Goal: Task Accomplishment & Management: Manage account settings

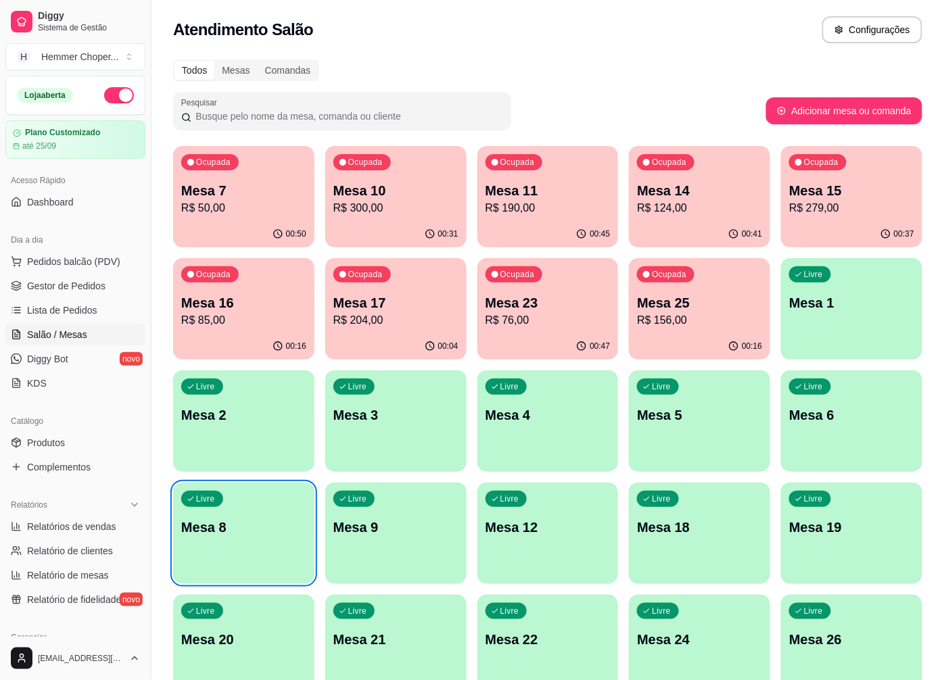
click at [365, 389] on p "Livre" at bounding box center [357, 386] width 19 height 11
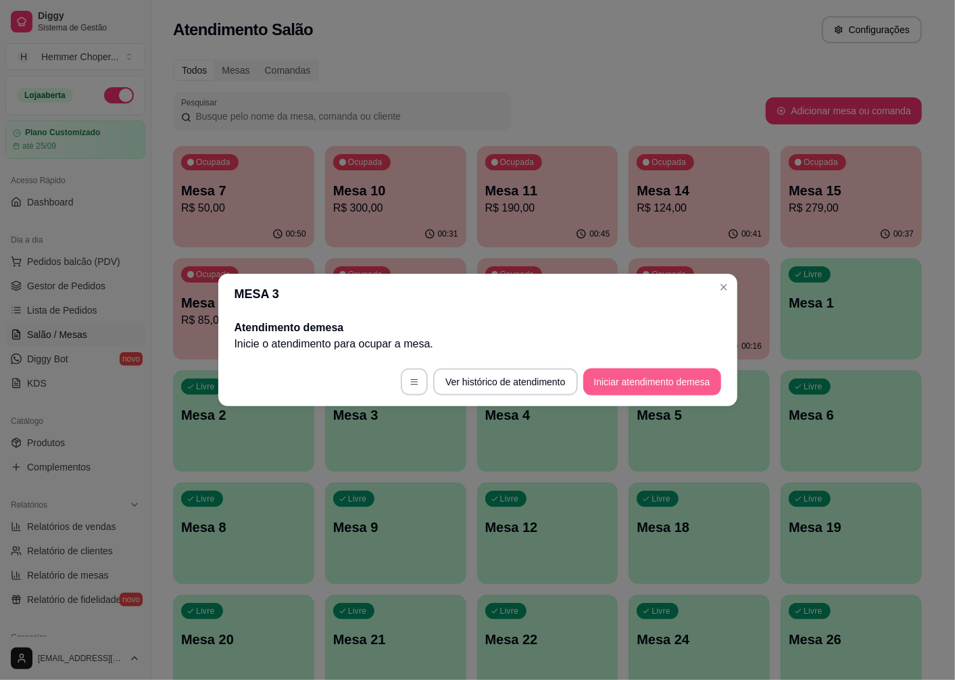
click at [631, 376] on button "Iniciar atendimento de mesa" at bounding box center [652, 381] width 138 height 27
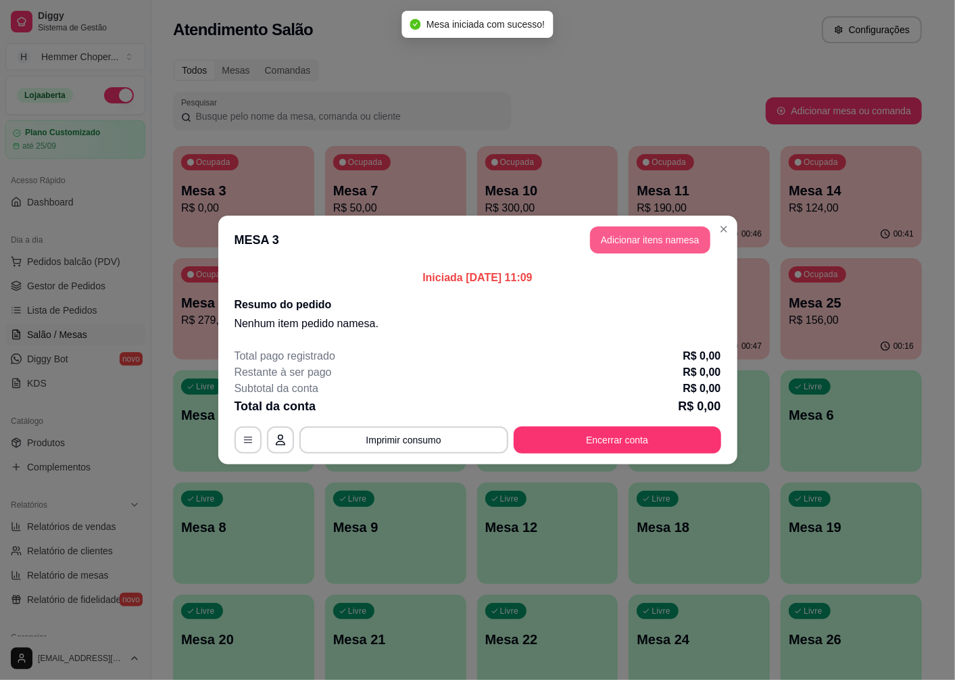
click at [662, 230] on button "Adicionar itens na mesa" at bounding box center [650, 239] width 120 height 27
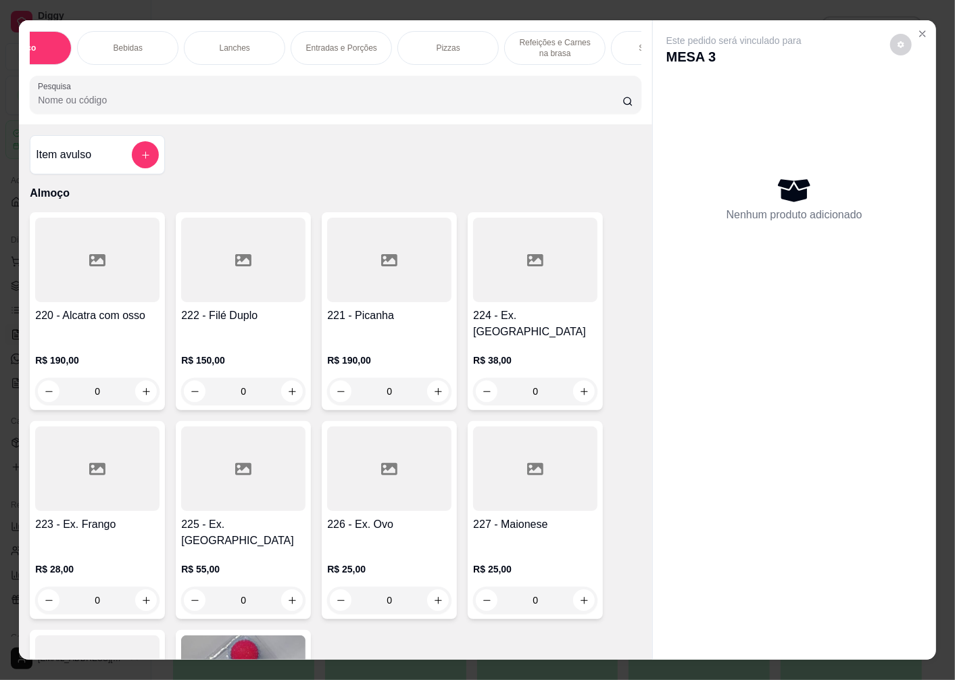
scroll to position [0, 130]
click at [597, 44] on p "Sobremesas" at bounding box center [591, 48] width 45 height 11
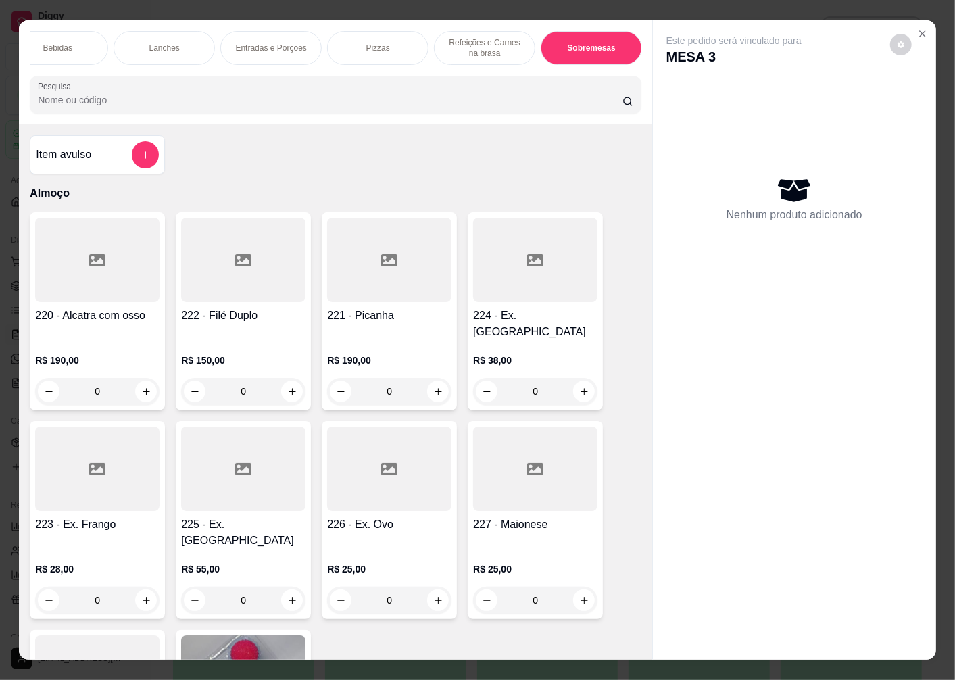
scroll to position [28, 0]
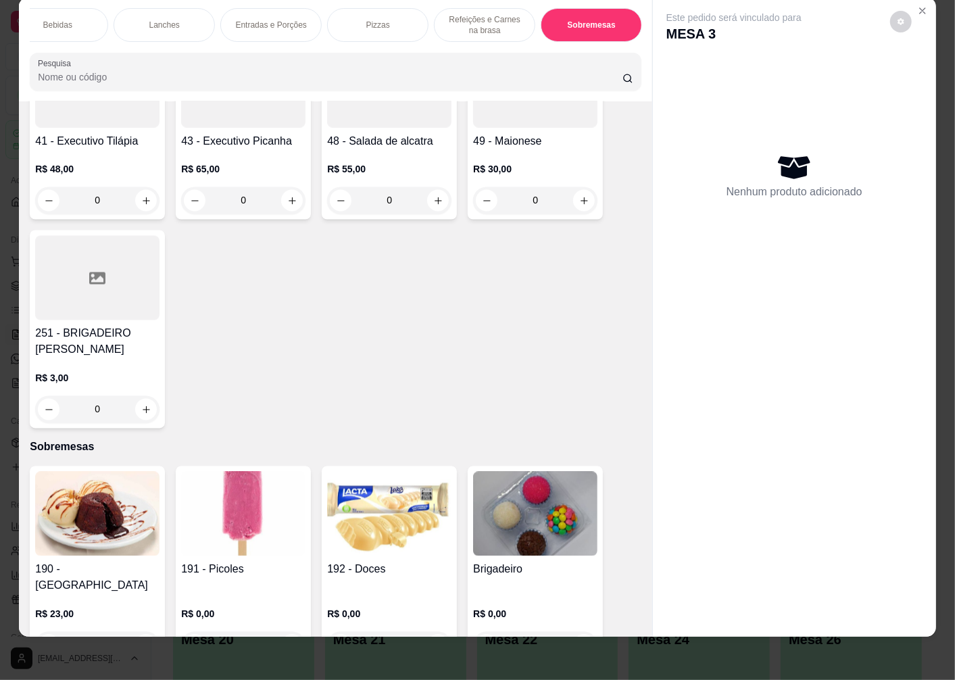
click at [283, 632] on div "0" at bounding box center [243, 645] width 124 height 27
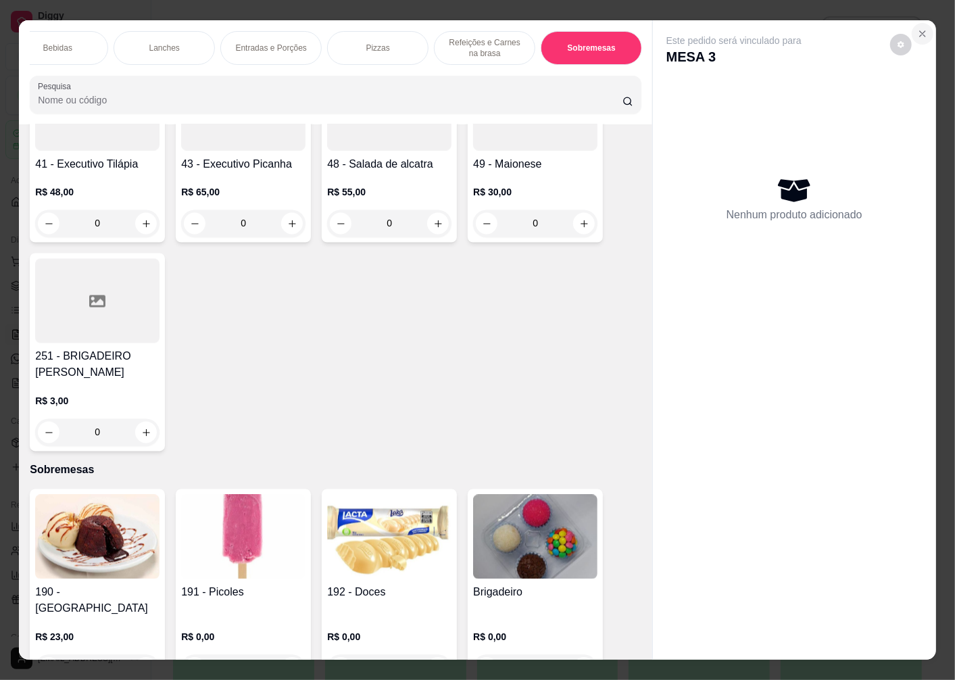
click at [920, 31] on icon "Close" at bounding box center [922, 33] width 5 height 5
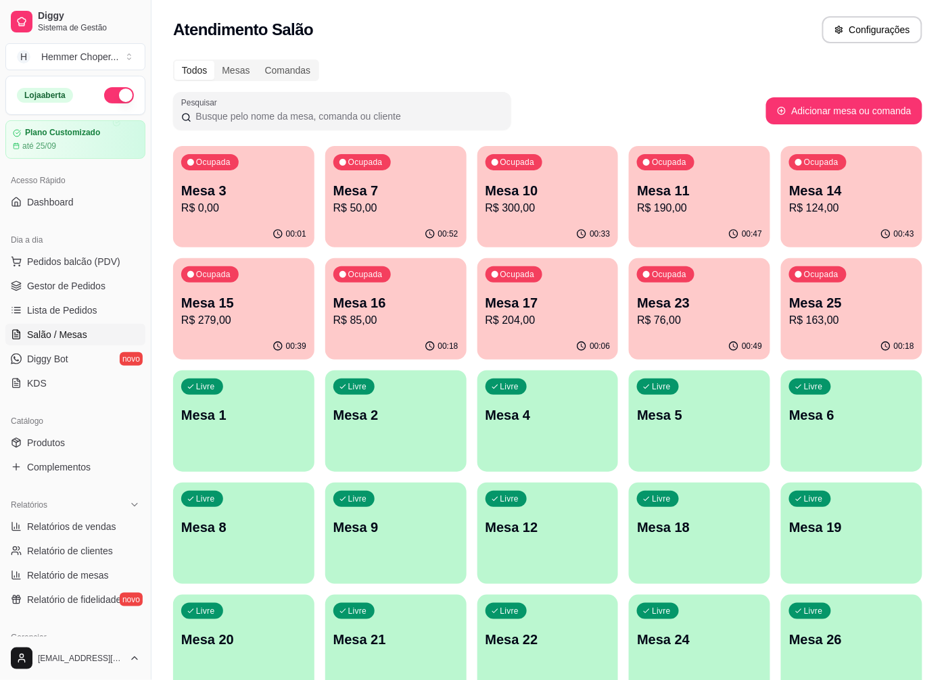
click at [272, 221] on div "00:01" at bounding box center [243, 234] width 141 height 26
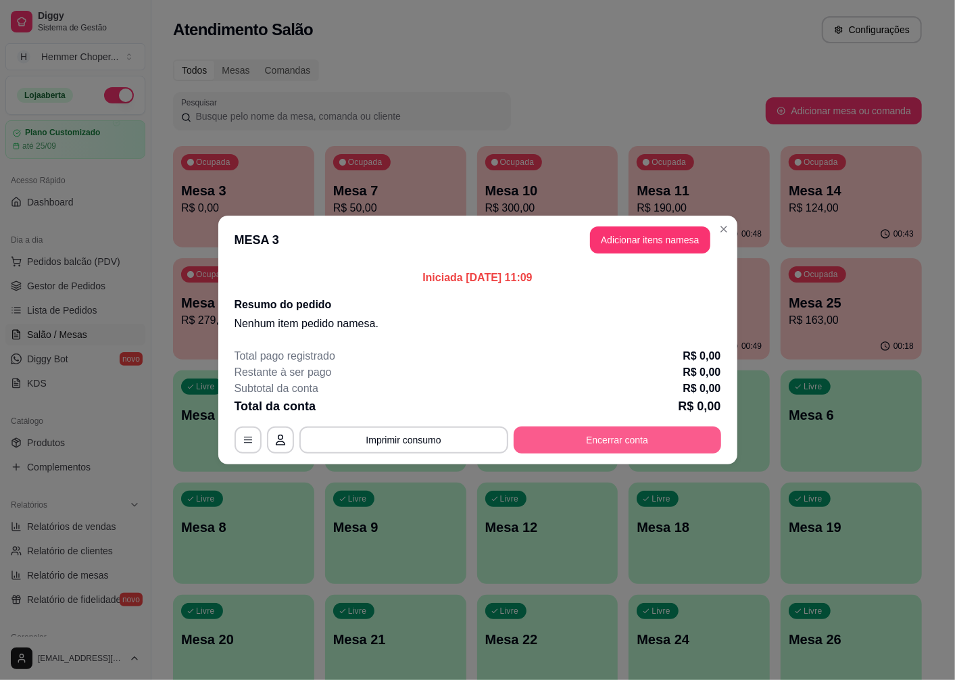
click at [544, 442] on button "Encerrar conta" at bounding box center [617, 439] width 207 height 27
click at [639, 435] on button "Encerrar conta" at bounding box center [617, 439] width 207 height 27
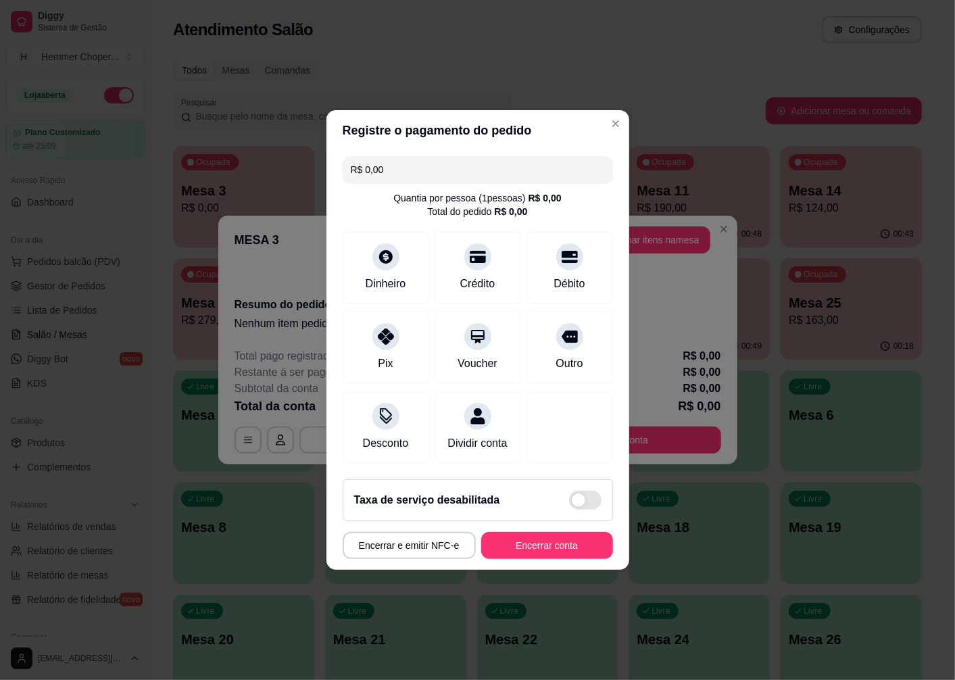
click at [503, 559] on button "Encerrar conta" at bounding box center [547, 545] width 132 height 27
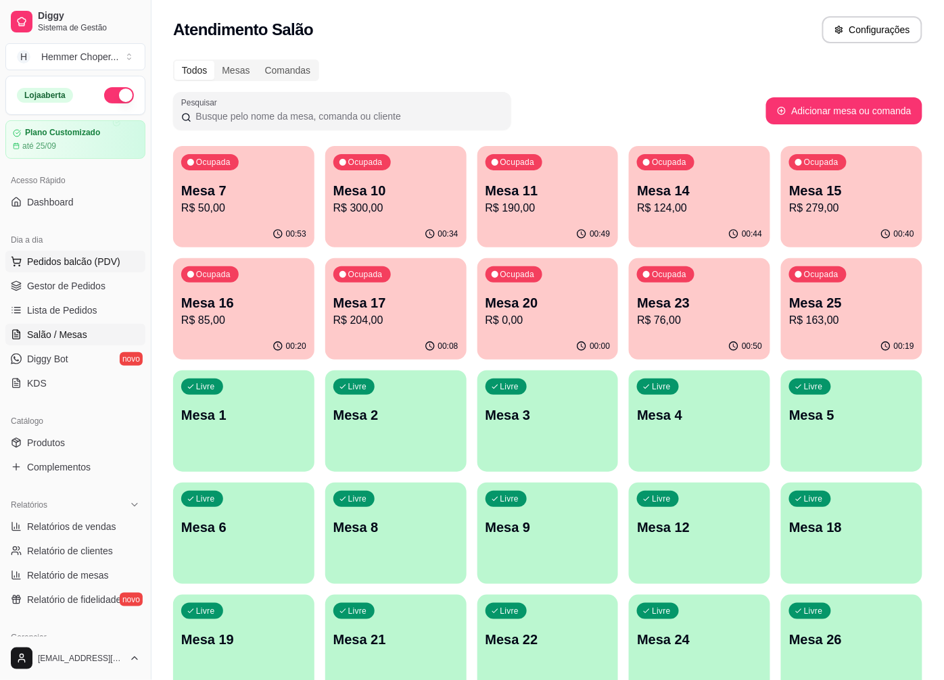
click at [51, 259] on span "Pedidos balcão (PDV)" at bounding box center [73, 262] width 93 height 14
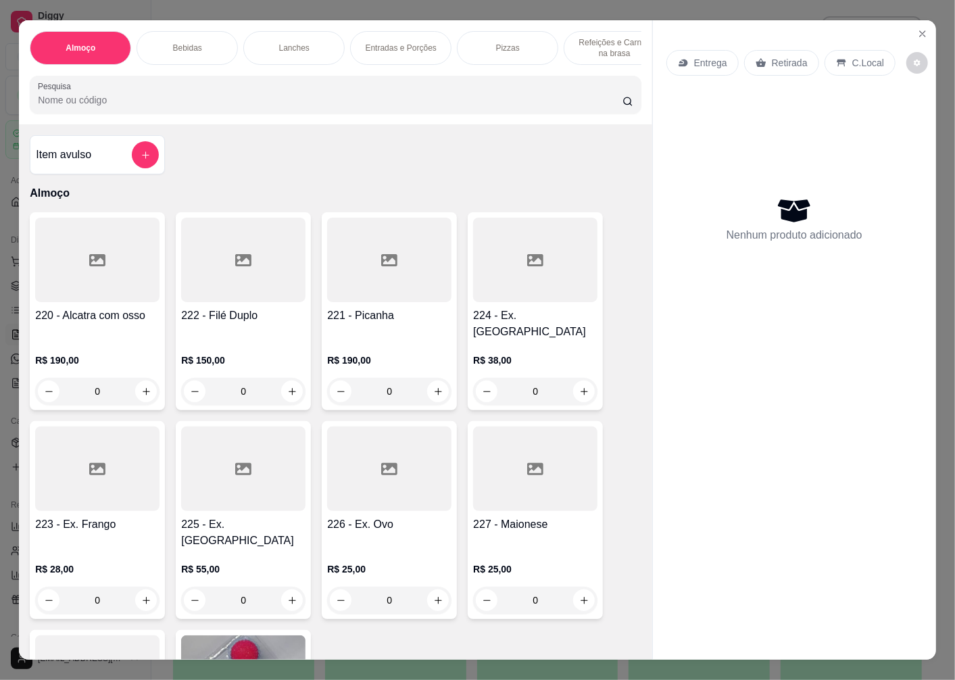
click at [572, 385] on div "0" at bounding box center [535, 391] width 124 height 27
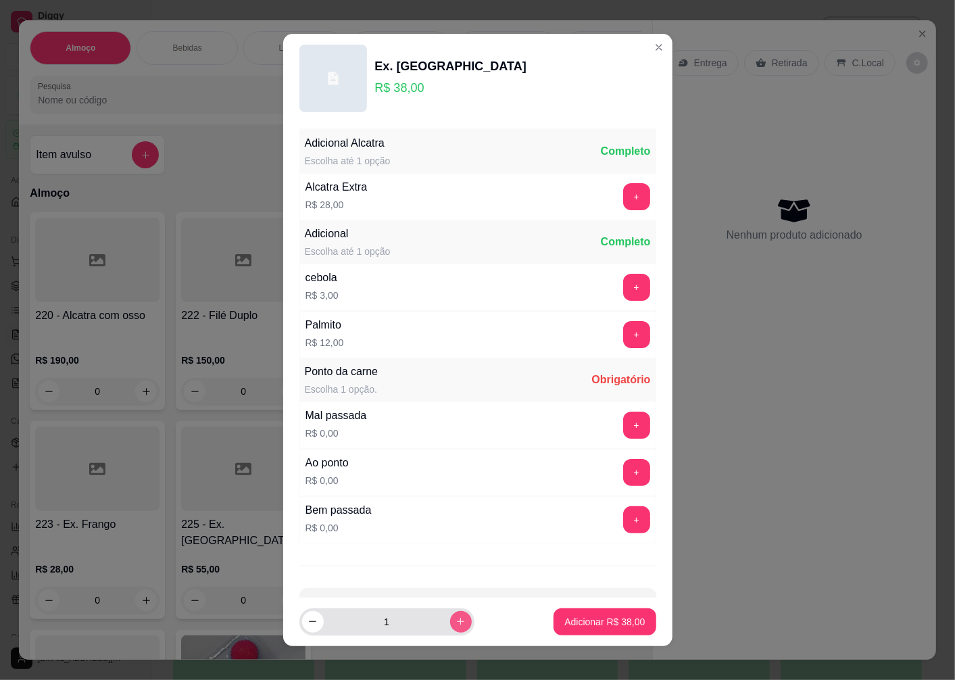
click at [456, 624] on icon "increase-product-quantity" at bounding box center [461, 621] width 10 height 10
type input "2"
click at [623, 476] on button "+" at bounding box center [636, 472] width 27 height 27
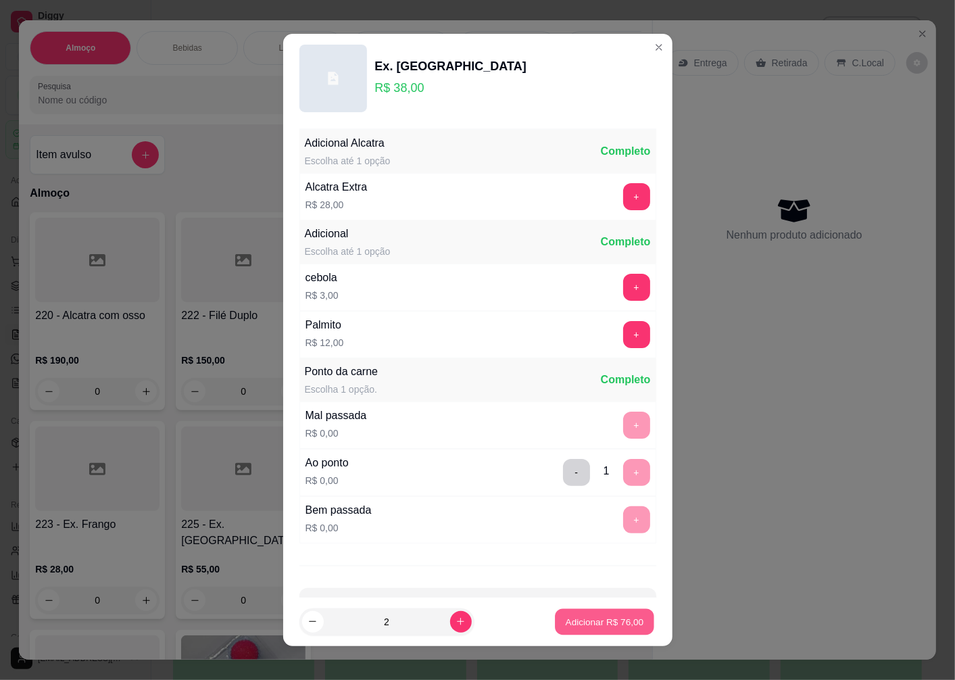
click at [581, 627] on p "Adicionar R$ 76,00" at bounding box center [605, 621] width 78 height 13
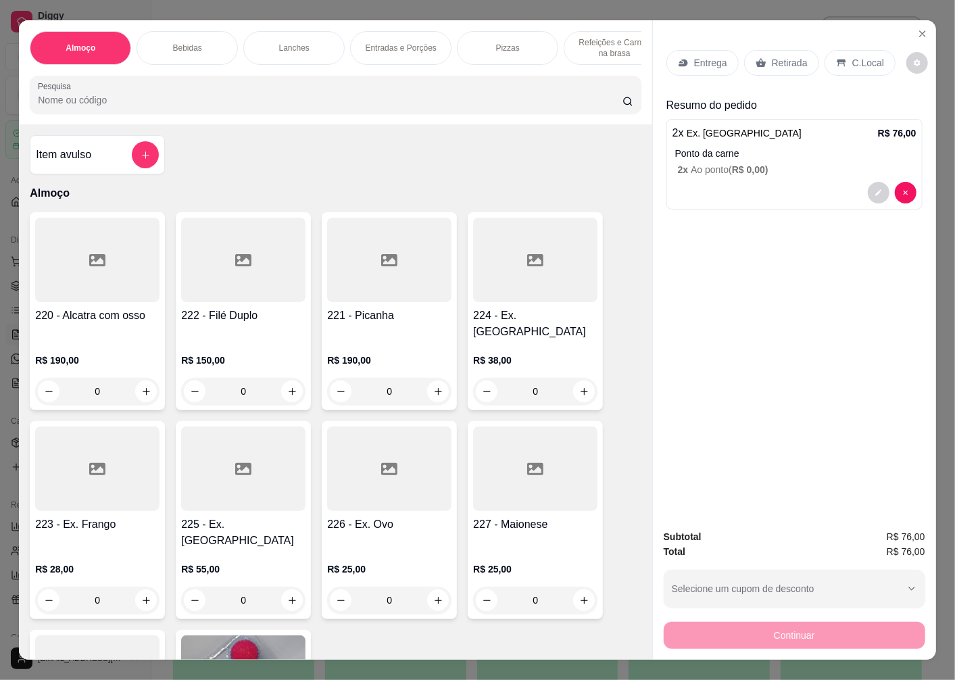
click at [791, 59] on p "Retirada" at bounding box center [790, 63] width 36 height 14
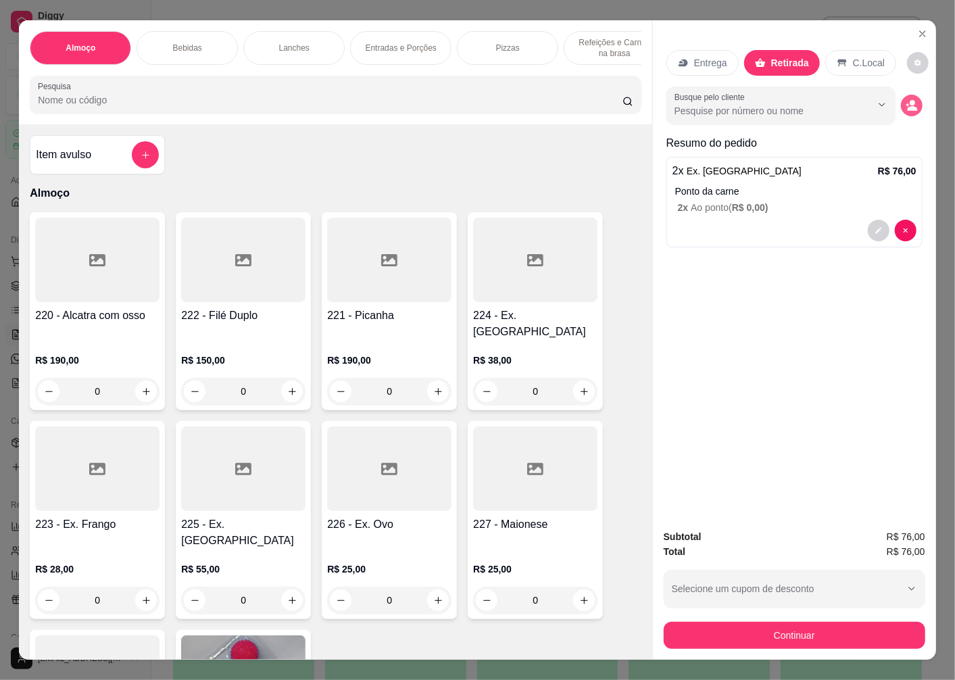
click at [906, 99] on icon "decrease-product-quantity" at bounding box center [912, 105] width 12 height 12
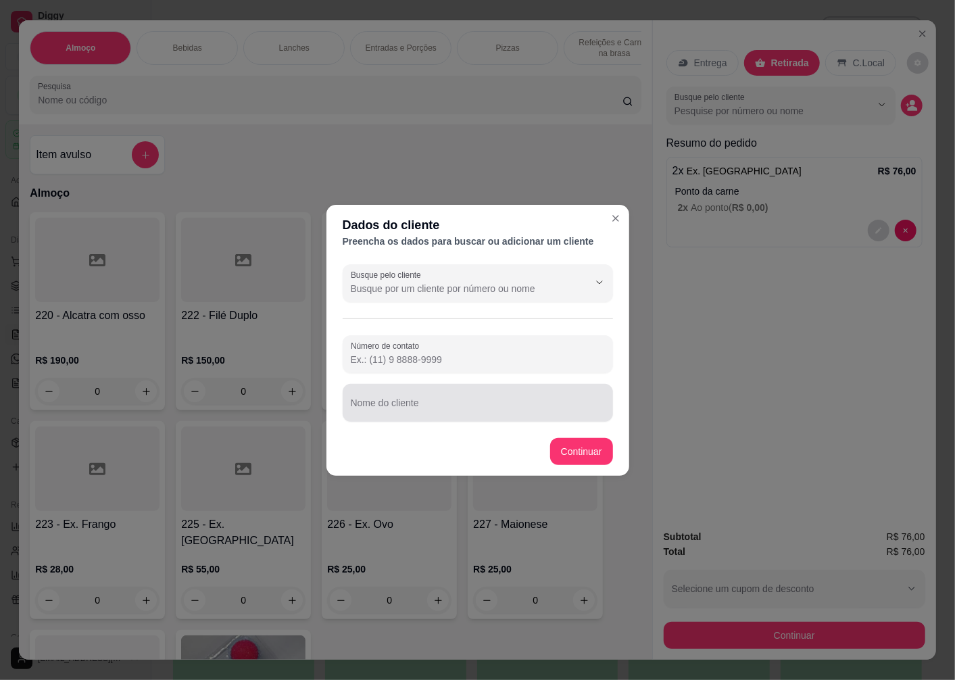
click at [424, 410] on input "Nome do cliente" at bounding box center [478, 408] width 254 height 14
type input "[PERSON_NAME]"
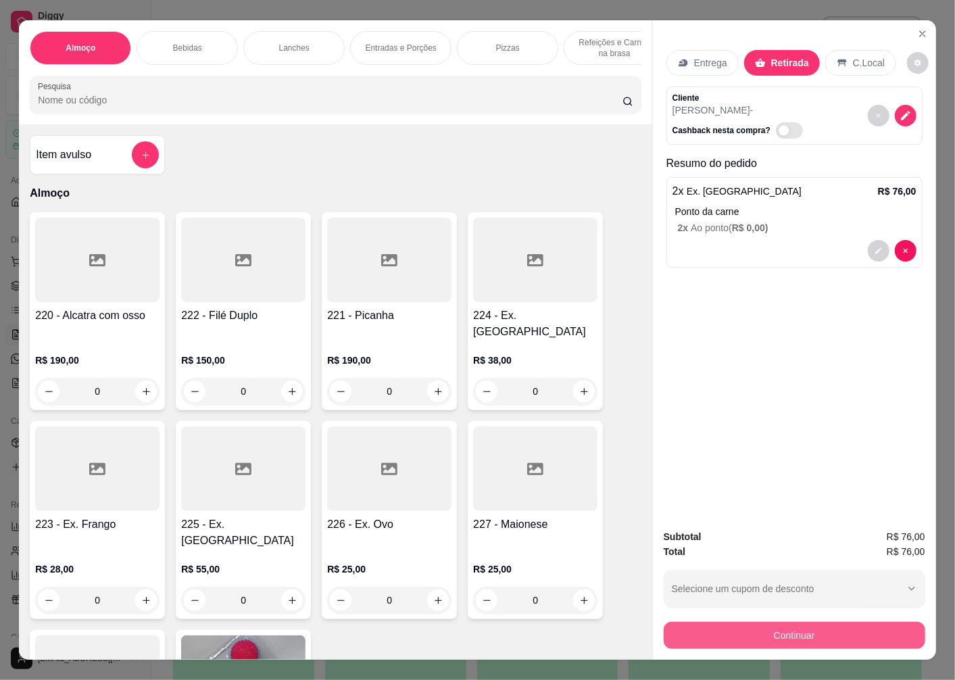
click at [712, 637] on button "Continuar" at bounding box center [795, 635] width 262 height 27
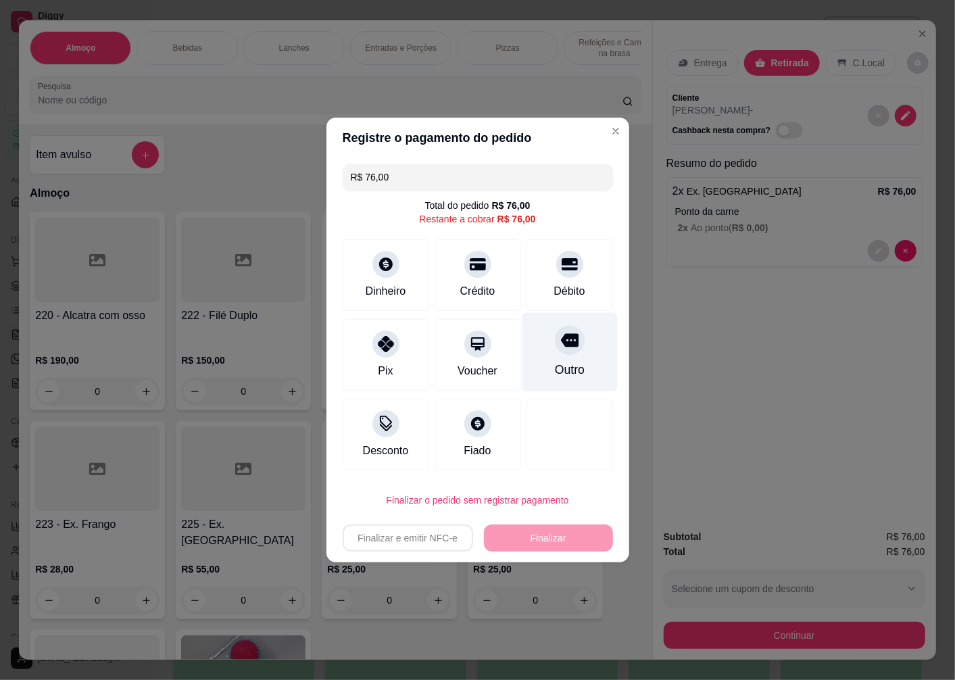
click at [552, 357] on div "Outro" at bounding box center [569, 352] width 95 height 79
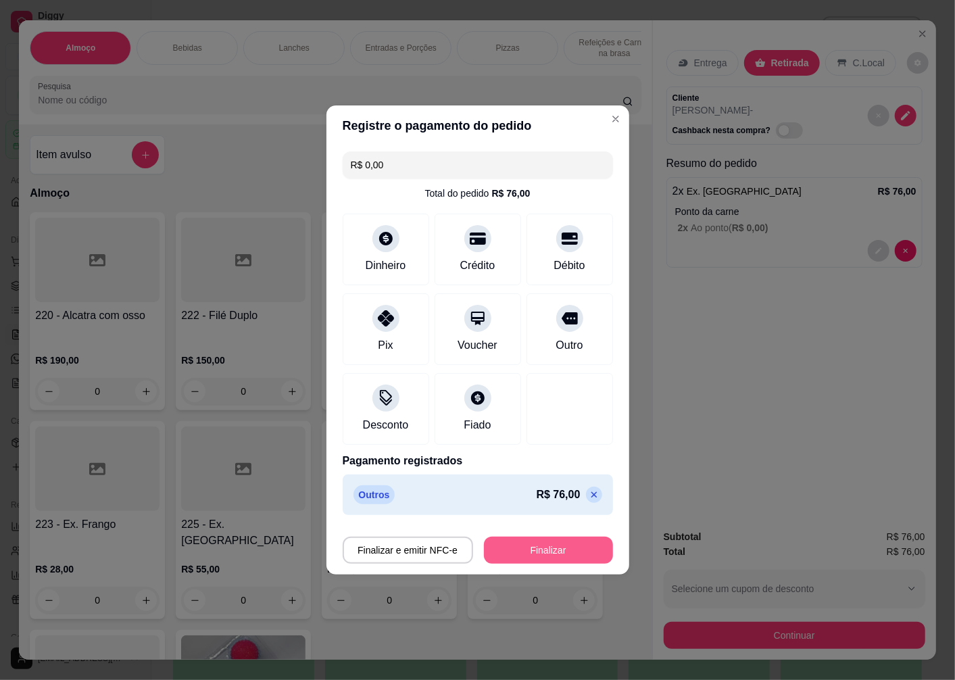
click at [517, 541] on button "Finalizar" at bounding box center [548, 550] width 129 height 27
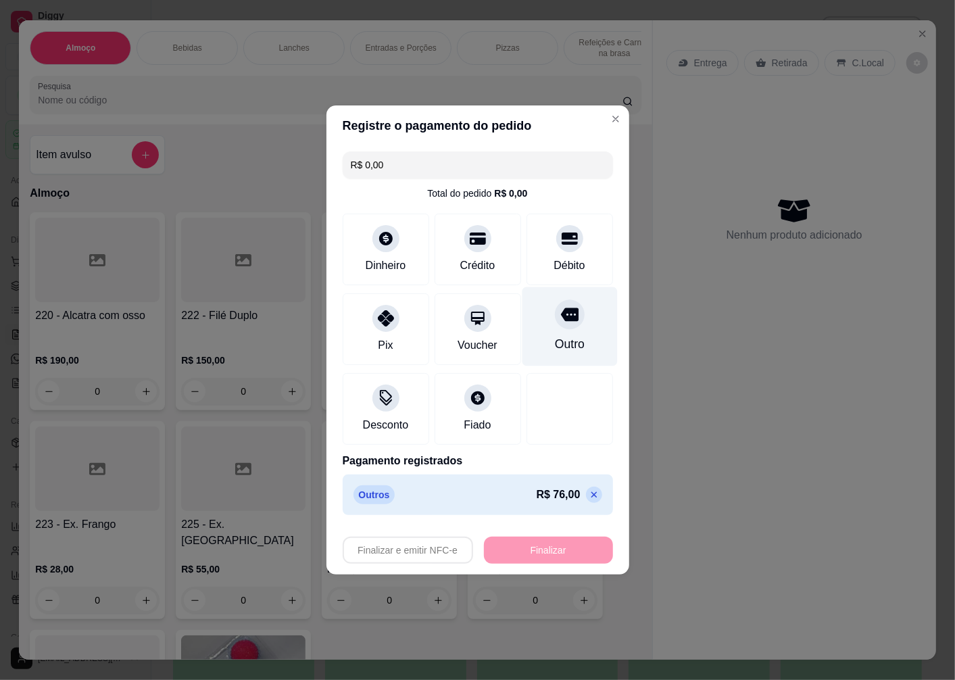
type input "-R$ 76,00"
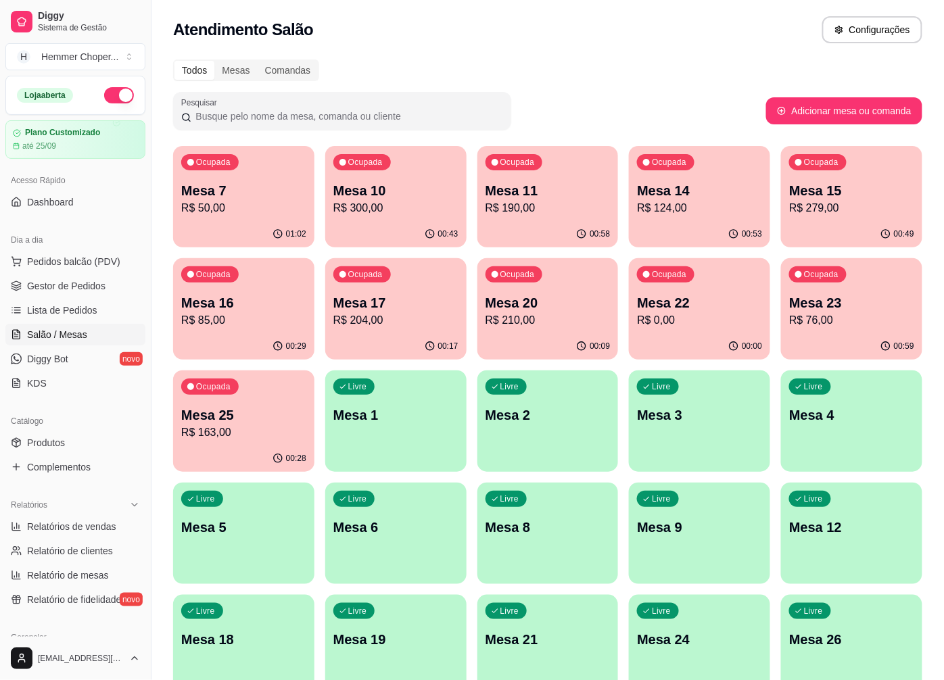
click at [708, 299] on p "Mesa 22" at bounding box center [699, 302] width 125 height 19
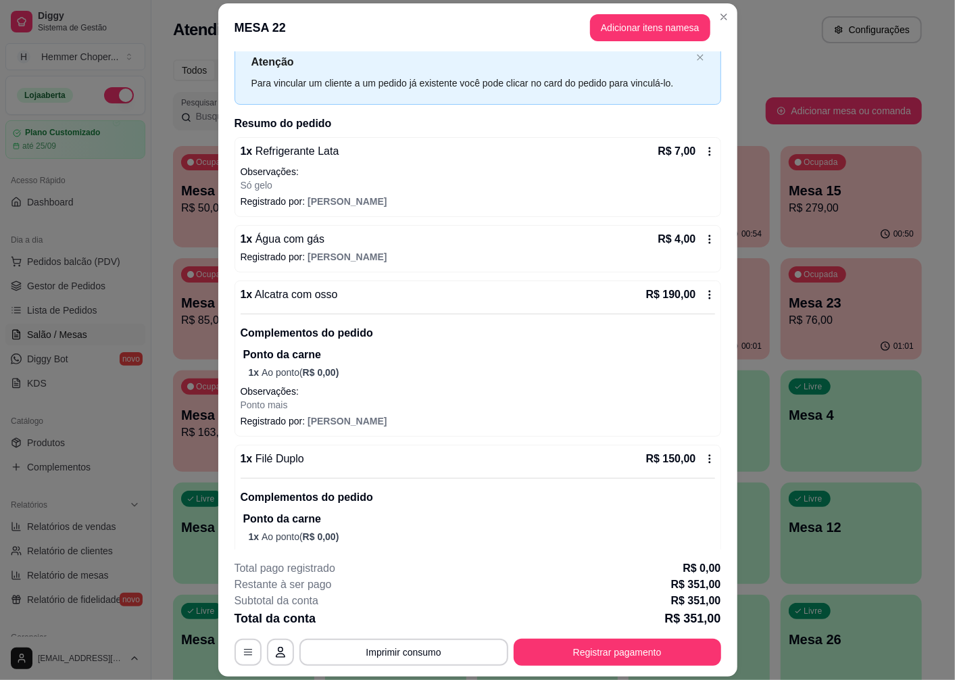
scroll to position [99, 0]
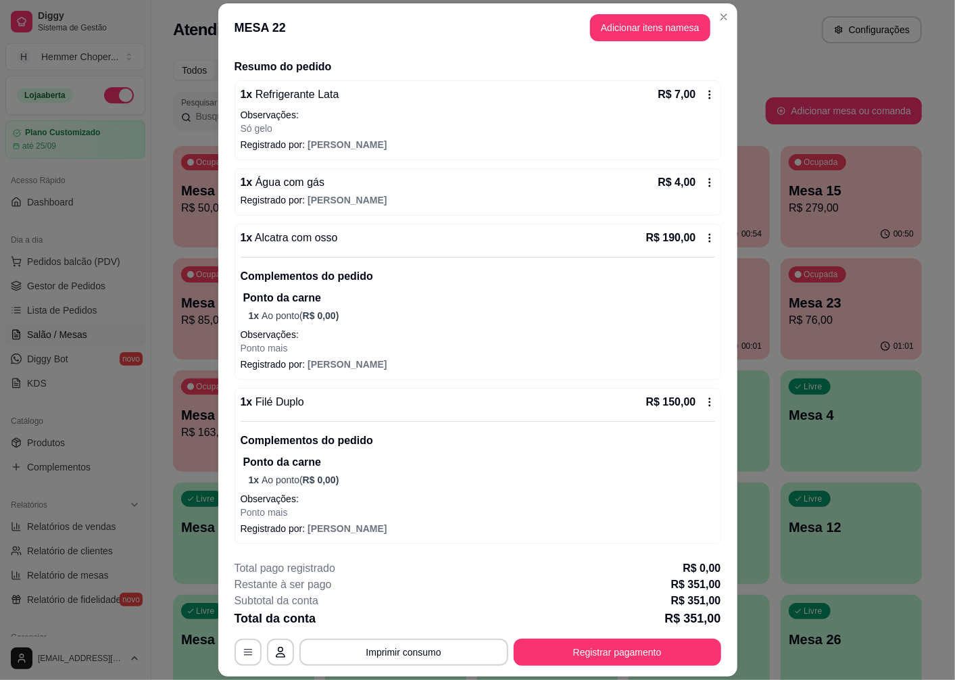
click at [708, 237] on icon at bounding box center [709, 238] width 2 height 9
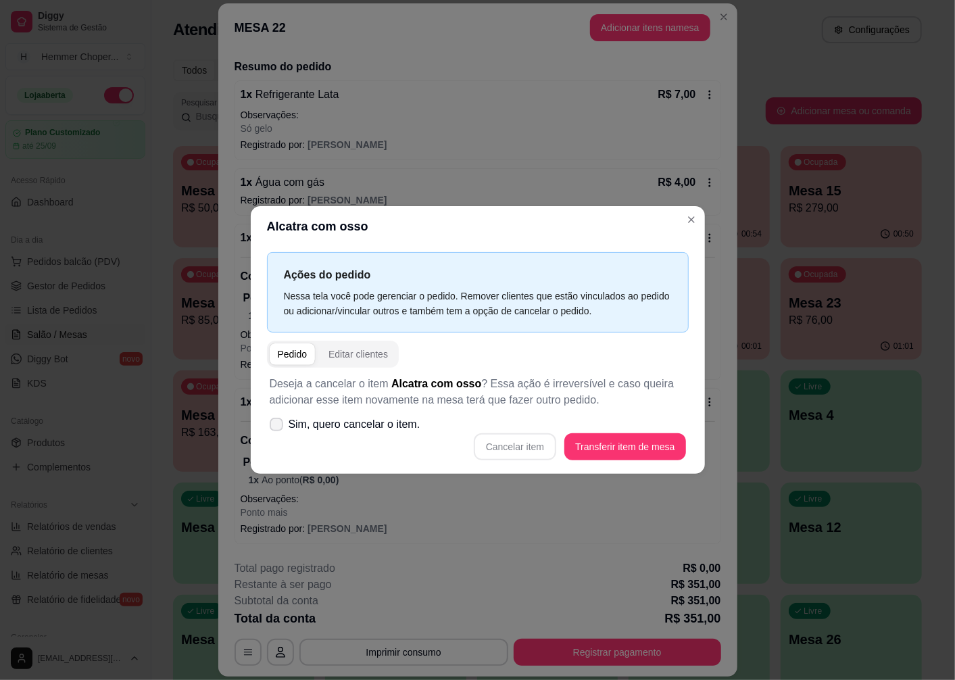
click at [281, 427] on span at bounding box center [277, 425] width 14 height 14
click at [278, 427] on input "Sim, quero cancelar o item." at bounding box center [273, 431] width 9 height 9
checkbox input "true"
click at [535, 451] on button "Cancelar item" at bounding box center [515, 447] width 80 height 26
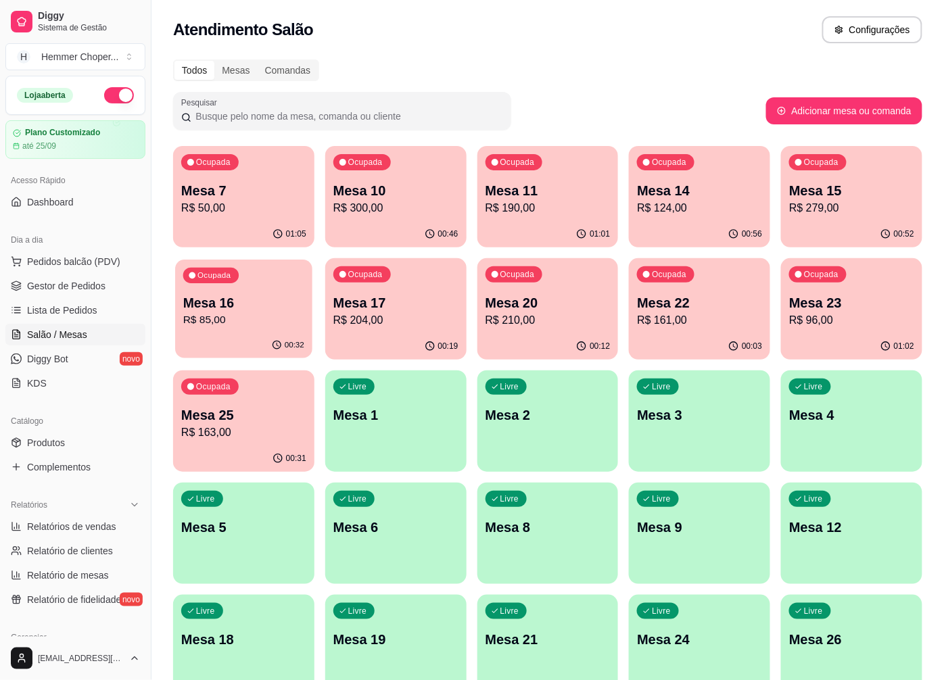
click at [227, 280] on div "Ocupada" at bounding box center [210, 276] width 55 height 16
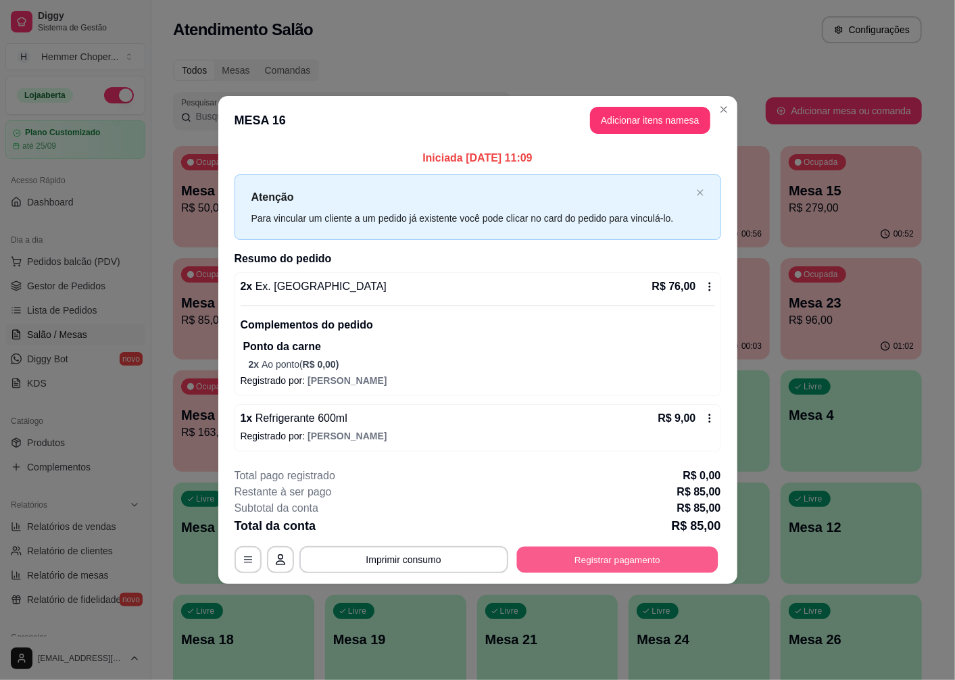
click at [579, 560] on button "Registrar pagamento" at bounding box center [616, 560] width 201 height 26
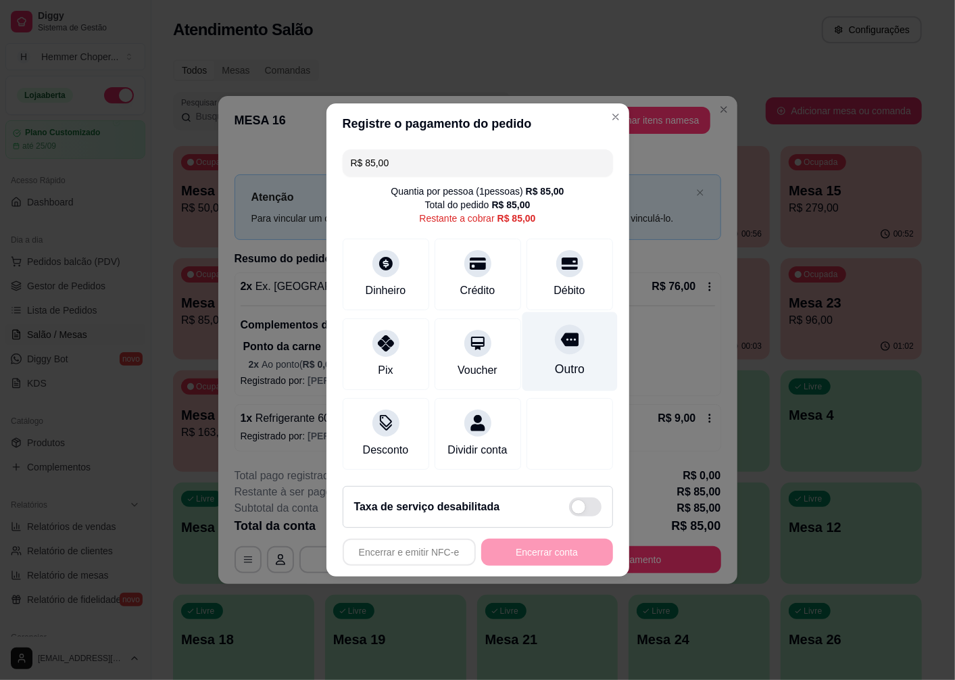
click at [561, 339] on icon at bounding box center [569, 339] width 18 height 18
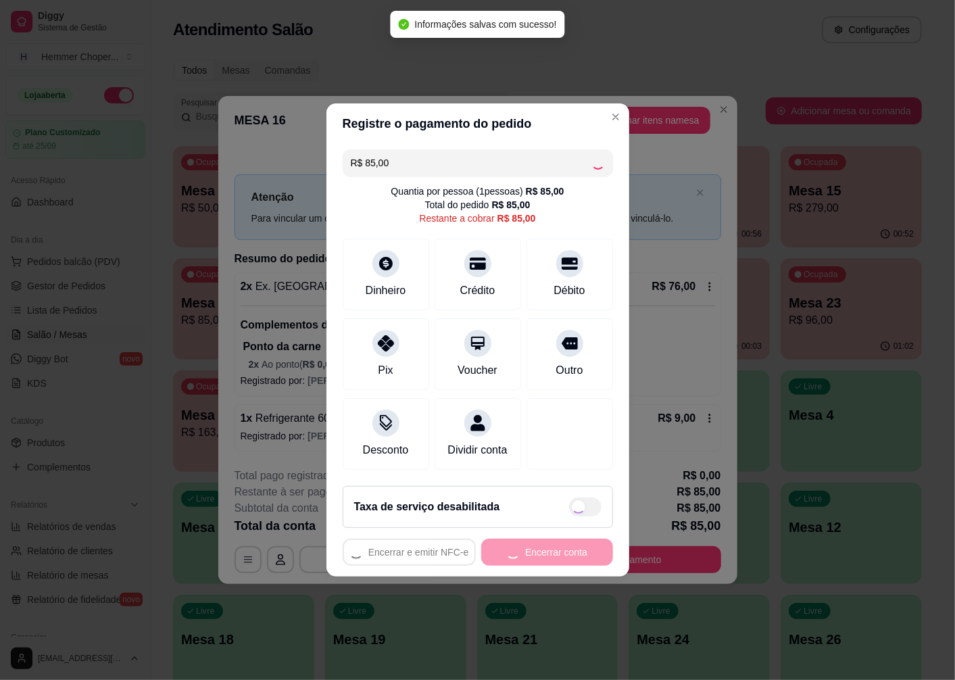
type input "R$ 0,00"
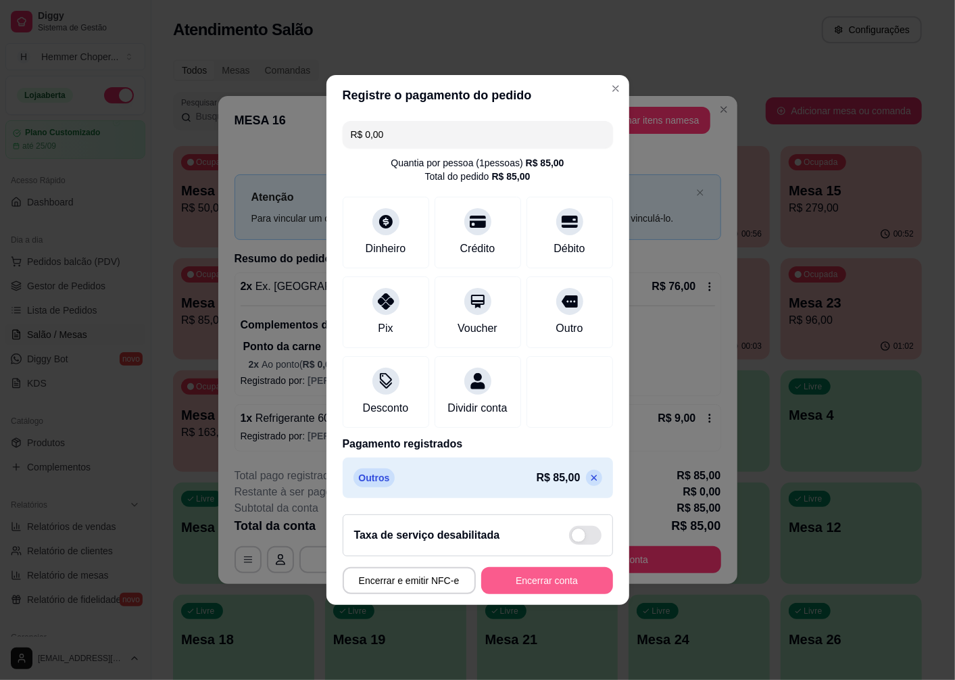
click at [501, 591] on button "Encerrar conta" at bounding box center [547, 580] width 132 height 27
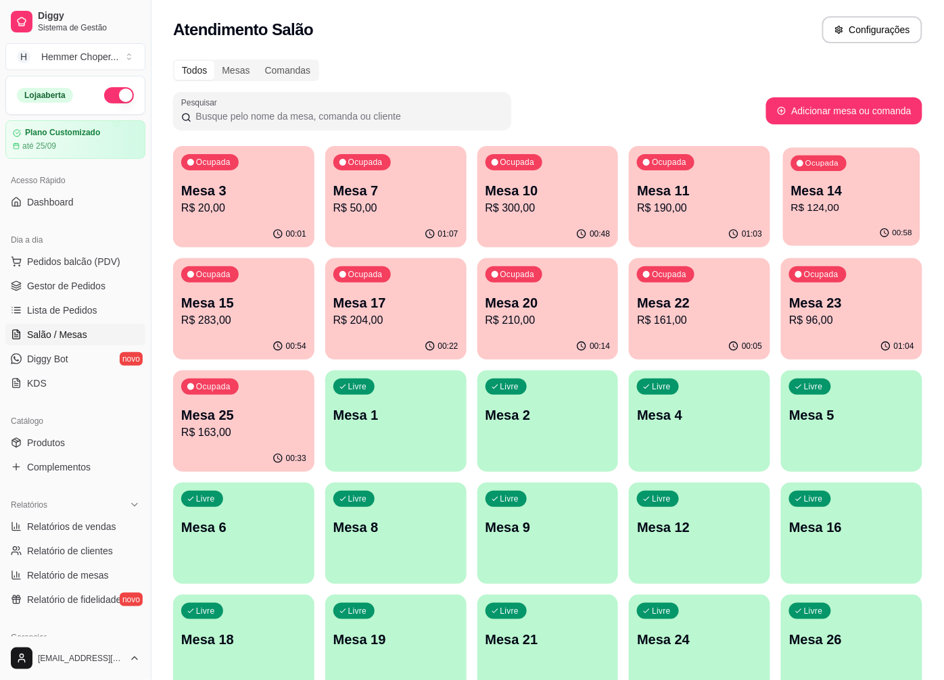
click at [809, 232] on div "00:58" at bounding box center [851, 233] width 137 height 26
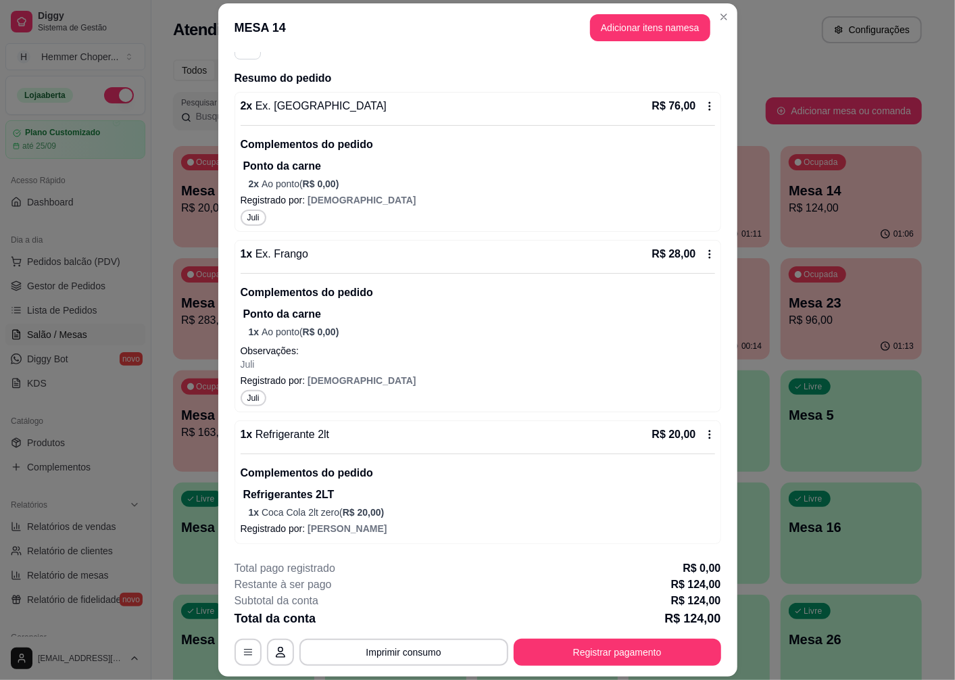
scroll to position [39, 0]
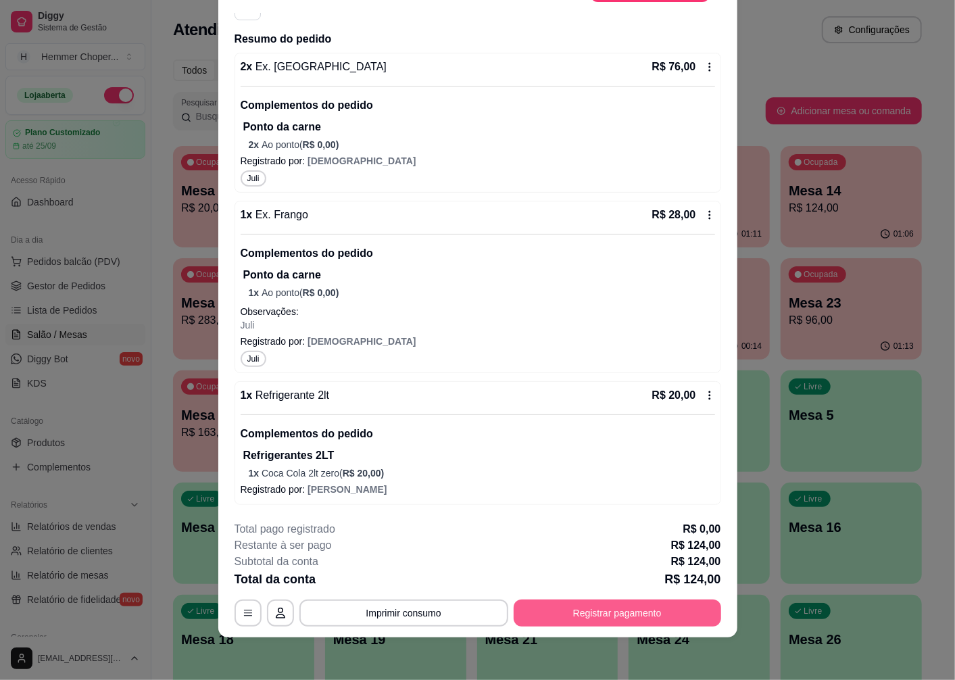
click at [644, 609] on button "Registrar pagamento" at bounding box center [617, 612] width 207 height 27
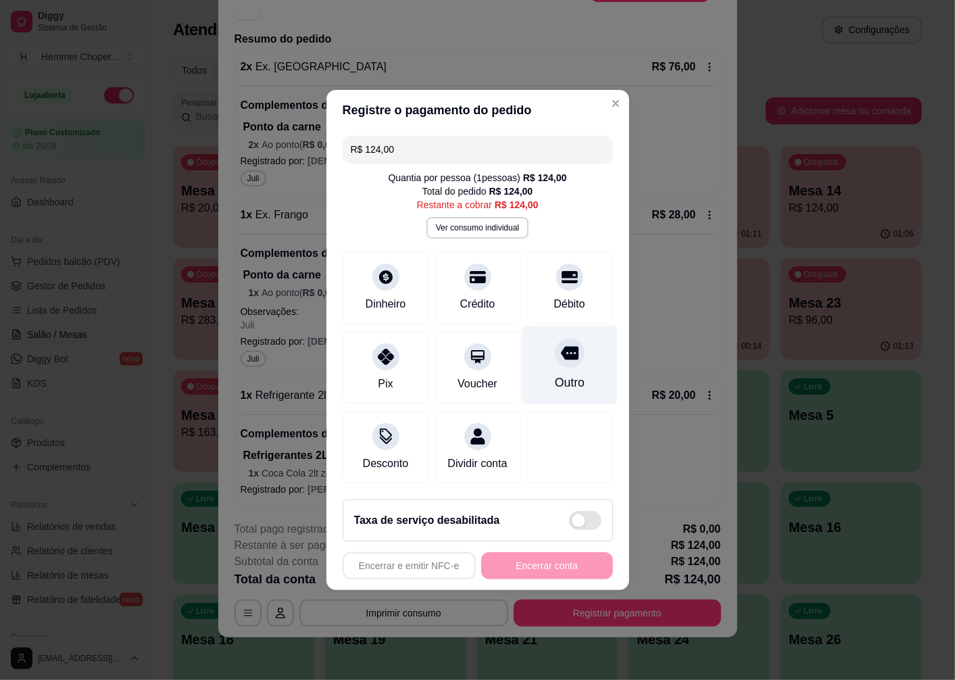
click at [560, 355] on icon at bounding box center [569, 353] width 18 height 18
type input "R$ 0,00"
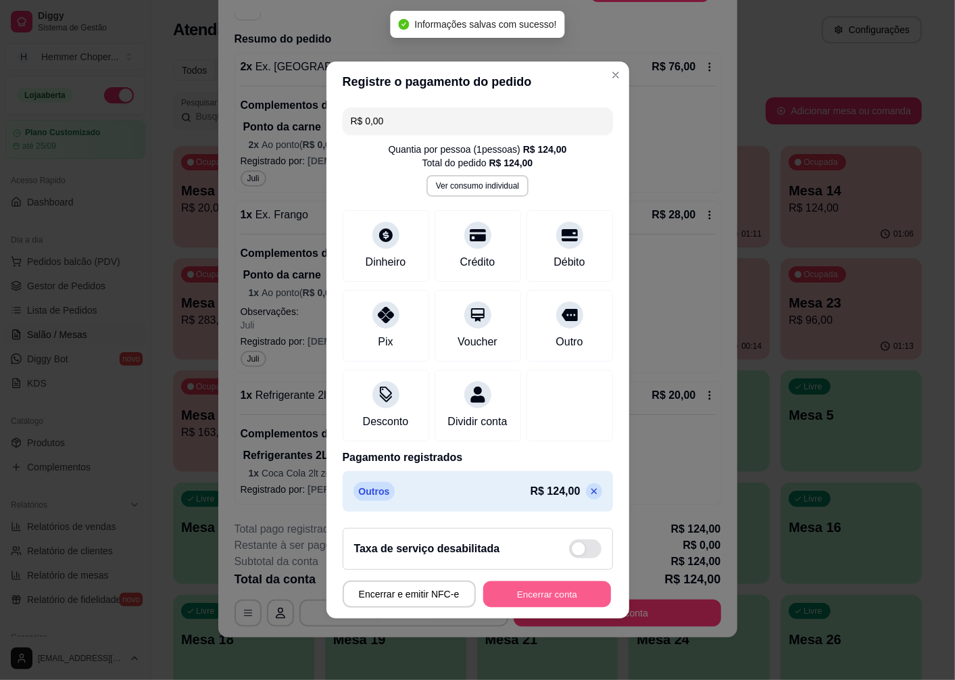
click at [544, 595] on button "Encerrar conta" at bounding box center [547, 594] width 128 height 26
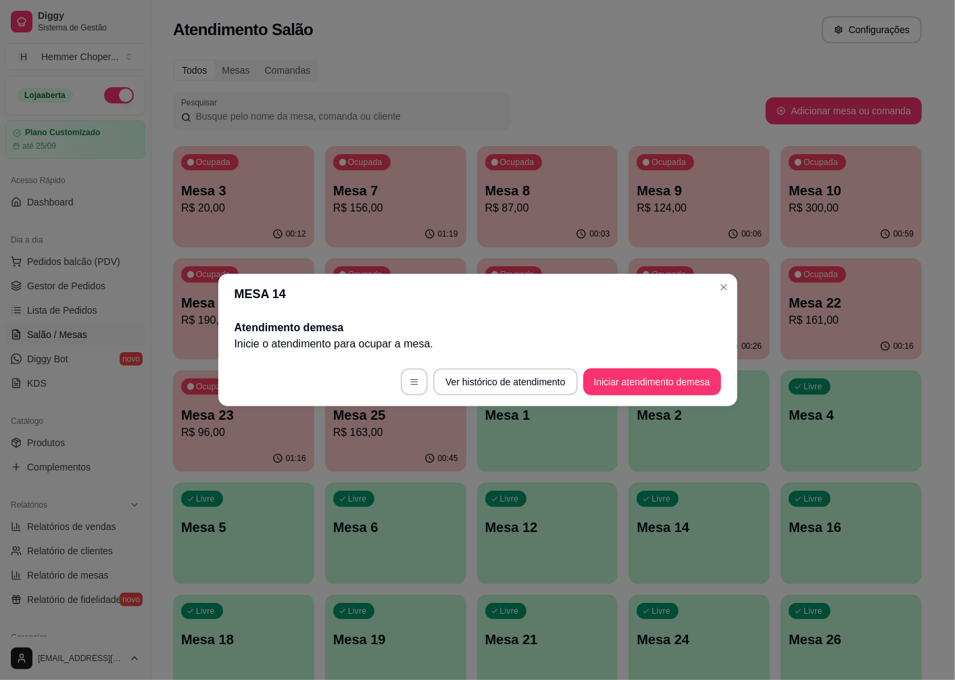
scroll to position [0, 0]
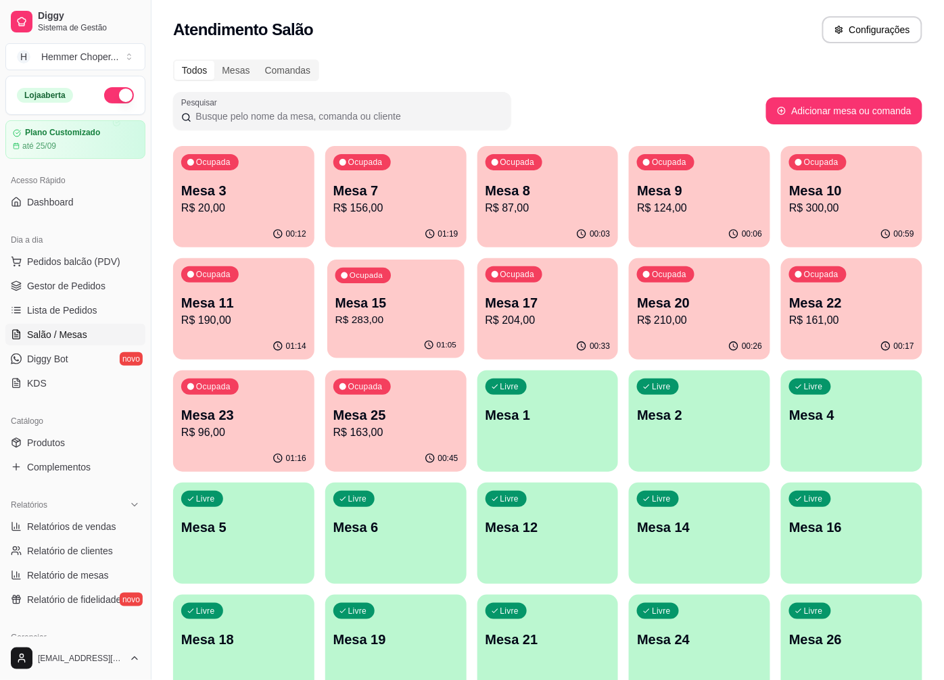
click at [364, 280] on div "Ocupada" at bounding box center [362, 276] width 55 height 16
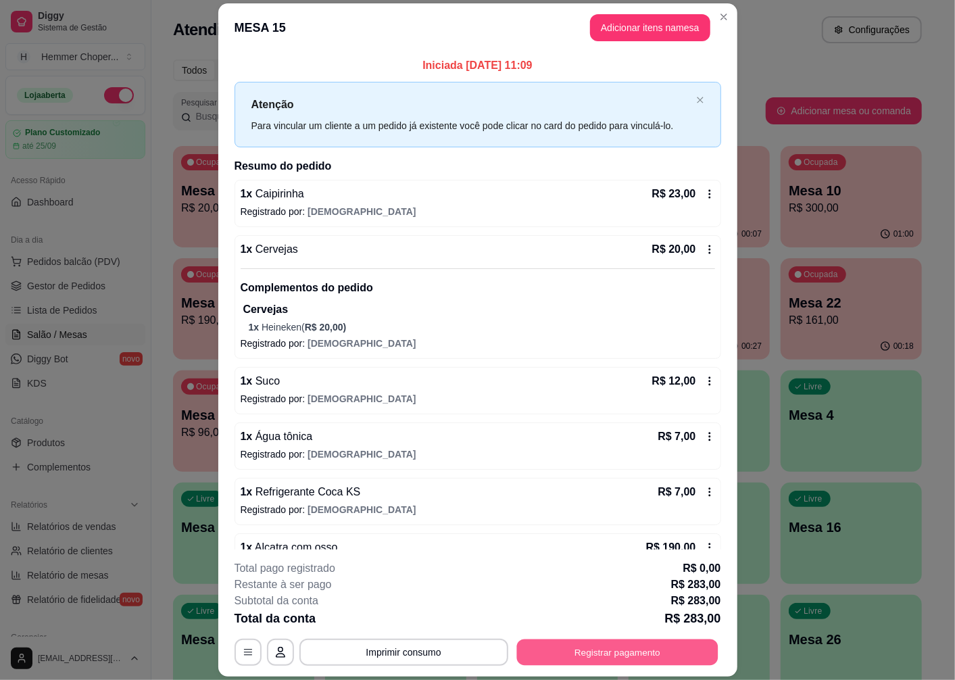
click at [556, 654] on button "Registrar pagamento" at bounding box center [616, 652] width 201 height 26
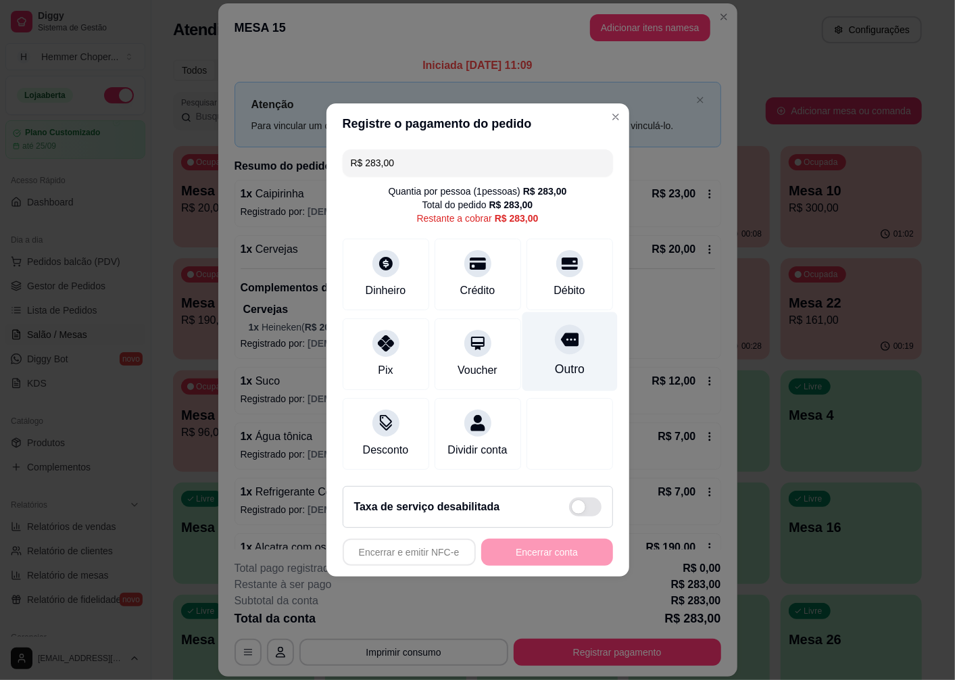
click at [560, 345] on div at bounding box center [570, 339] width 30 height 30
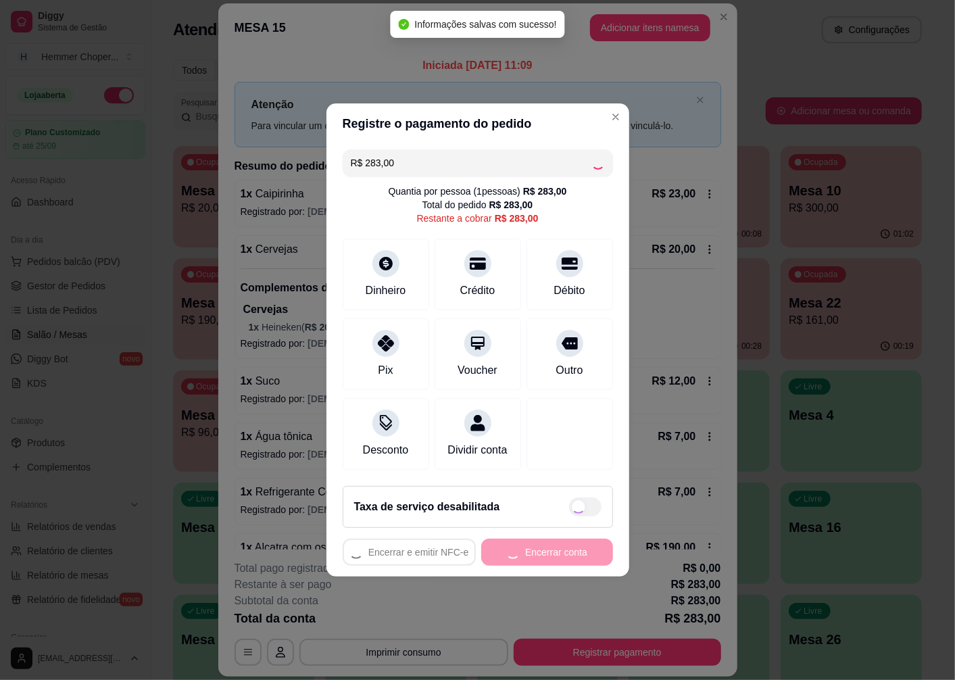
type input "R$ 0,00"
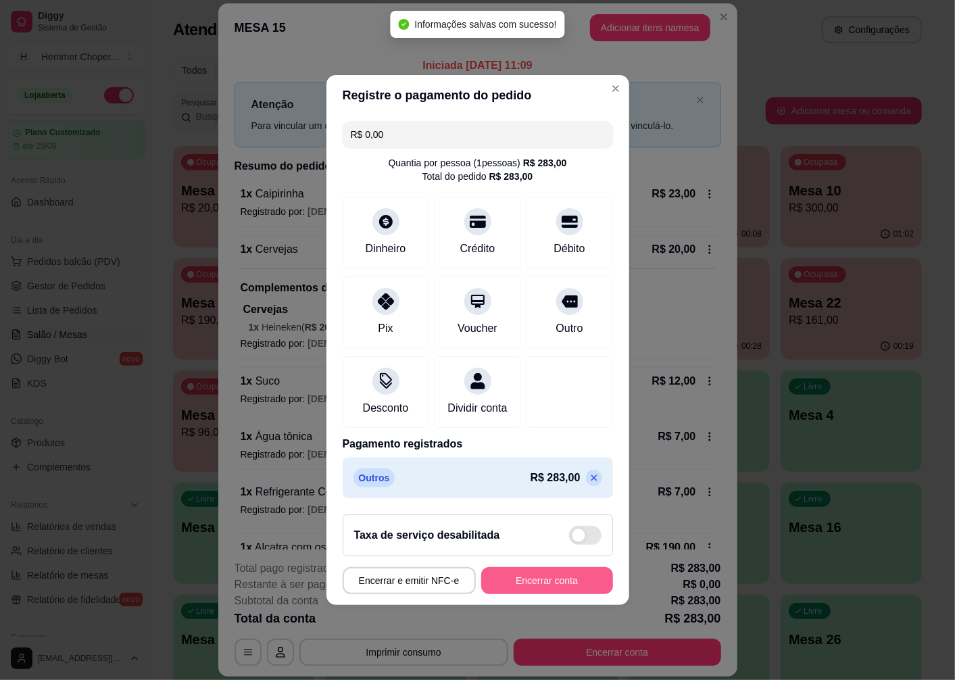
click at [537, 588] on button "Encerrar conta" at bounding box center [547, 580] width 132 height 27
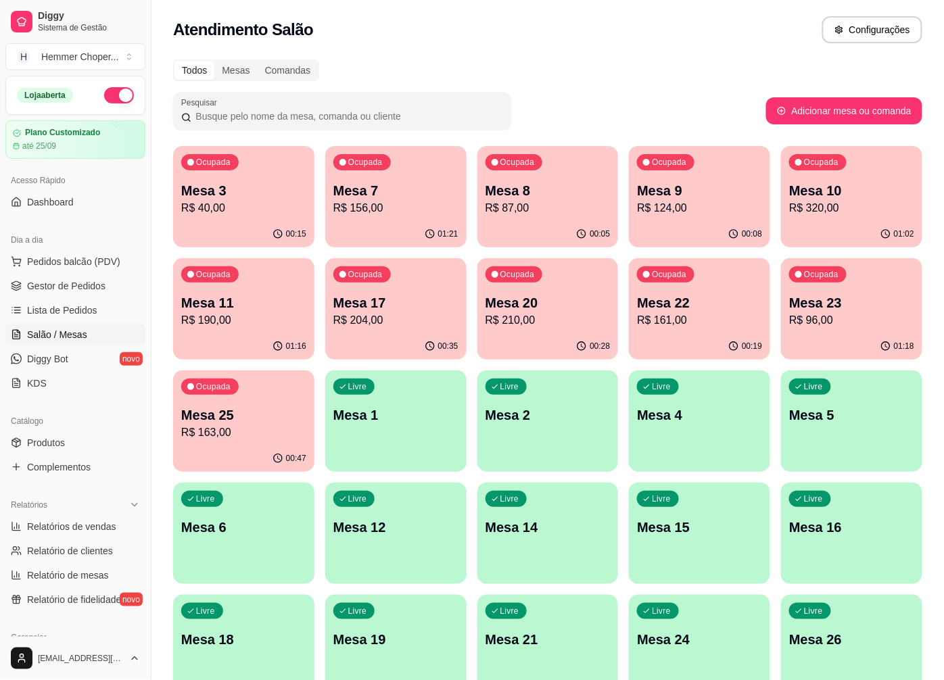
click at [268, 407] on p "Mesa 25" at bounding box center [243, 415] width 125 height 19
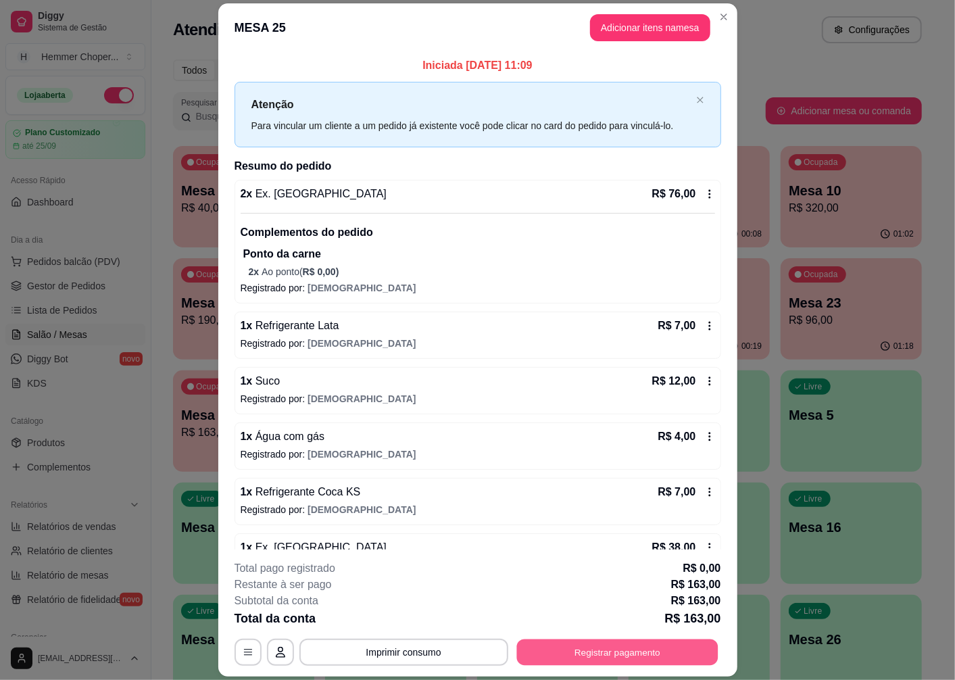
click at [623, 656] on button "Registrar pagamento" at bounding box center [616, 652] width 201 height 26
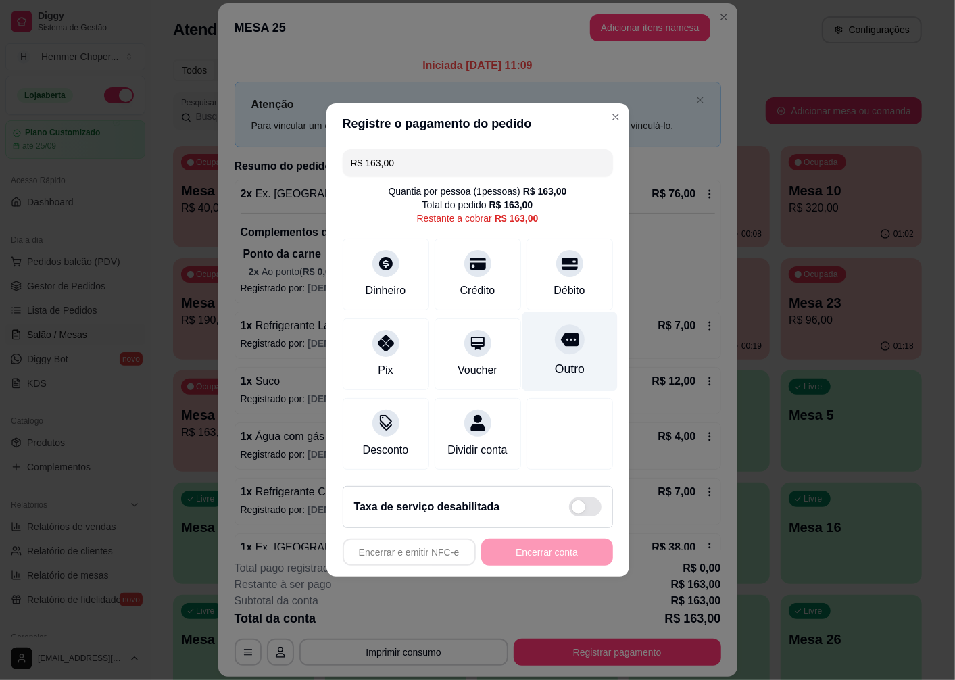
click at [555, 342] on div at bounding box center [570, 339] width 30 height 30
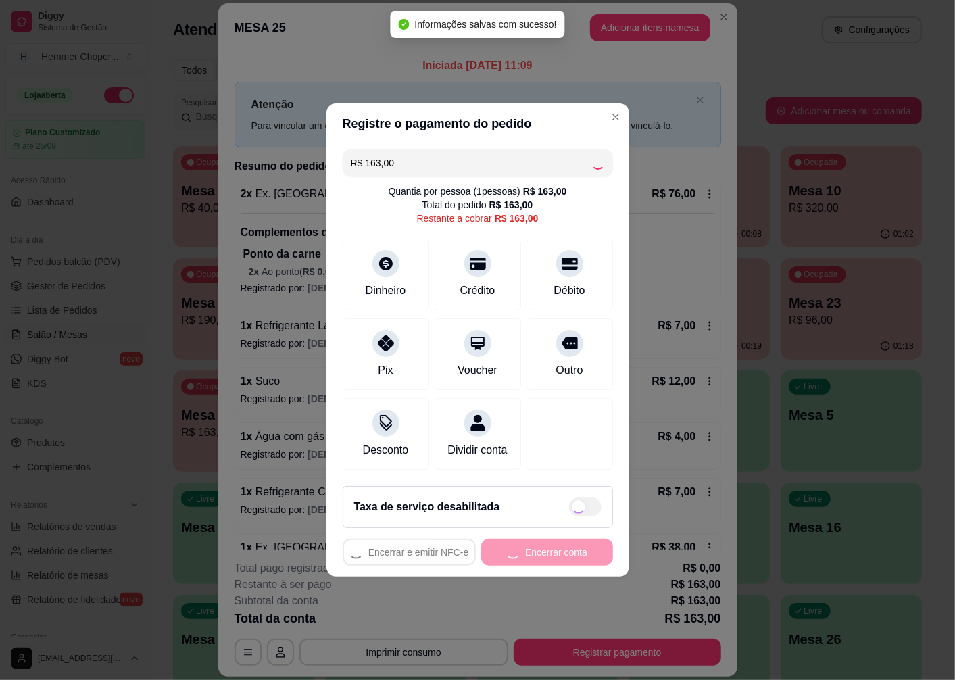
type input "R$ 0,00"
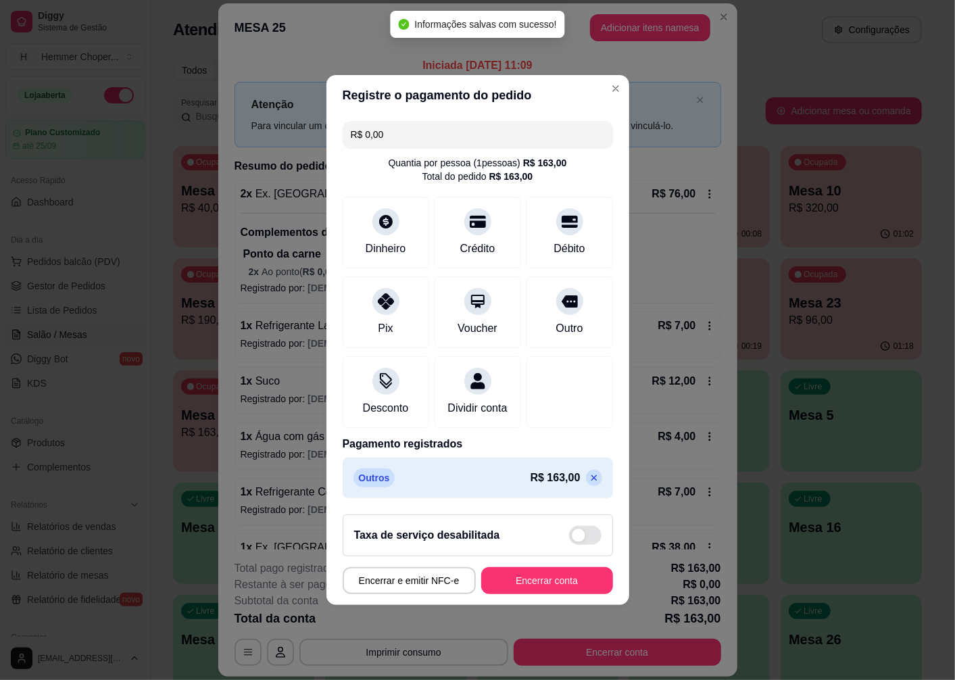
click at [552, 578] on button "Encerrar conta" at bounding box center [547, 580] width 132 height 27
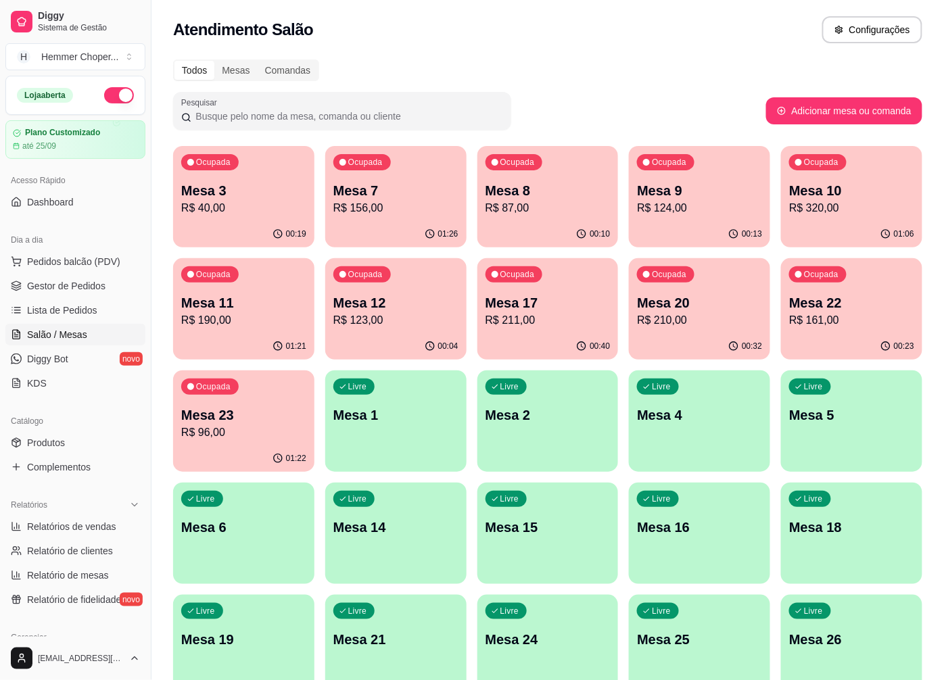
click at [685, 324] on p "R$ 210,00" at bounding box center [699, 320] width 125 height 16
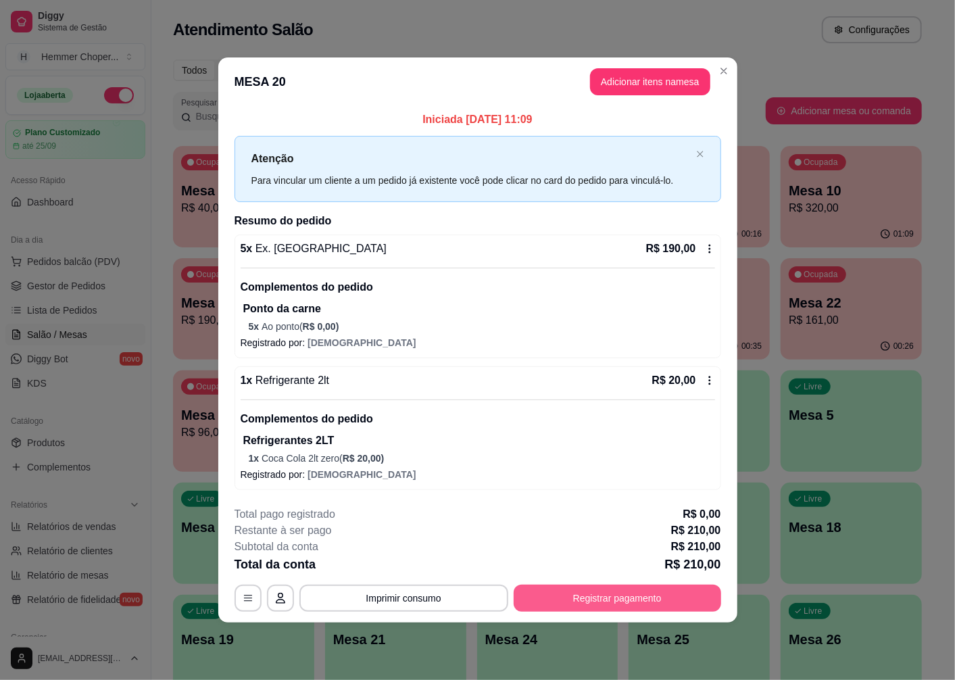
click at [583, 585] on button "Registrar pagamento" at bounding box center [617, 598] width 207 height 27
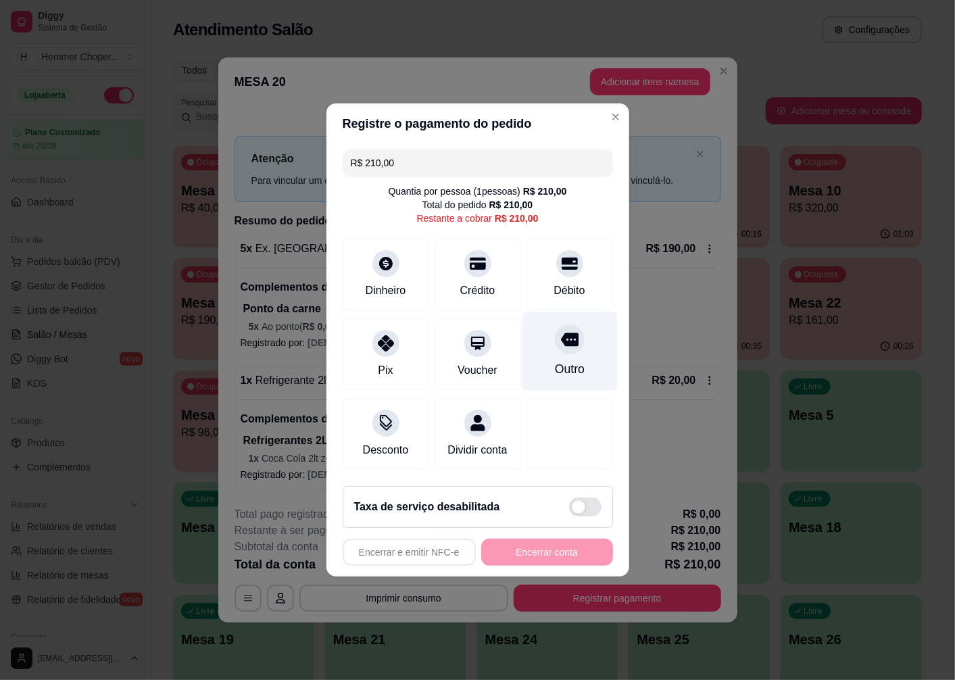
click at [555, 321] on div "Outro" at bounding box center [569, 351] width 95 height 79
type input "R$ 0,00"
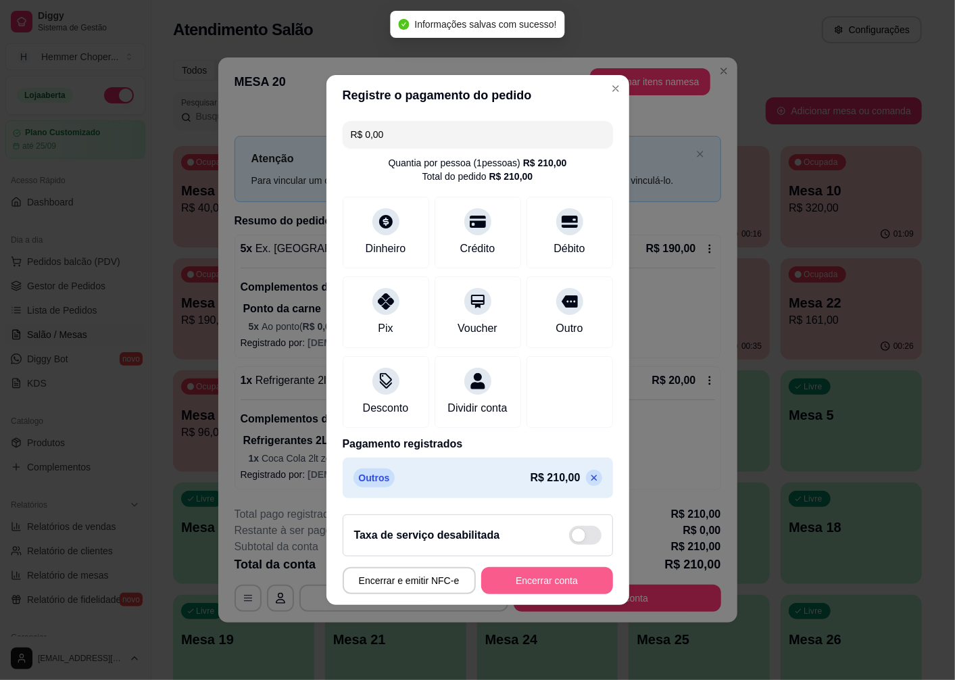
click at [546, 583] on button "Encerrar conta" at bounding box center [547, 580] width 132 height 27
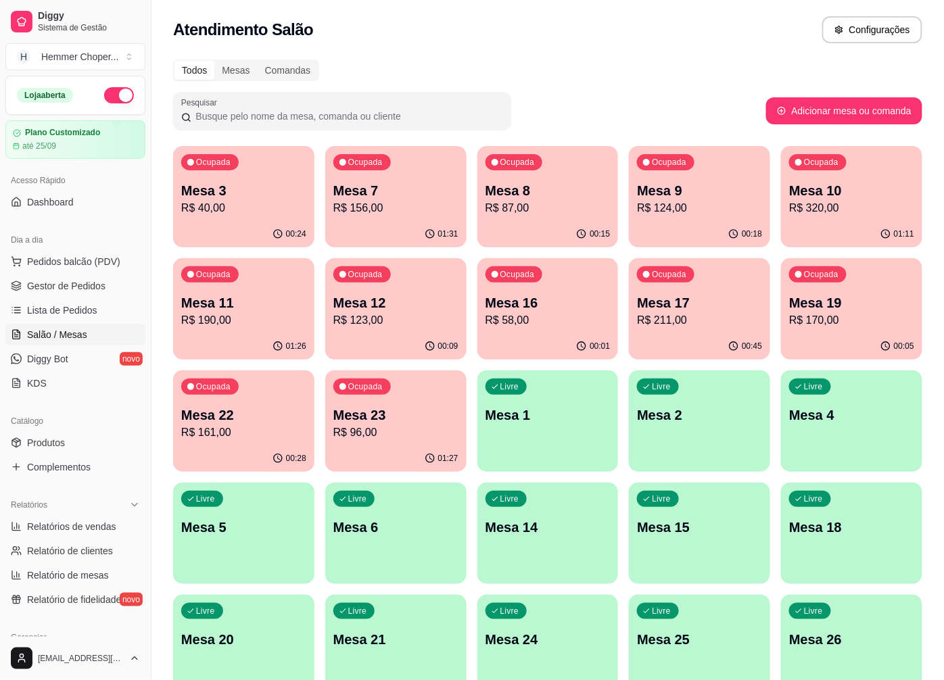
click at [506, 287] on div "Ocupada Mesa 16 R$ 58,00" at bounding box center [547, 295] width 141 height 75
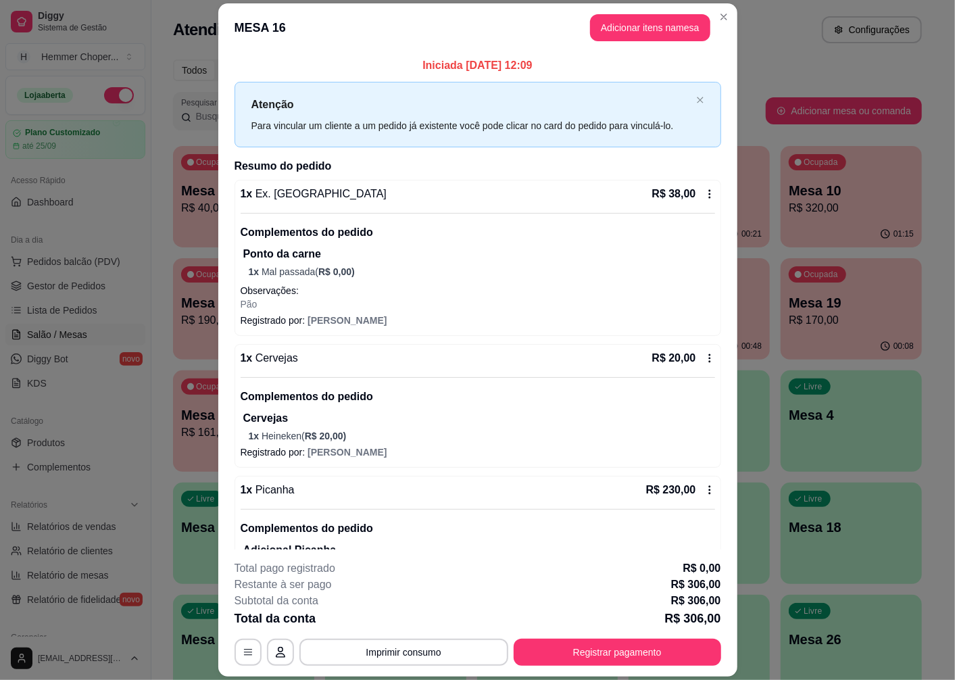
click at [704, 190] on icon at bounding box center [709, 194] width 11 height 11
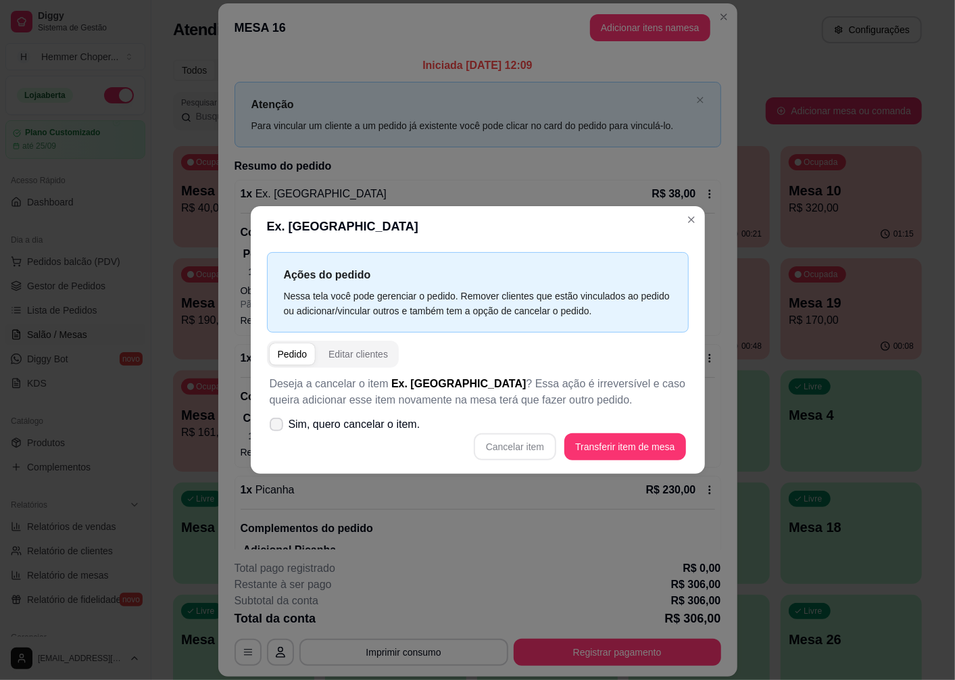
click at [307, 420] on span "Sim, quero cancelar o item." at bounding box center [355, 424] width 132 height 16
click at [278, 427] on input "Sim, quero cancelar o item." at bounding box center [273, 431] width 9 height 9
checkbox input "true"
click at [509, 449] on button "Cancelar item" at bounding box center [515, 446] width 82 height 27
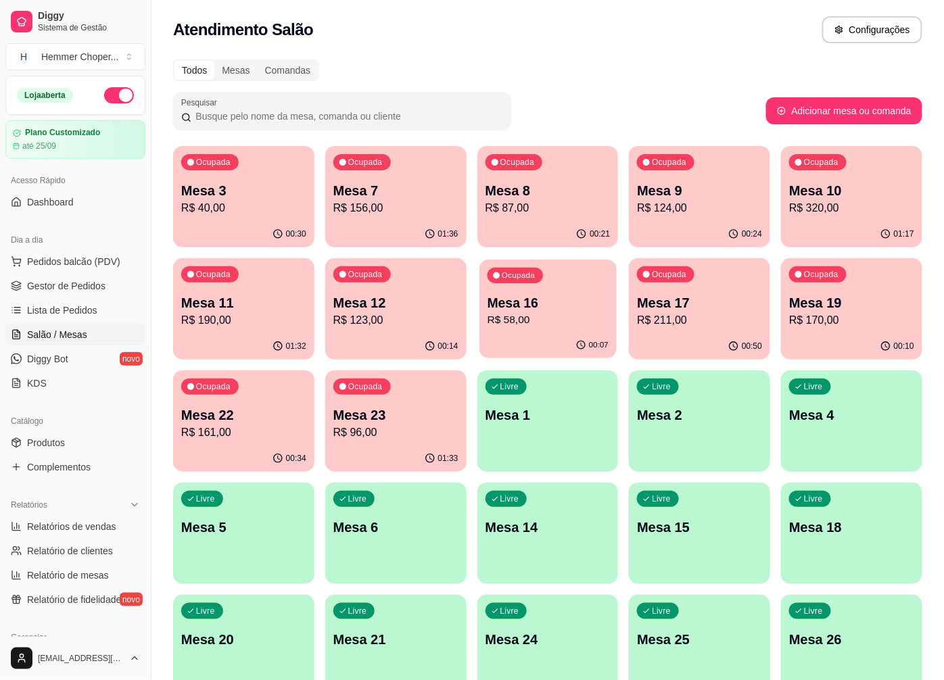
click at [518, 322] on p "R$ 58,00" at bounding box center [547, 320] width 121 height 16
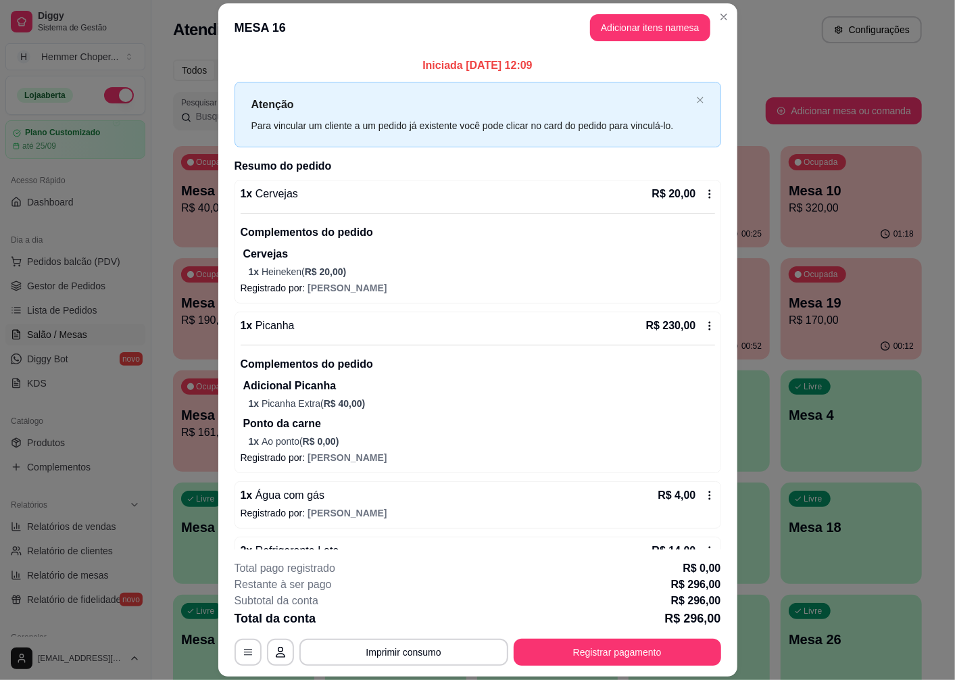
scroll to position [225, 0]
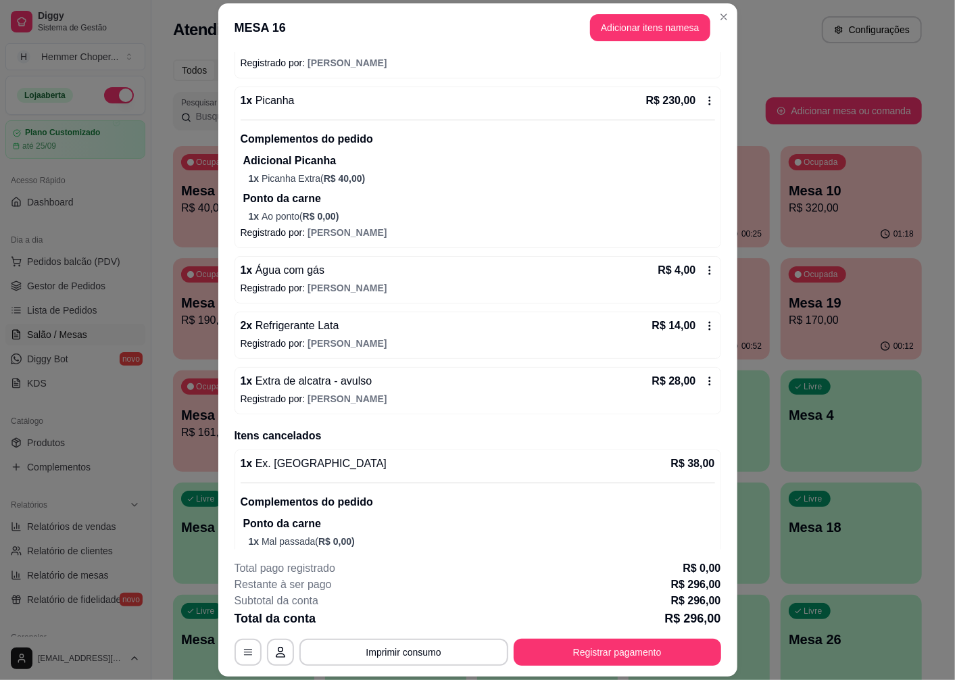
click at [704, 383] on icon at bounding box center [709, 381] width 11 height 11
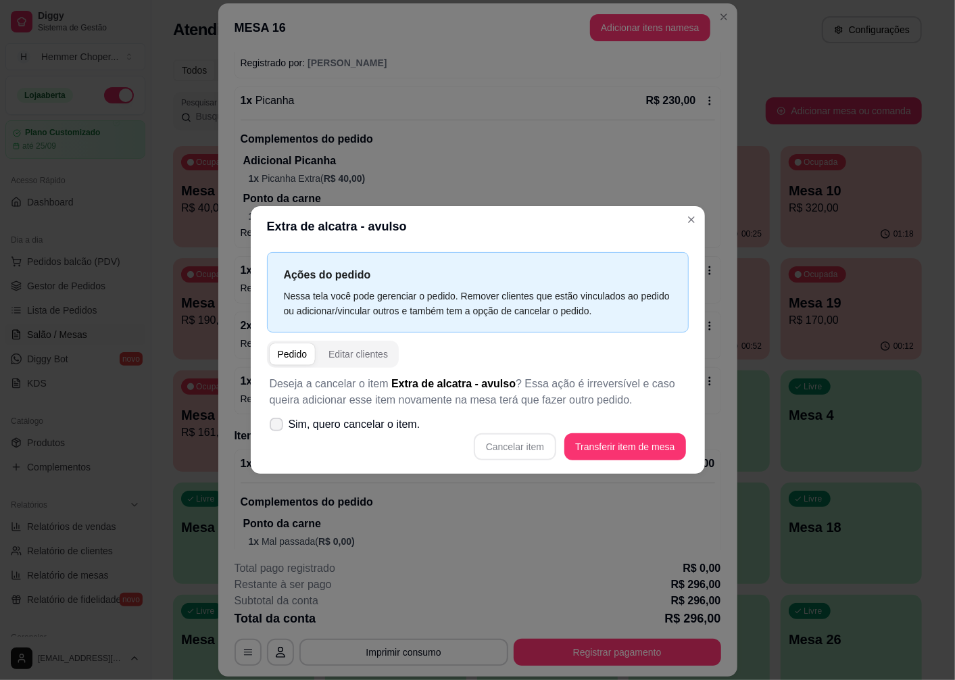
click at [291, 420] on span "Sim, quero cancelar o item." at bounding box center [355, 424] width 132 height 16
click at [278, 427] on input "Sim, quero cancelar o item." at bounding box center [273, 431] width 9 height 9
checkbox input "true"
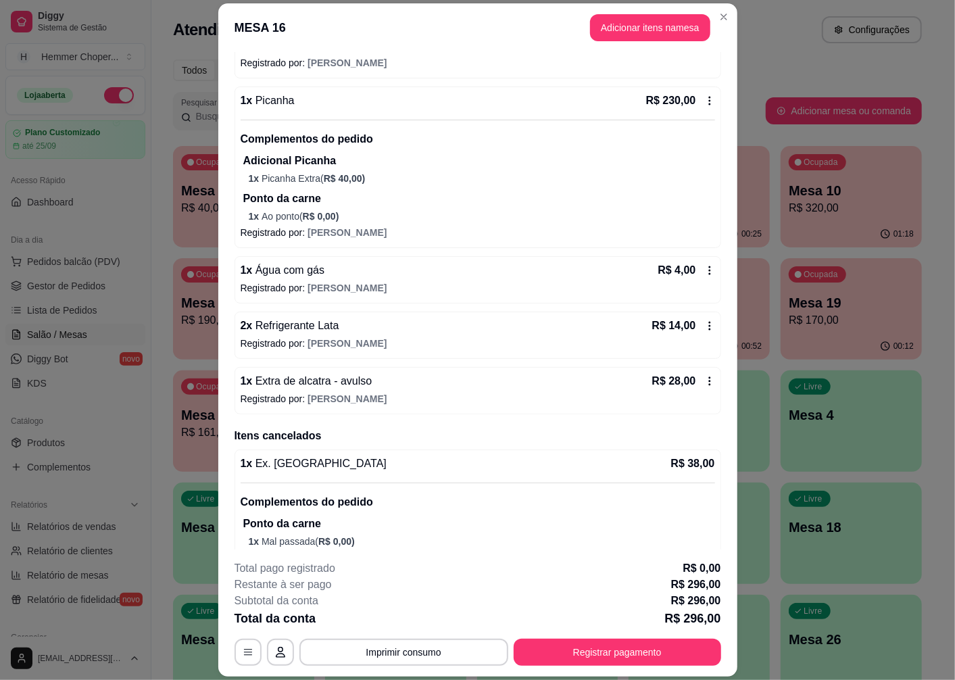
click at [681, 383] on div "R$ 28,00" at bounding box center [683, 381] width 63 height 16
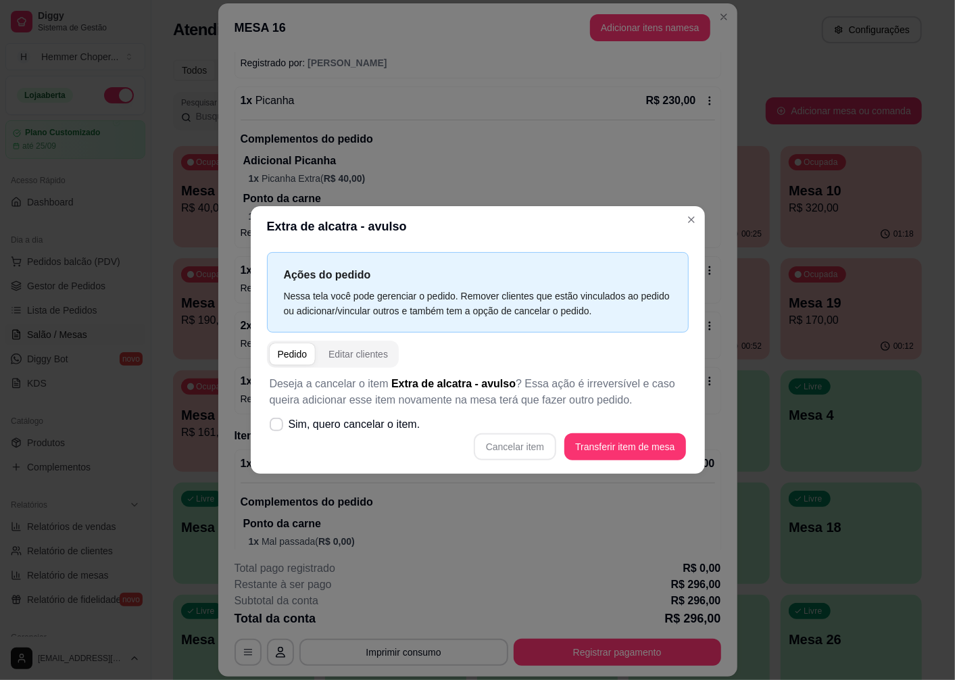
click at [515, 448] on div "Cancelar item Transferir item de mesa" at bounding box center [478, 446] width 416 height 27
click at [296, 431] on span "Sim, quero cancelar o item." at bounding box center [355, 424] width 132 height 16
click at [278, 431] on input "Sim, quero cancelar o item." at bounding box center [273, 431] width 9 height 9
checkbox input "true"
click at [514, 454] on button "Cancelar item" at bounding box center [515, 446] width 82 height 27
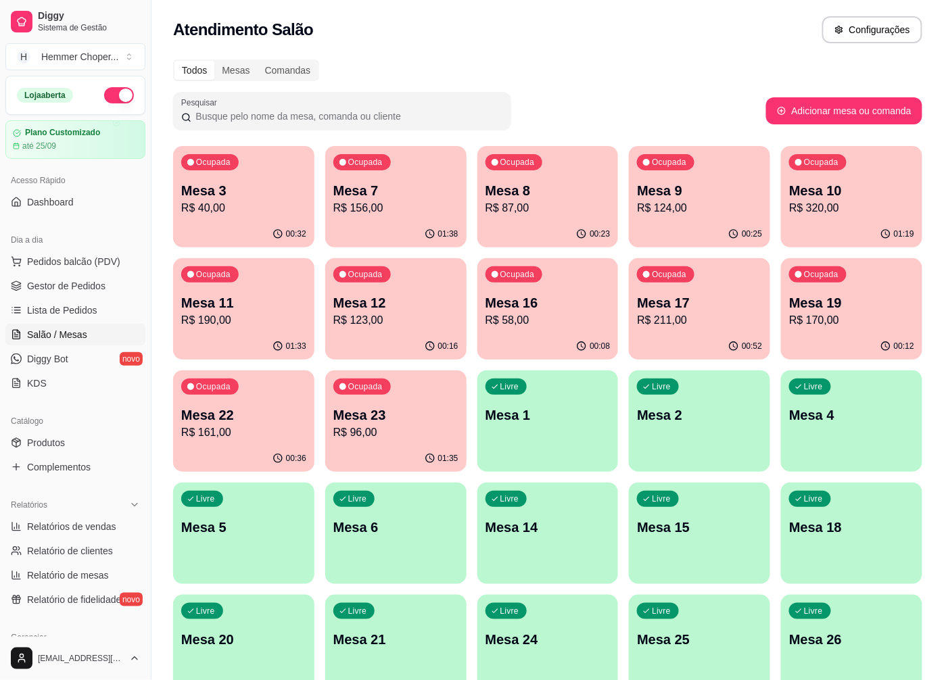
click at [258, 427] on p "R$ 161,00" at bounding box center [243, 432] width 125 height 16
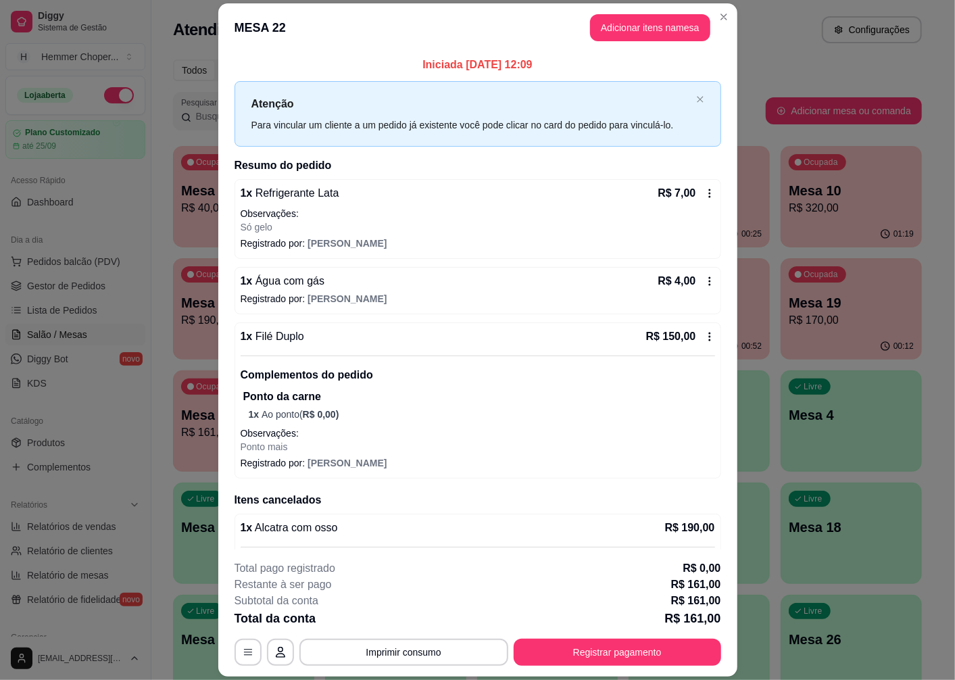
scroll to position [0, 0]
click at [537, 645] on button "Registrar pagamento" at bounding box center [617, 652] width 207 height 27
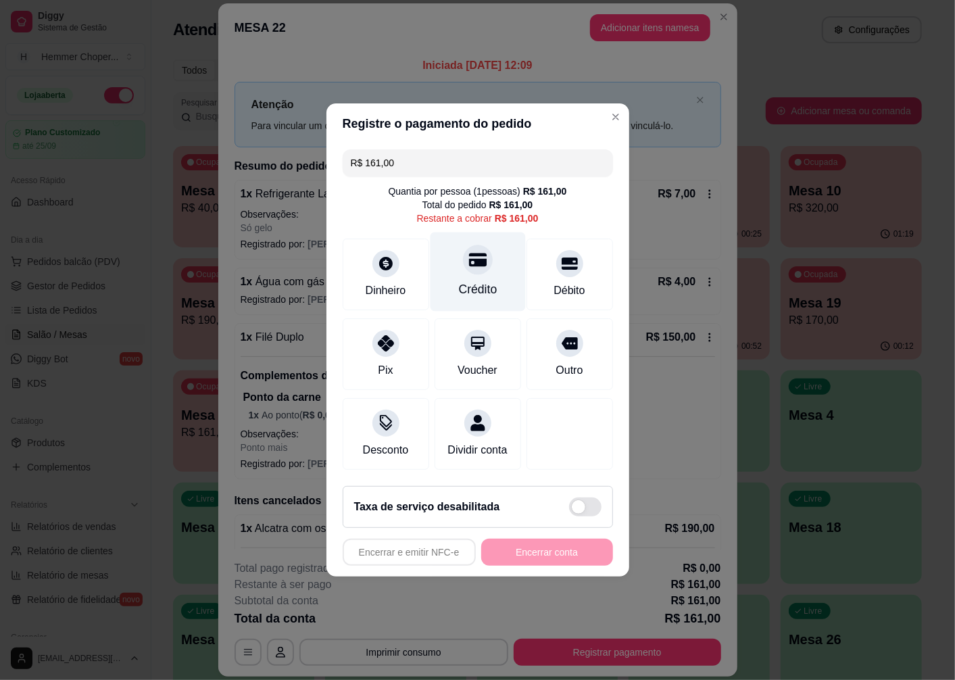
click at [475, 280] on div "Crédito" at bounding box center [477, 289] width 39 height 18
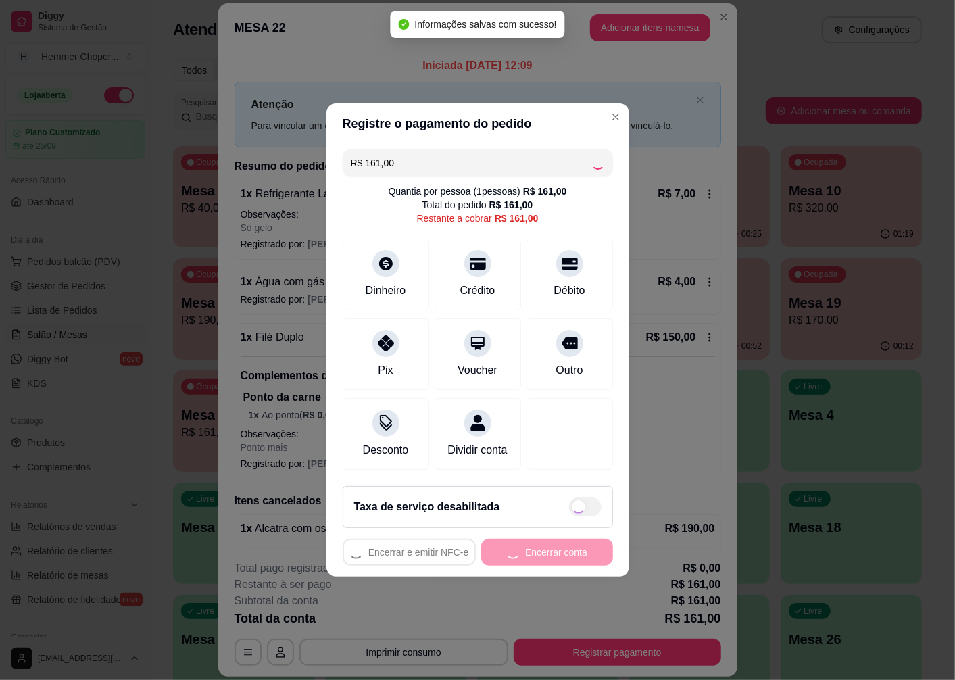
type input "R$ 0,00"
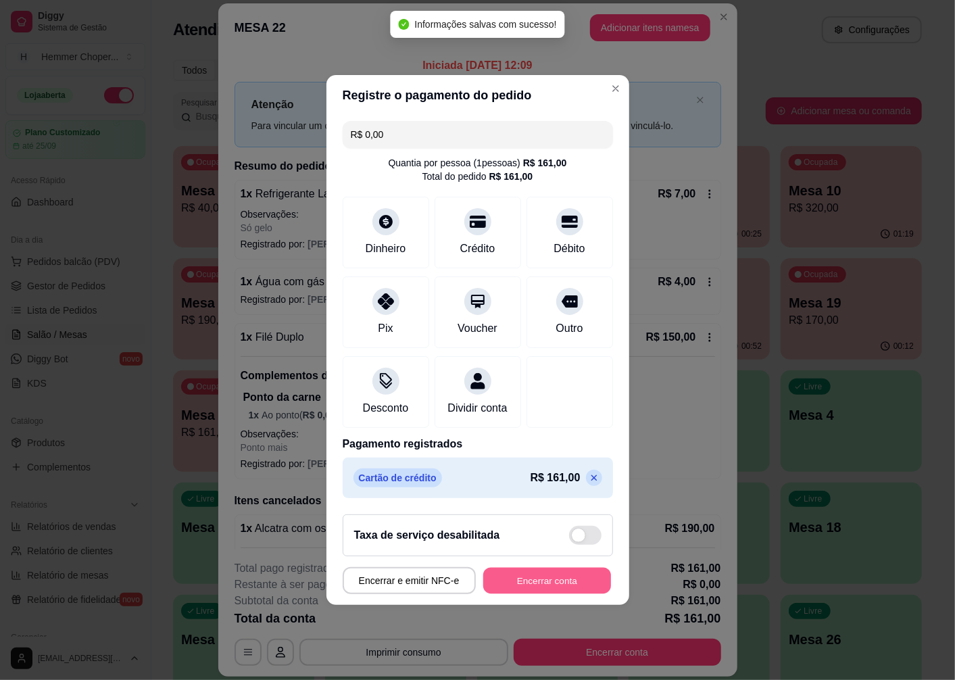
click at [510, 589] on button "Encerrar conta" at bounding box center [547, 581] width 128 height 26
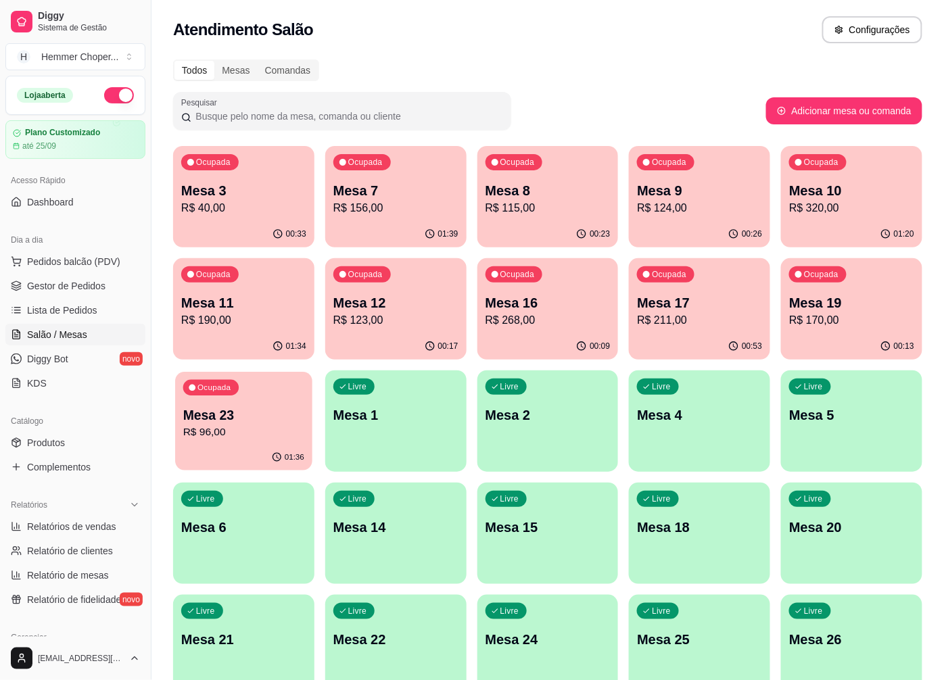
click at [295, 420] on p "Mesa 23" at bounding box center [243, 415] width 121 height 18
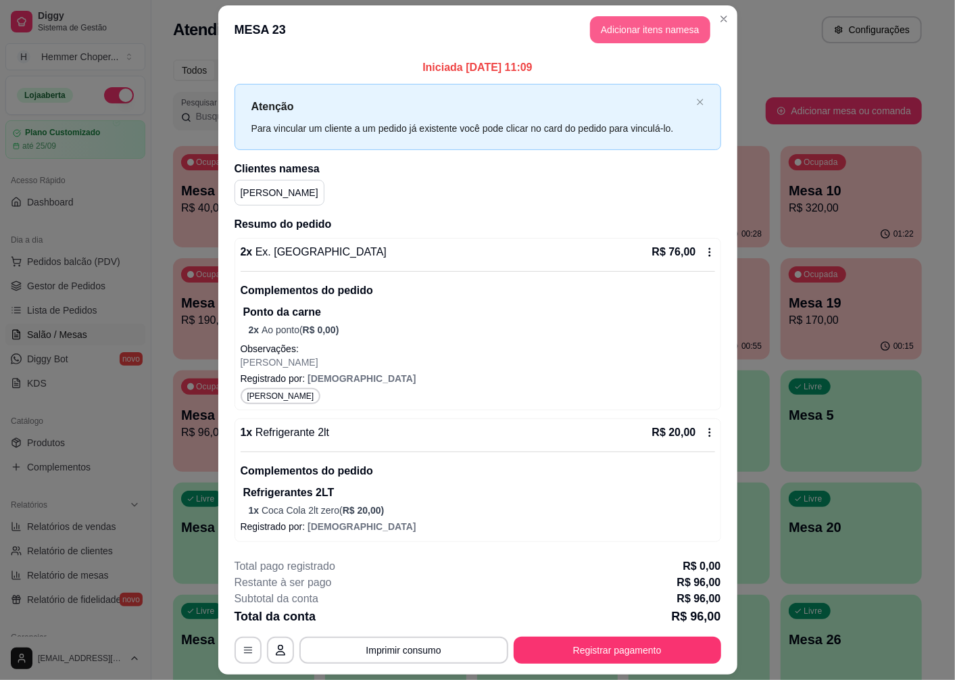
click at [645, 31] on button "Adicionar itens na mesa" at bounding box center [650, 29] width 120 height 27
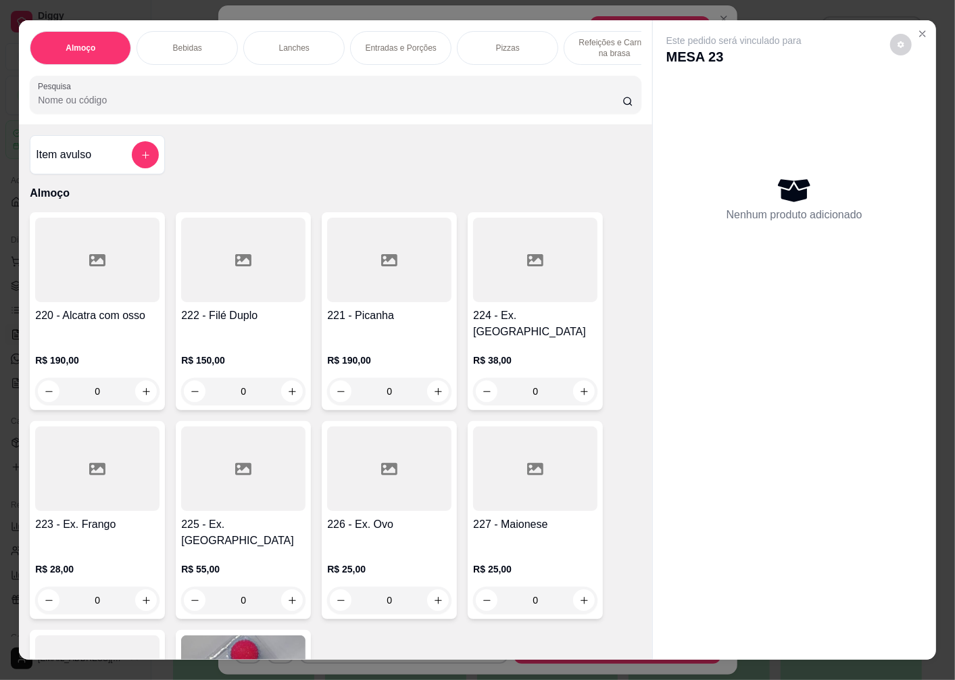
scroll to position [0, 130]
click at [597, 47] on p "Sobremesas" at bounding box center [591, 48] width 45 height 11
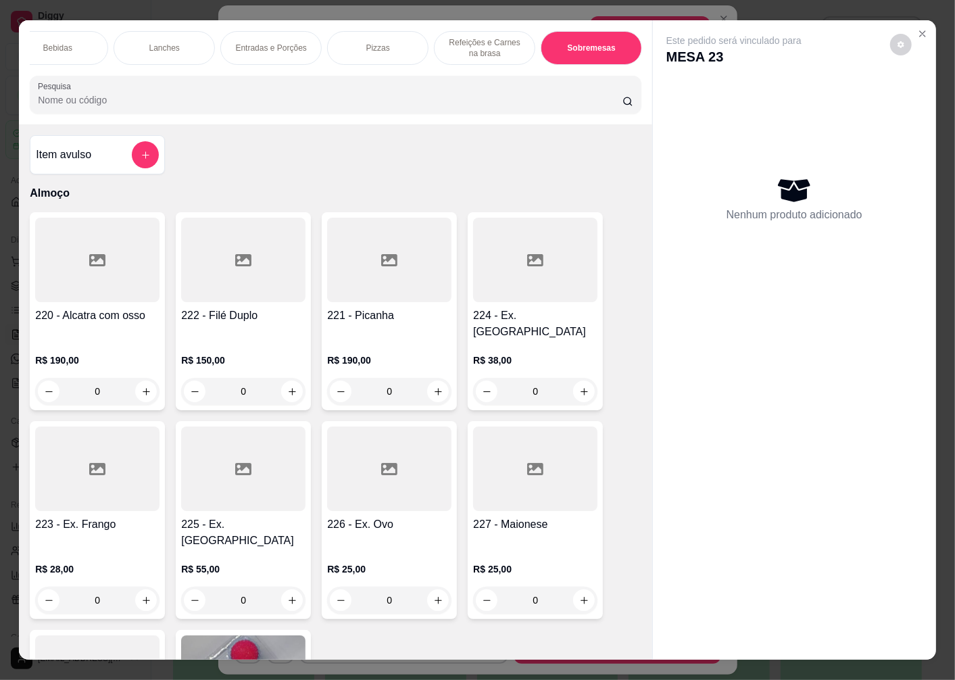
scroll to position [28, 0]
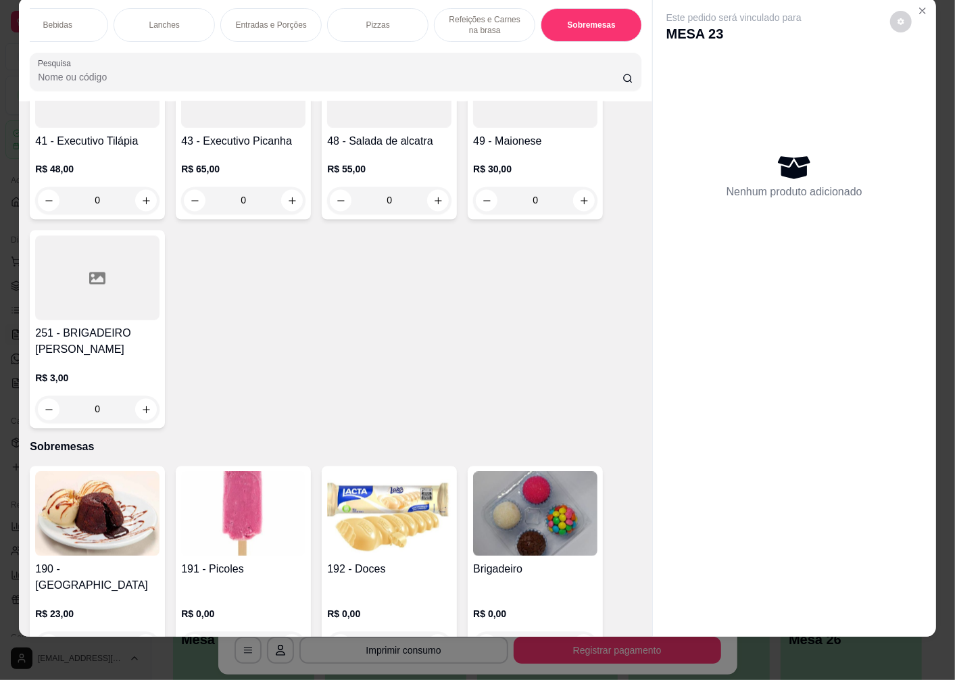
click at [576, 632] on div "0" at bounding box center [535, 645] width 124 height 27
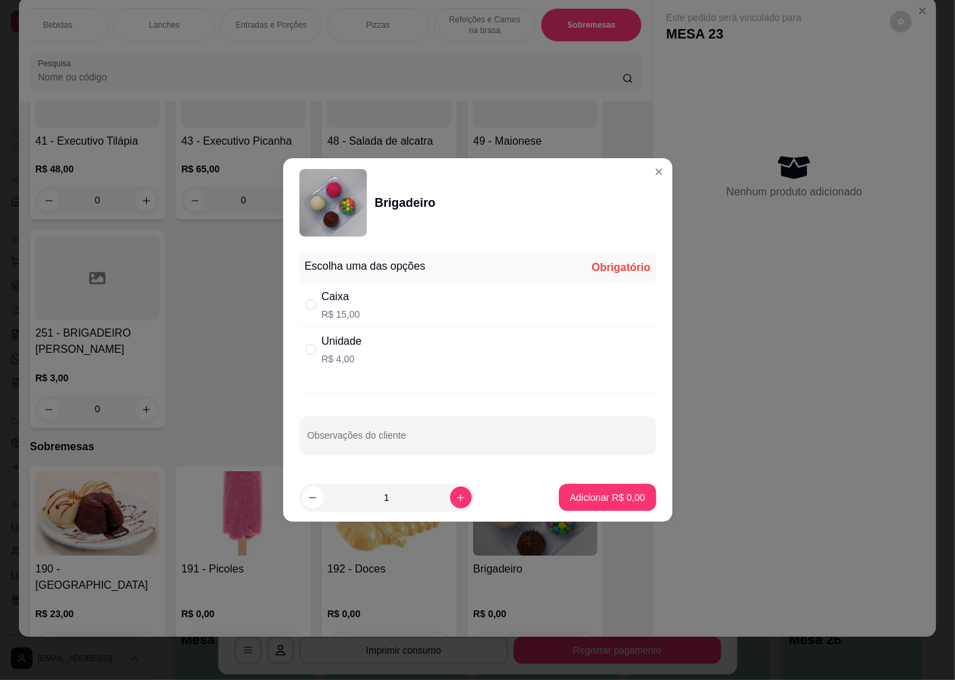
click at [323, 305] on div "Caixa" at bounding box center [341, 297] width 39 height 16
radio input "true"
click at [566, 489] on button "Adicionar R$ 15,00" at bounding box center [605, 497] width 102 height 27
type input "1"
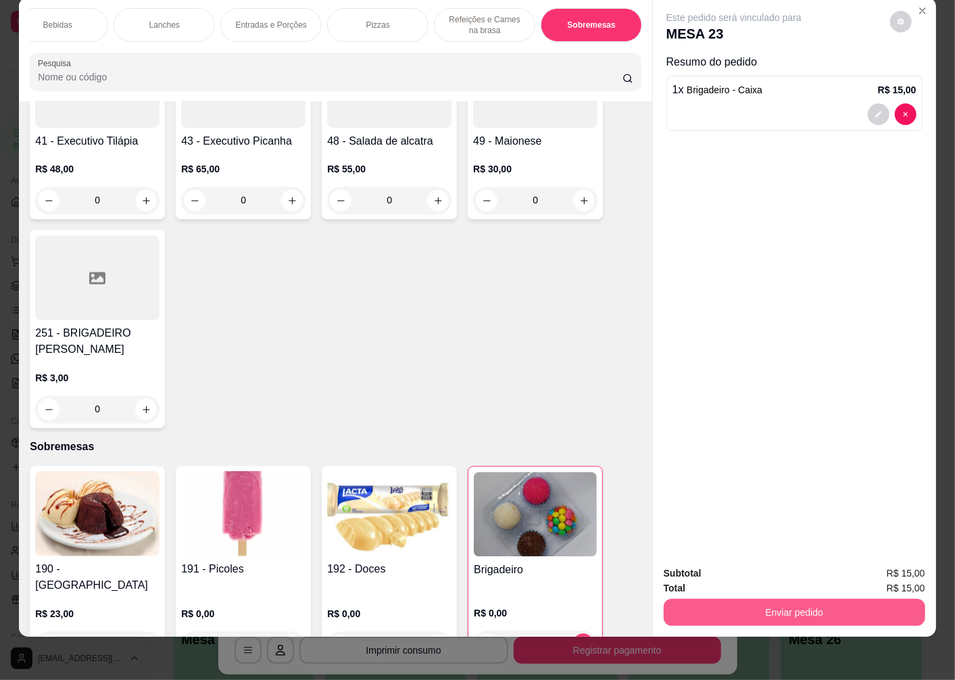
click at [734, 599] on button "Enviar pedido" at bounding box center [795, 612] width 262 height 27
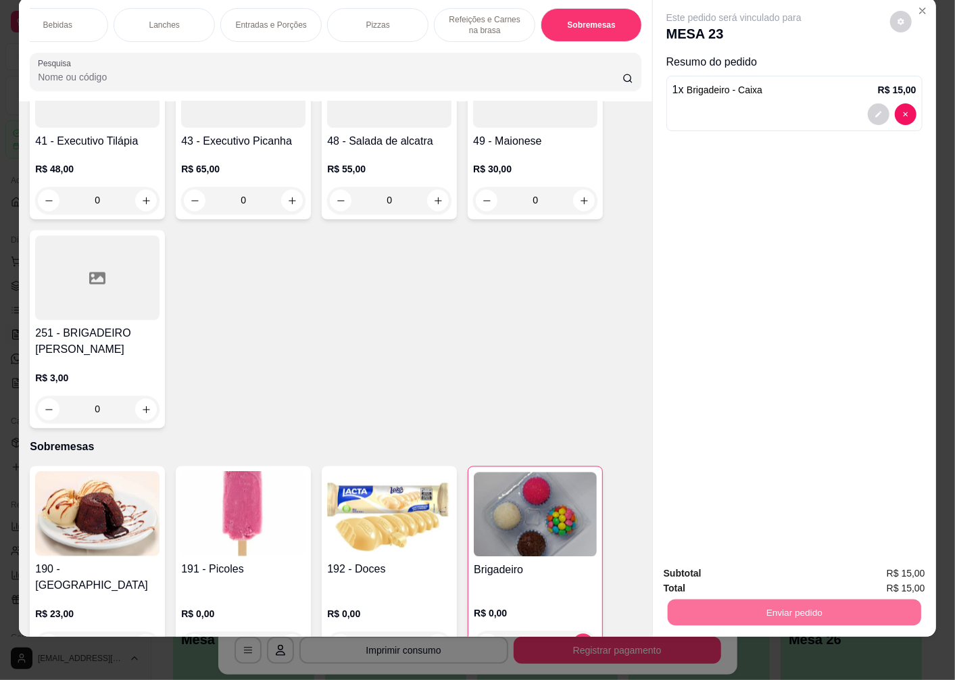
click at [753, 568] on button "Não registrar e enviar pedido" at bounding box center [749, 568] width 141 height 26
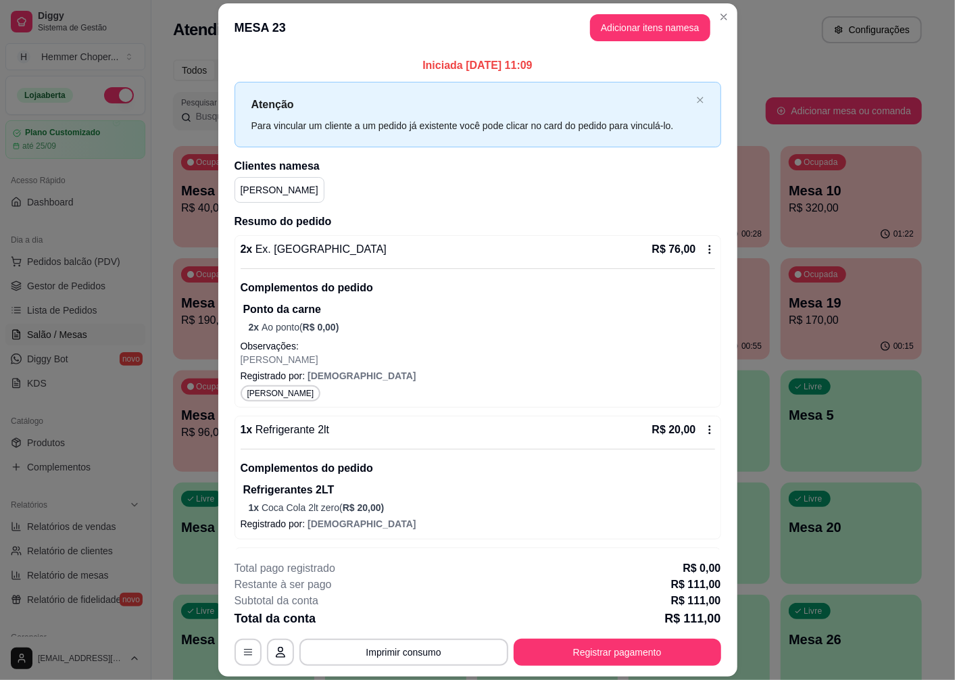
click at [708, 633] on div "**********" at bounding box center [478, 612] width 487 height 105
click at [703, 651] on button "Registrar pagamento" at bounding box center [617, 652] width 207 height 27
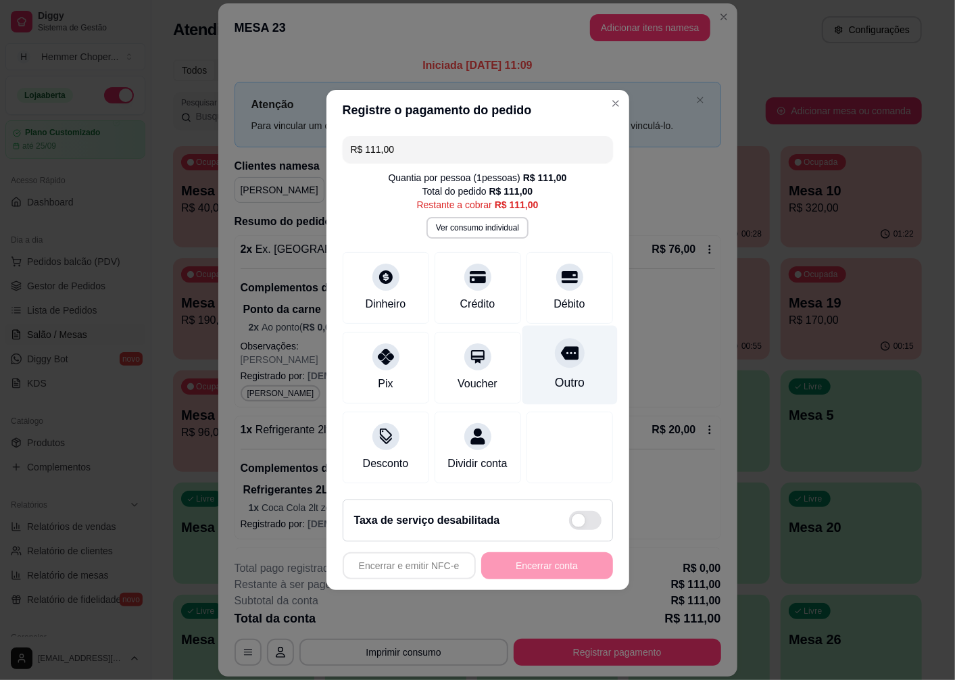
click at [560, 352] on icon at bounding box center [569, 353] width 18 height 18
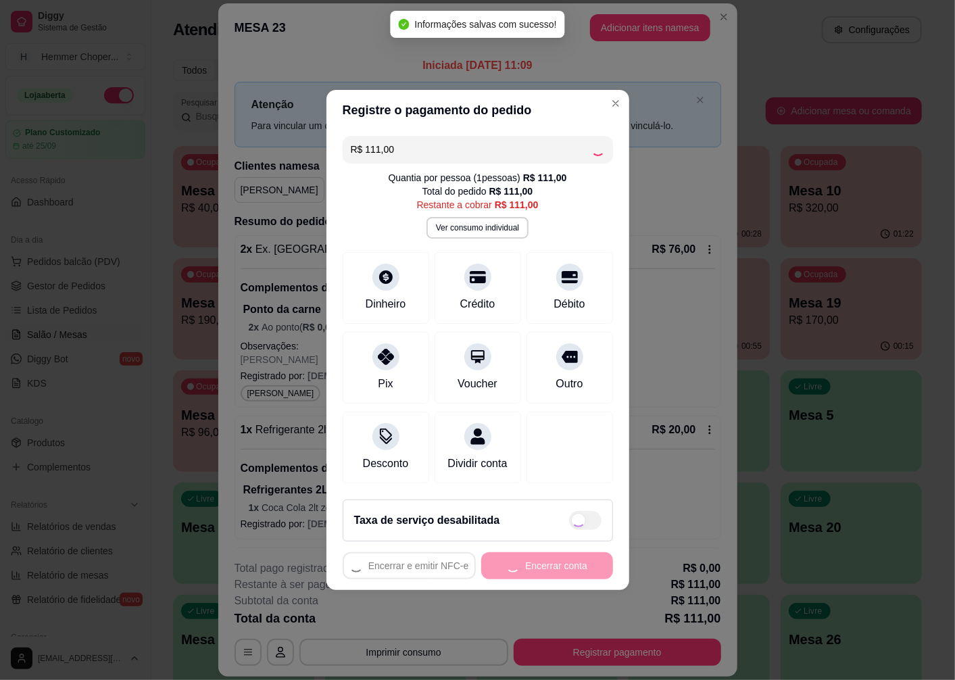
type input "R$ 0,00"
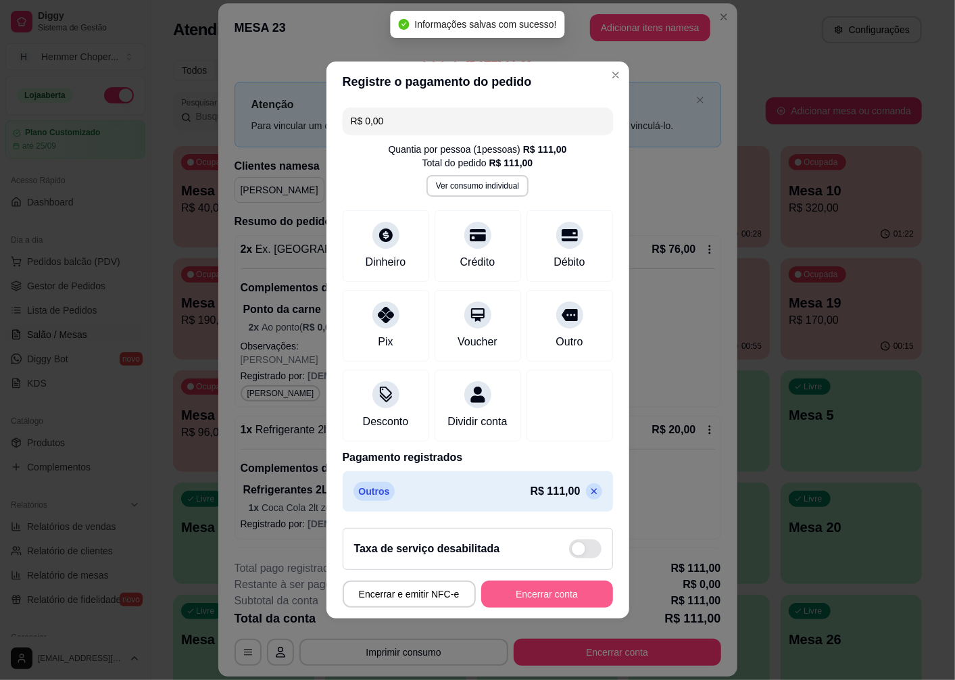
click at [570, 598] on button "Encerrar conta" at bounding box center [547, 594] width 132 height 27
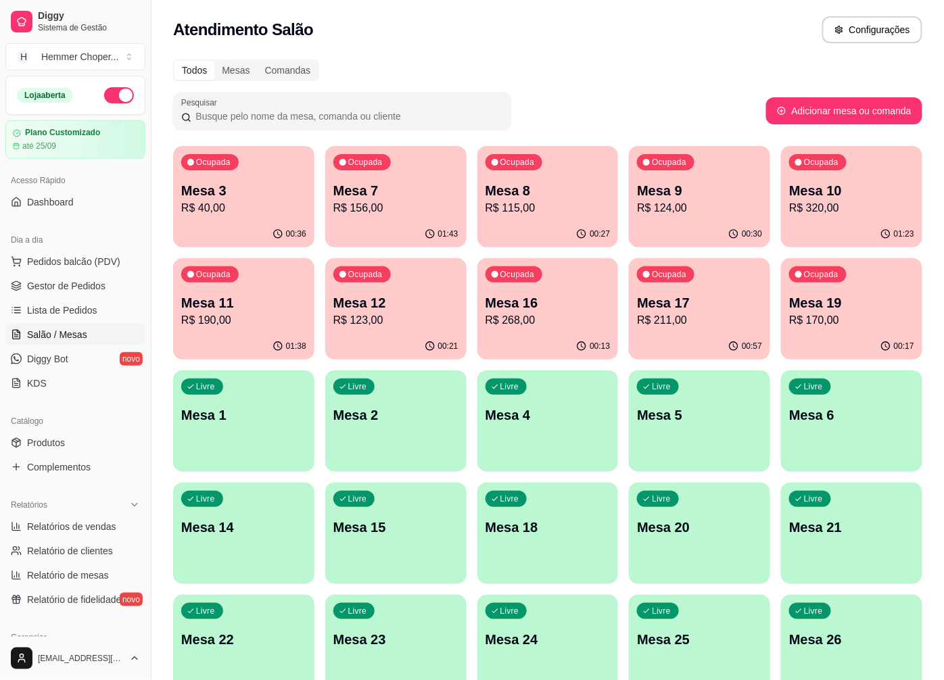
click at [427, 189] on p "Mesa 7" at bounding box center [395, 190] width 125 height 19
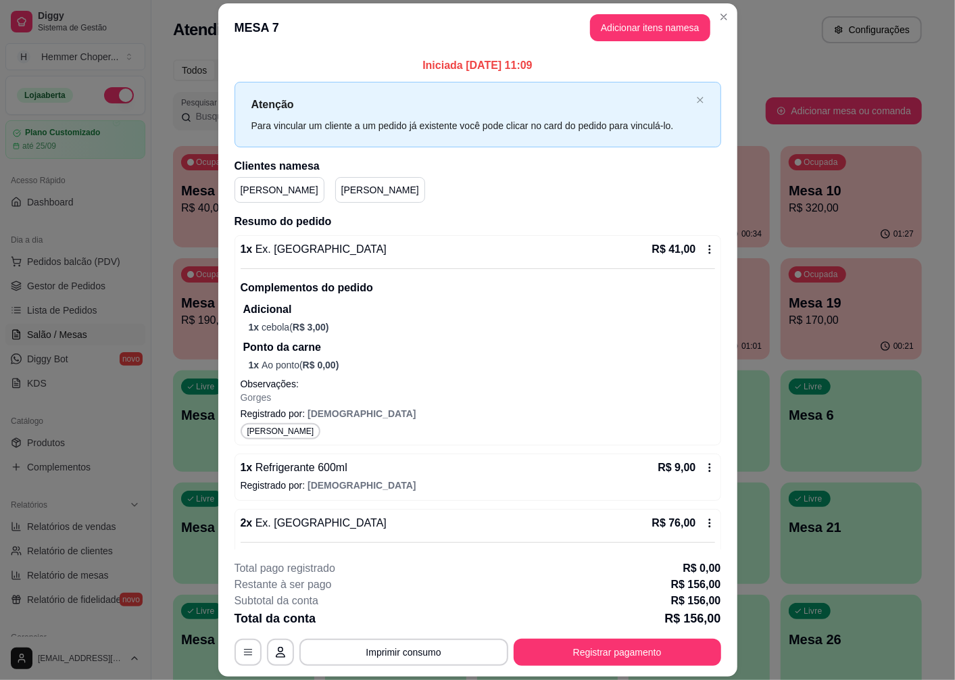
scroll to position [150, 0]
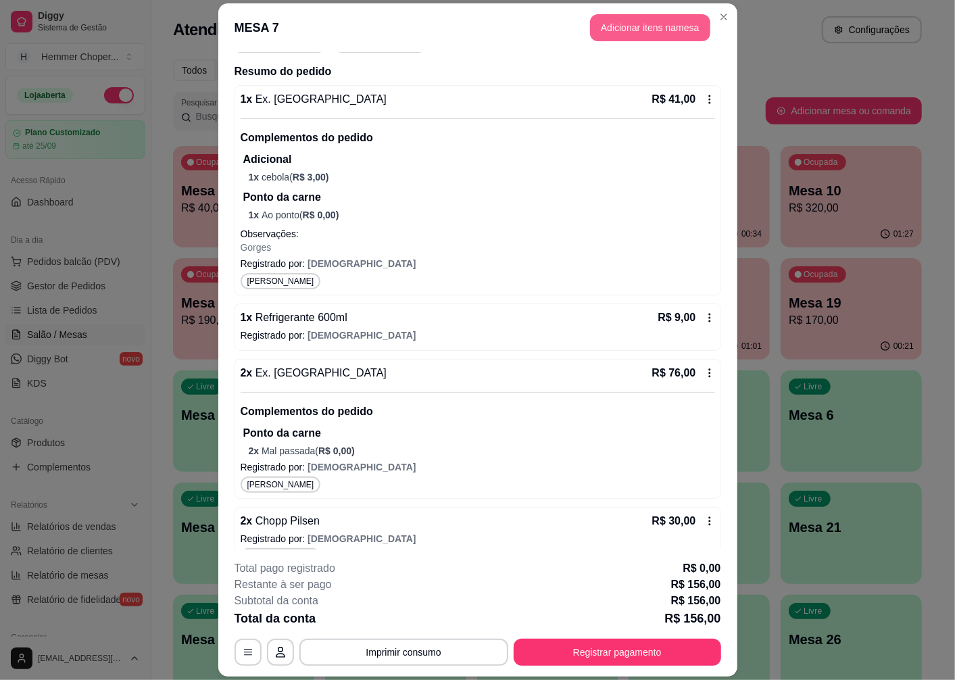
click at [610, 19] on button "Adicionar itens na mesa" at bounding box center [650, 27] width 120 height 27
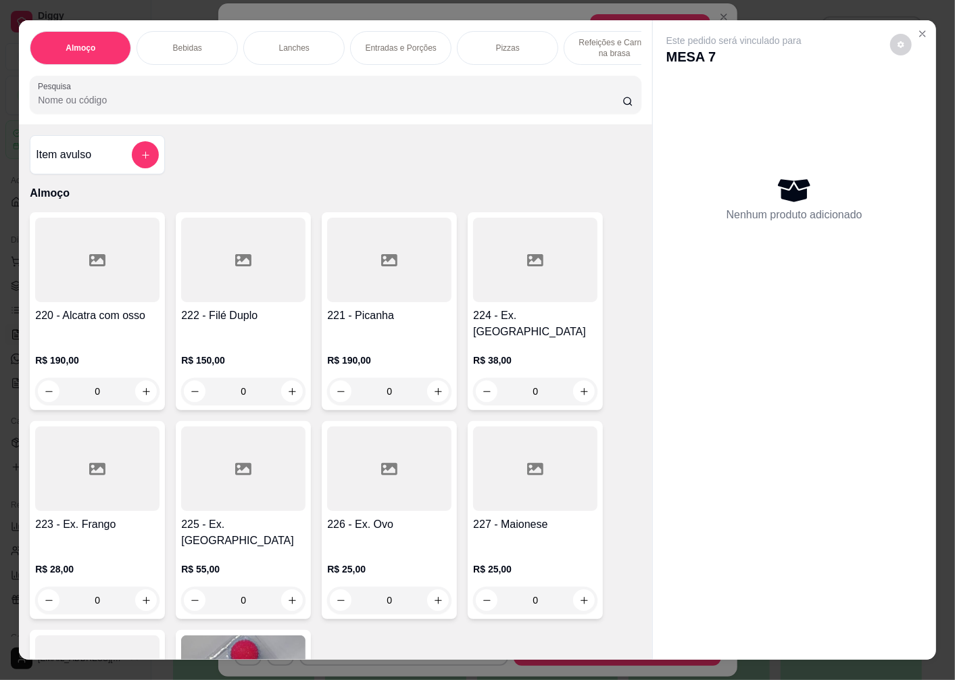
scroll to position [0, 130]
click at [611, 41] on div "Sobremesas" at bounding box center [591, 48] width 101 height 34
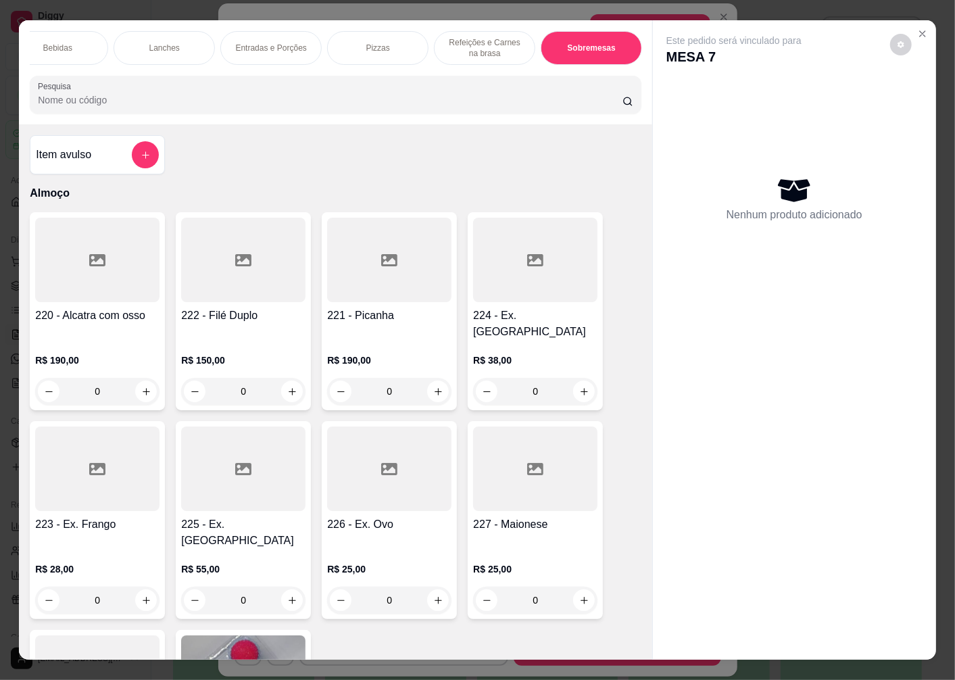
scroll to position [28, 0]
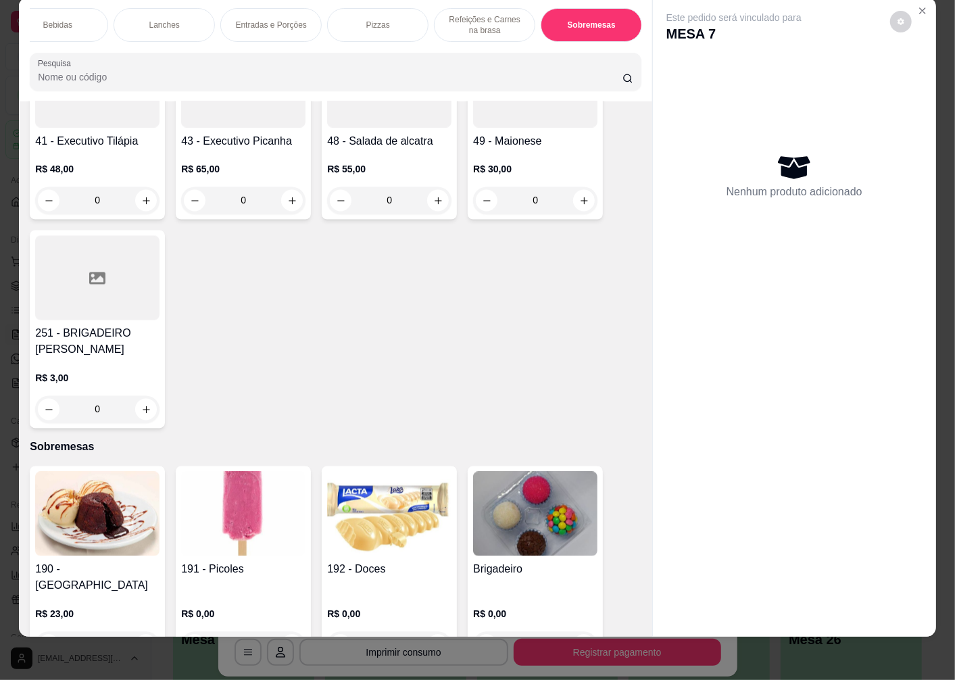
click at [279, 632] on div "0" at bounding box center [243, 645] width 124 height 27
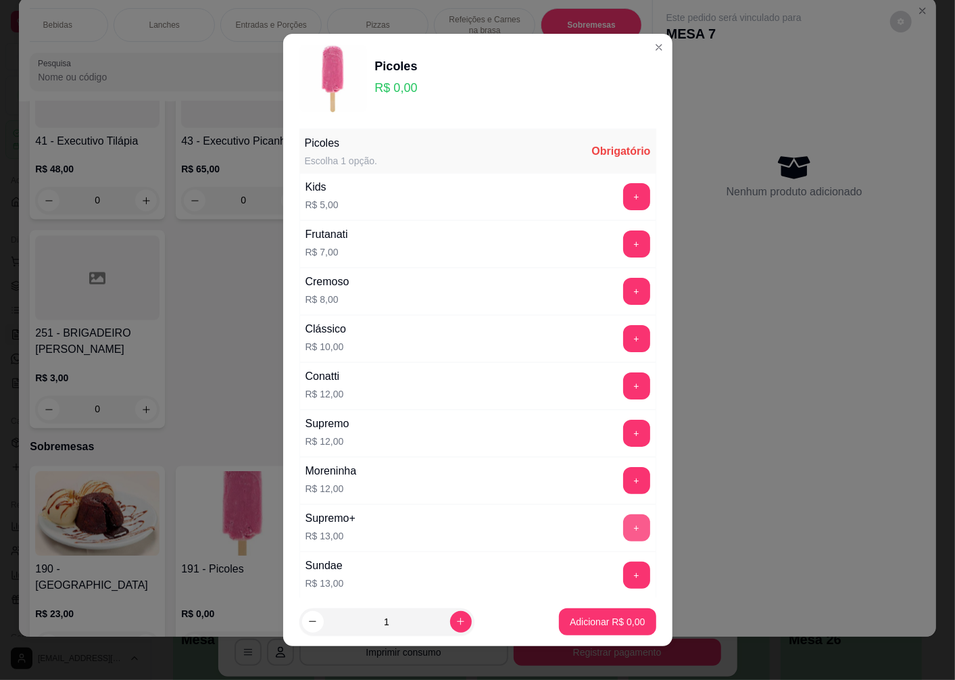
click at [623, 528] on button "+" at bounding box center [636, 527] width 27 height 27
click at [604, 622] on p "Adicionar R$ 13,00" at bounding box center [604, 622] width 80 height 14
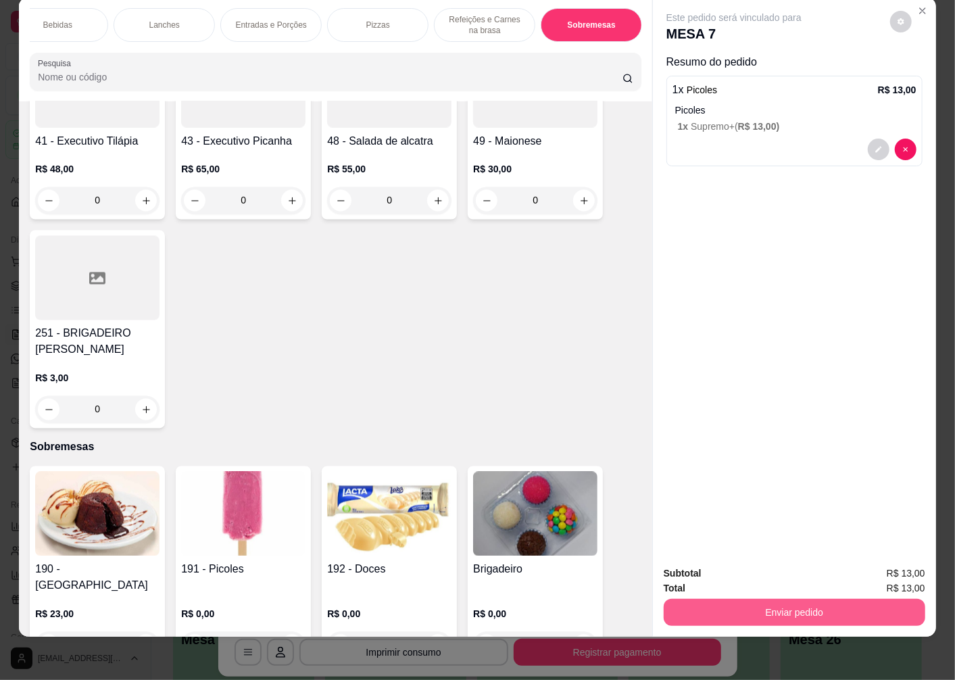
click at [712, 603] on button "Enviar pedido" at bounding box center [795, 612] width 262 height 27
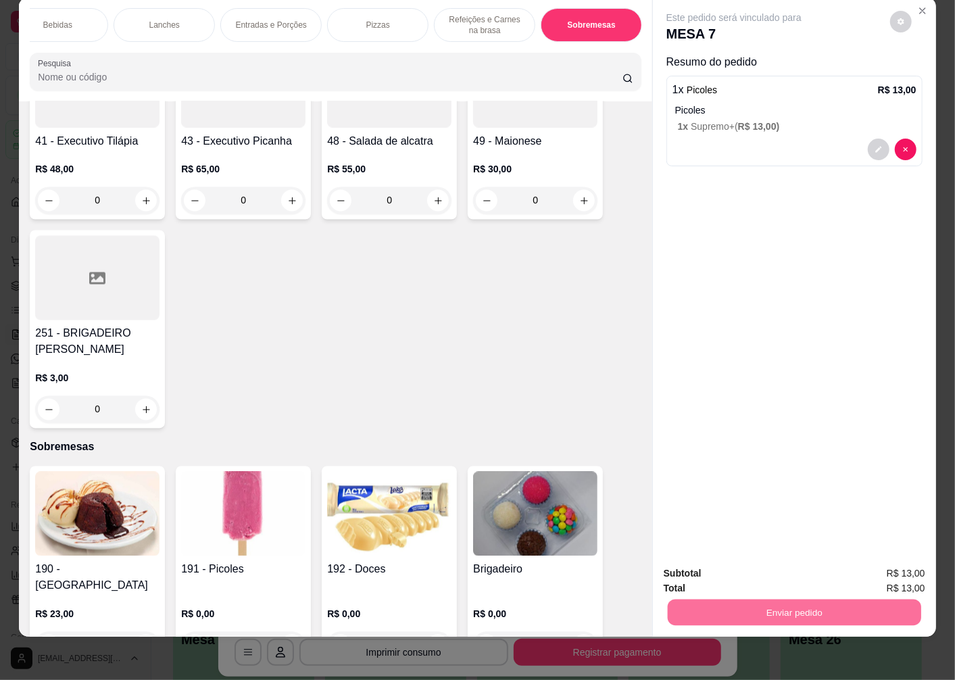
click at [706, 572] on button "Não registrar e enviar pedido" at bounding box center [749, 568] width 141 height 26
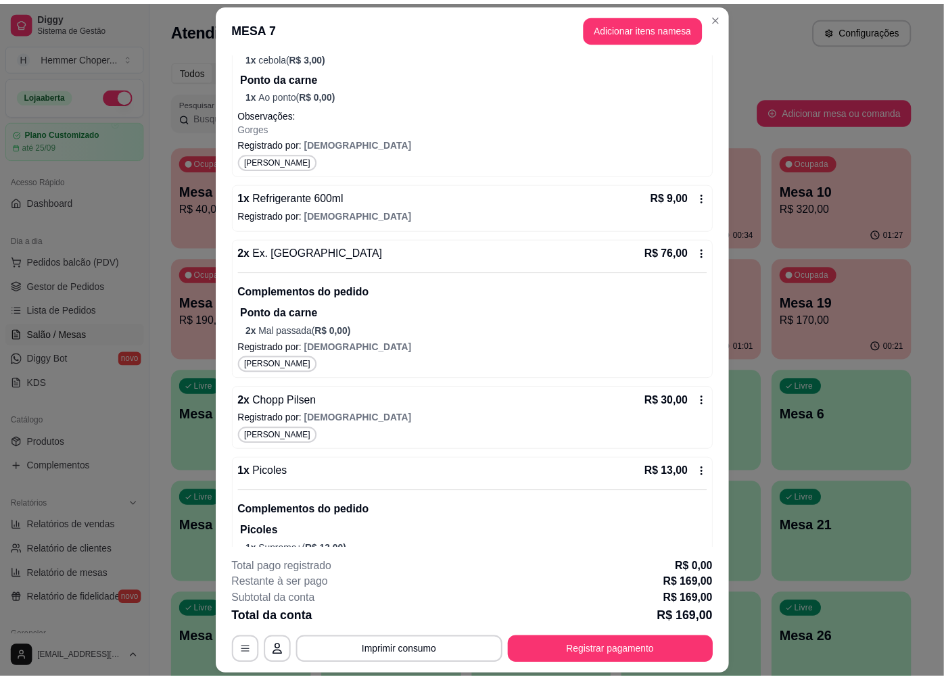
scroll to position [308, 0]
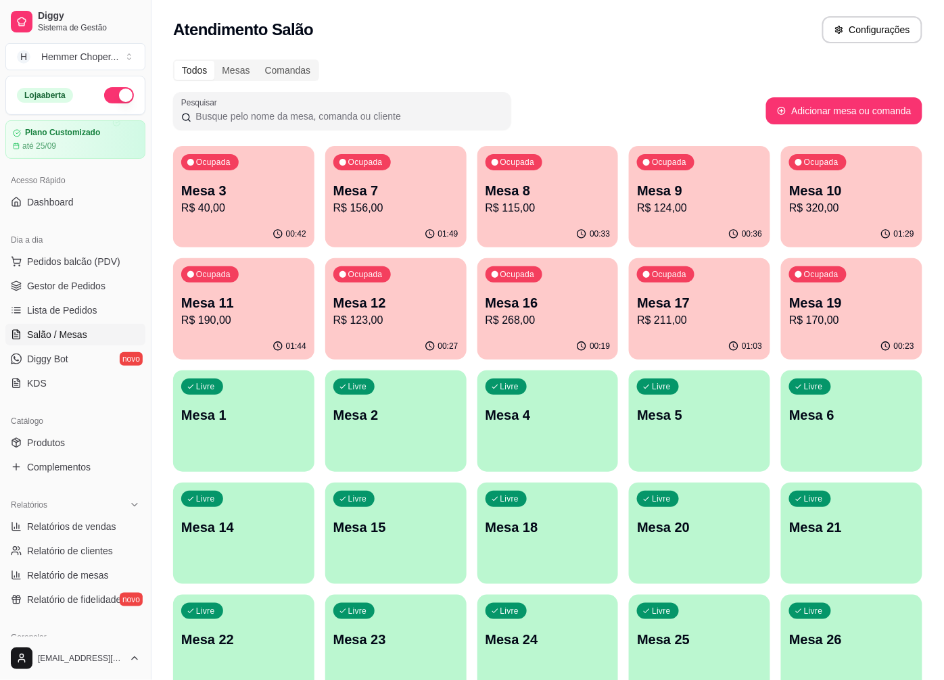
click at [690, 455] on div "Livre Mesa 5" at bounding box center [699, 412] width 141 height 85
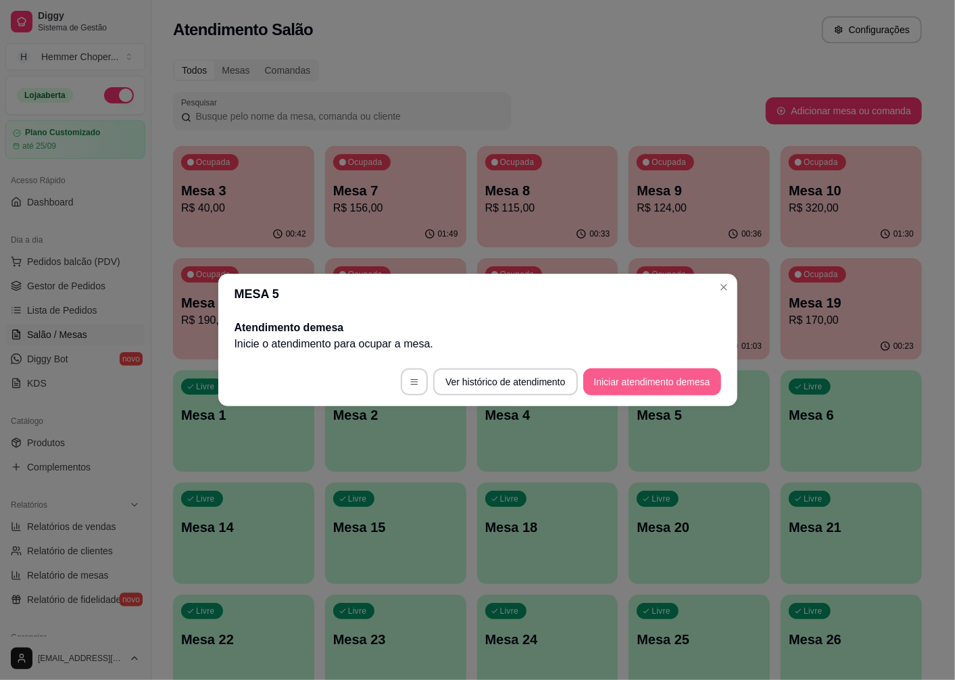
click at [631, 383] on button "Iniciar atendimento de mesa" at bounding box center [652, 381] width 138 height 27
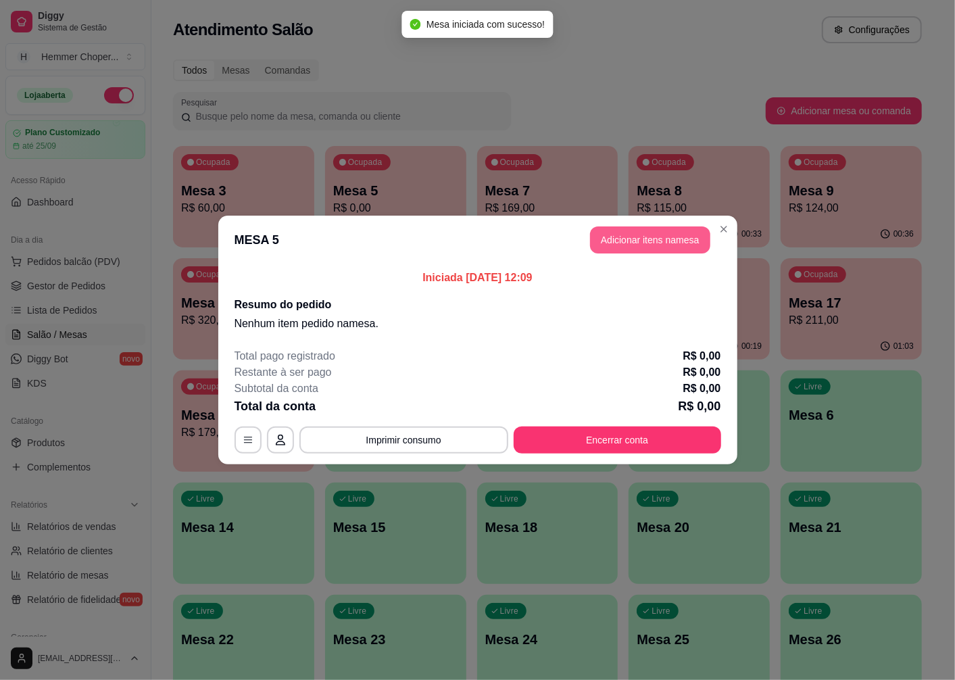
click at [622, 239] on button "Adicionar itens na mesa" at bounding box center [650, 239] width 120 height 27
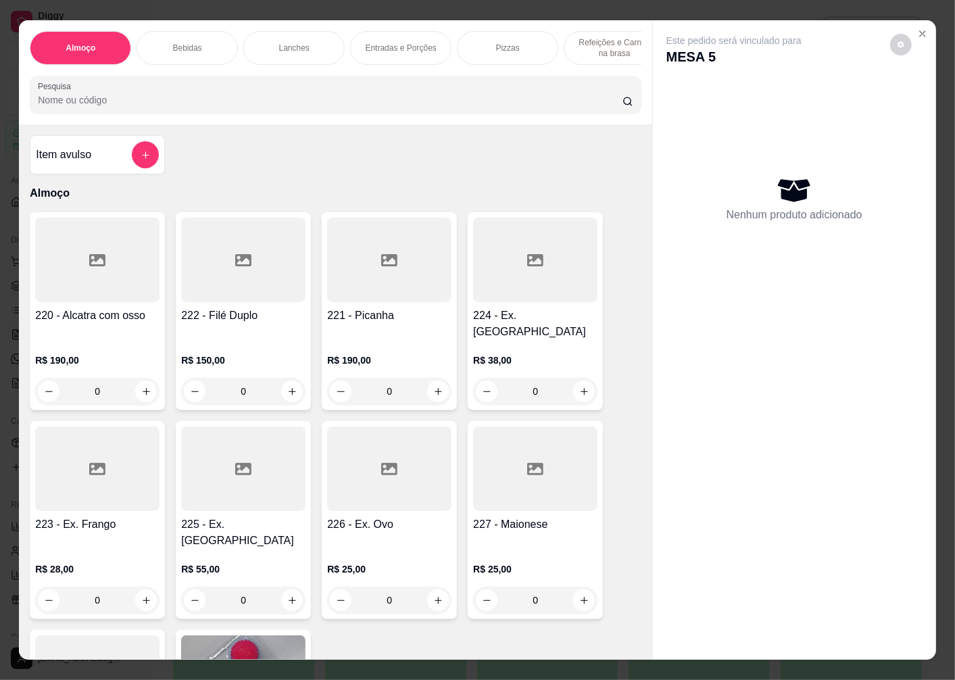
click at [573, 381] on div "0" at bounding box center [535, 391] width 124 height 27
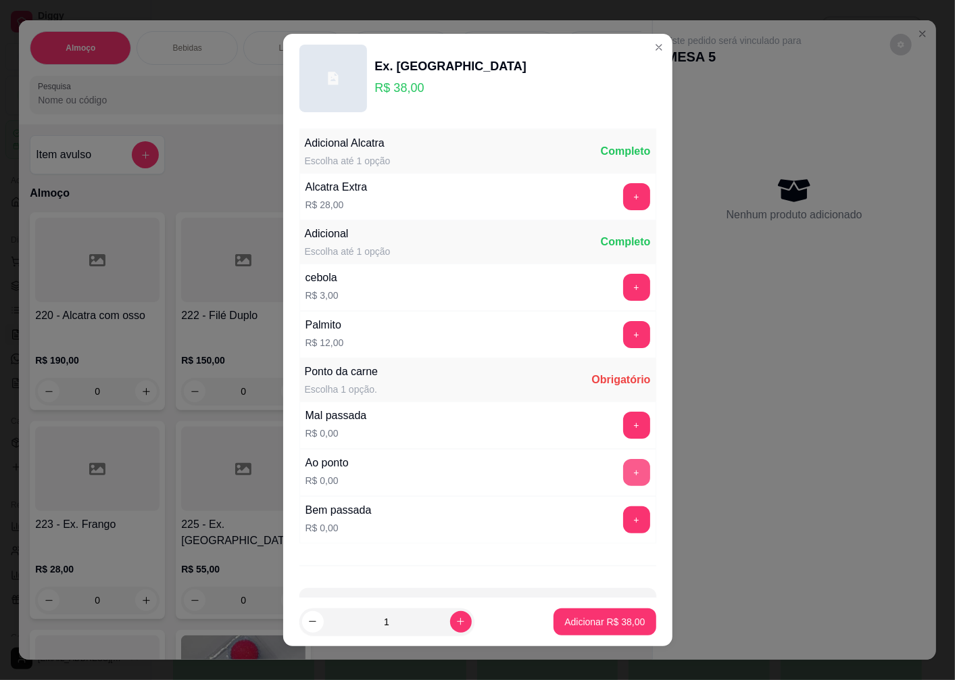
click at [623, 471] on button "+" at bounding box center [636, 472] width 27 height 27
click at [456, 626] on icon "increase-product-quantity" at bounding box center [461, 621] width 10 height 10
type input "2"
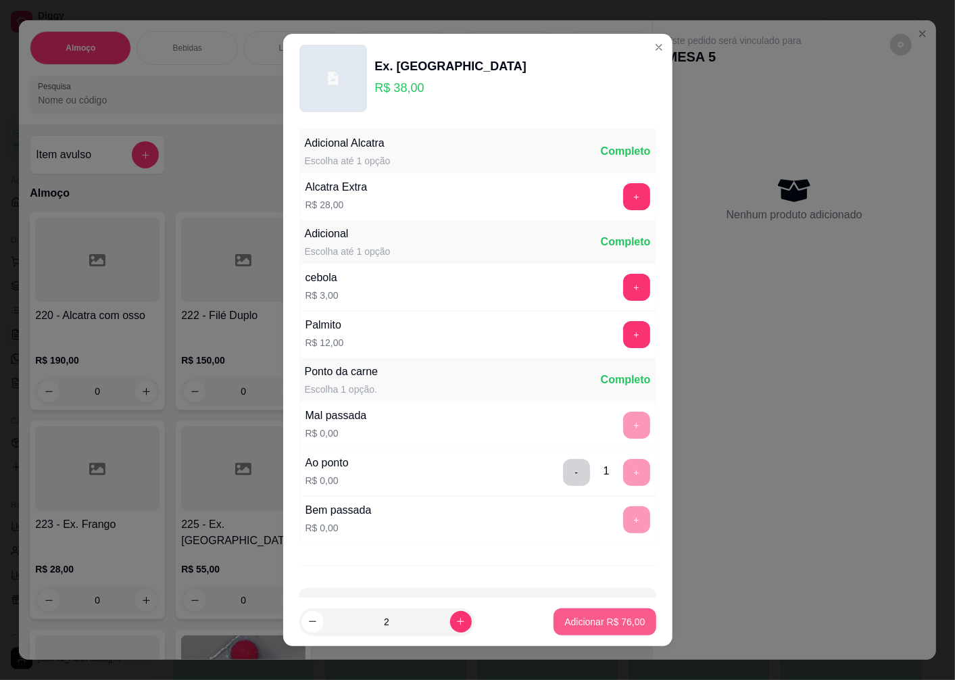
click at [579, 631] on button "Adicionar R$ 76,00" at bounding box center [605, 621] width 102 height 27
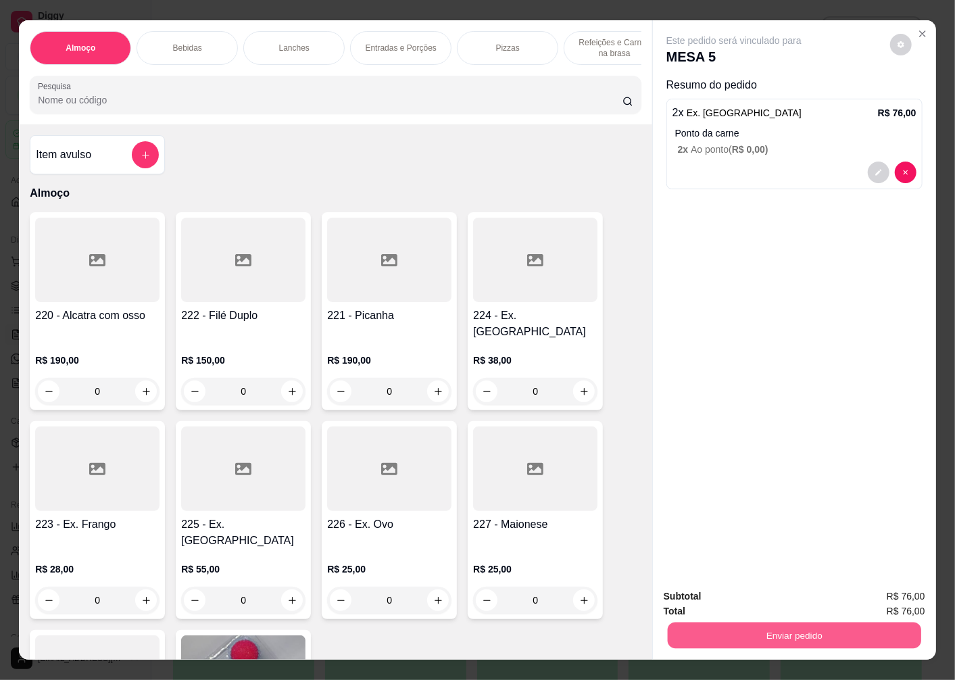
click at [745, 625] on button "Enviar pedido" at bounding box center [794, 635] width 253 height 26
click at [752, 597] on button "Não registrar e enviar pedido" at bounding box center [749, 597] width 141 height 26
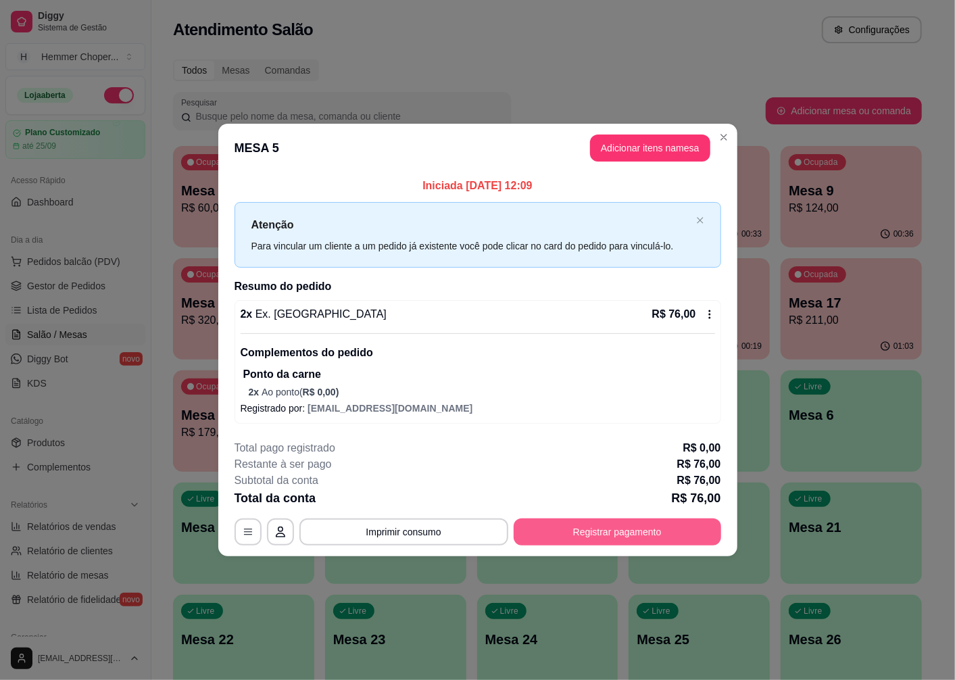
click at [647, 536] on button "Registrar pagamento" at bounding box center [617, 531] width 207 height 27
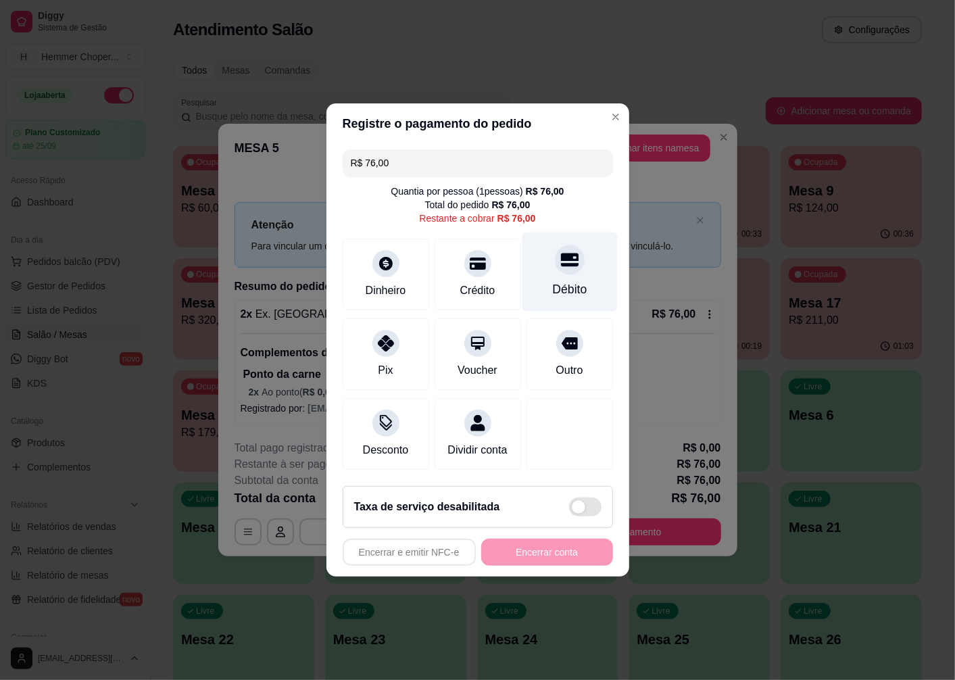
click at [563, 260] on icon at bounding box center [569, 260] width 18 height 18
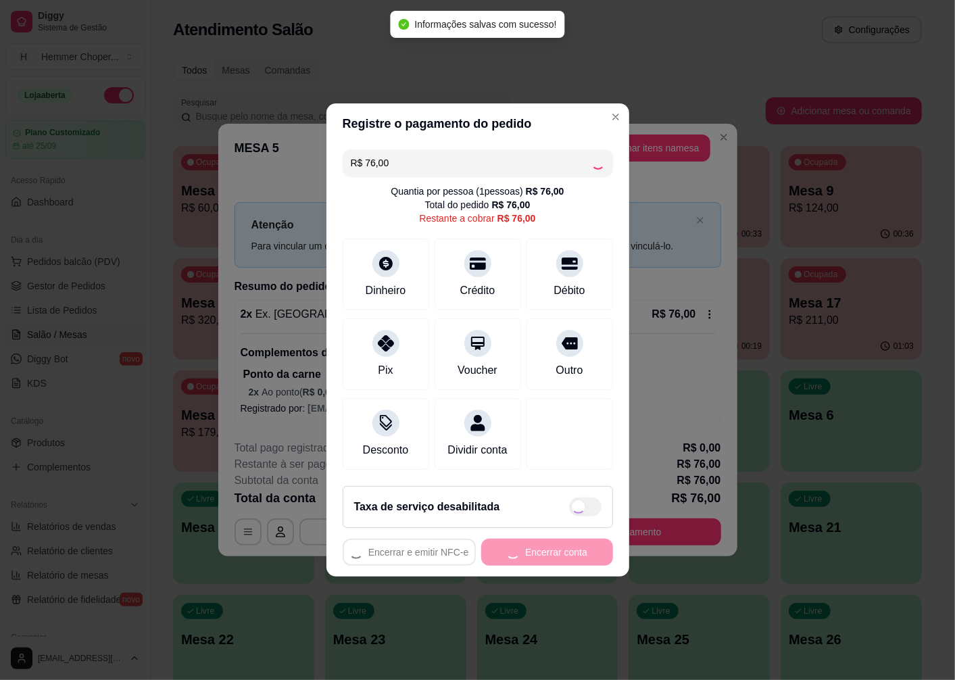
type input "R$ 0,00"
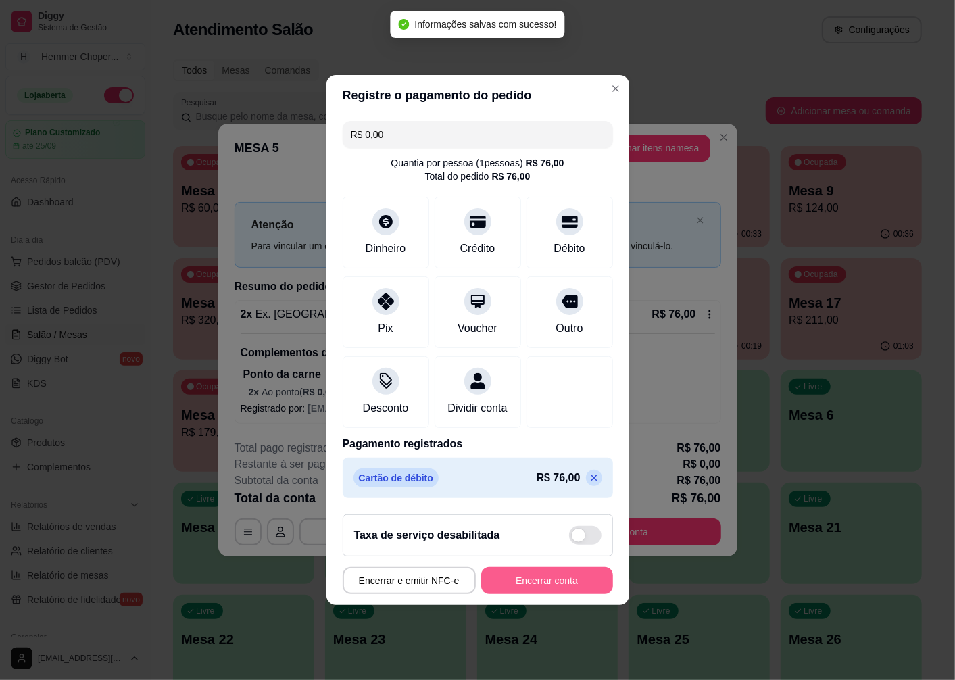
click at [557, 579] on button "Encerrar conta" at bounding box center [547, 580] width 132 height 27
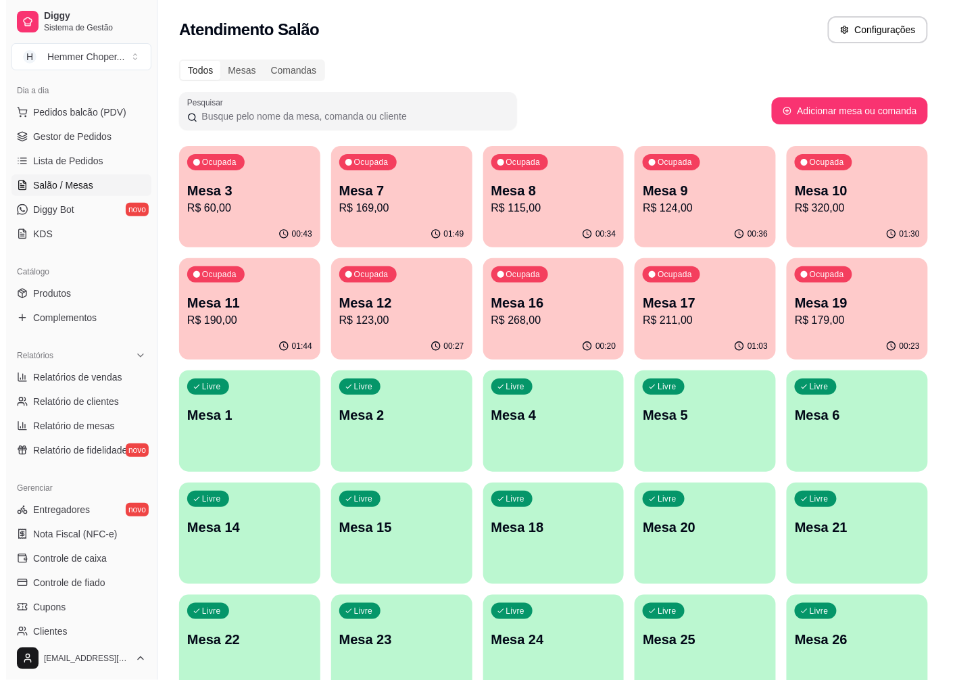
scroll to position [150, 0]
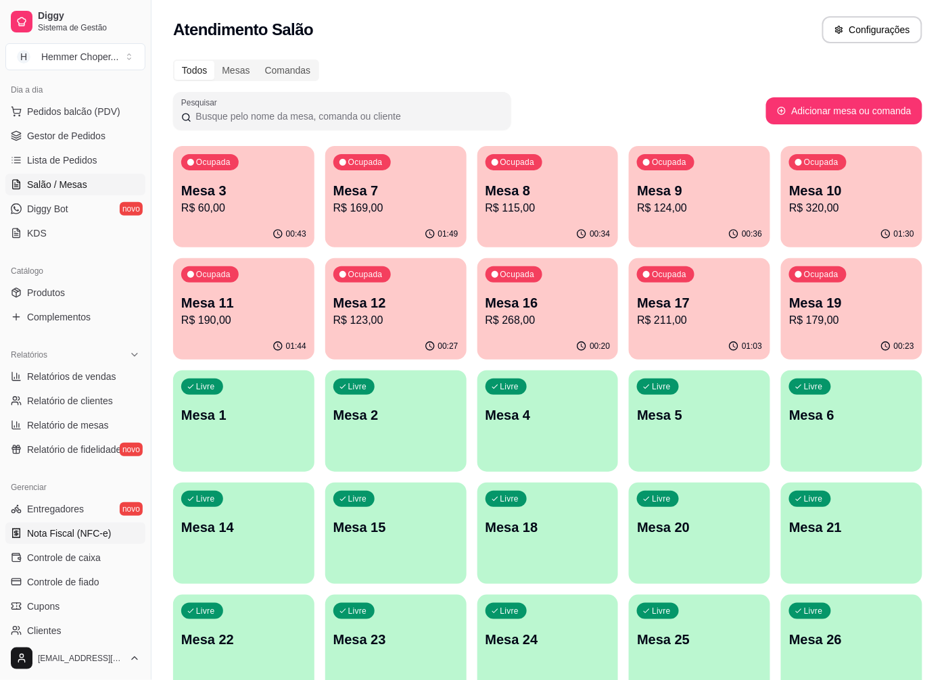
click at [77, 534] on span "Nota Fiscal (NFC-e)" at bounding box center [69, 533] width 84 height 14
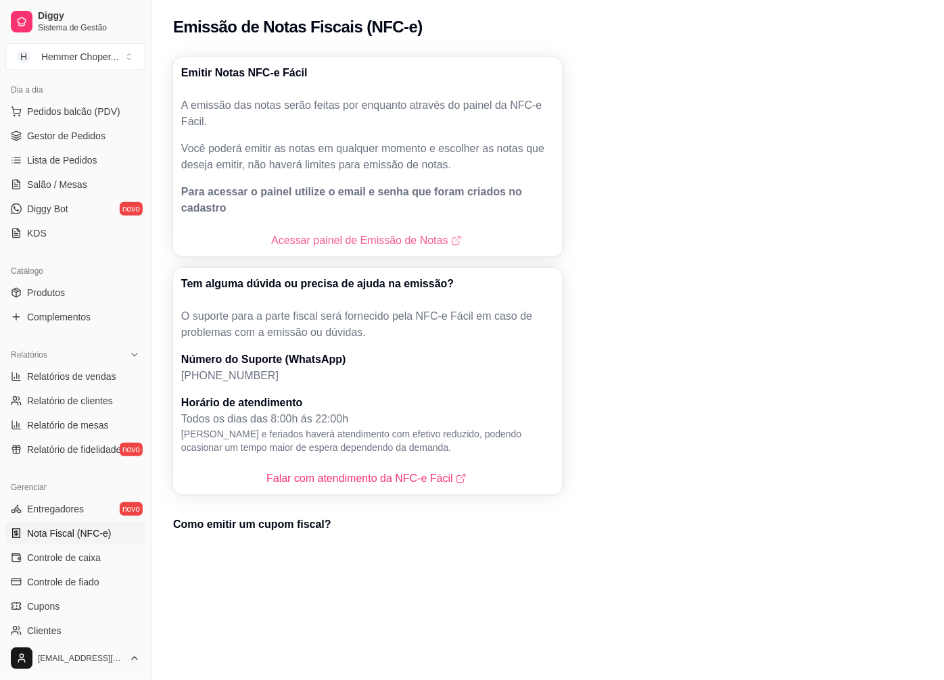
click at [350, 232] on link "Acessar painel de Emissão de Notas" at bounding box center [367, 240] width 193 height 16
click at [70, 180] on span "Salão / Mesas" at bounding box center [57, 185] width 60 height 14
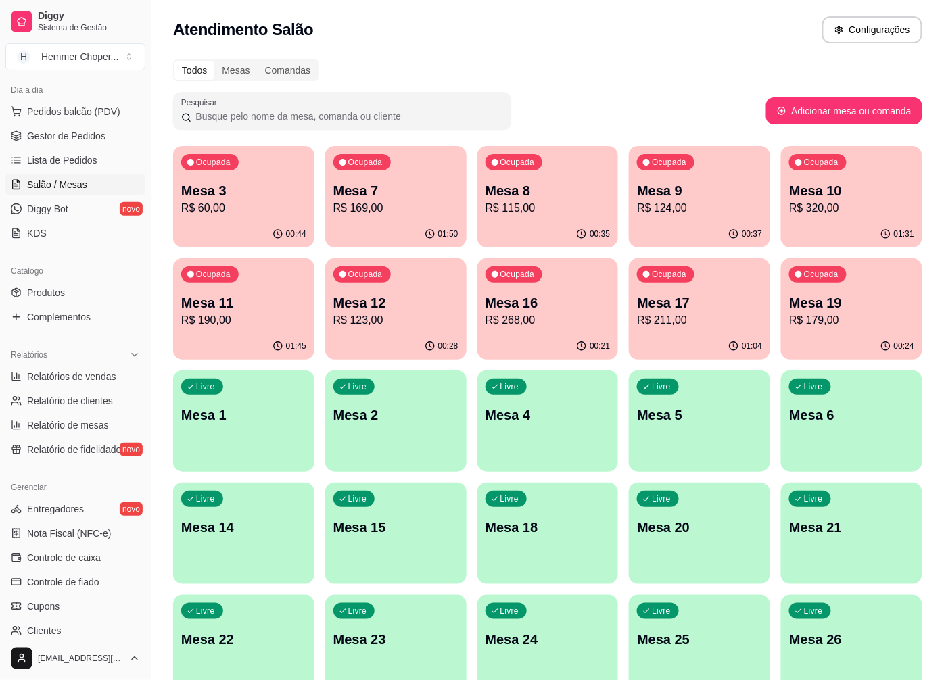
click at [443, 208] on p "R$ 169,00" at bounding box center [395, 208] width 125 height 16
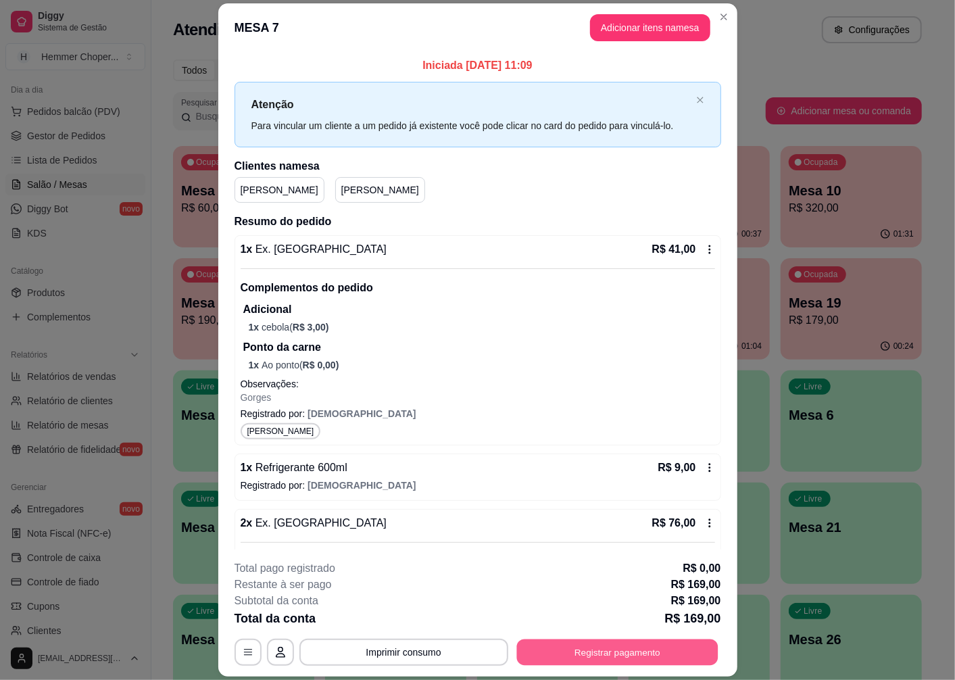
click at [631, 650] on button "Registrar pagamento" at bounding box center [616, 652] width 201 height 26
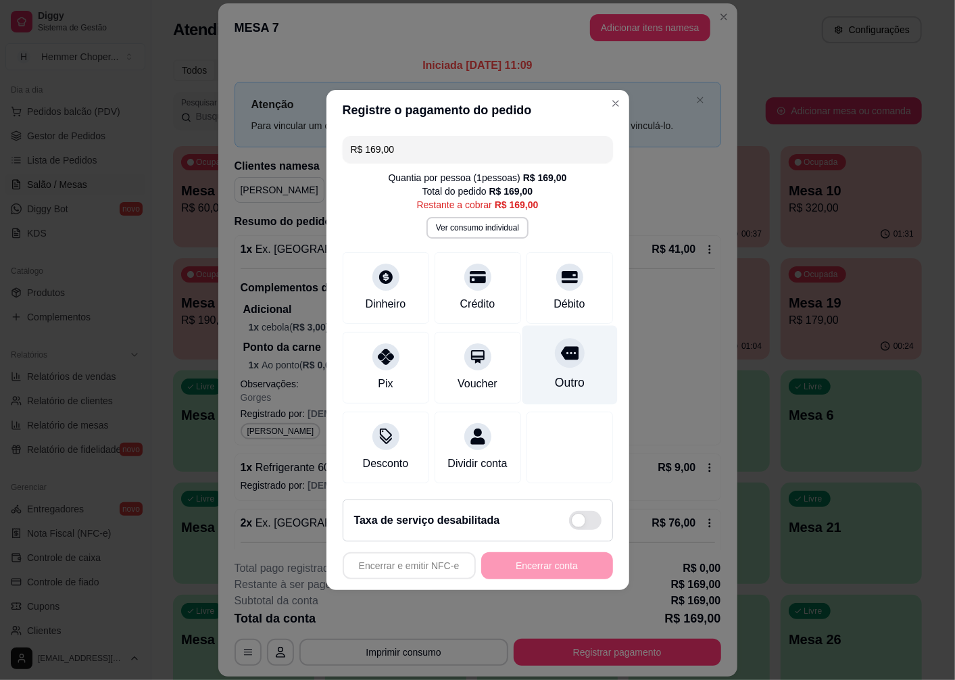
click at [562, 374] on div "Outro" at bounding box center [569, 383] width 30 height 18
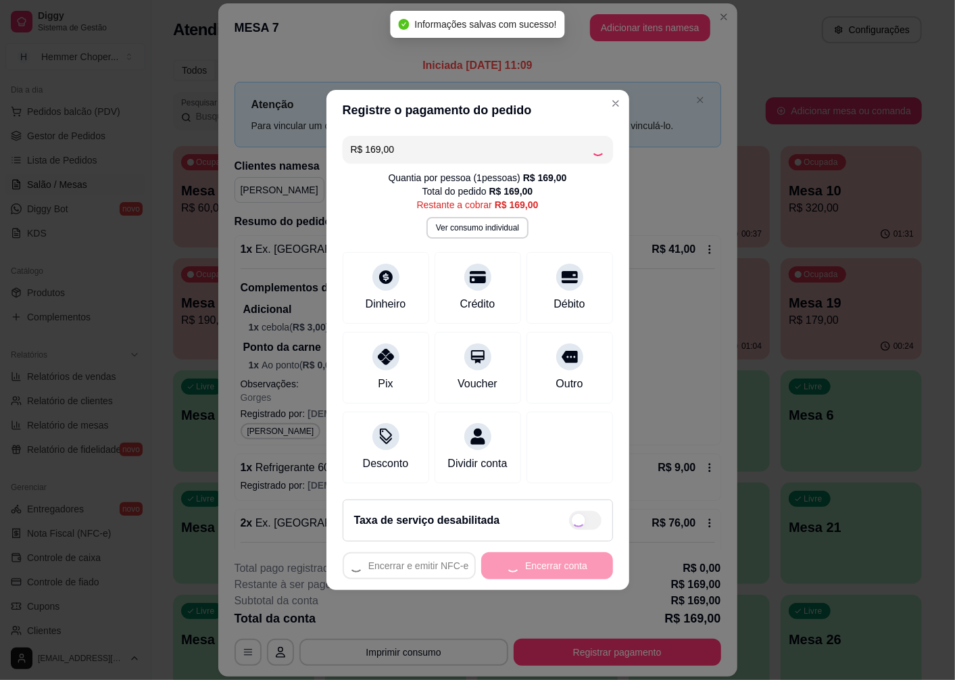
type input "R$ 0,00"
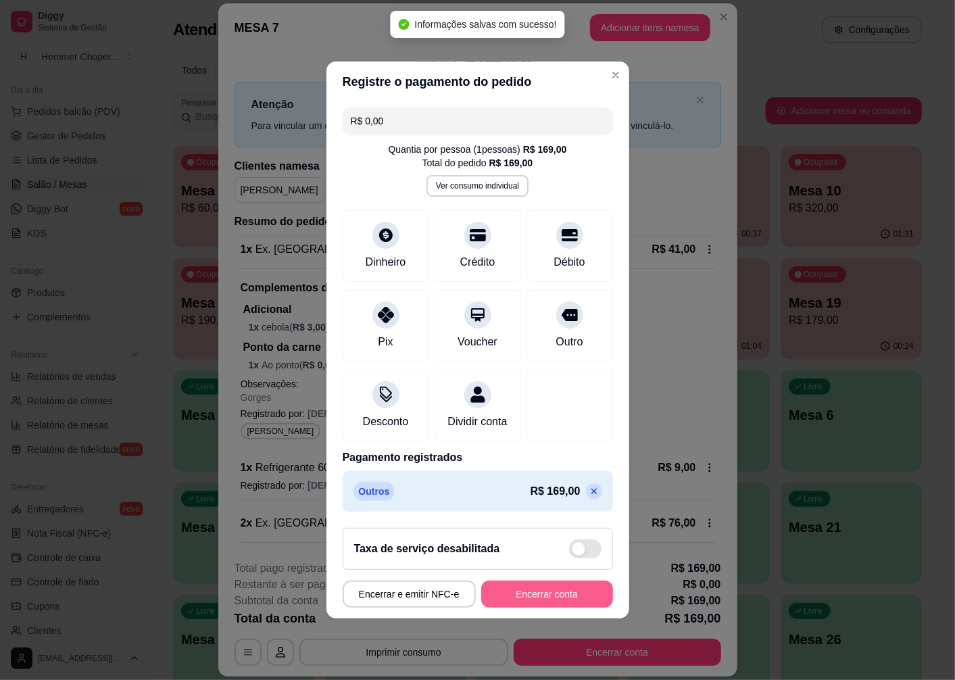
click at [546, 604] on button "Encerrar conta" at bounding box center [547, 594] width 132 height 27
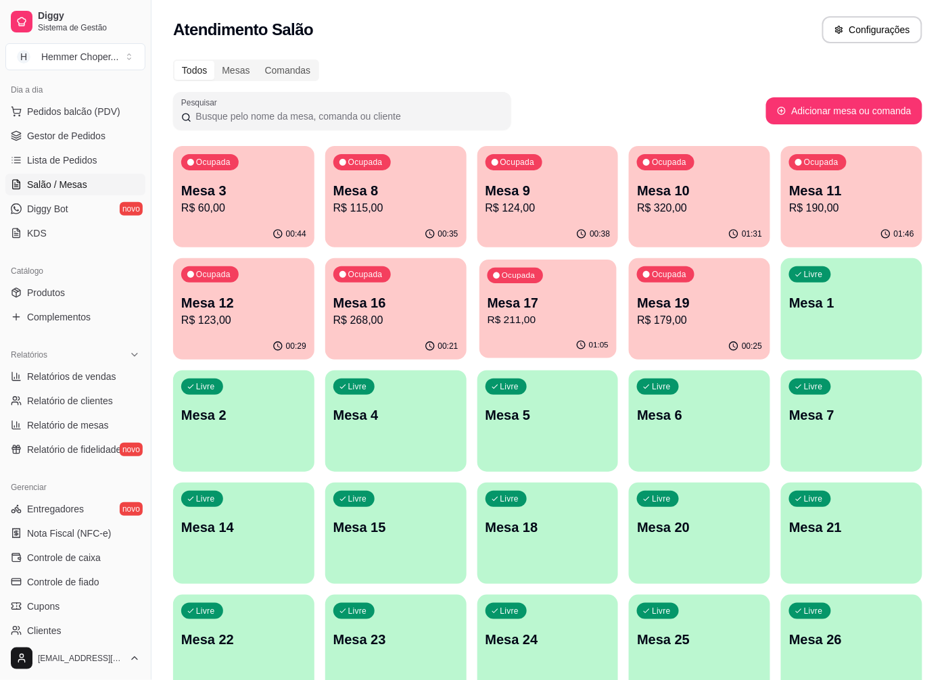
click at [552, 295] on p "Mesa 17" at bounding box center [547, 303] width 121 height 18
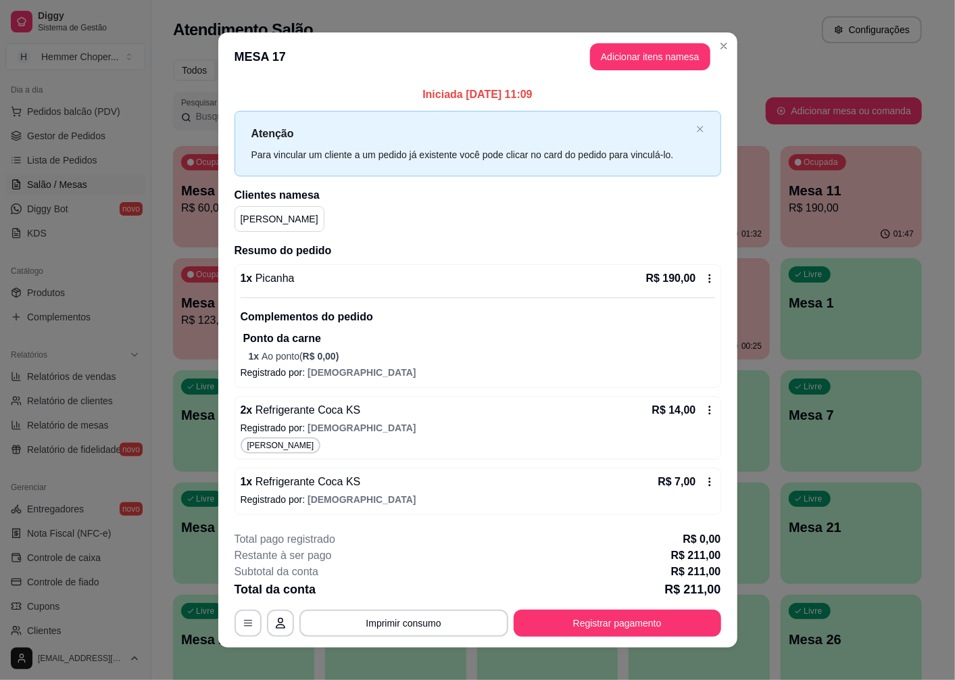
scroll to position [11, 0]
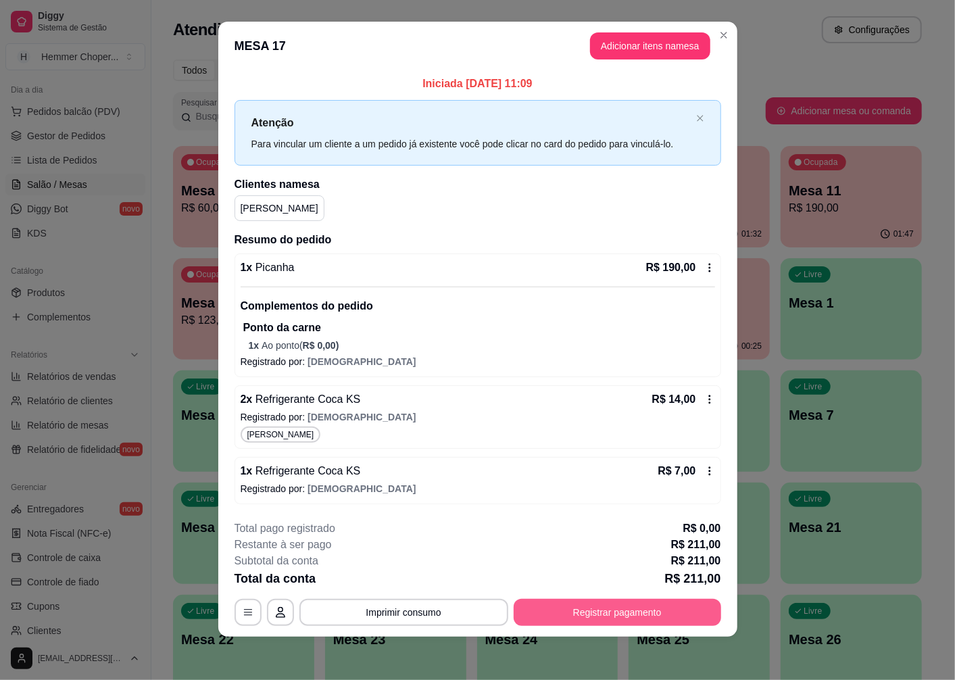
click at [558, 607] on button "Registrar pagamento" at bounding box center [617, 612] width 207 height 27
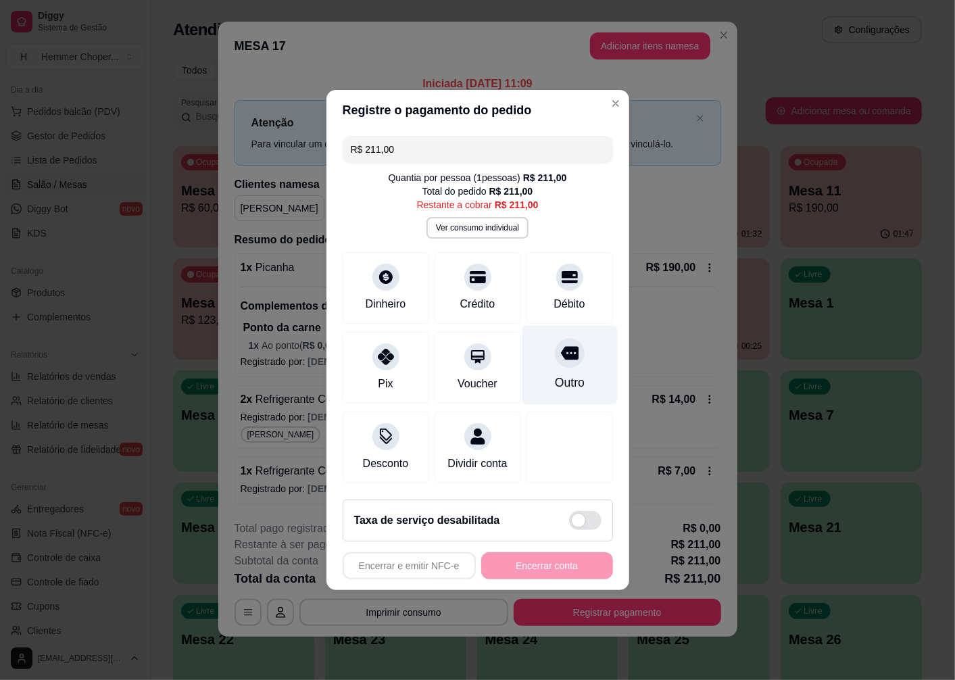
click at [563, 358] on div at bounding box center [570, 353] width 30 height 30
type input "R$ 0,00"
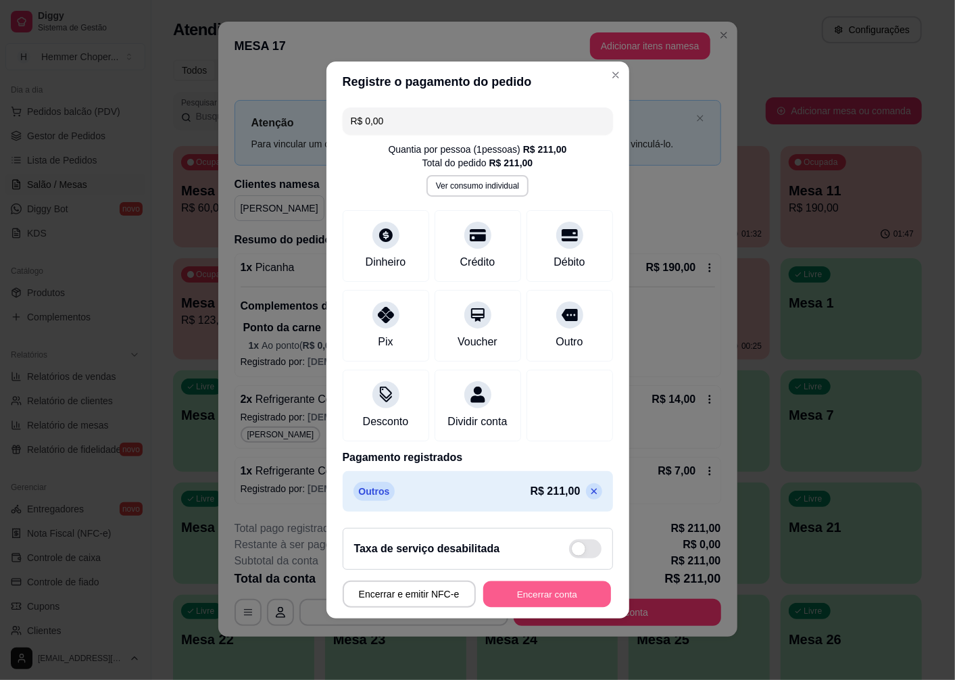
click at [575, 603] on button "Encerrar conta" at bounding box center [547, 594] width 128 height 26
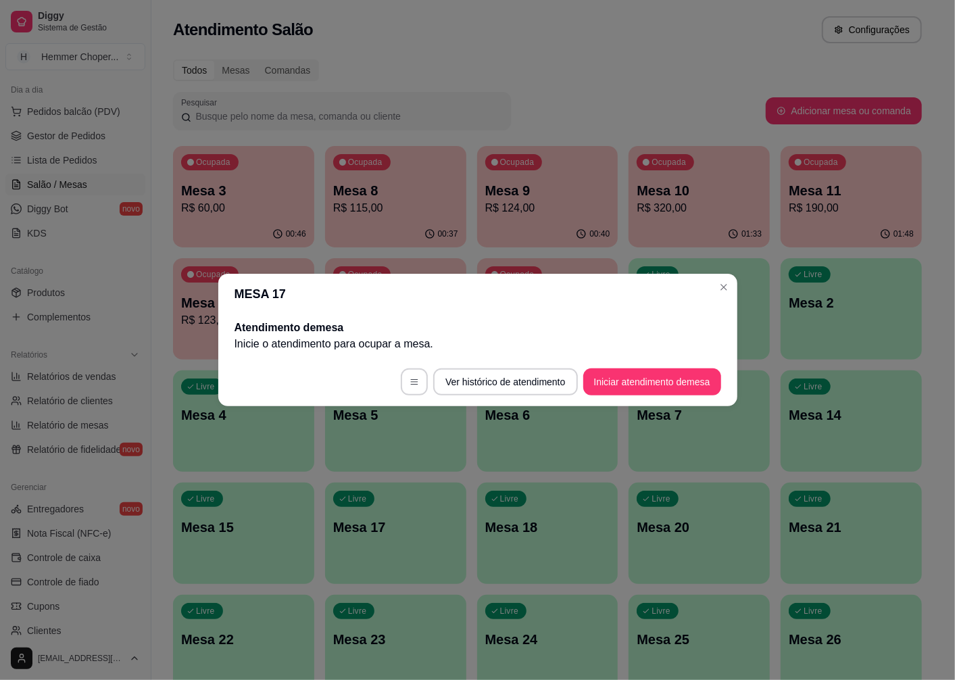
scroll to position [0, 0]
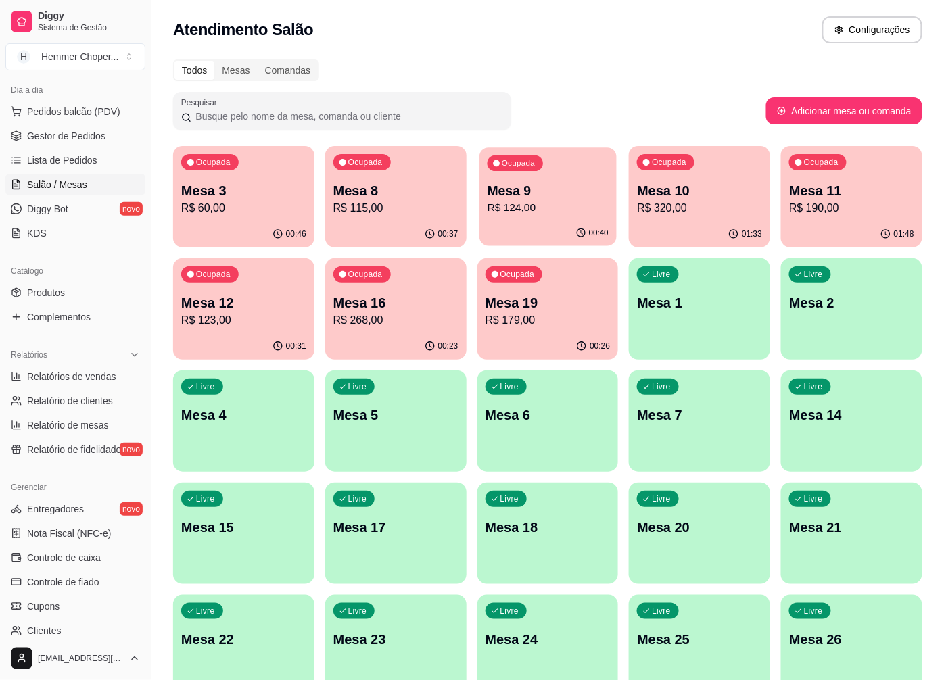
click at [554, 211] on p "R$ 124,00" at bounding box center [547, 208] width 121 height 16
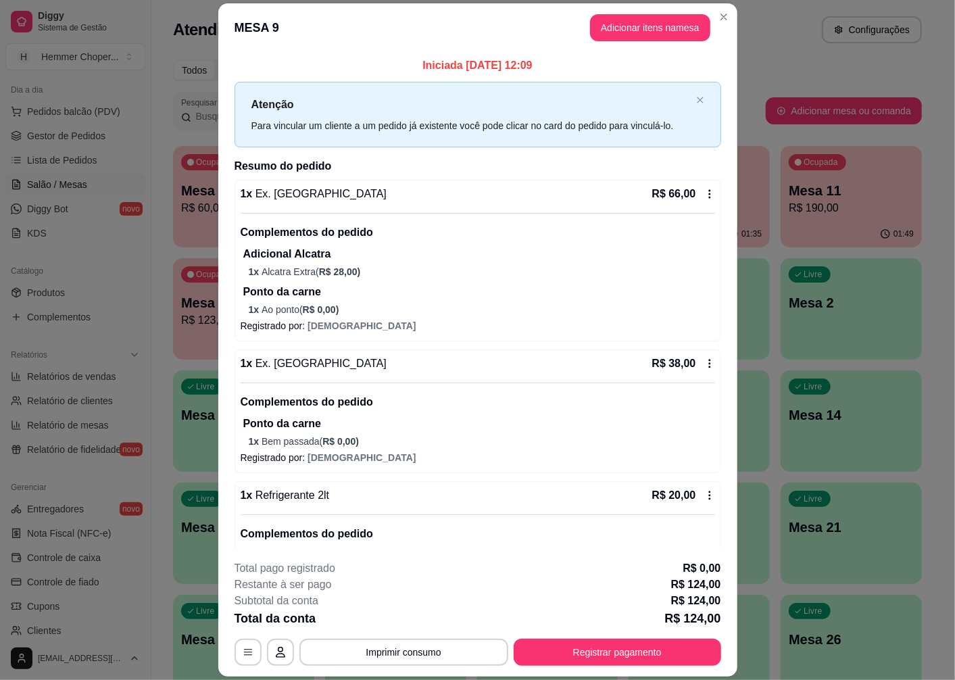
scroll to position [61, 0]
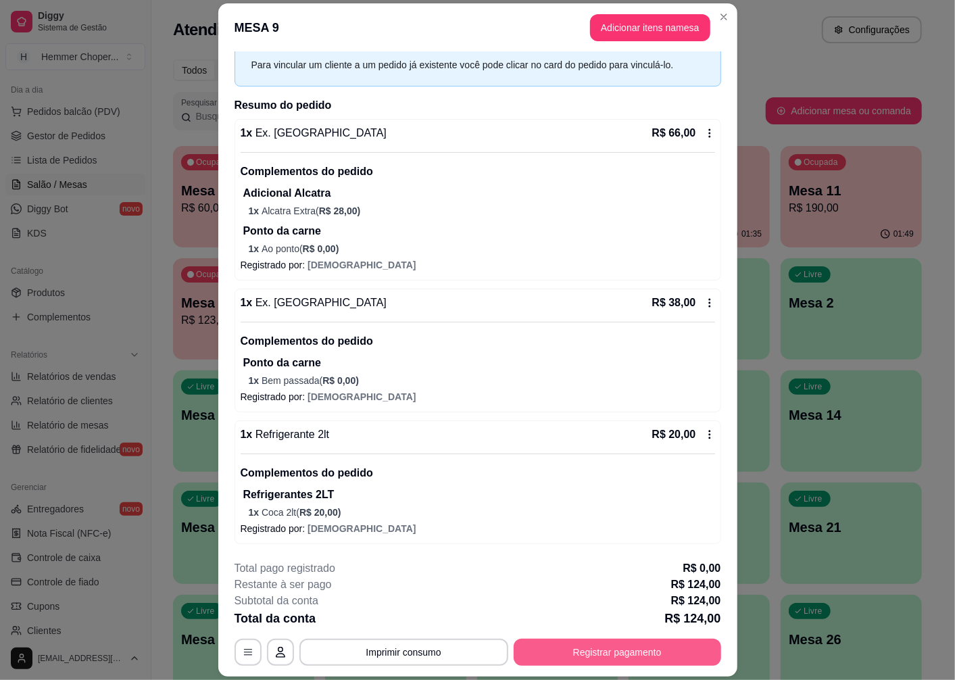
click at [583, 651] on button "Registrar pagamento" at bounding box center [617, 652] width 207 height 27
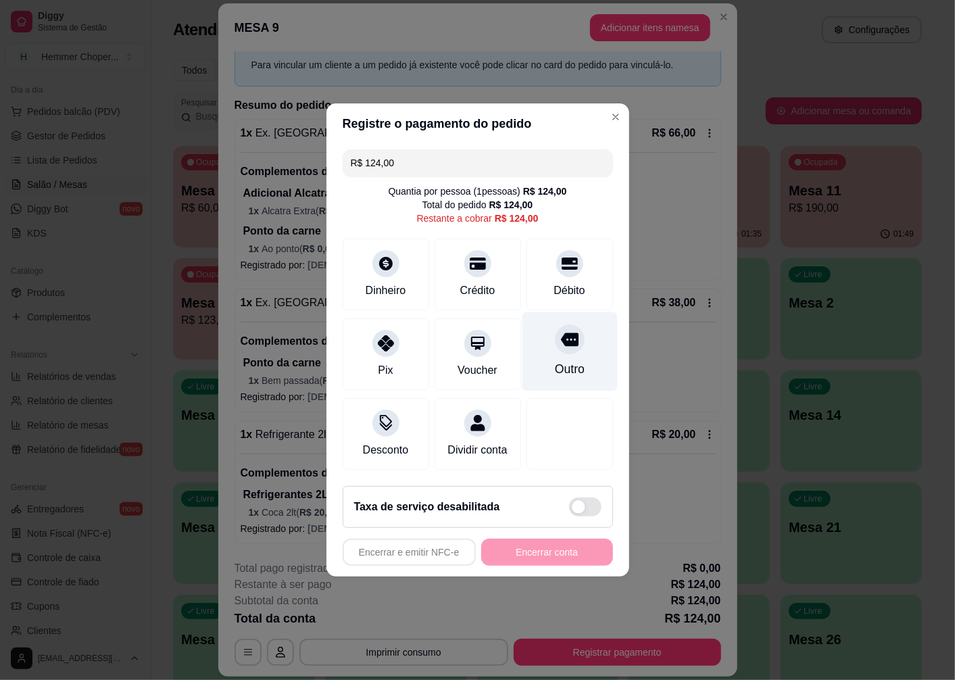
click at [560, 339] on icon at bounding box center [569, 339] width 18 height 18
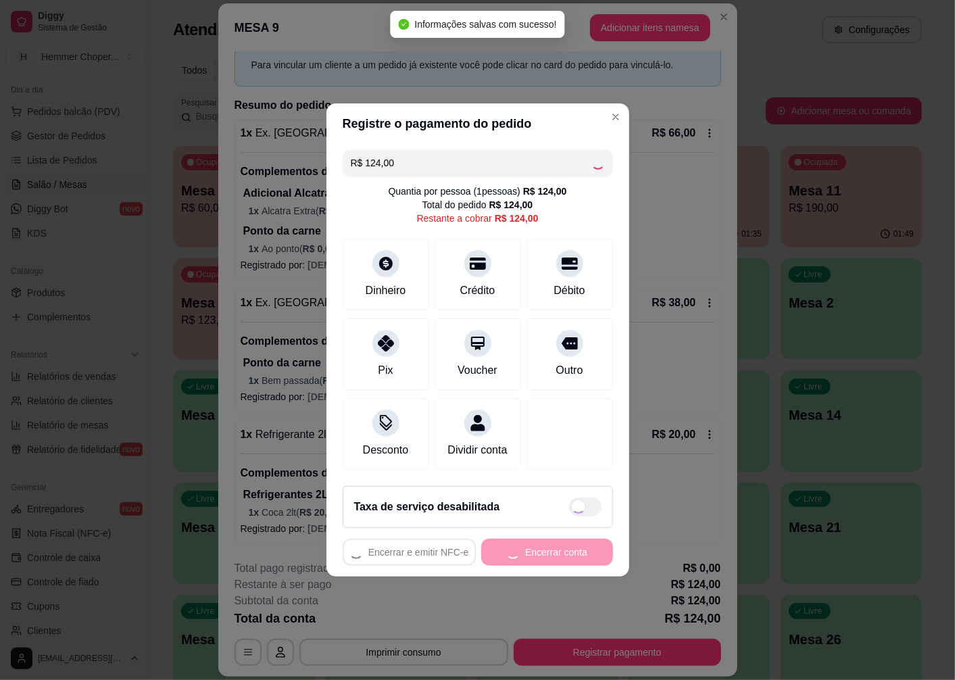
type input "R$ 0,00"
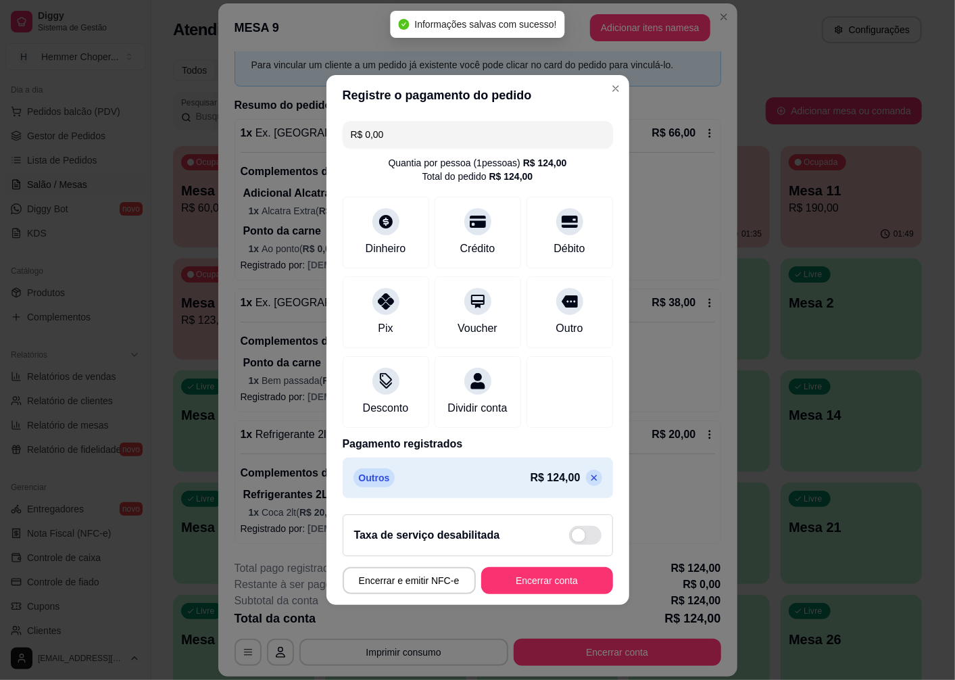
click at [541, 584] on button "Encerrar conta" at bounding box center [547, 580] width 132 height 27
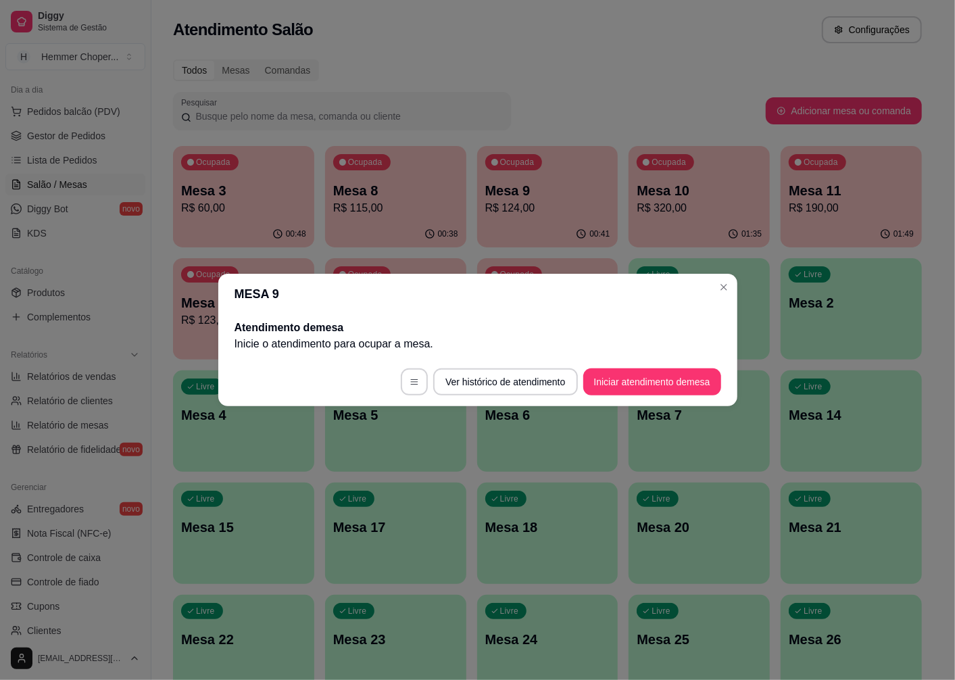
scroll to position [0, 0]
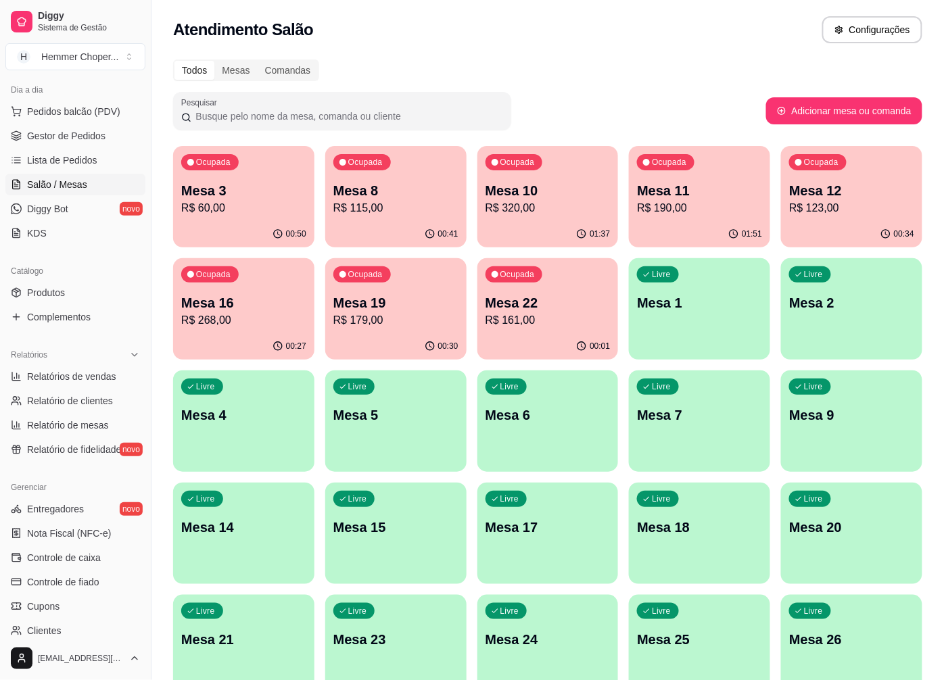
click at [569, 208] on p "R$ 320,00" at bounding box center [547, 208] width 125 height 16
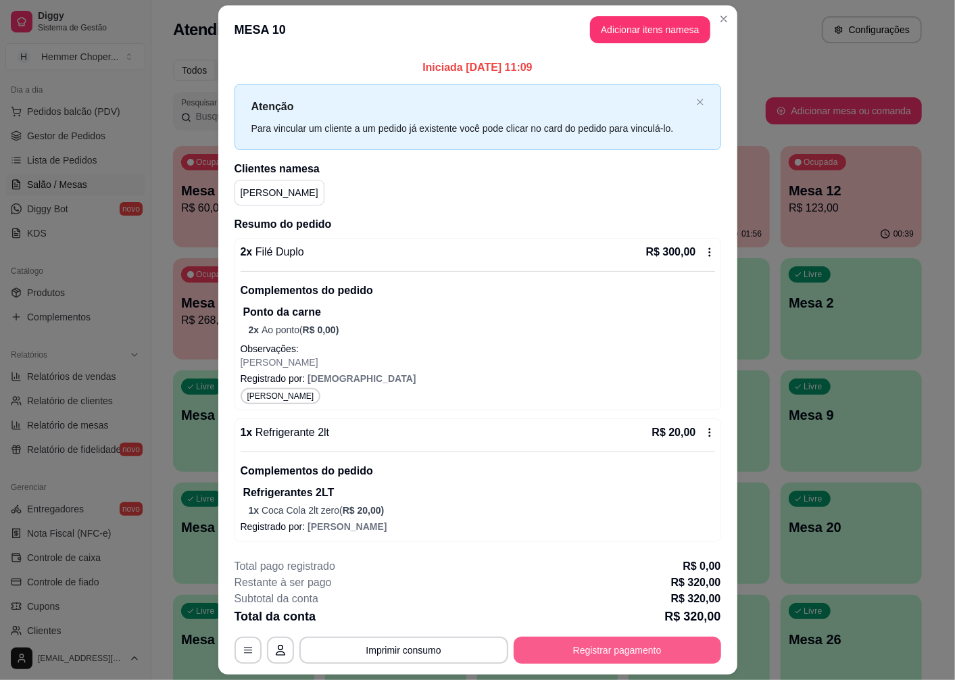
click at [582, 647] on button "Registrar pagamento" at bounding box center [617, 650] width 207 height 27
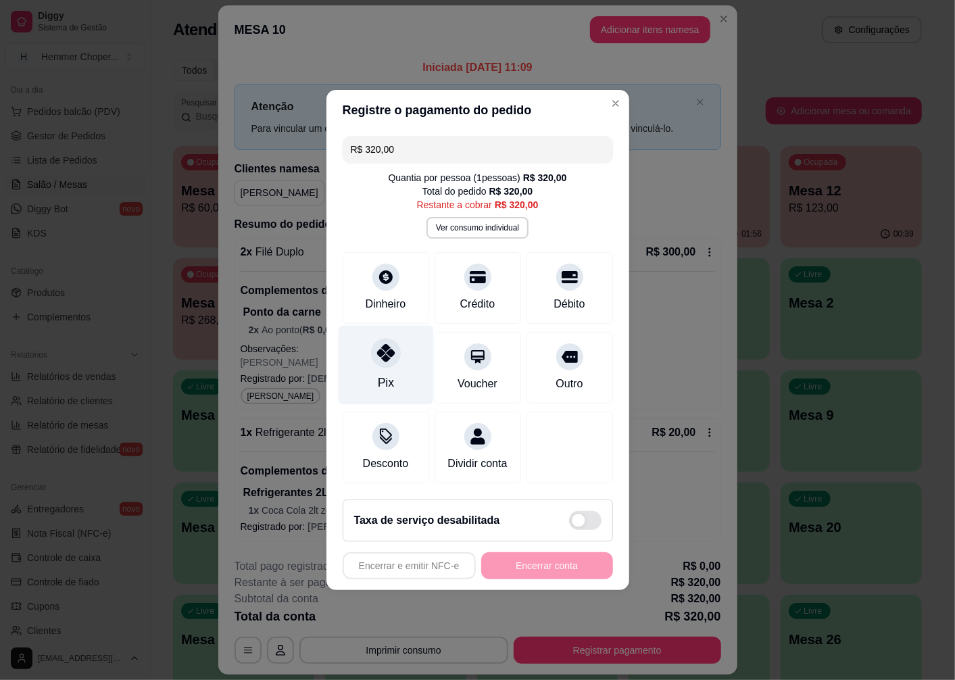
click at [389, 374] on div "Pix" at bounding box center [385, 383] width 16 height 18
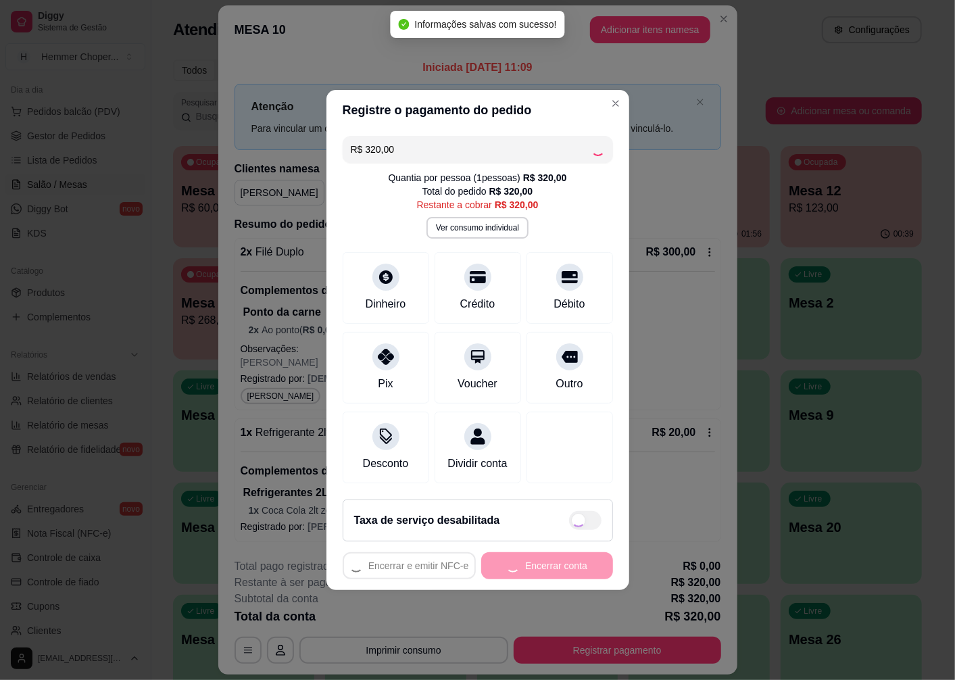
type input "R$ 0,00"
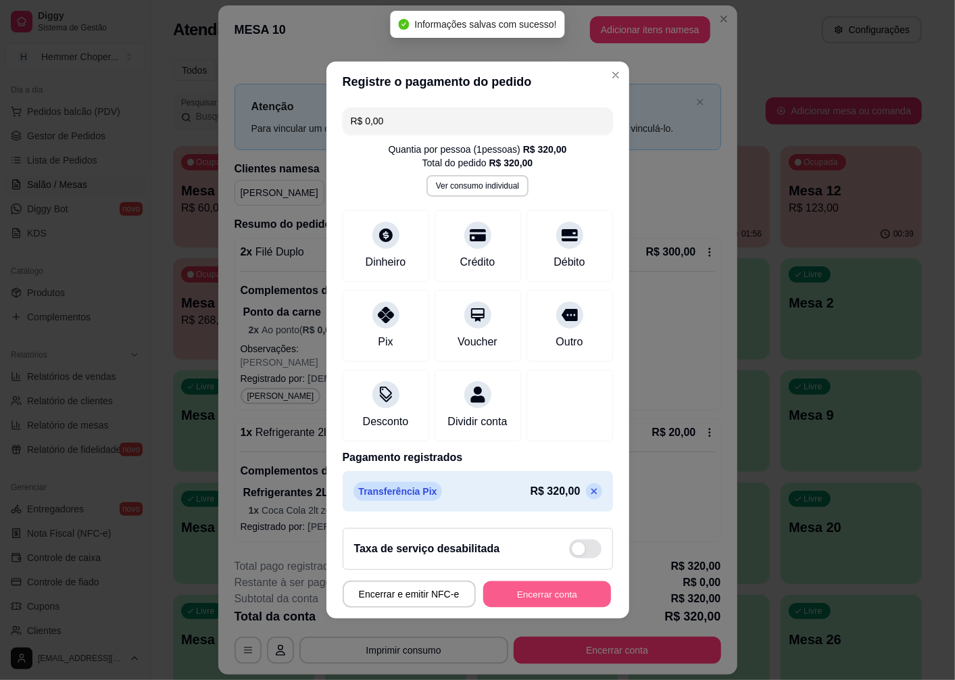
click at [572, 604] on button "Encerrar conta" at bounding box center [547, 594] width 128 height 26
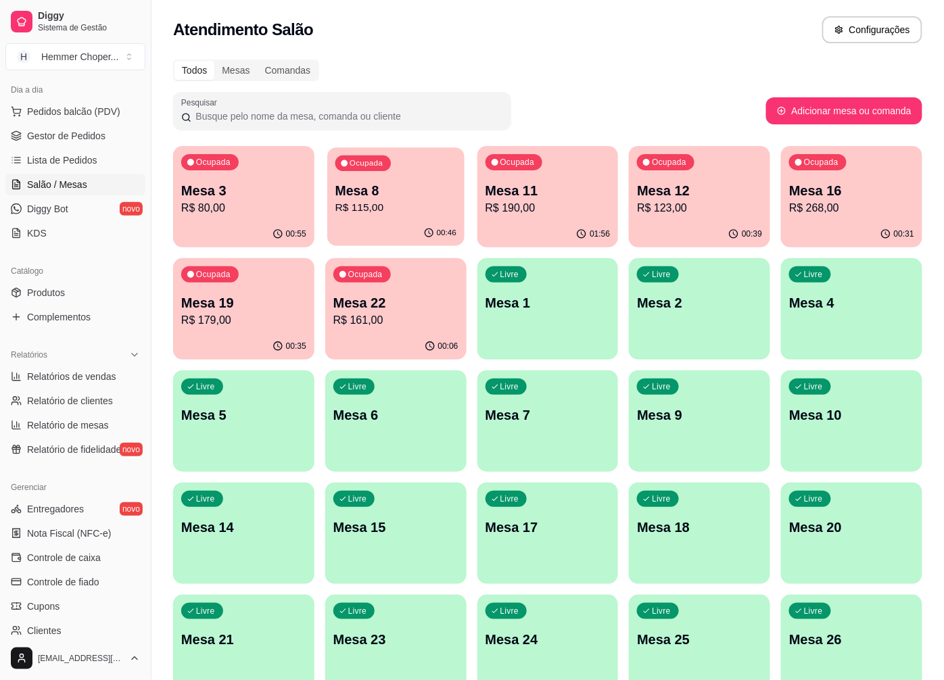
click at [387, 194] on p "Mesa 8" at bounding box center [395, 191] width 121 height 18
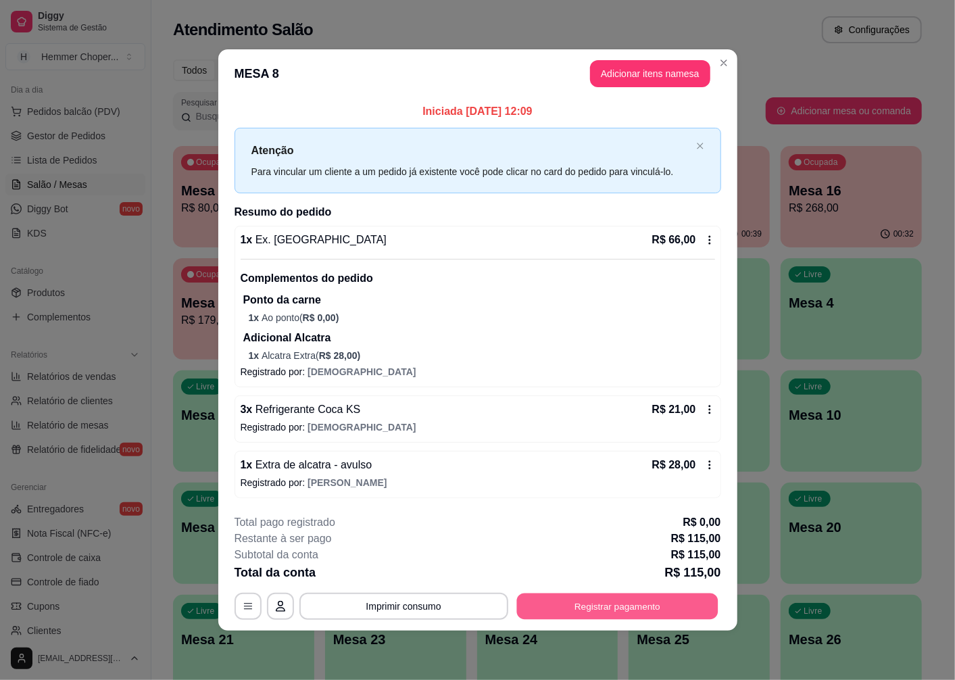
click at [635, 612] on button "Registrar pagamento" at bounding box center [616, 606] width 201 height 26
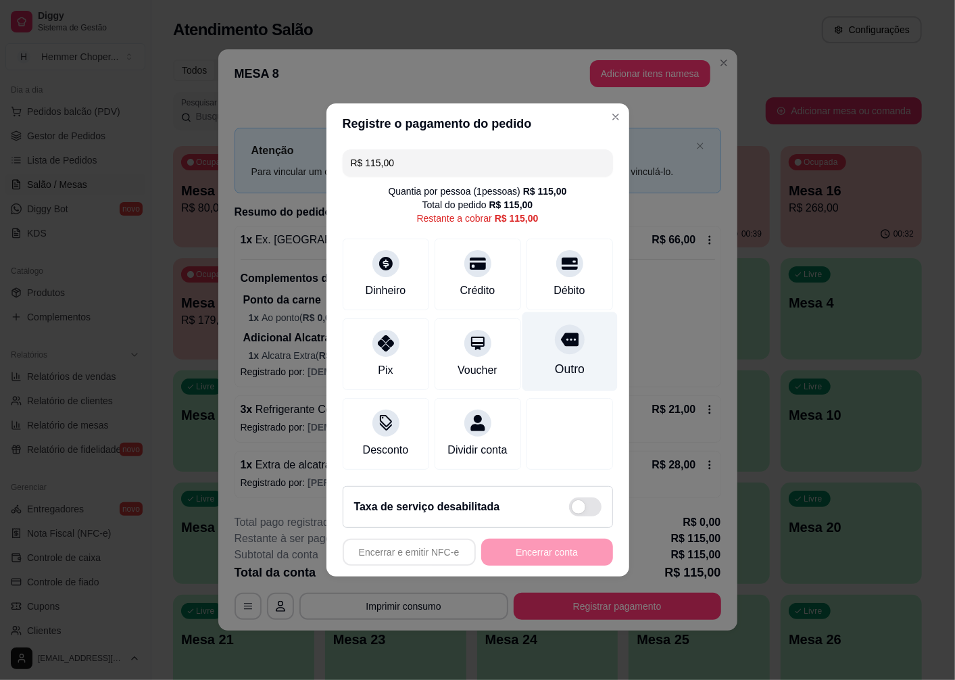
click at [557, 343] on div at bounding box center [570, 339] width 30 height 30
type input "R$ 0,00"
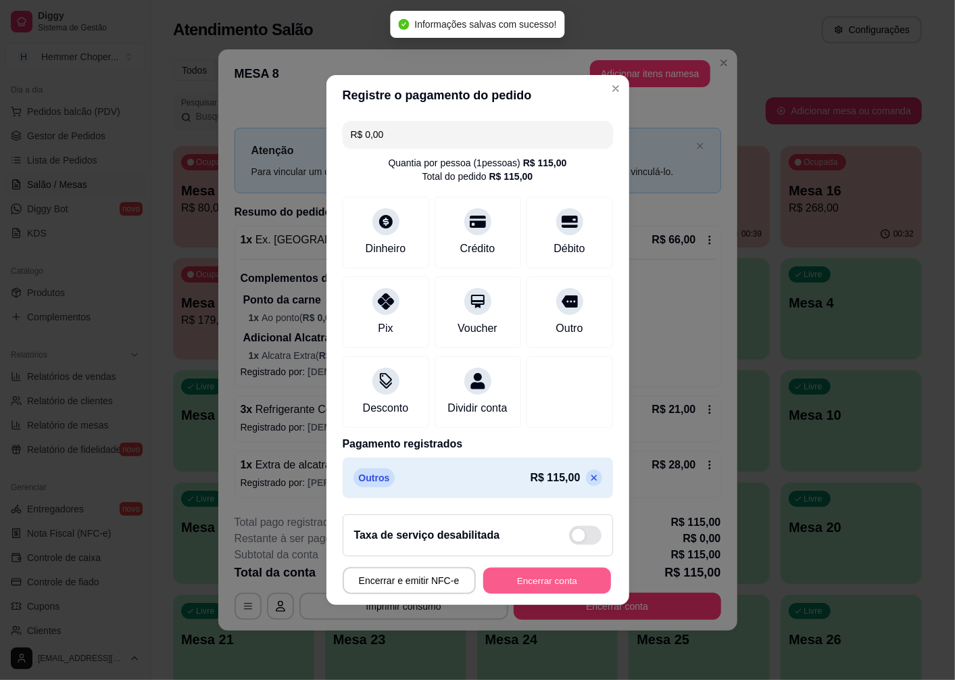
click at [555, 588] on button "Encerrar conta" at bounding box center [547, 581] width 128 height 26
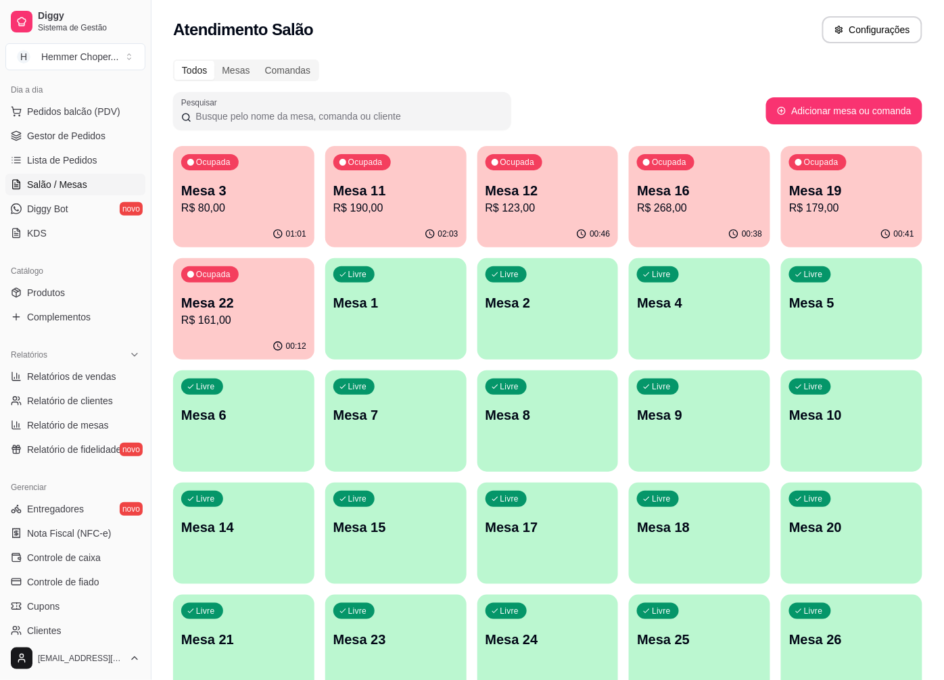
click at [564, 195] on p "Mesa 12" at bounding box center [547, 190] width 125 height 19
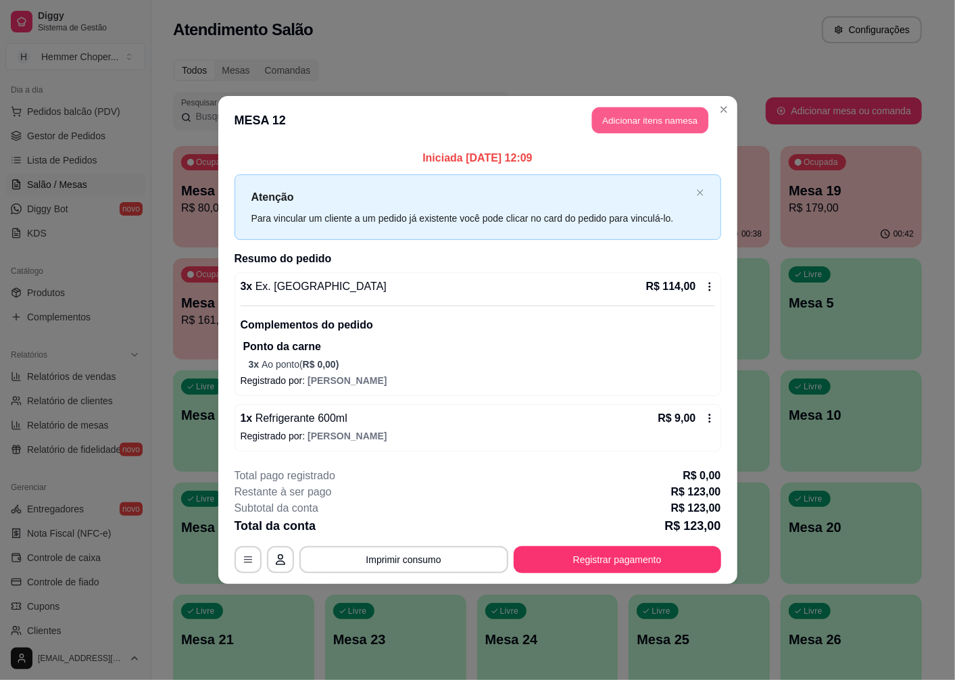
click at [673, 110] on button "Adicionar itens na mesa" at bounding box center [650, 120] width 116 height 26
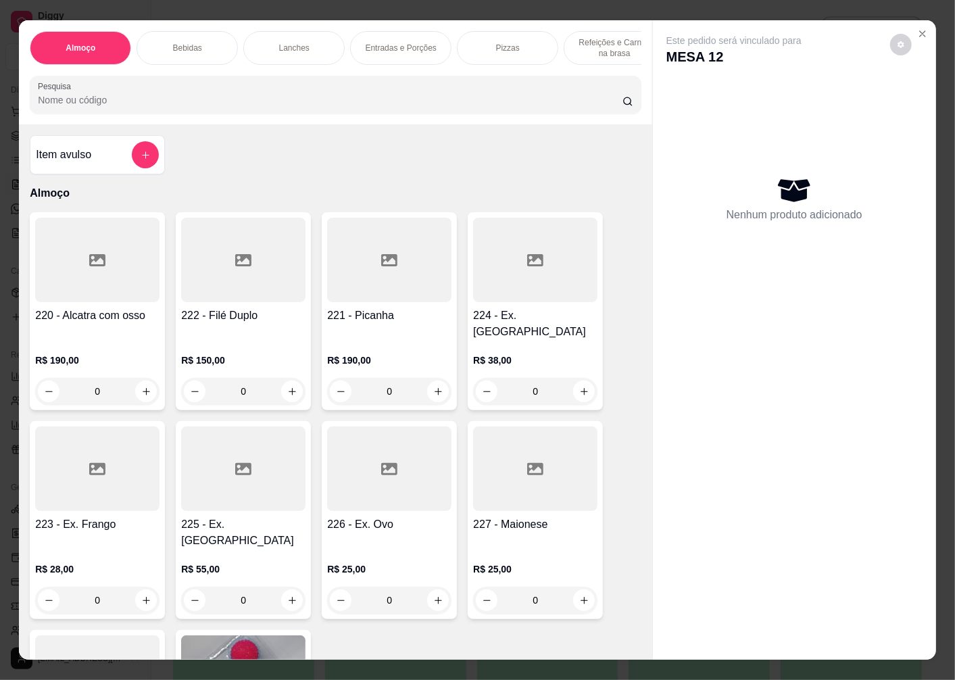
scroll to position [0, 130]
click at [596, 46] on p "Sobremesas" at bounding box center [591, 48] width 45 height 11
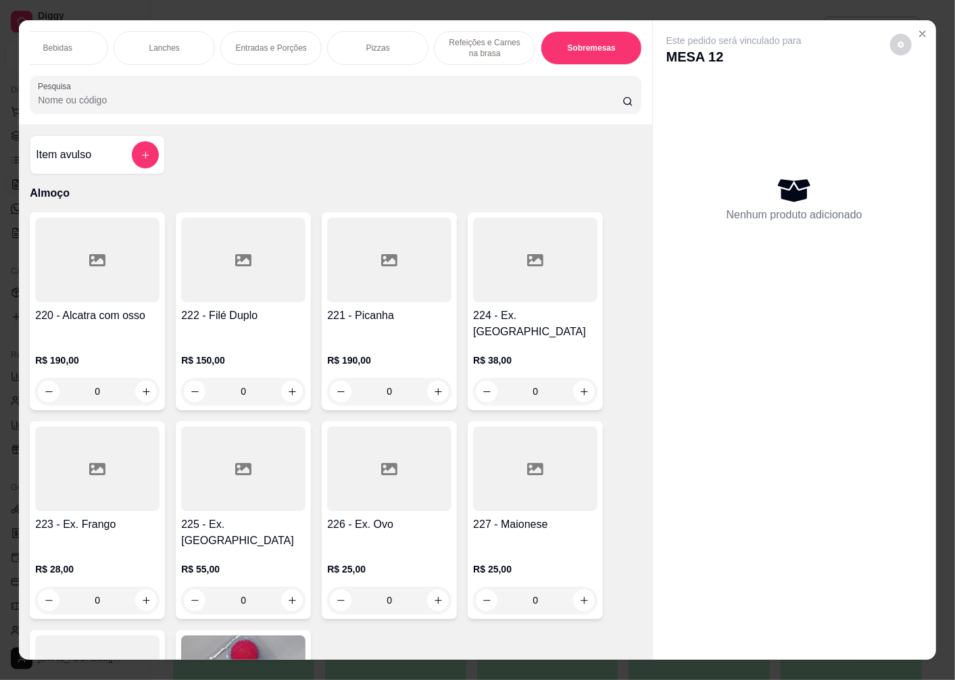
scroll to position [28, 0]
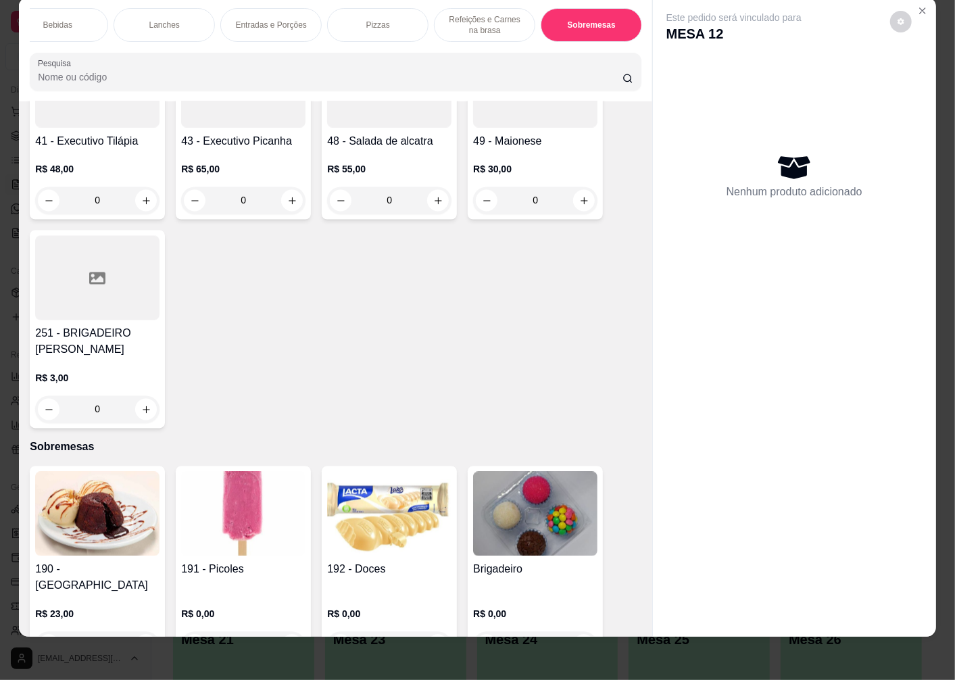
click at [577, 632] on div "0" at bounding box center [535, 645] width 124 height 27
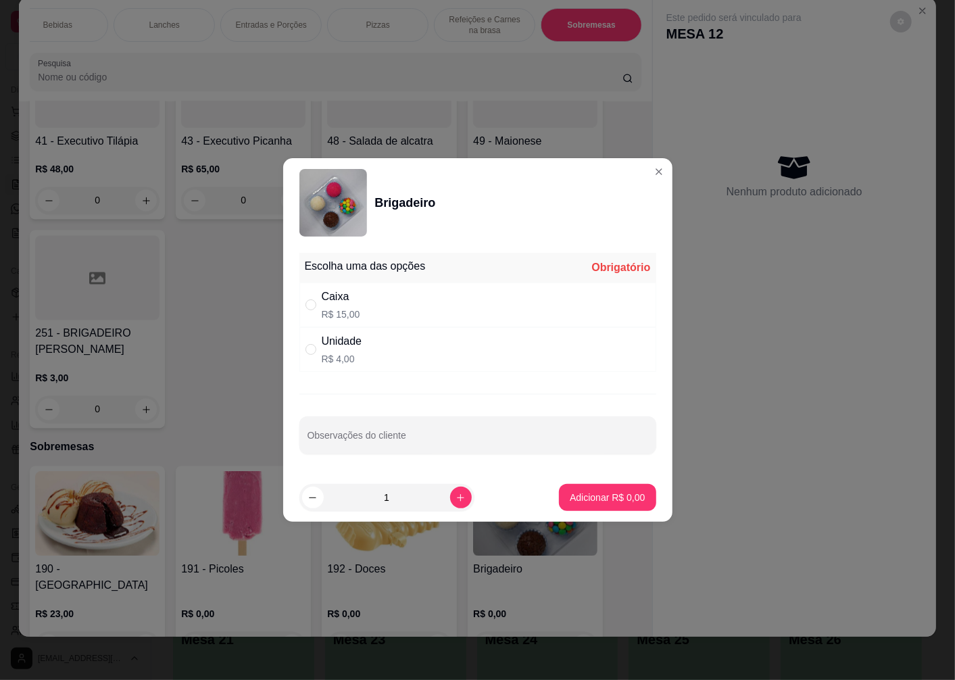
click at [318, 303] on div "" at bounding box center [313, 304] width 16 height 15
radio input "true"
click at [562, 505] on button "Adicionar R$ 15,00" at bounding box center [605, 497] width 102 height 27
type input "1"
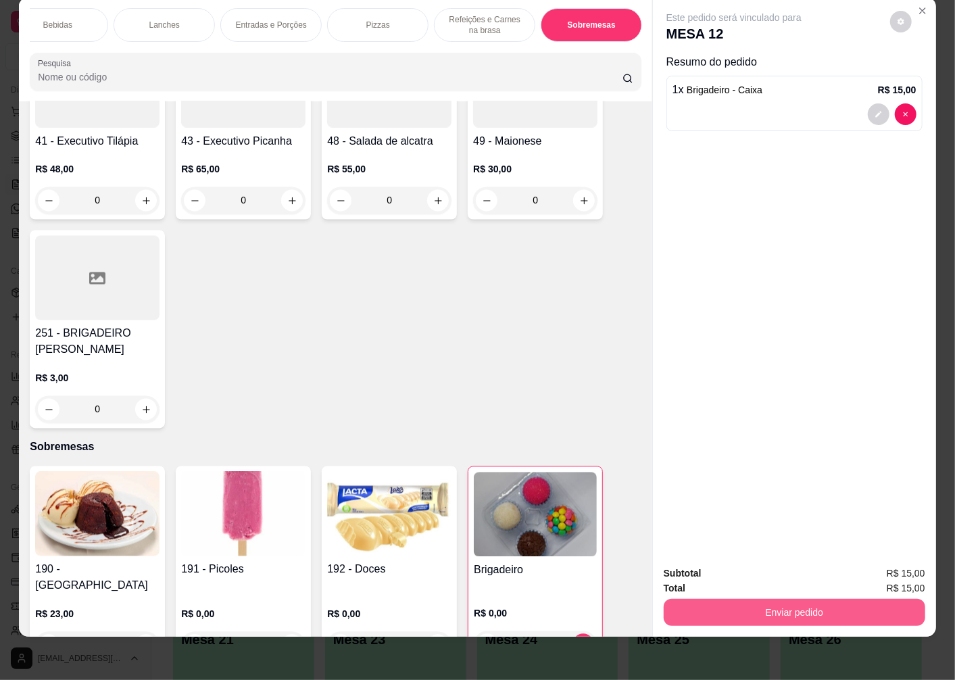
click at [719, 599] on button "Enviar pedido" at bounding box center [795, 612] width 262 height 27
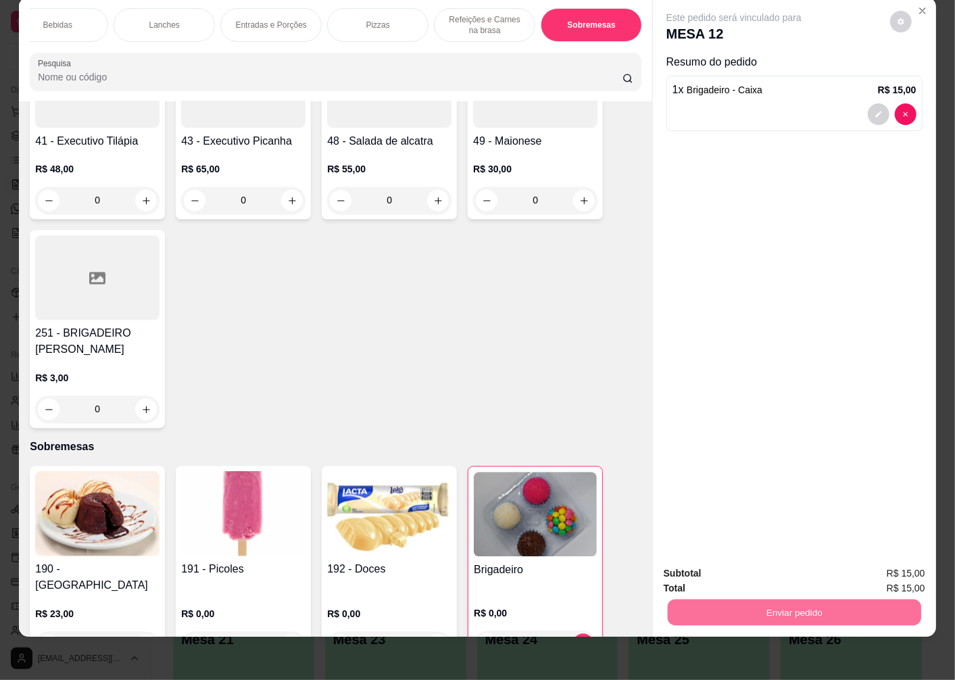
click at [718, 569] on button "Não registrar e enviar pedido" at bounding box center [749, 567] width 137 height 25
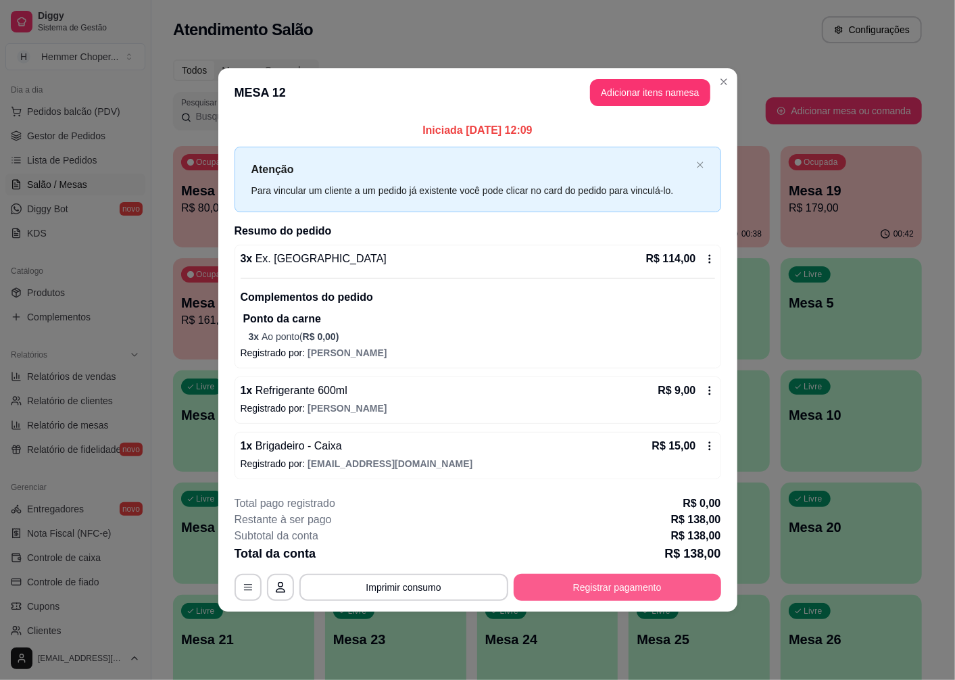
click at [670, 591] on button "Registrar pagamento" at bounding box center [617, 587] width 207 height 27
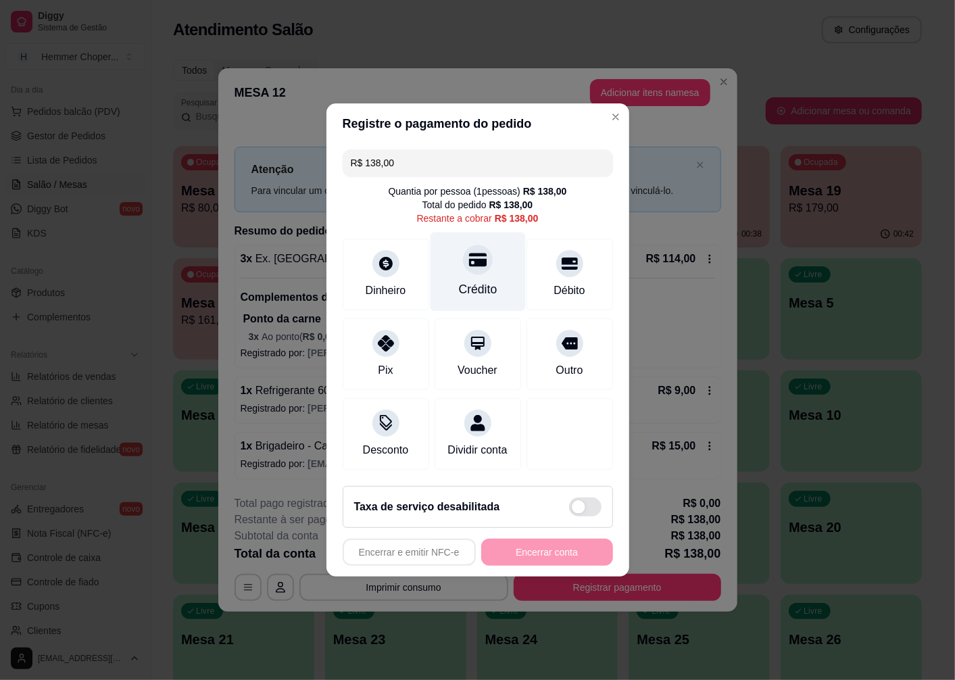
click at [479, 262] on div at bounding box center [478, 260] width 30 height 30
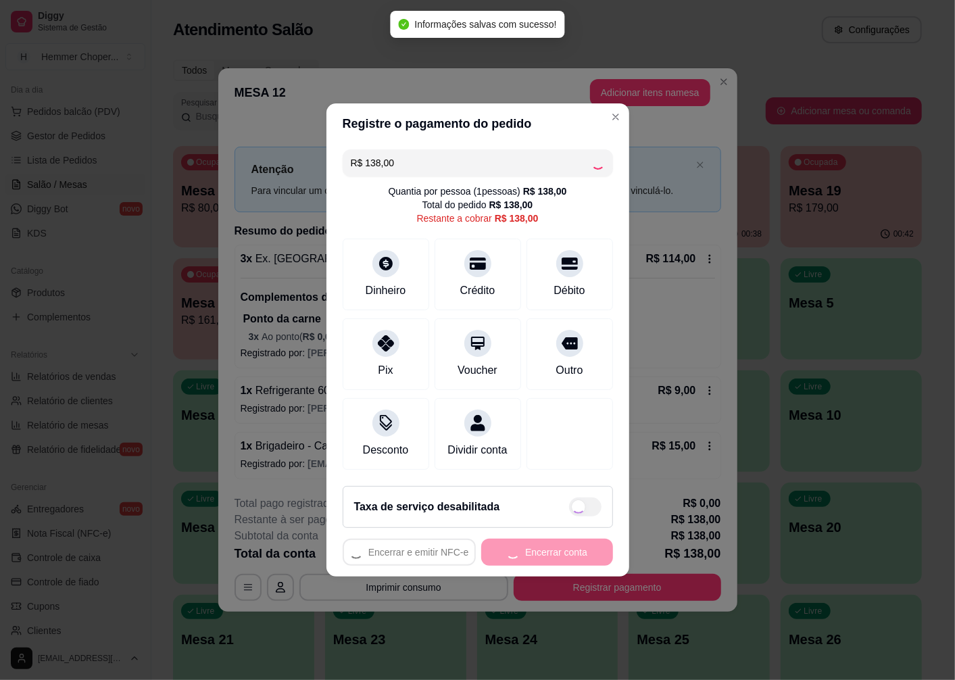
type input "R$ 0,00"
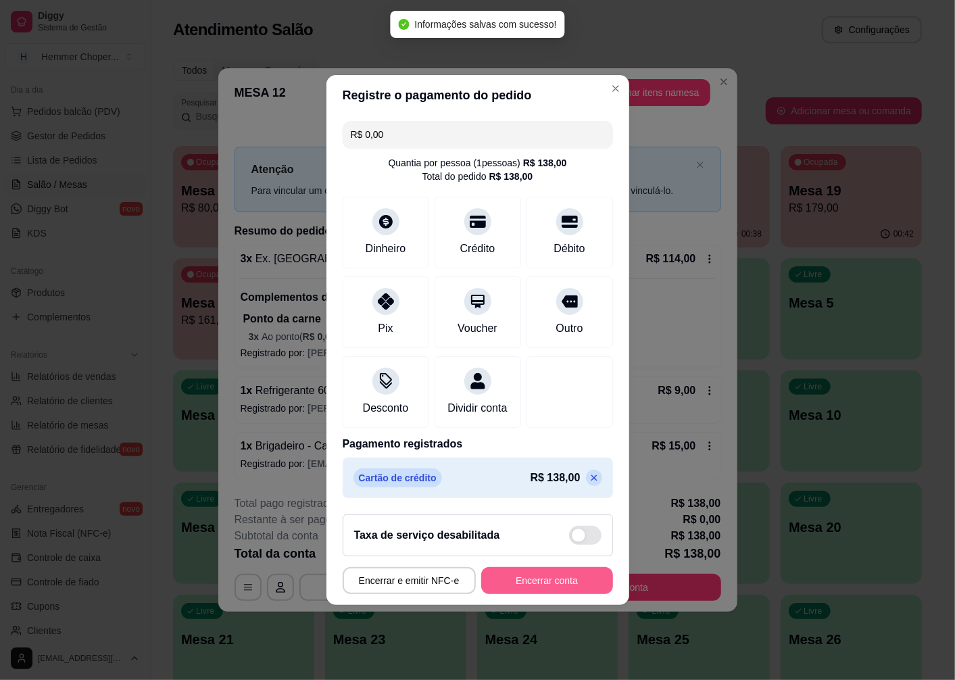
click at [570, 589] on button "Encerrar conta" at bounding box center [547, 580] width 132 height 27
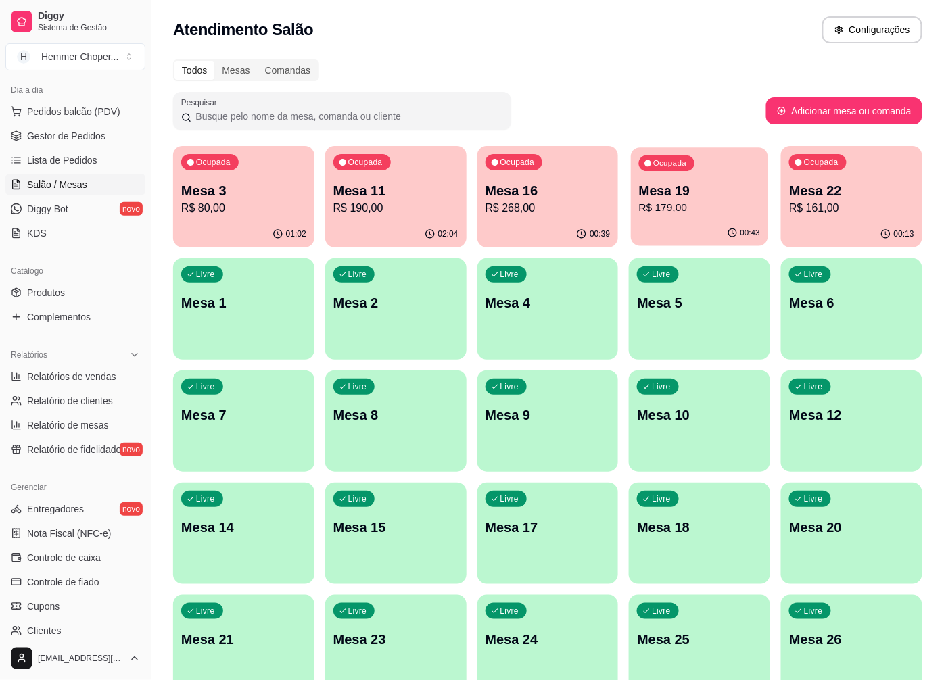
click at [726, 191] on p "Mesa 19" at bounding box center [699, 191] width 121 height 18
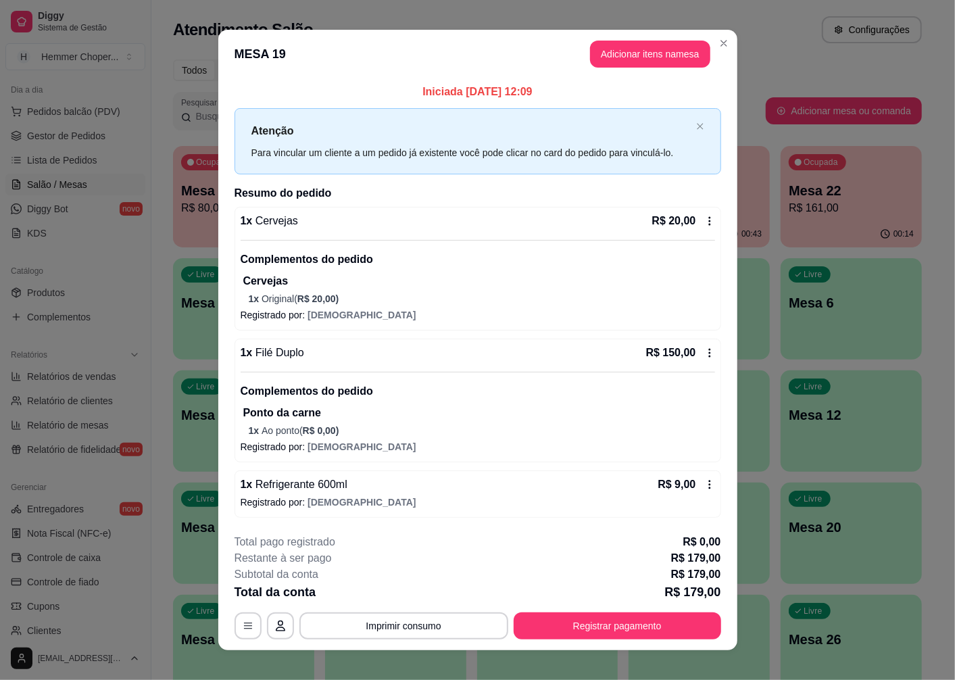
scroll to position [14, 0]
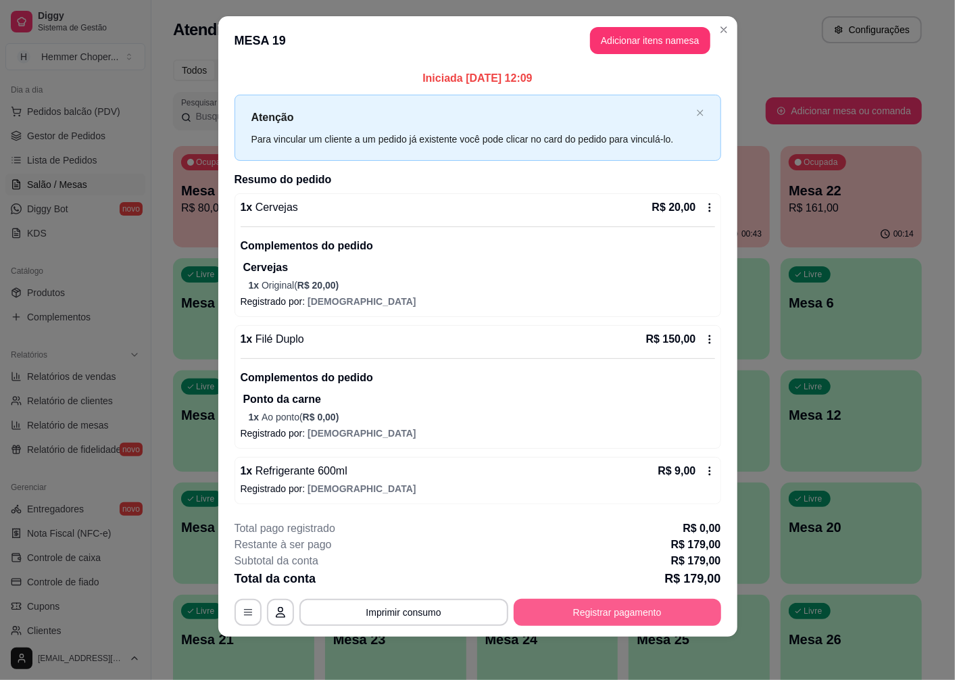
click at [625, 618] on button "Registrar pagamento" at bounding box center [617, 612] width 207 height 27
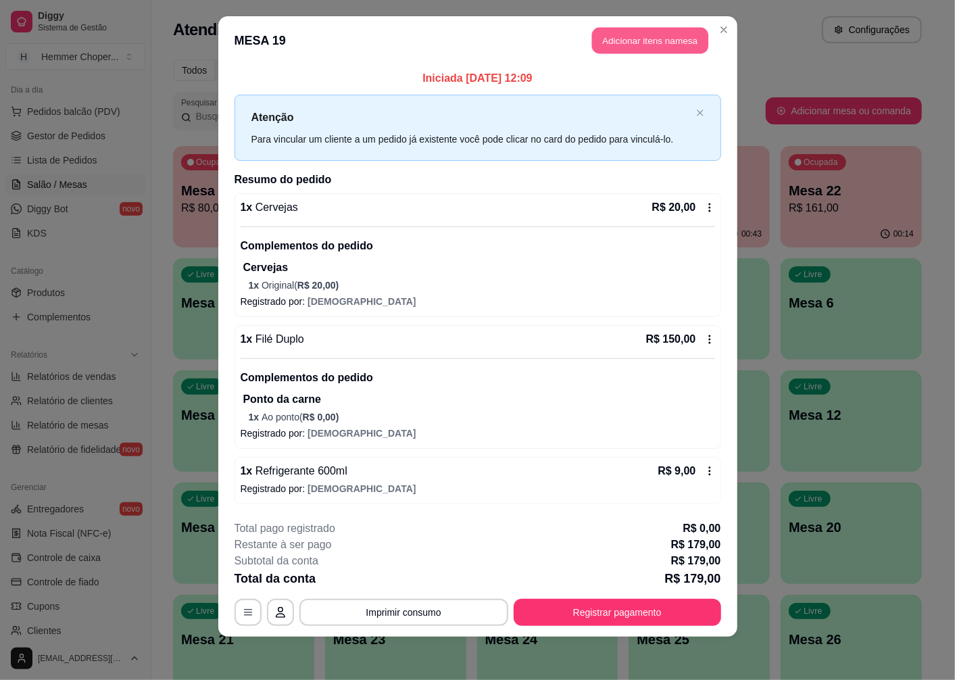
click at [610, 49] on button "Adicionar itens na mesa" at bounding box center [650, 41] width 116 height 26
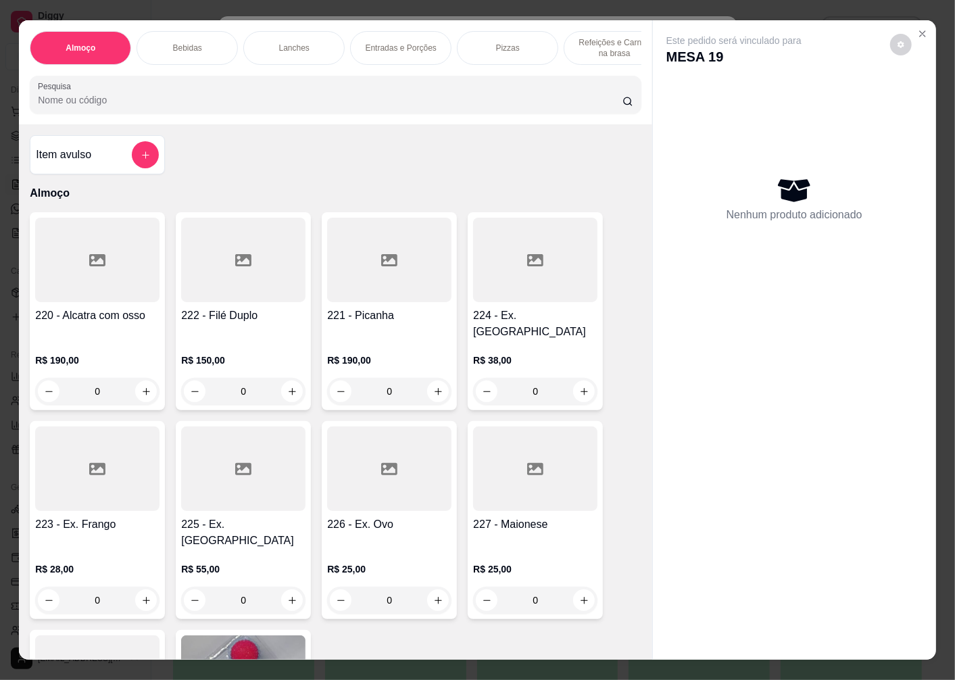
scroll to position [0, 130]
click at [590, 43] on p "Sobremesas" at bounding box center [591, 48] width 45 height 11
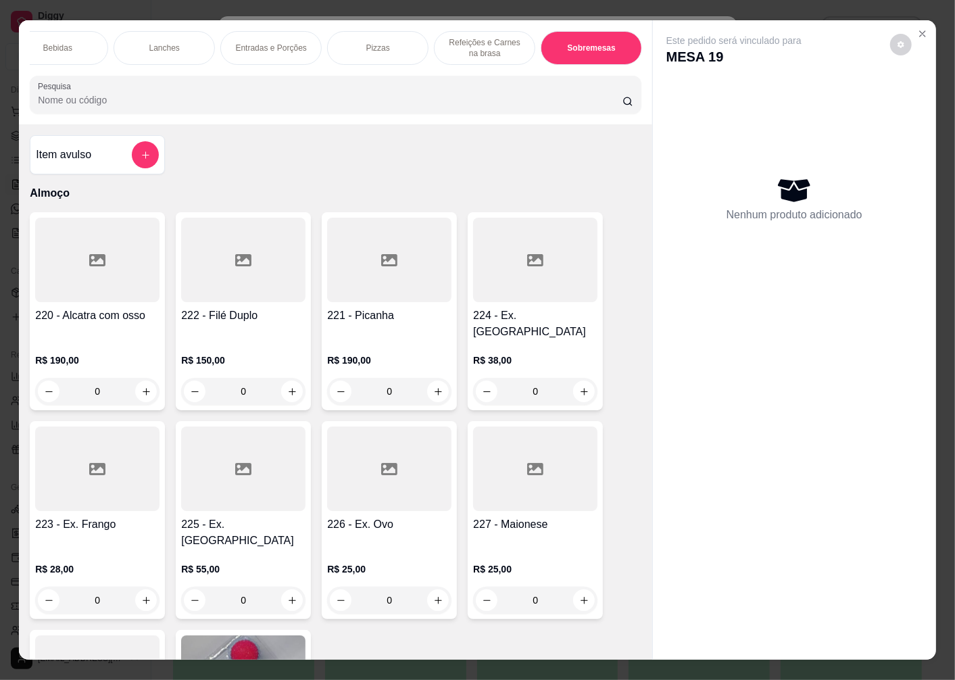
scroll to position [28, 0]
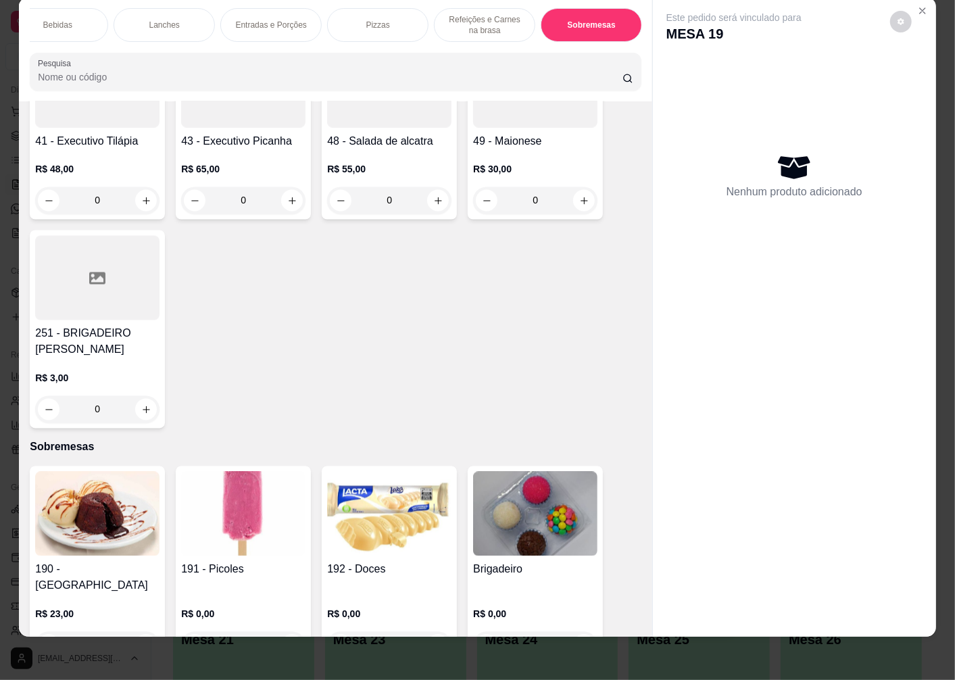
click at [575, 632] on div "0" at bounding box center [535, 645] width 124 height 27
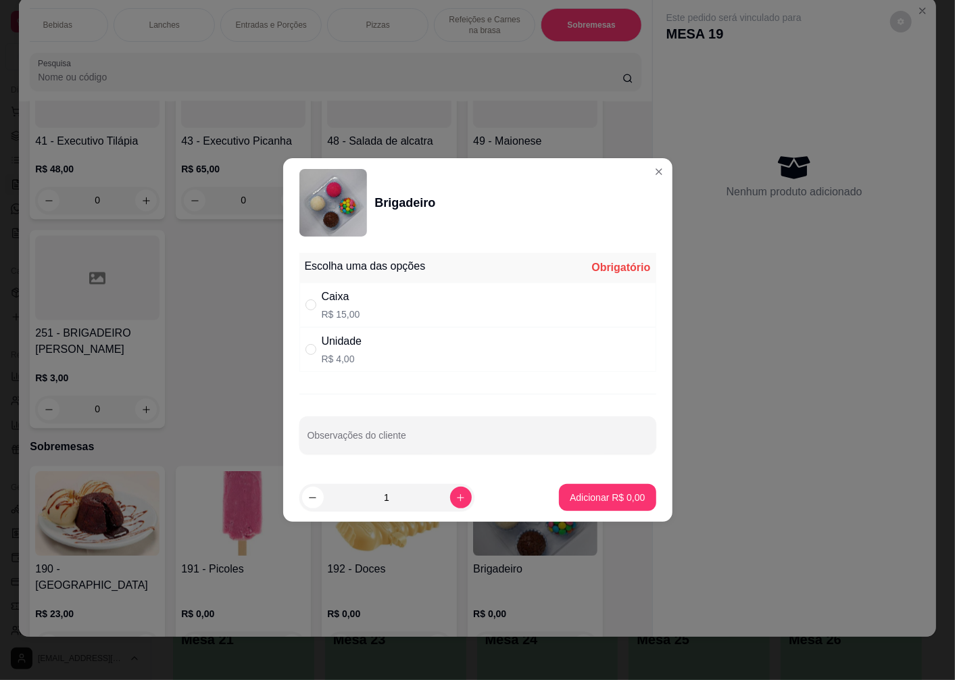
click at [319, 308] on div "" at bounding box center [313, 304] width 16 height 15
radio input "true"
click at [568, 499] on p "Adicionar R$ 15,00" at bounding box center [604, 498] width 80 height 14
type input "1"
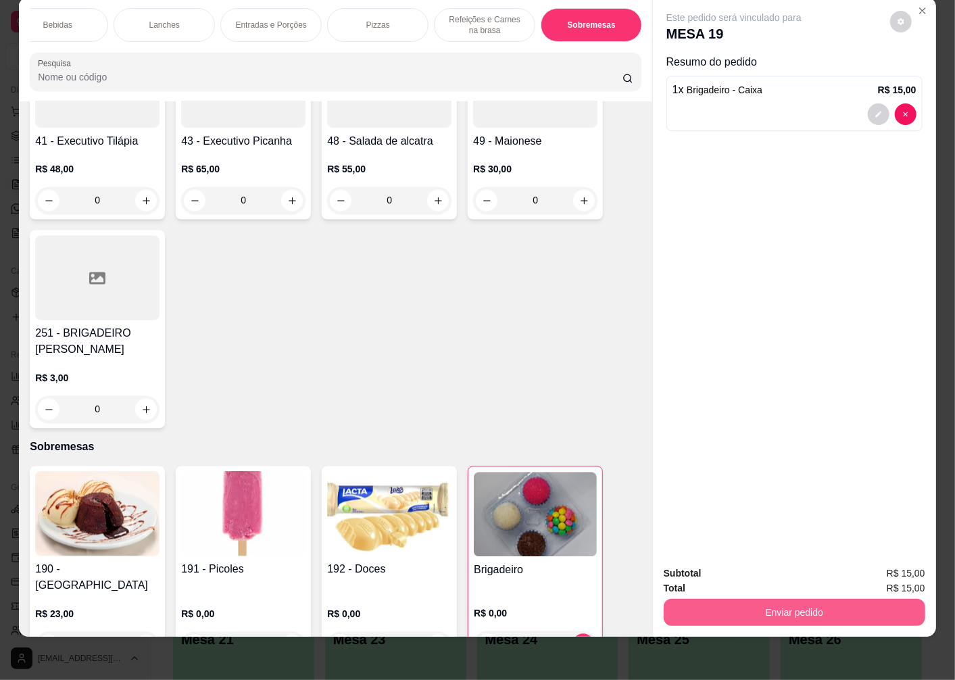
click at [725, 599] on button "Enviar pedido" at bounding box center [795, 612] width 262 height 27
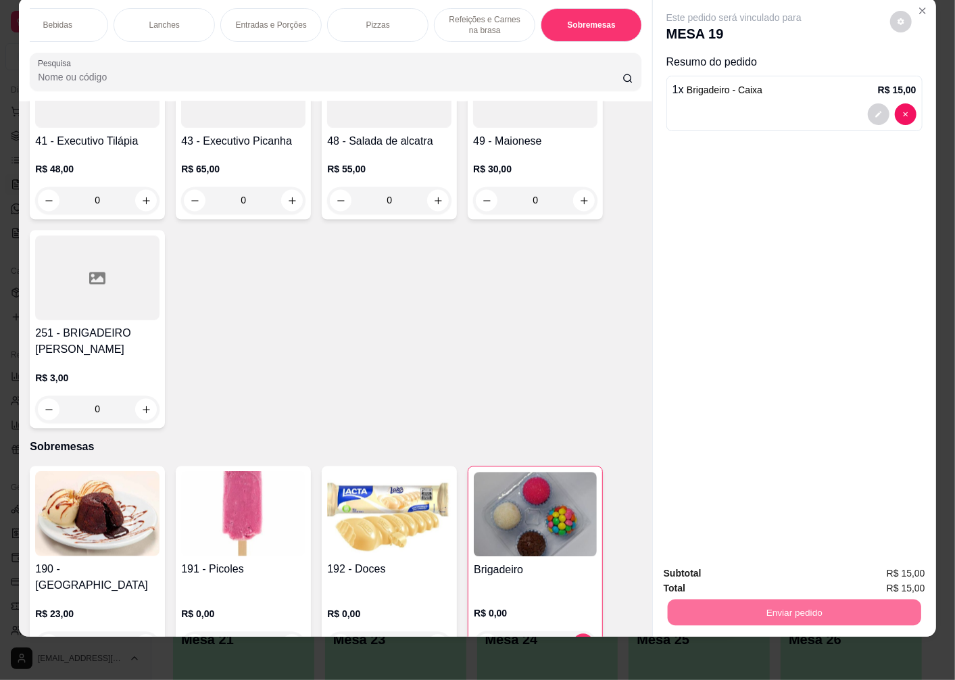
click at [734, 566] on button "Não registrar e enviar pedido" at bounding box center [749, 569] width 141 height 26
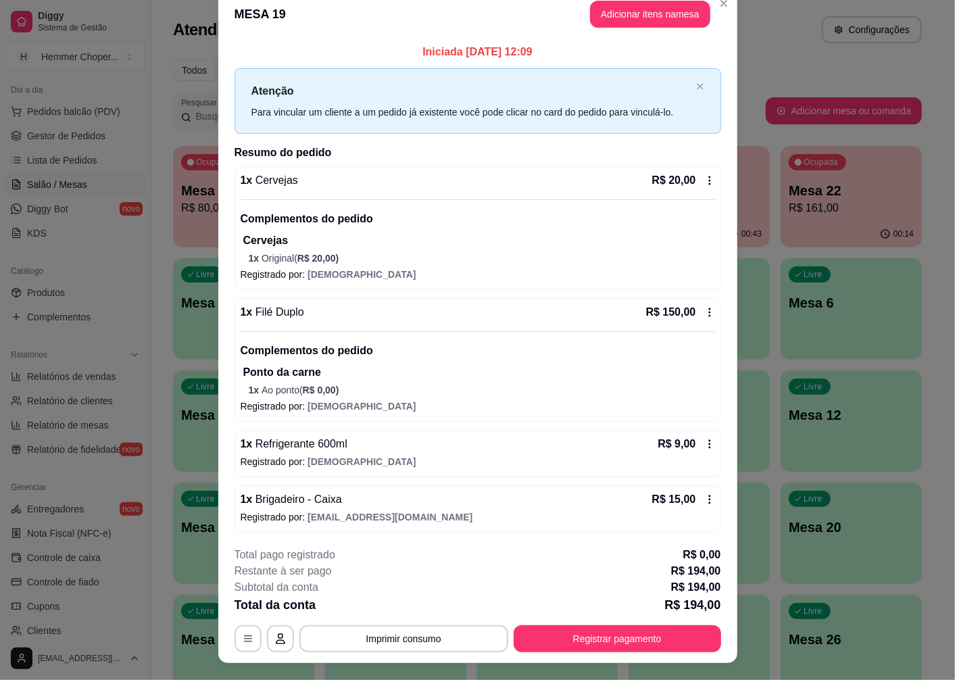
scroll to position [0, 0]
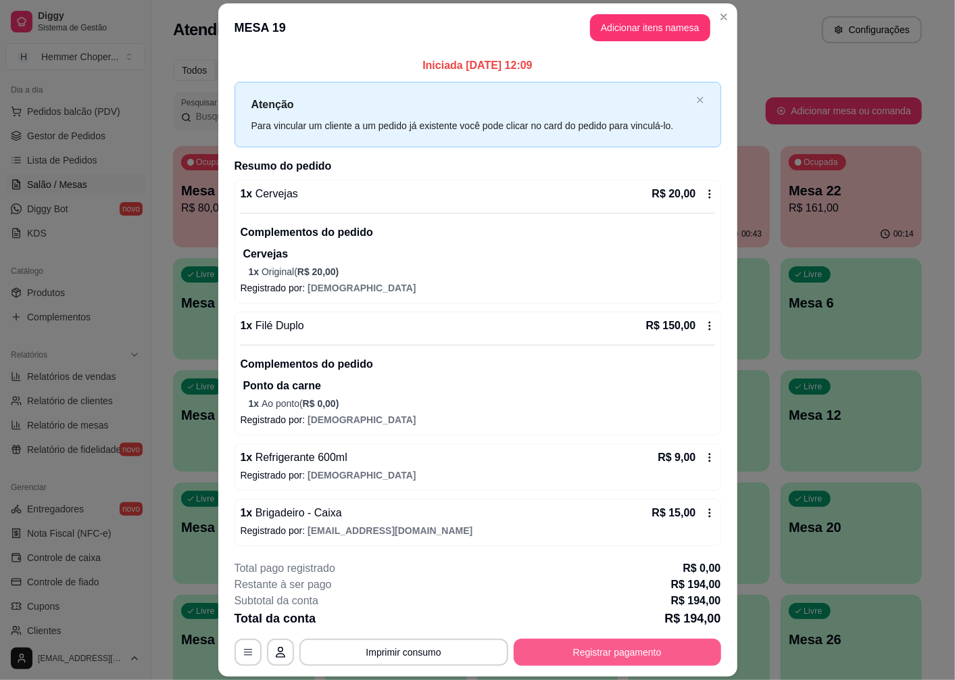
click at [613, 654] on button "Registrar pagamento" at bounding box center [617, 652] width 207 height 27
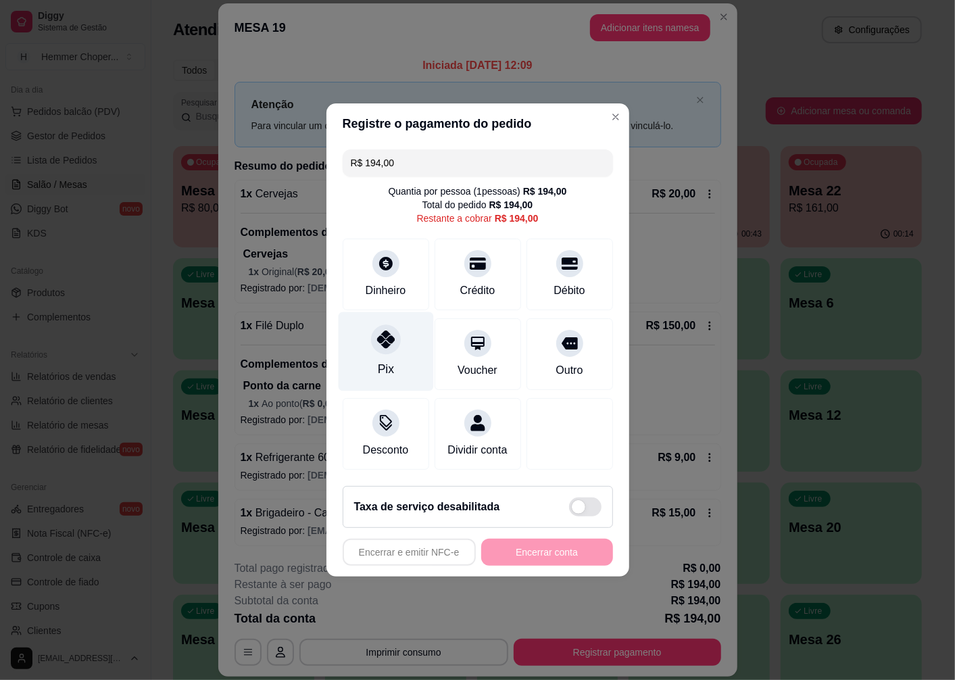
click at [387, 348] on div "Pix" at bounding box center [385, 351] width 95 height 79
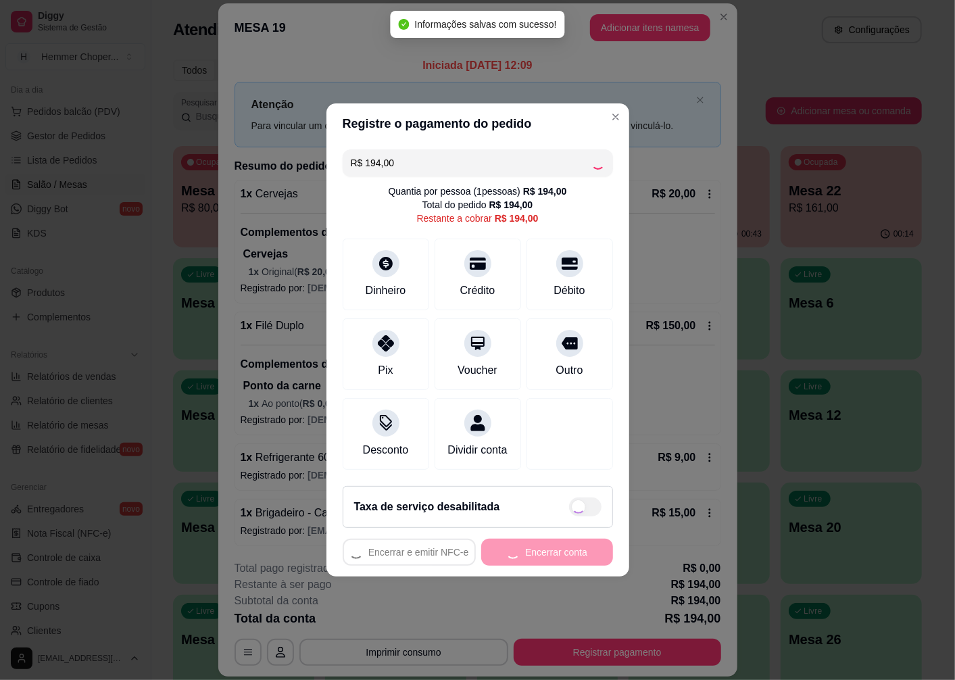
type input "R$ 0,00"
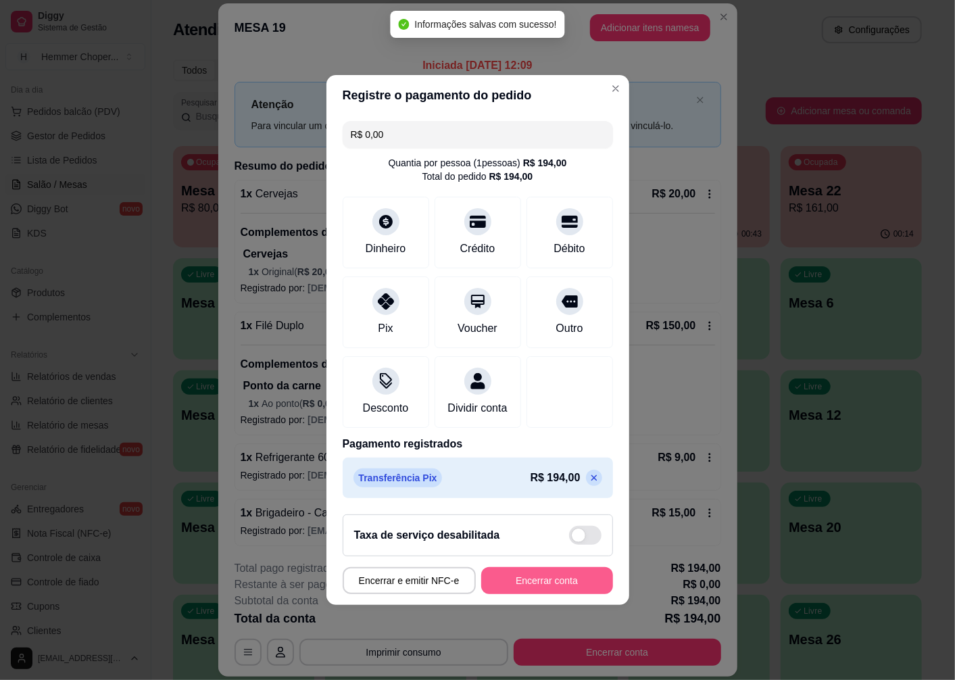
click at [541, 582] on button "Encerrar conta" at bounding box center [547, 580] width 132 height 27
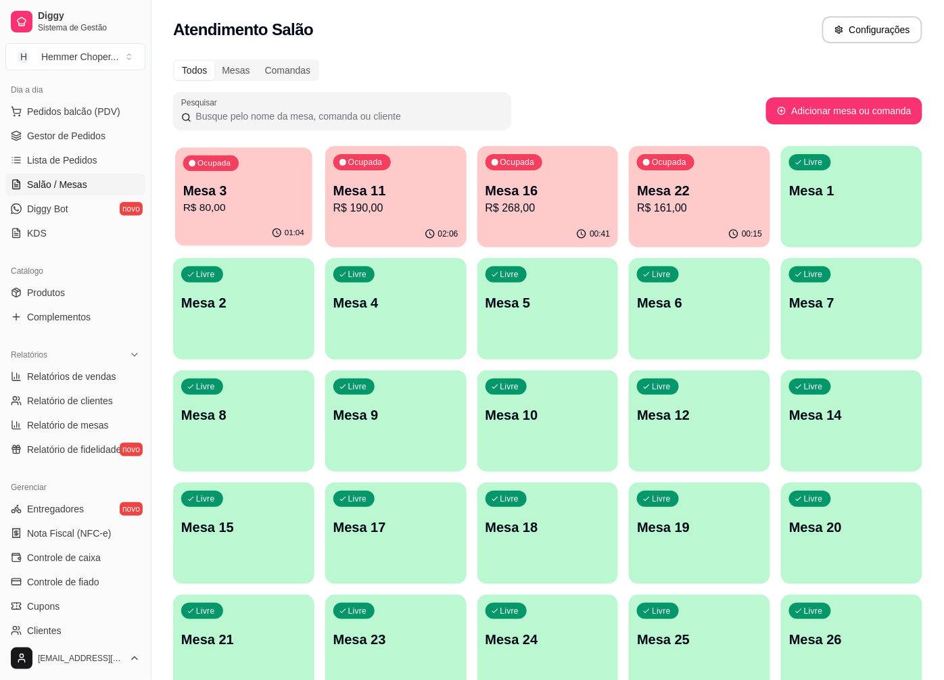
click at [273, 194] on p "Mesa 3" at bounding box center [243, 191] width 121 height 18
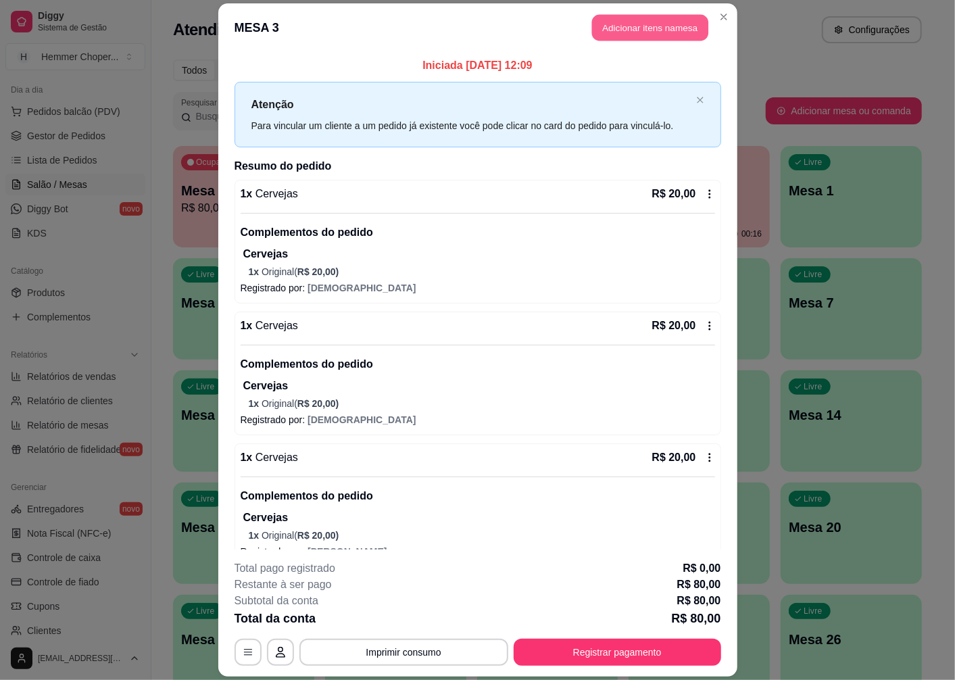
click at [668, 32] on button "Adicionar itens na mesa" at bounding box center [650, 28] width 116 height 26
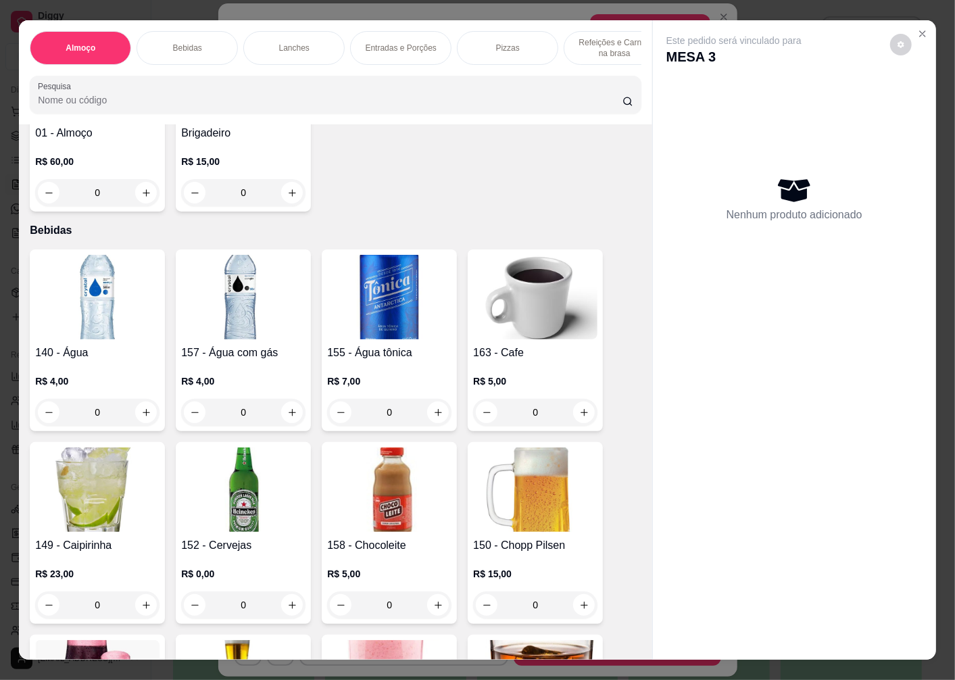
scroll to position [676, 0]
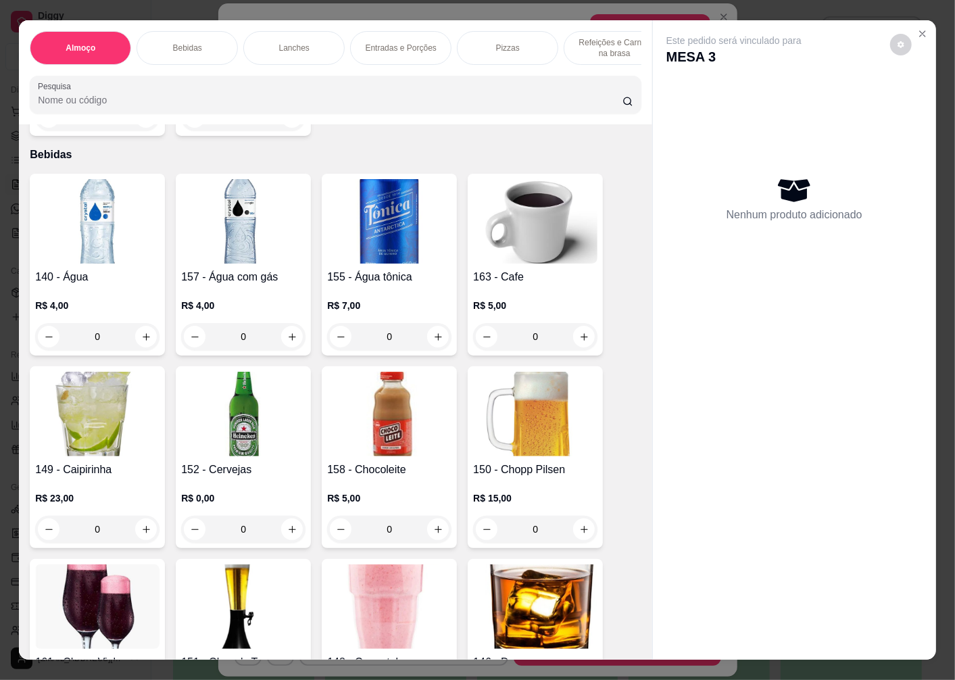
click at [282, 516] on div "0" at bounding box center [243, 529] width 124 height 27
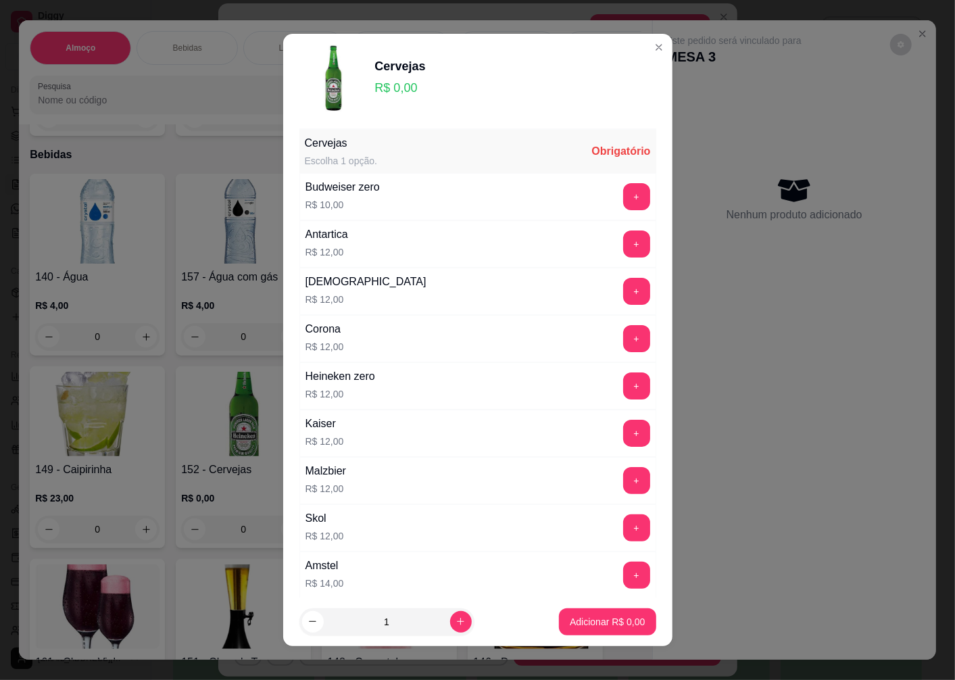
scroll to position [225, 0]
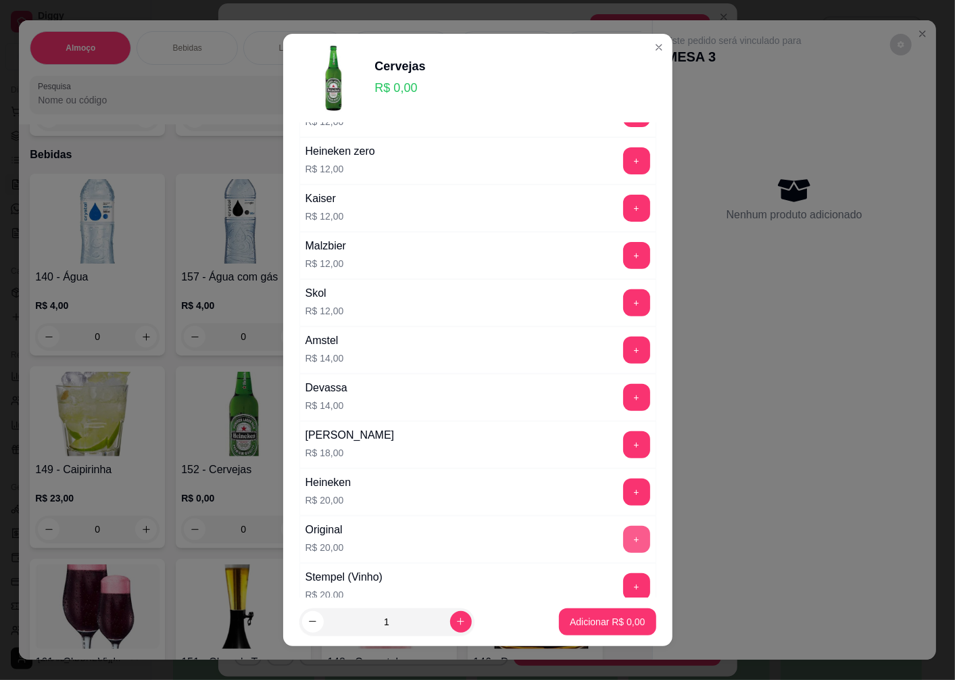
click at [623, 537] on button "+" at bounding box center [636, 539] width 27 height 27
click at [585, 618] on p "Adicionar R$ 20,00" at bounding box center [605, 621] width 78 height 13
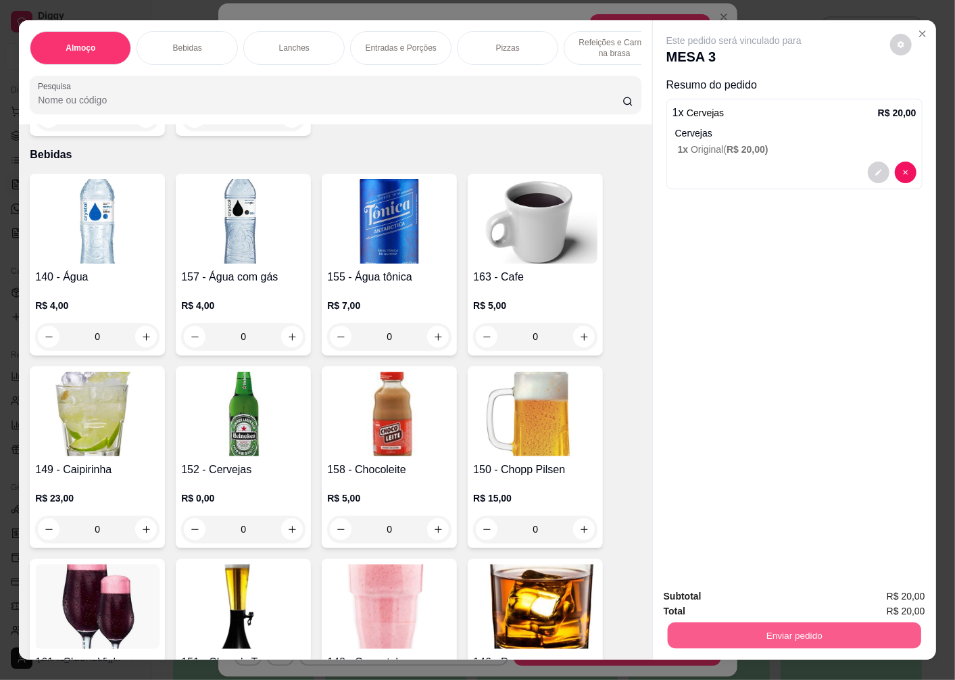
click at [702, 625] on button "Enviar pedido" at bounding box center [794, 635] width 253 height 26
click at [720, 600] on button "Não registrar e enviar pedido" at bounding box center [749, 596] width 137 height 25
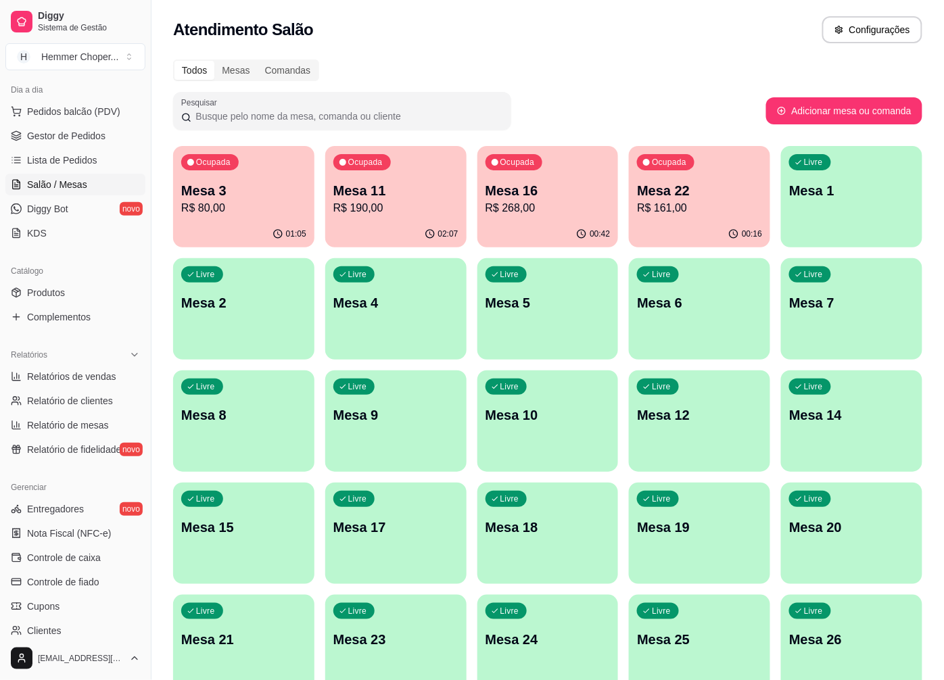
click at [422, 213] on p "R$ 190,00" at bounding box center [395, 208] width 125 height 16
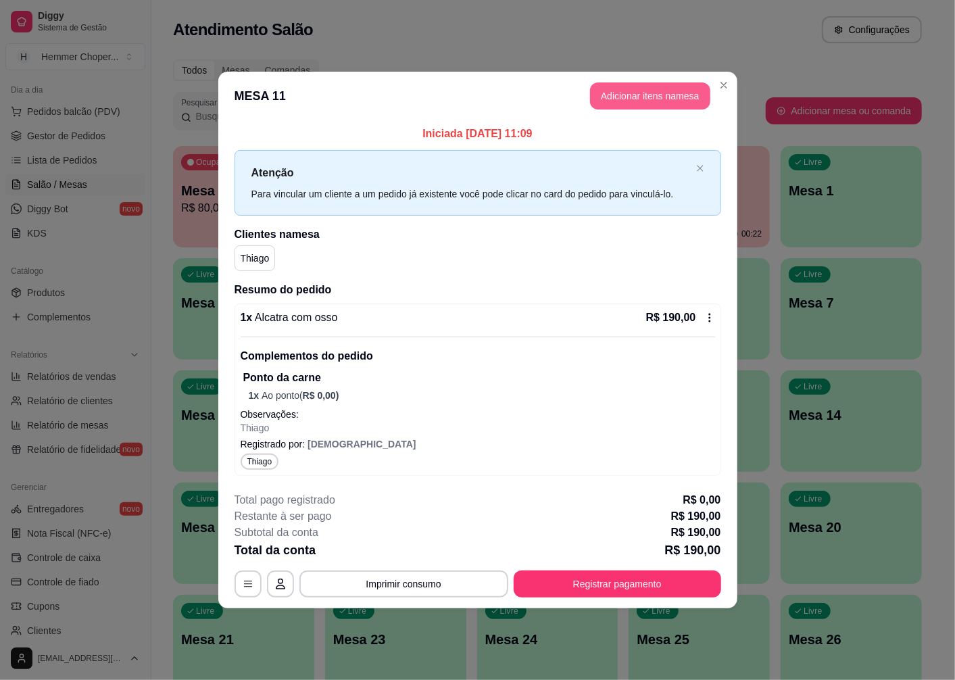
click at [693, 97] on button "Adicionar itens na mesa" at bounding box center [650, 95] width 120 height 27
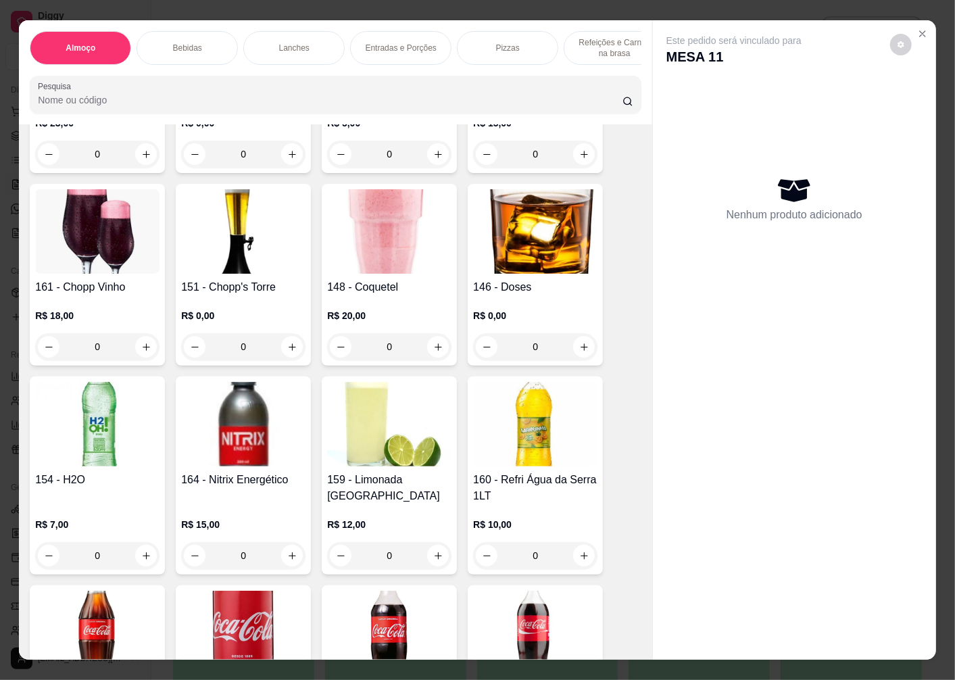
scroll to position [1276, 0]
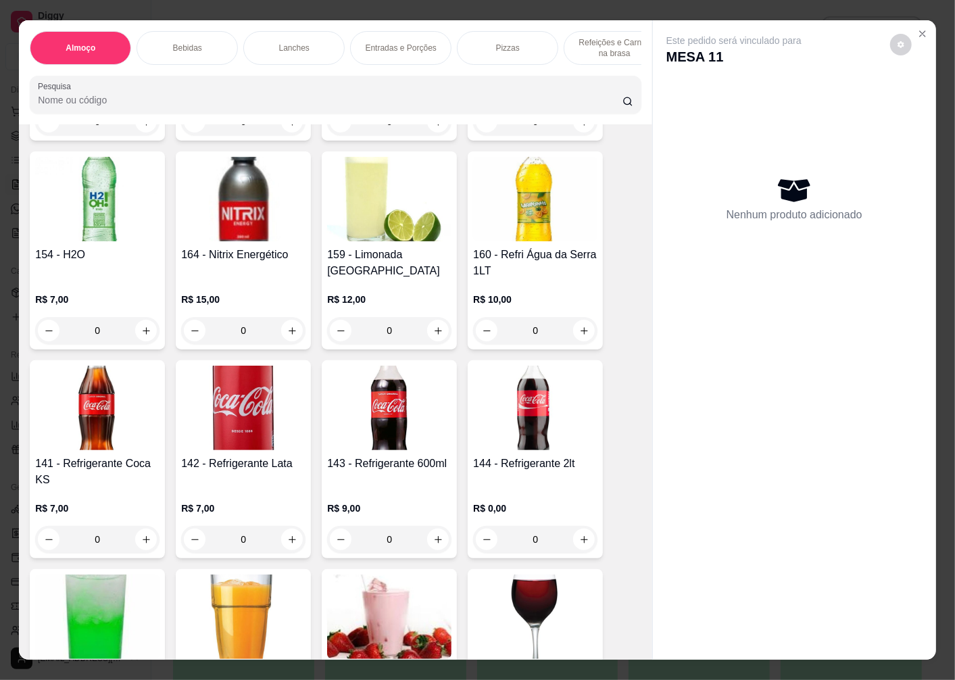
click at [576, 526] on div "0" at bounding box center [535, 539] width 124 height 27
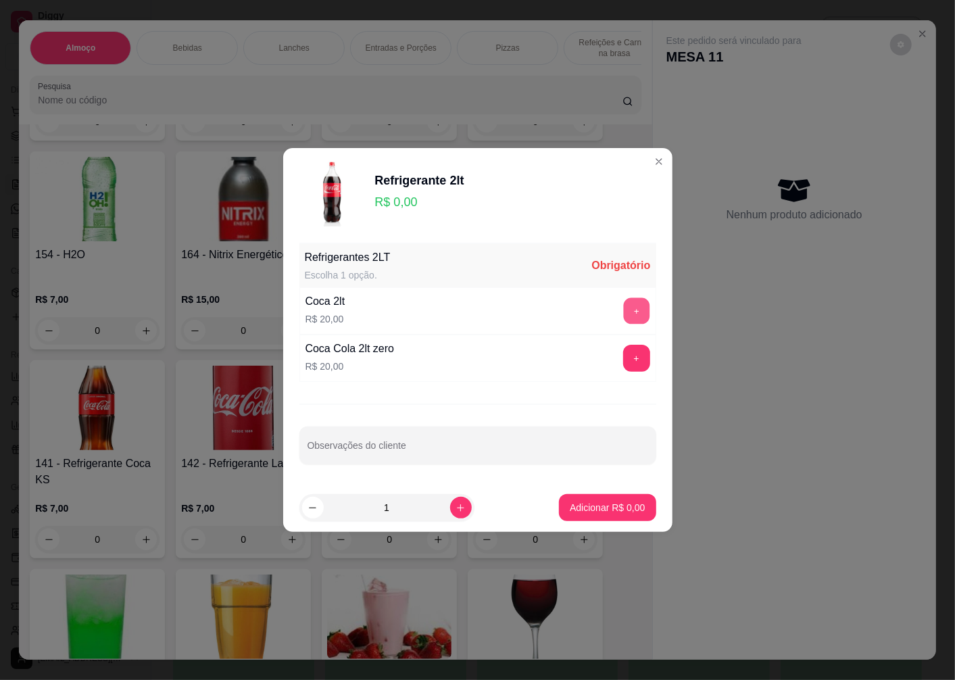
click at [623, 314] on button "+" at bounding box center [636, 311] width 26 height 26
click at [607, 517] on button "Adicionar R$ 20,00" at bounding box center [605, 508] width 99 height 26
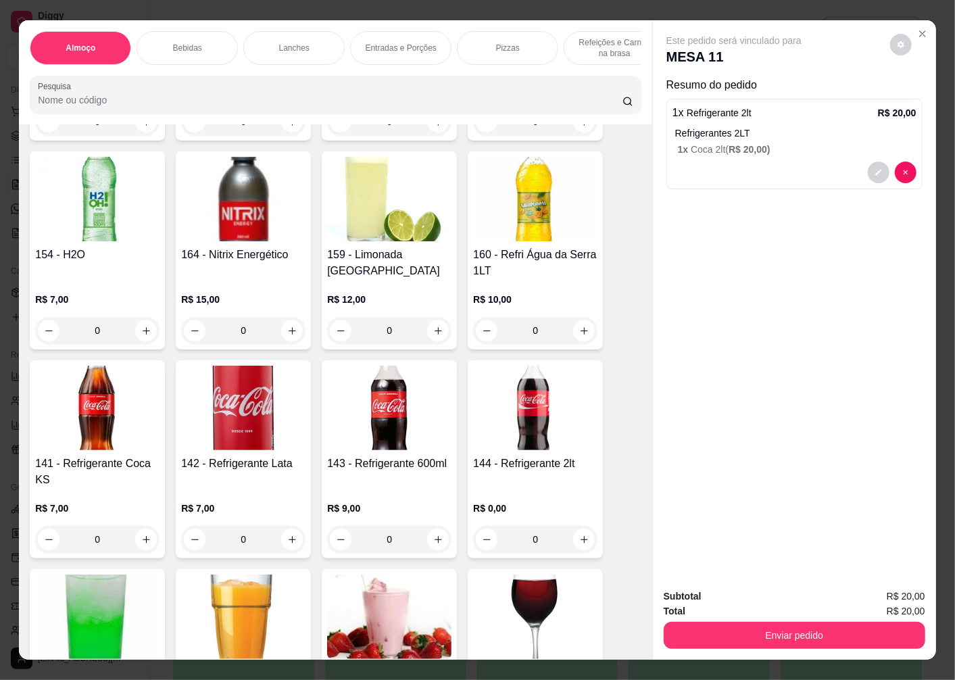
click at [775, 635] on button "Enviar pedido" at bounding box center [795, 635] width 262 height 27
click at [734, 593] on button "Não registrar e enviar pedido" at bounding box center [749, 597] width 141 height 26
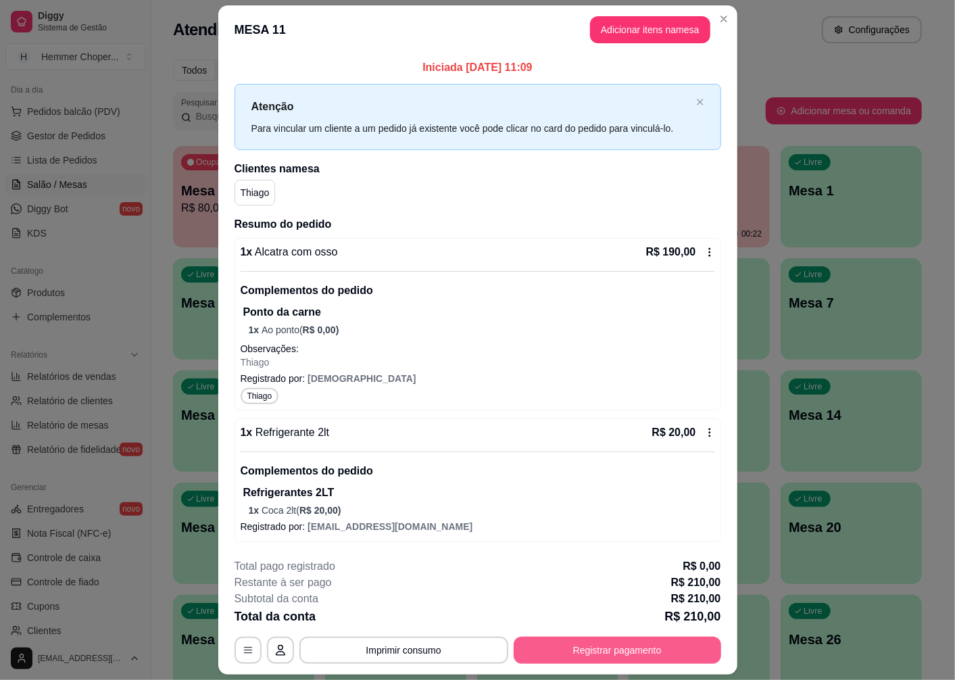
click at [679, 640] on button "Registrar pagamento" at bounding box center [617, 650] width 207 height 27
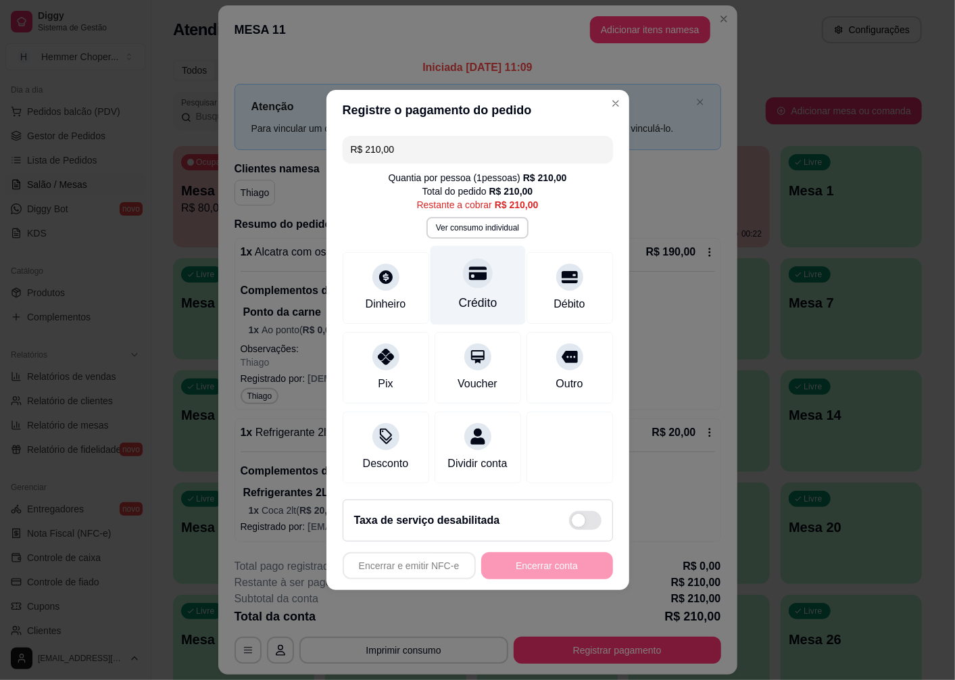
click at [468, 273] on icon at bounding box center [477, 273] width 18 height 18
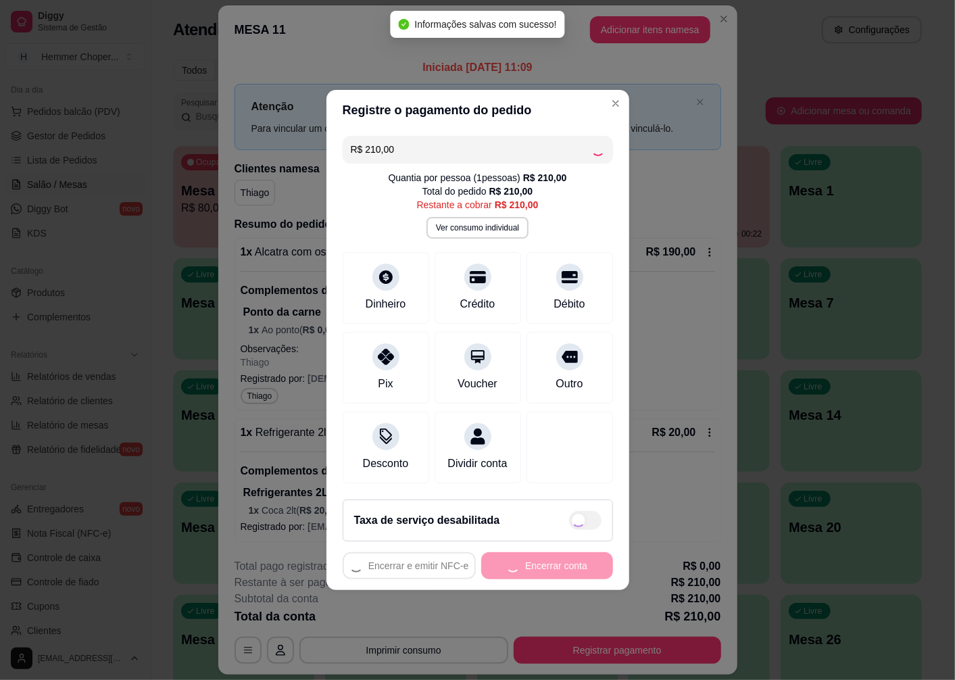
type input "R$ 0,00"
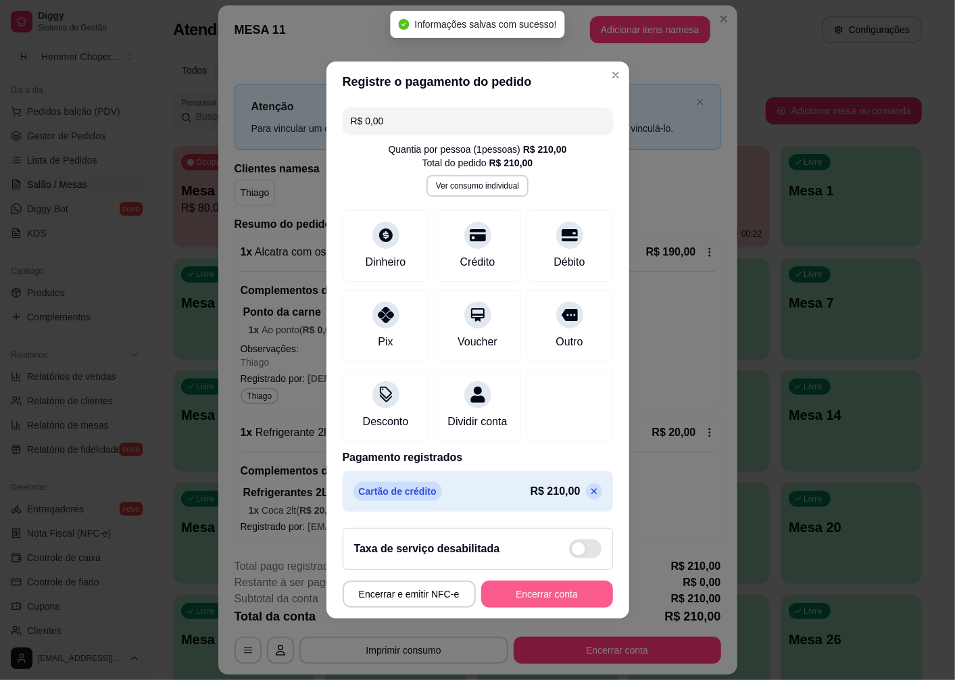
click at [575, 595] on button "Encerrar conta" at bounding box center [547, 594] width 132 height 27
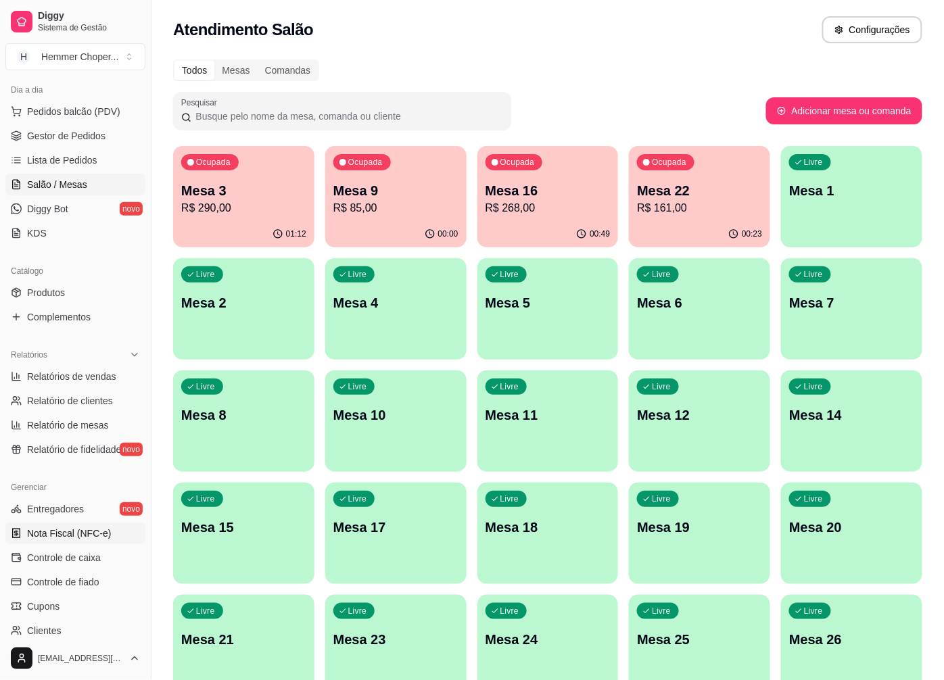
click at [82, 534] on span "Nota Fiscal (NFC-e)" at bounding box center [69, 533] width 84 height 14
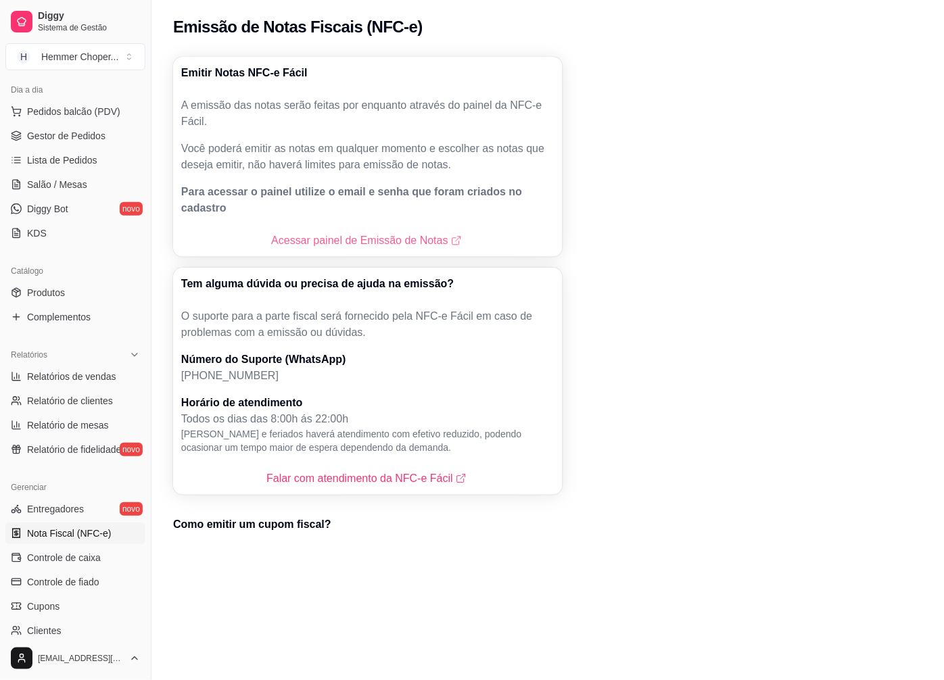
click at [289, 232] on link "Acessar painel de Emissão de Notas" at bounding box center [367, 240] width 193 height 16
click at [83, 112] on span "Pedidos balcão (PDV)" at bounding box center [73, 112] width 93 height 14
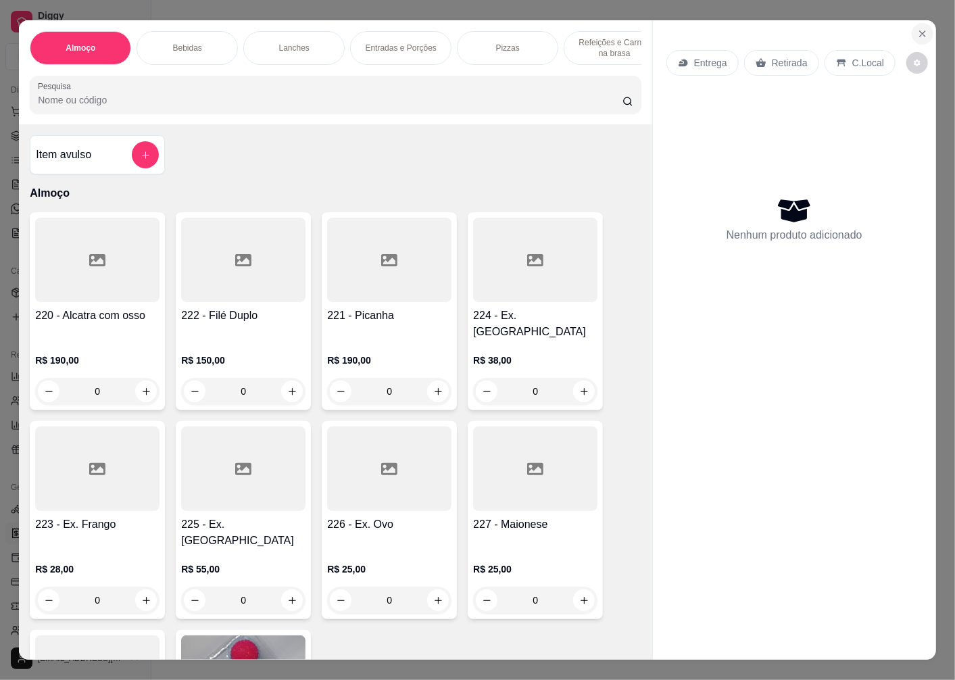
click at [922, 28] on icon "Close" at bounding box center [922, 33] width 11 height 11
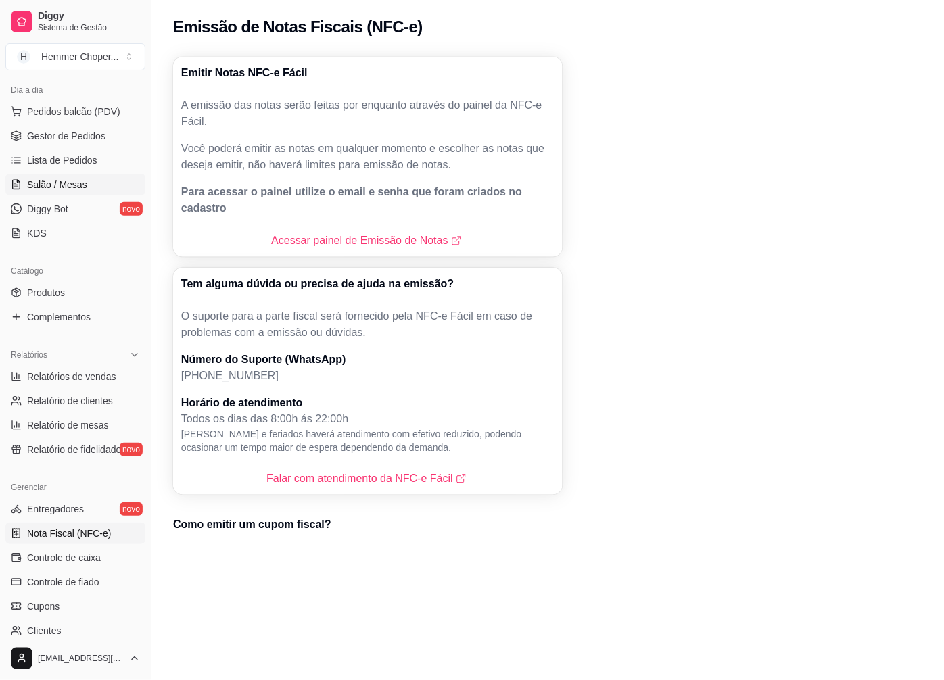
click at [70, 178] on span "Salão / Mesas" at bounding box center [57, 185] width 60 height 14
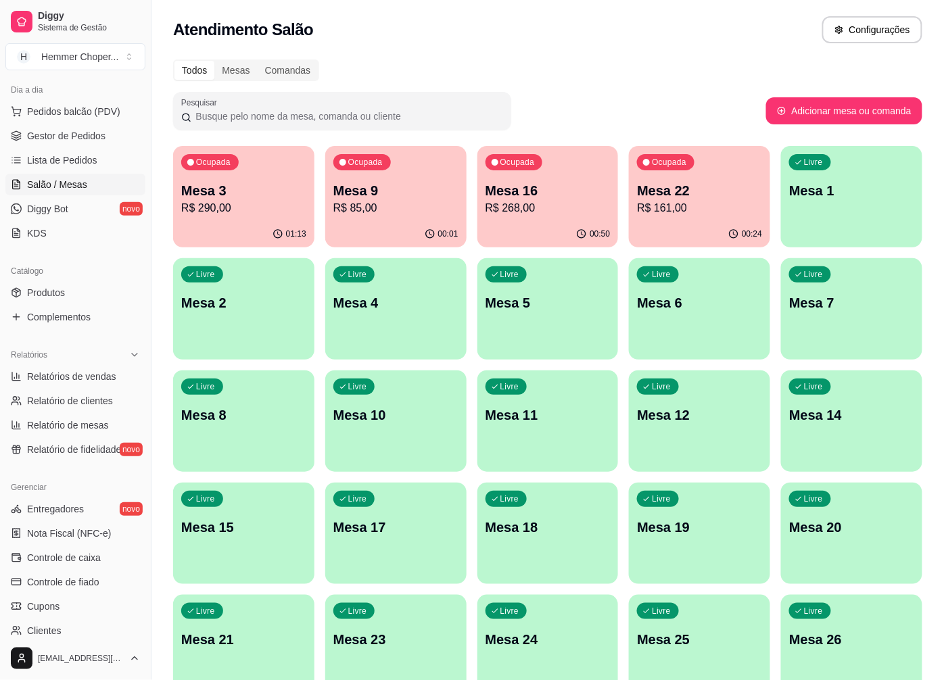
click at [563, 215] on p "R$ 268,00" at bounding box center [547, 208] width 125 height 16
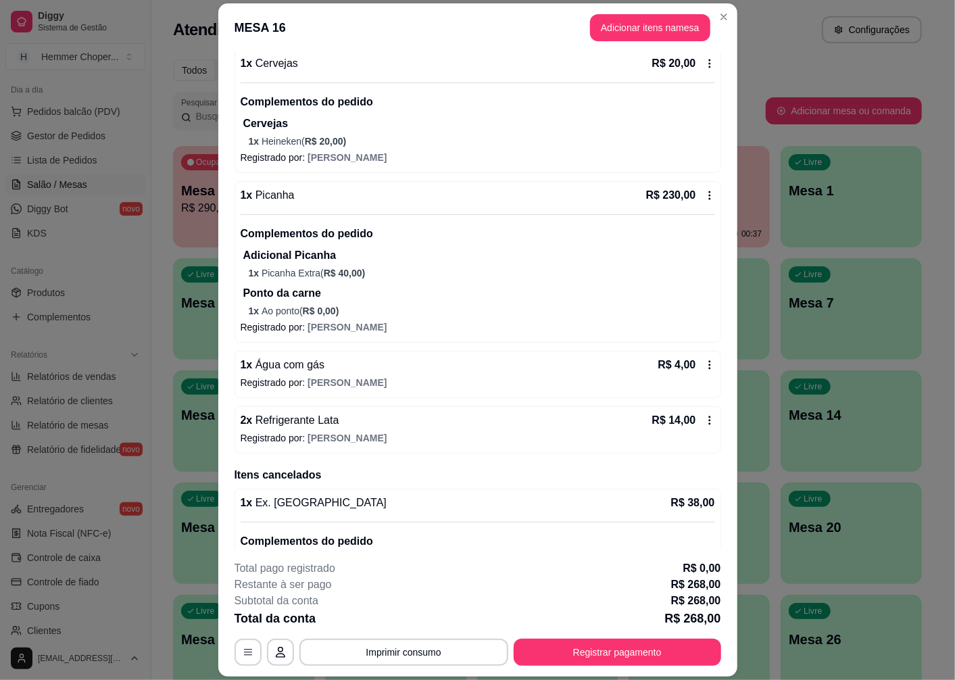
scroll to position [150, 0]
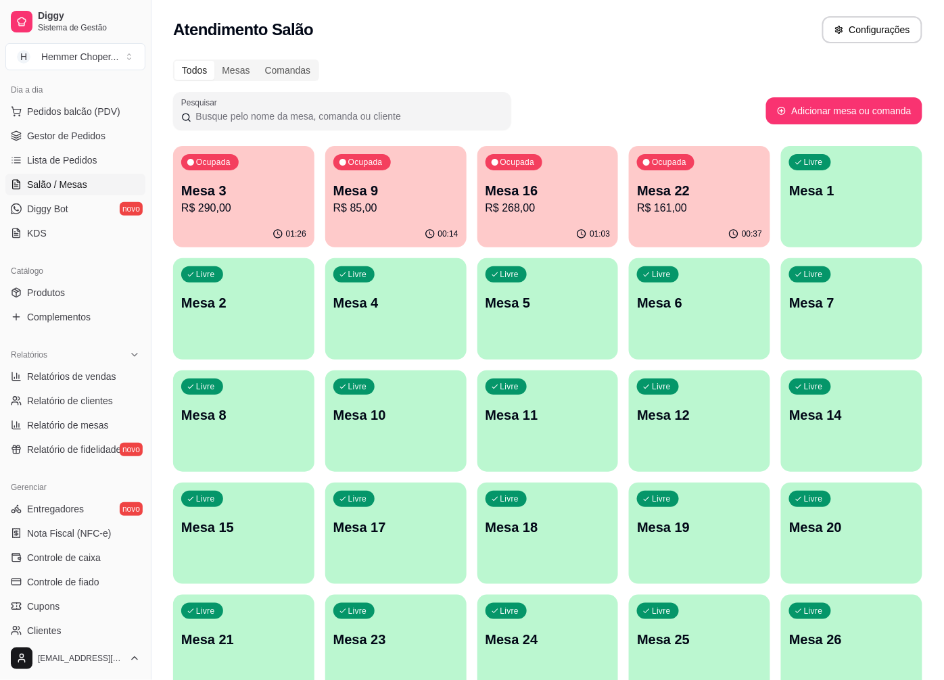
click at [714, 197] on p "Mesa 22" at bounding box center [699, 190] width 125 height 19
click at [524, 224] on div "01:03" at bounding box center [547, 233] width 137 height 26
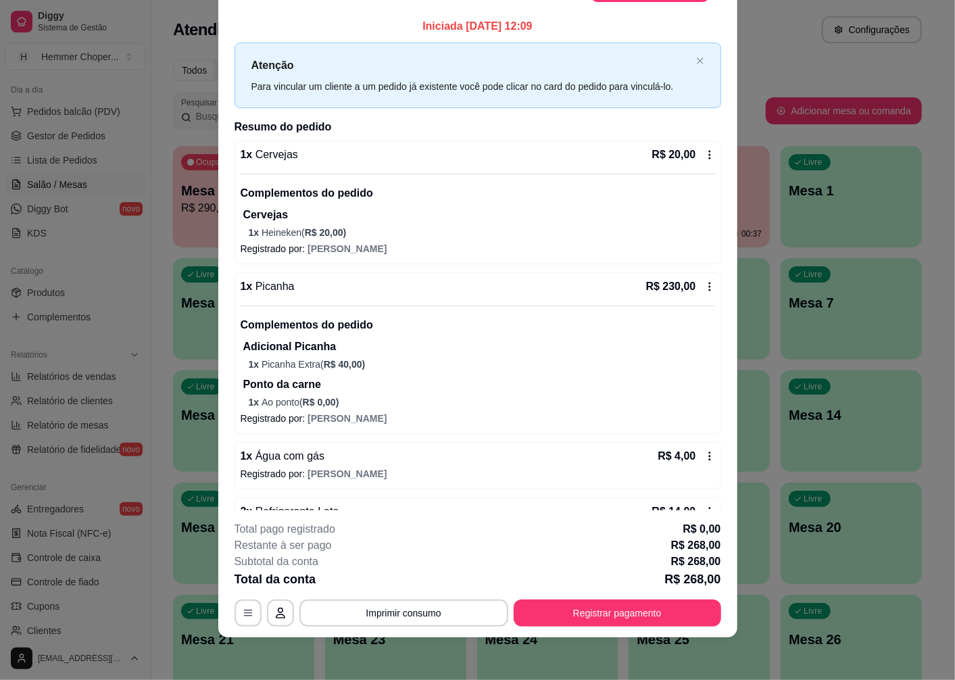
scroll to position [0, 0]
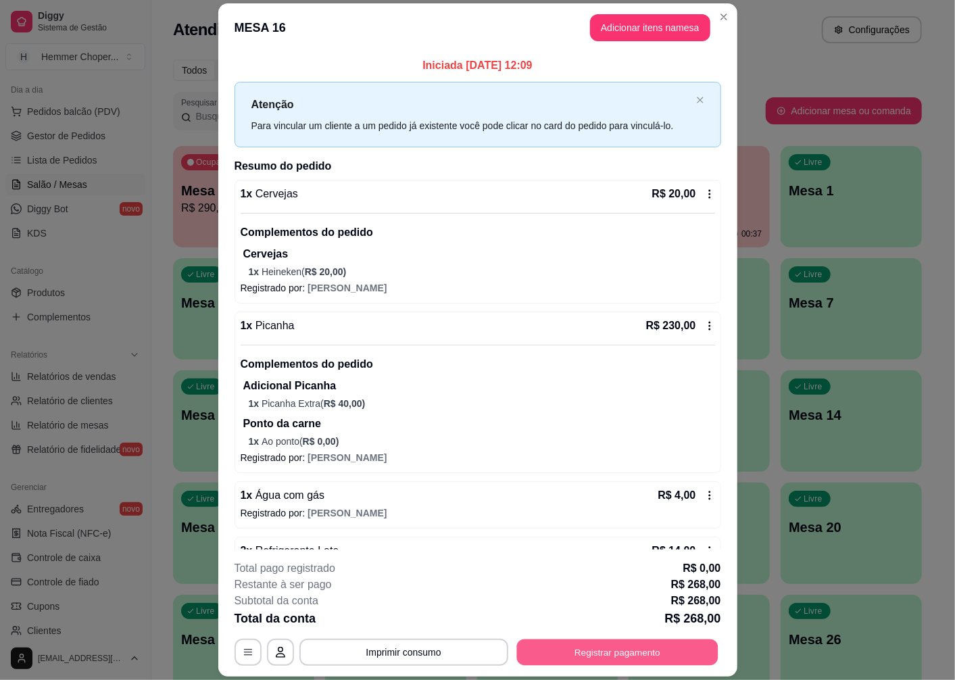
click at [688, 644] on button "Registrar pagamento" at bounding box center [616, 652] width 201 height 26
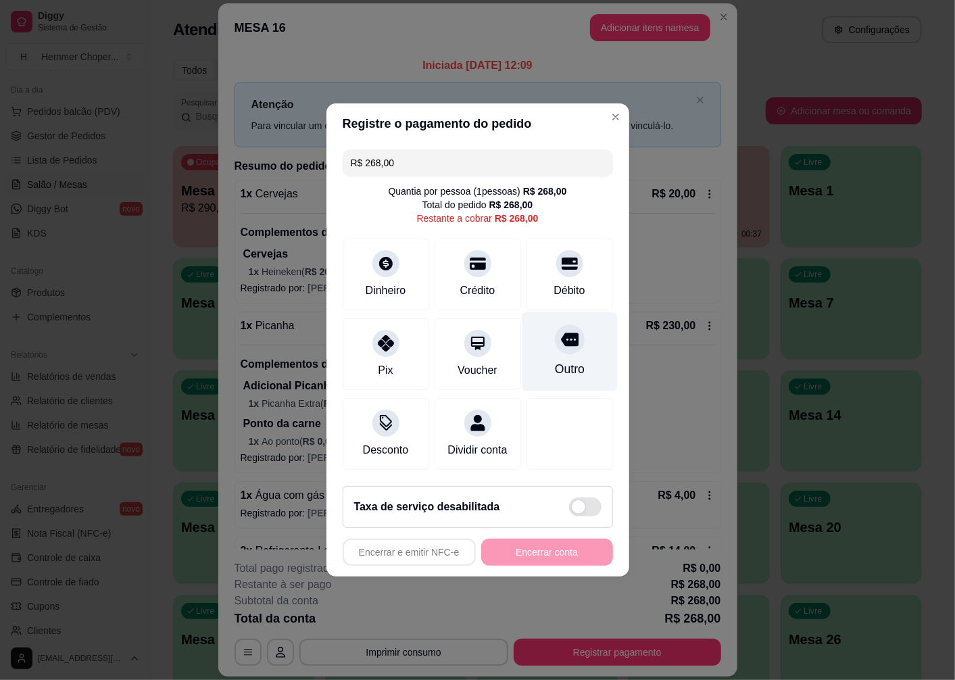
click at [556, 345] on div at bounding box center [570, 339] width 30 height 30
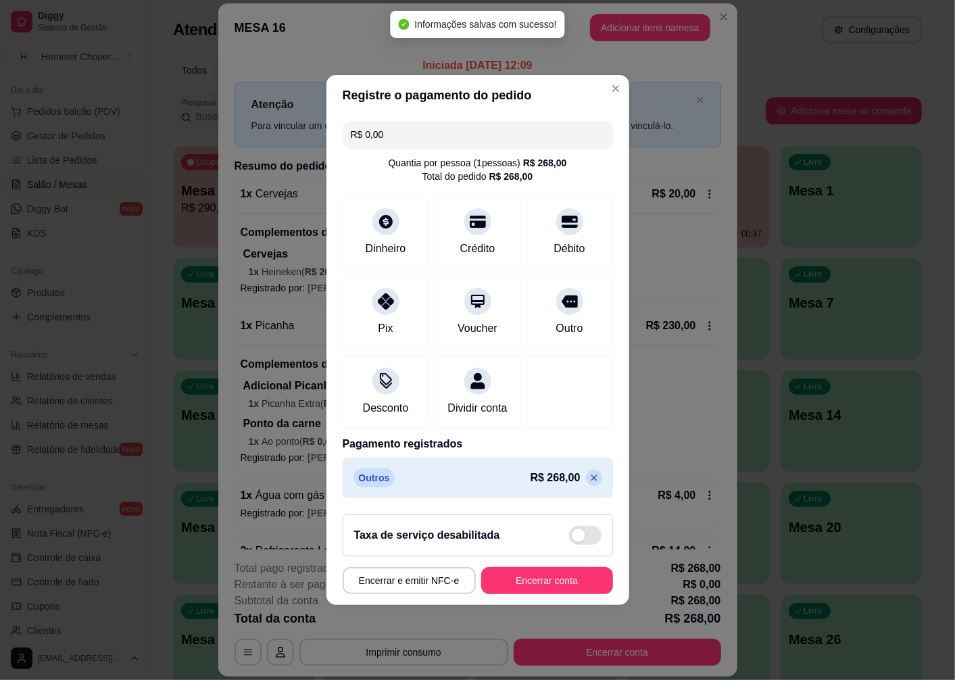
type input "R$ 0,00"
click at [549, 588] on button "Encerrar conta" at bounding box center [547, 580] width 132 height 27
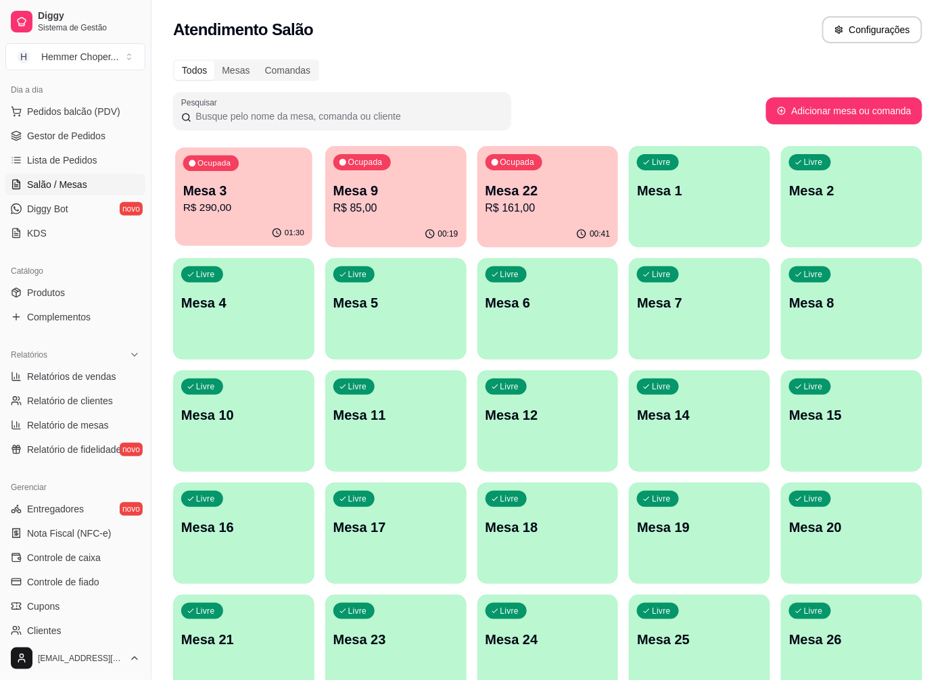
click at [251, 213] on p "R$ 290,00" at bounding box center [243, 208] width 121 height 16
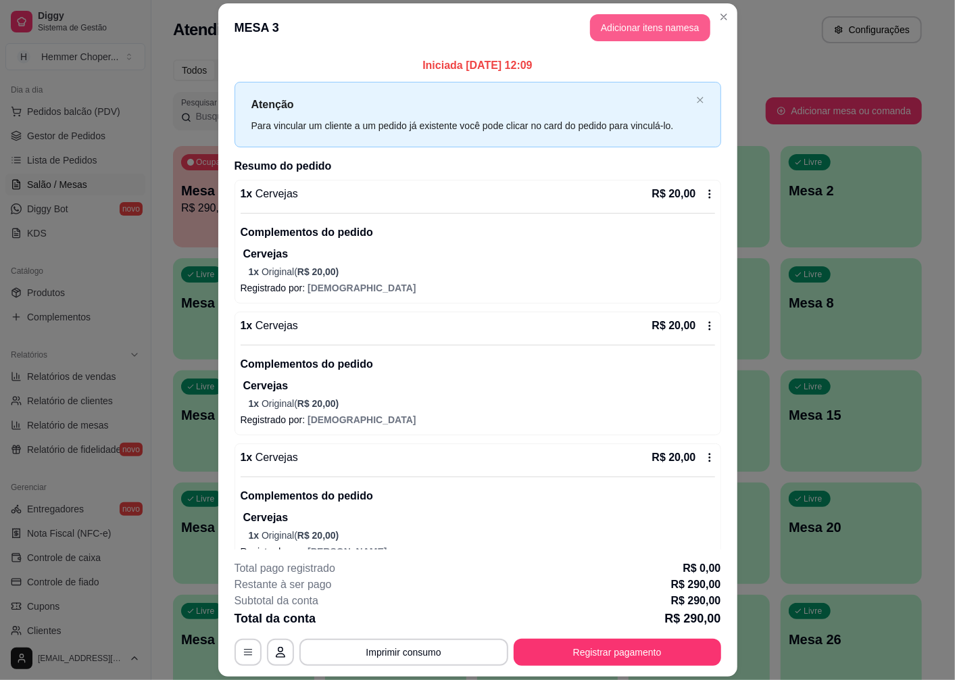
click at [624, 34] on button "Adicionar itens na mesa" at bounding box center [650, 27] width 120 height 27
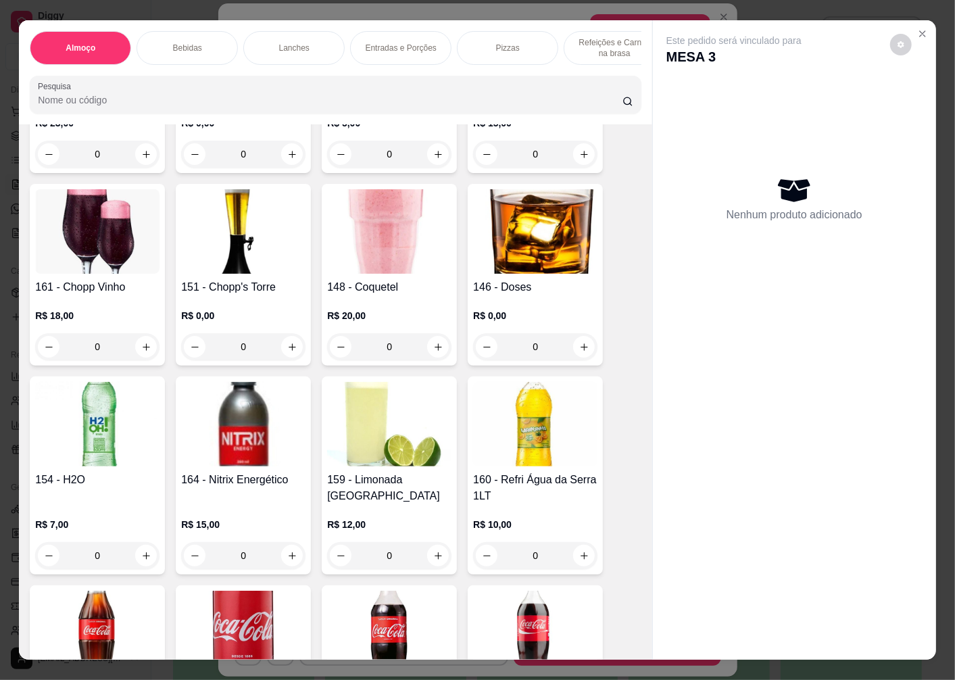
scroll to position [1201, 0]
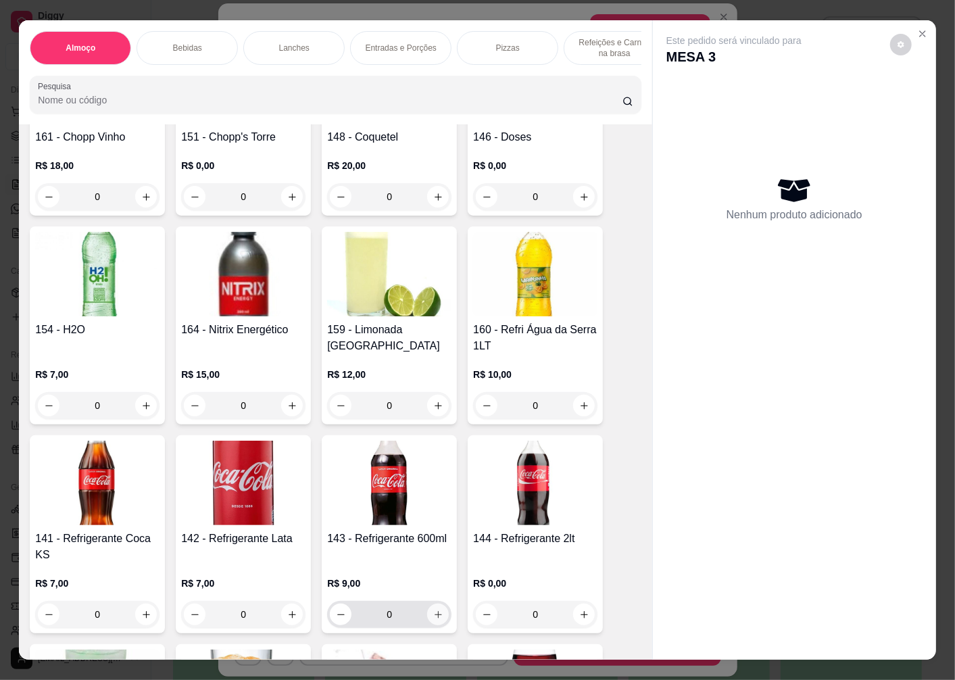
click at [433, 610] on icon "increase-product-quantity" at bounding box center [438, 615] width 10 height 10
type input "1"
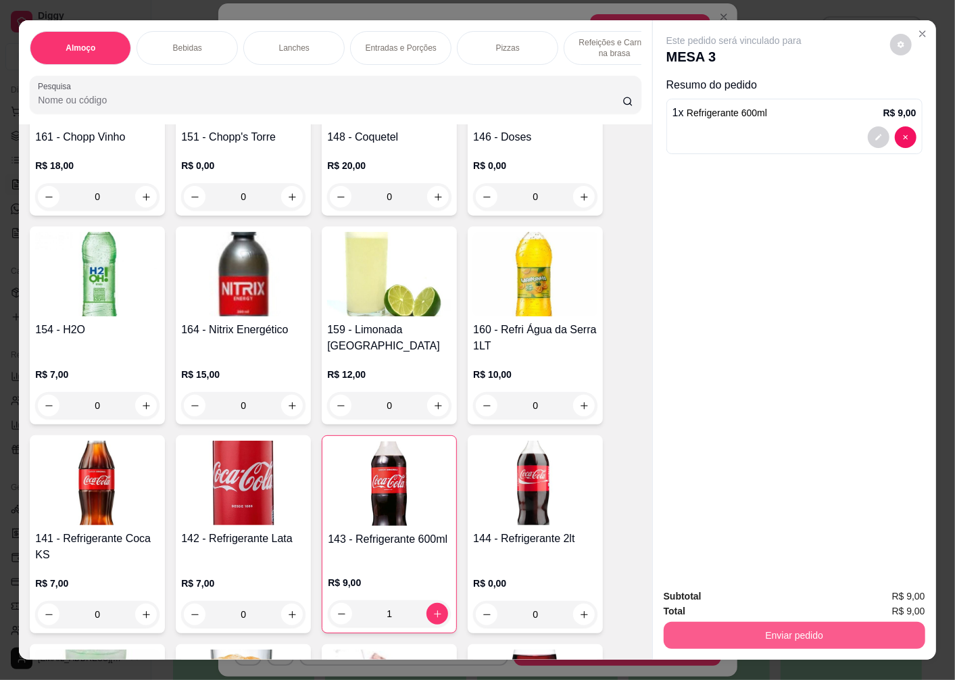
click at [706, 629] on button "Enviar pedido" at bounding box center [795, 635] width 262 height 27
click at [716, 599] on button "Não registrar e enviar pedido" at bounding box center [749, 596] width 137 height 25
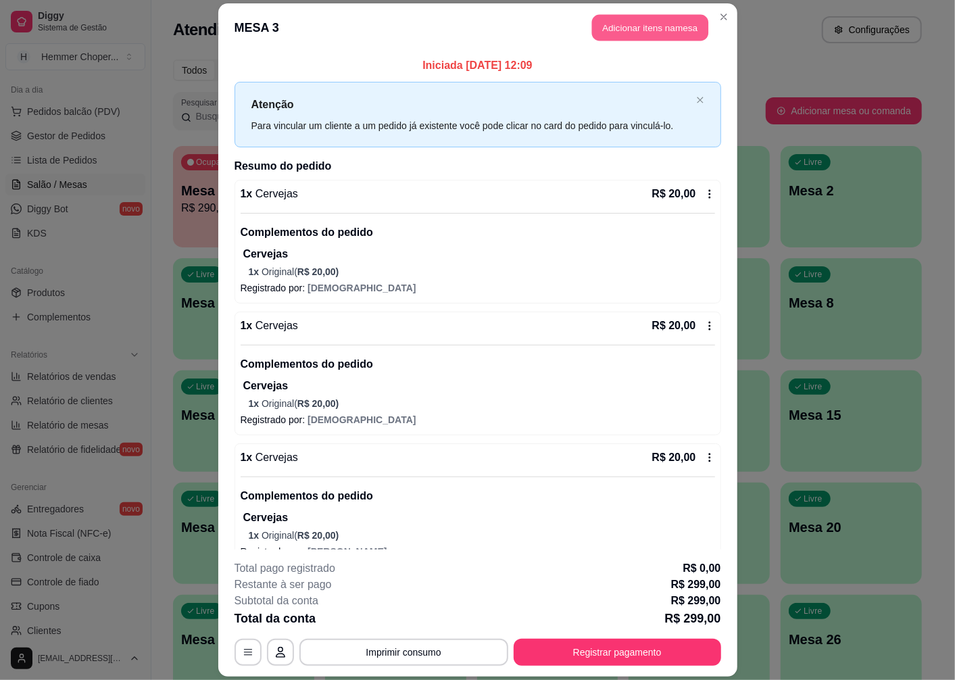
click at [627, 32] on button "Adicionar itens na mesa" at bounding box center [650, 28] width 116 height 26
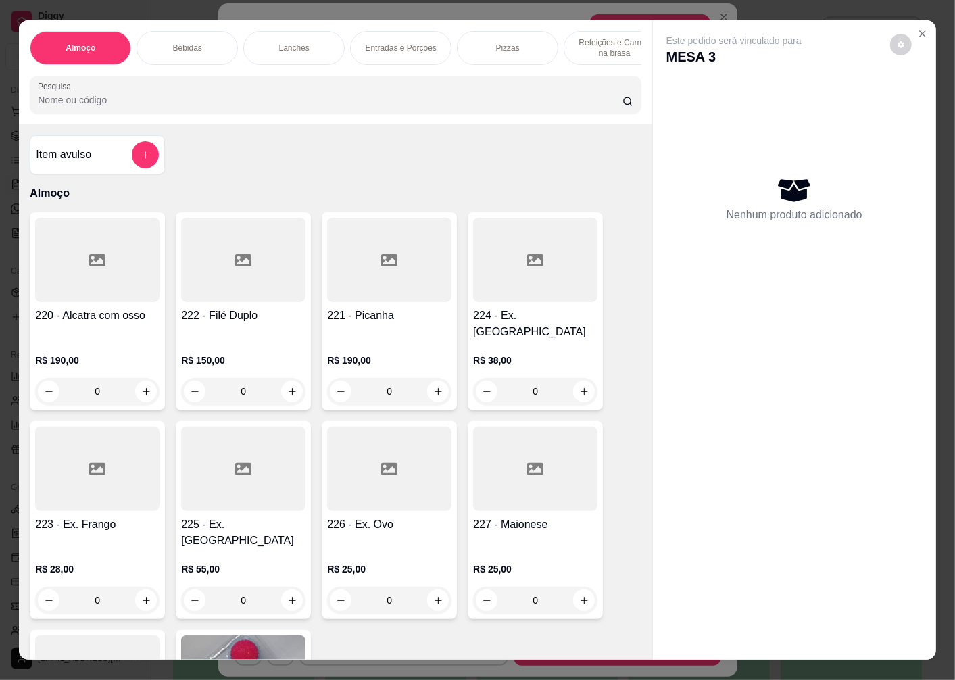
scroll to position [0, 130]
click at [597, 43] on p "Sobremesas" at bounding box center [591, 48] width 45 height 11
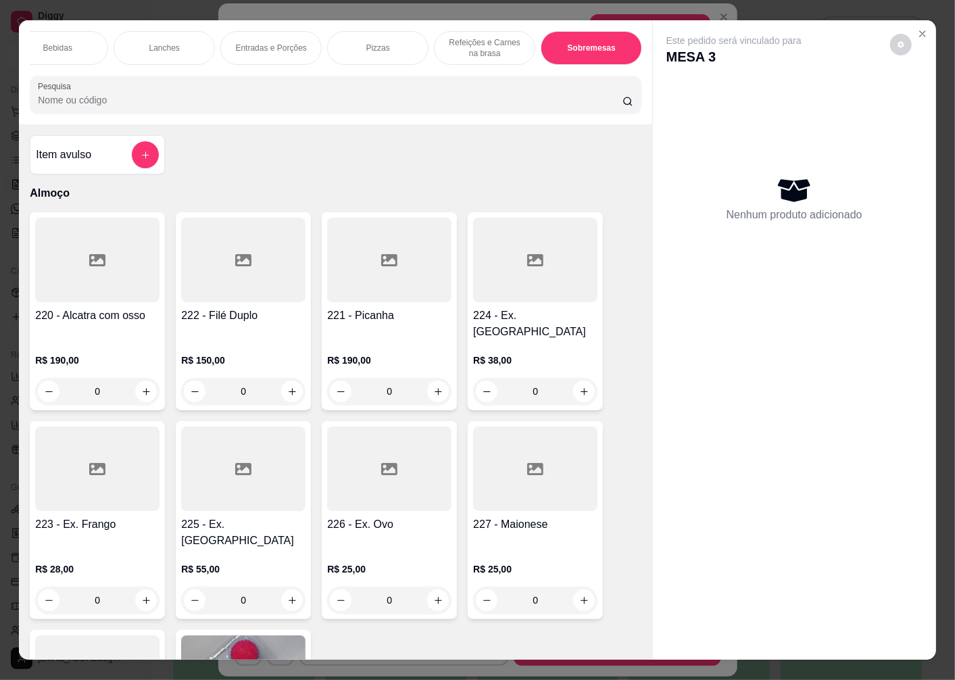
scroll to position [28, 0]
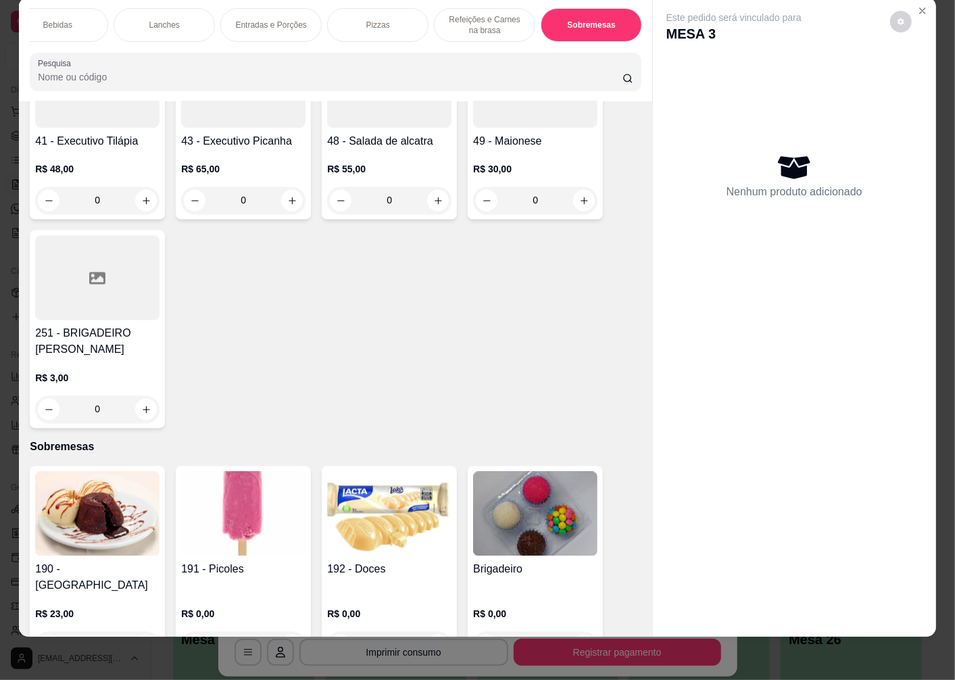
click at [577, 632] on div "0" at bounding box center [535, 645] width 124 height 27
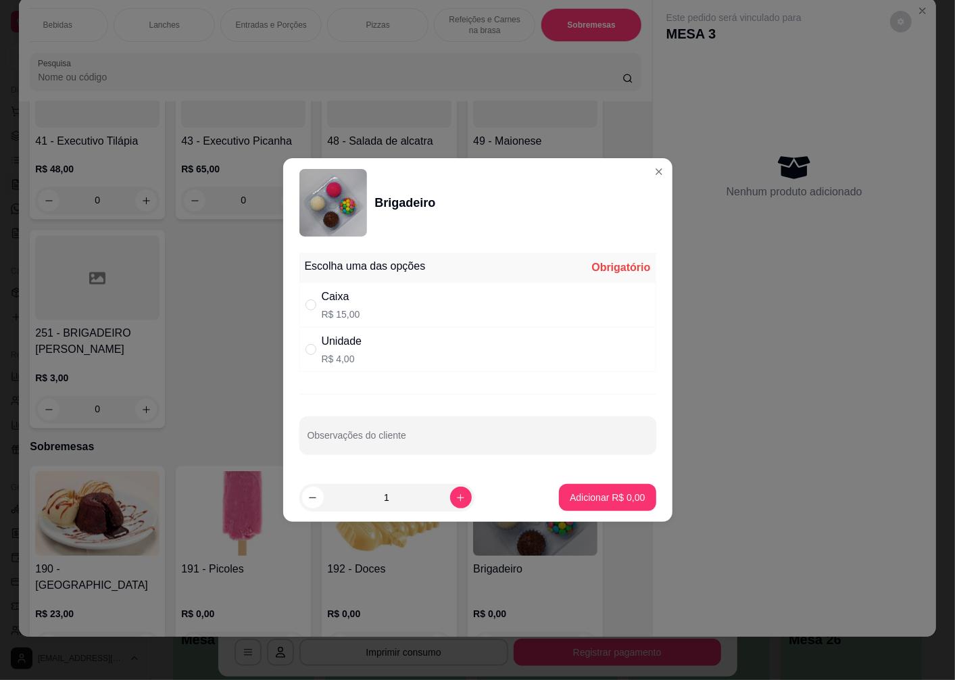
click at [330, 305] on div "Caixa" at bounding box center [341, 297] width 39 height 16
radio input "true"
click at [450, 504] on button "increase-product-quantity" at bounding box center [461, 498] width 22 height 22
type input "2"
click at [556, 499] on button "Adicionar R$ 30,00" at bounding box center [605, 498] width 99 height 26
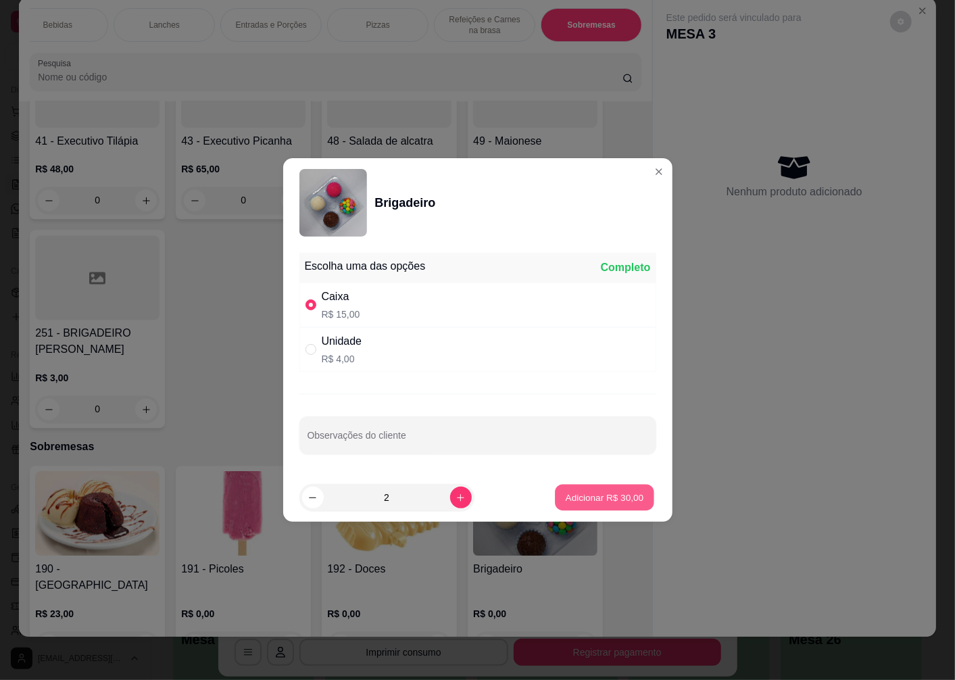
type input "2"
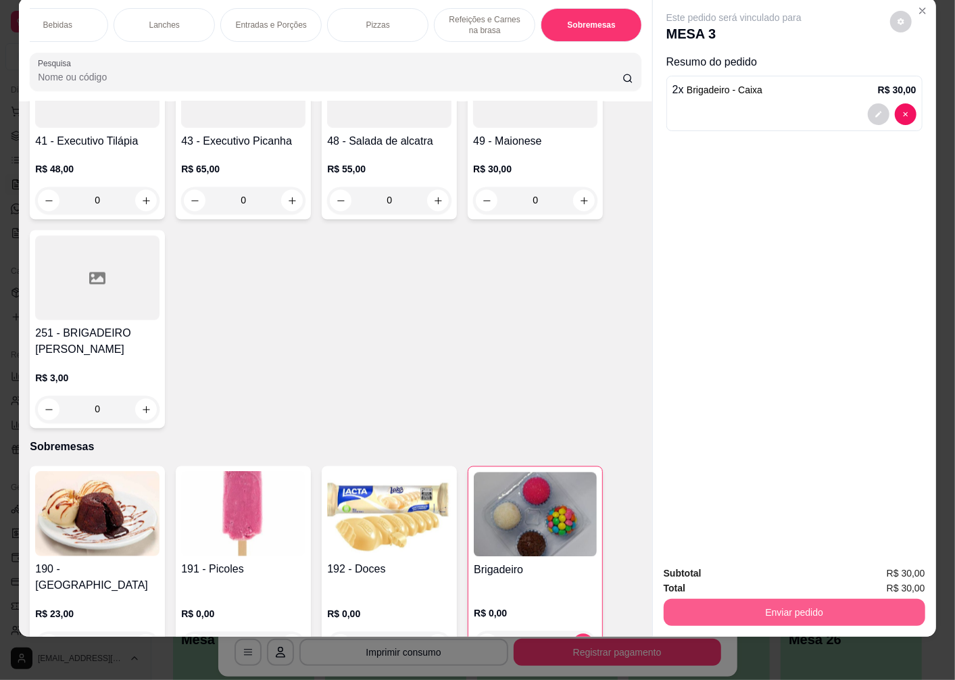
click at [739, 618] on div "Subtotal R$ 30,00 Total R$ 30,00 Enviar pedido" at bounding box center [794, 596] width 283 height 82
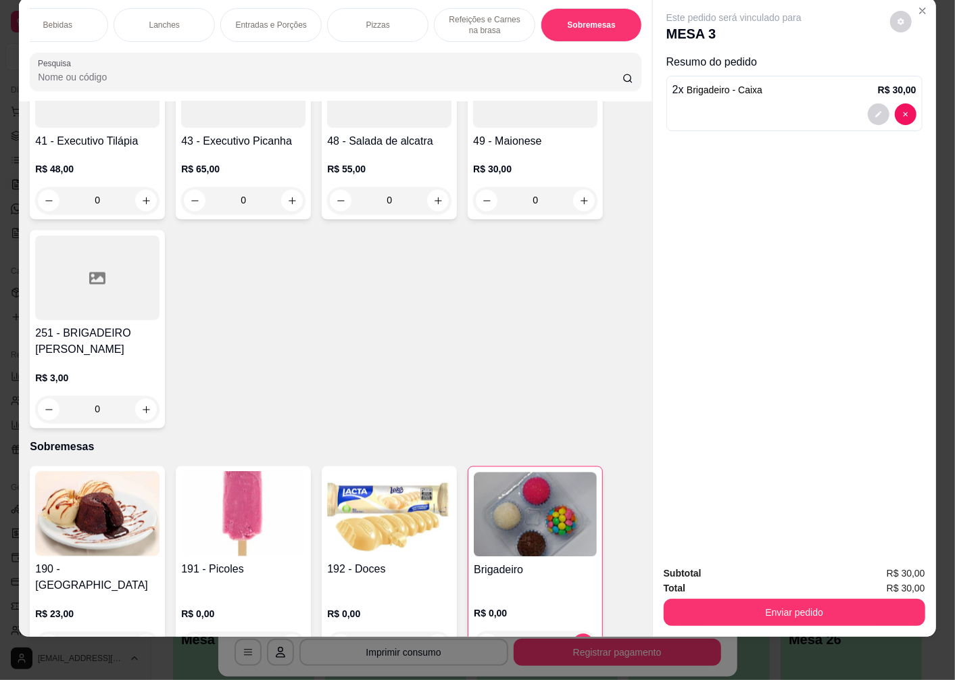
click at [738, 604] on button "Enviar pedido" at bounding box center [795, 612] width 262 height 27
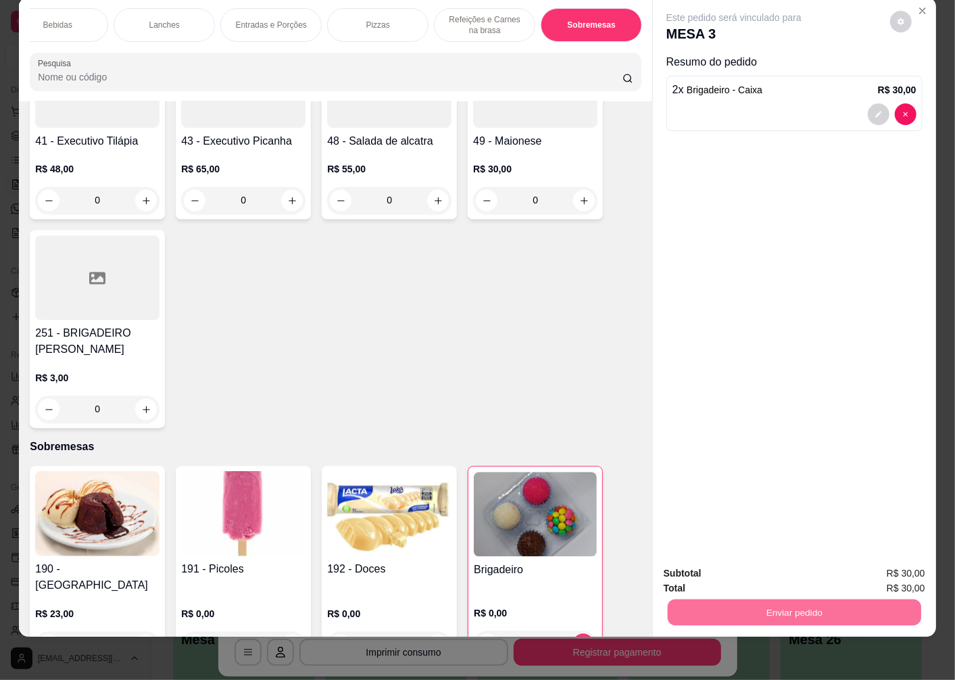
click at [725, 564] on button "Não registrar e enviar pedido" at bounding box center [749, 568] width 137 height 25
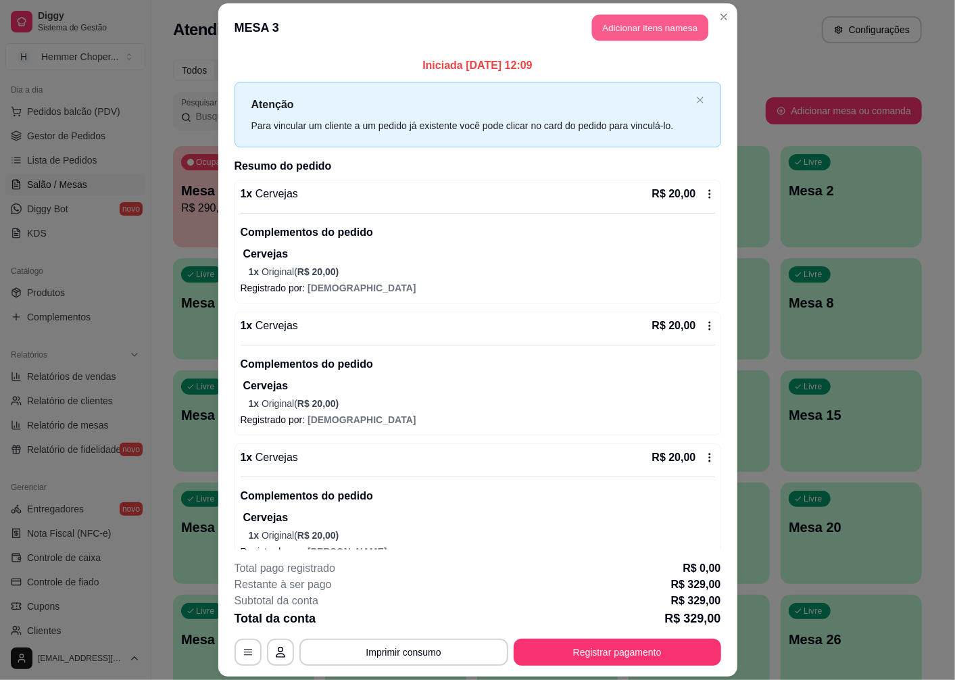
click at [660, 28] on button "Adicionar itens na mesa" at bounding box center [650, 28] width 116 height 26
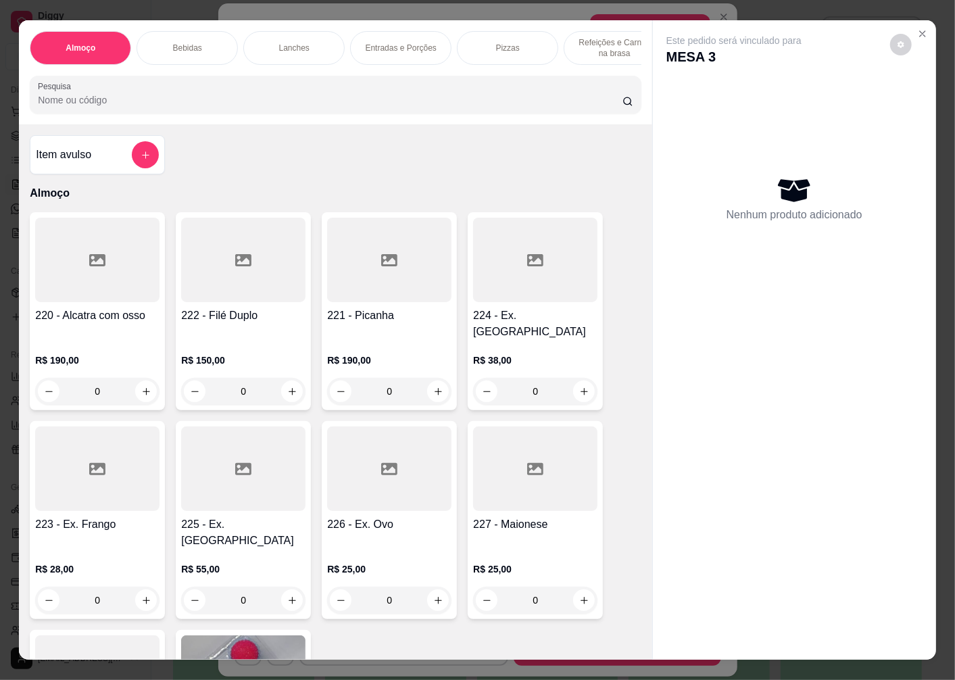
scroll to position [0, 130]
click at [600, 43] on p "Sobremesas" at bounding box center [591, 48] width 45 height 11
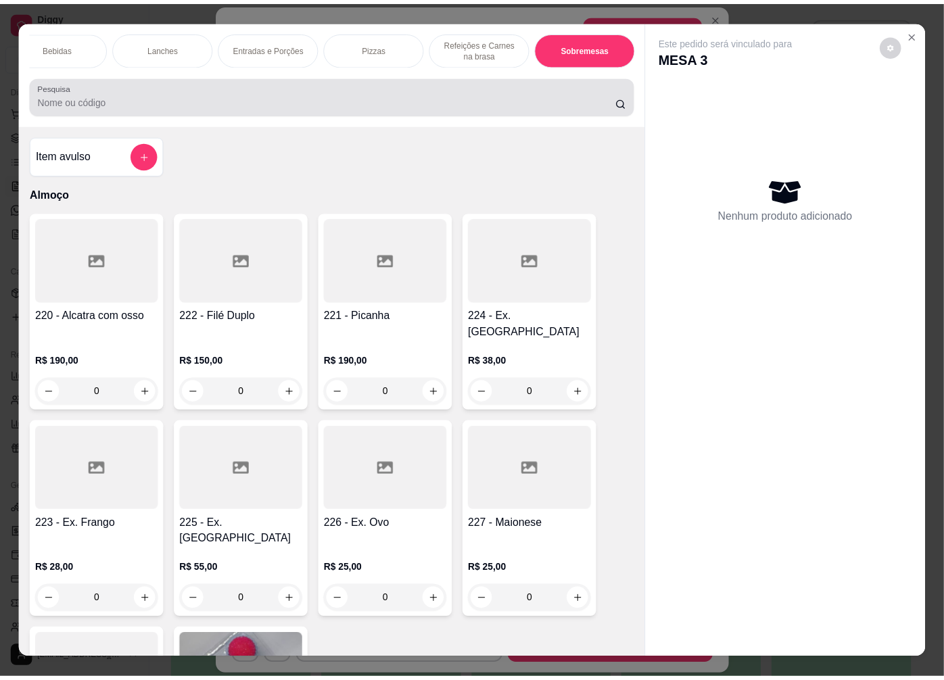
scroll to position [28, 0]
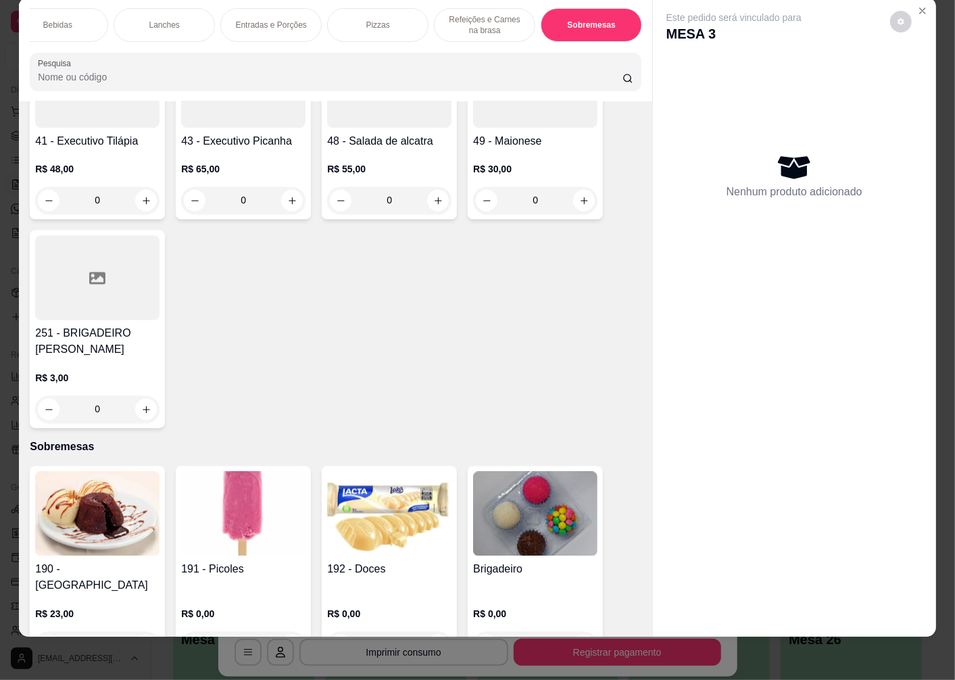
click at [579, 632] on div "0" at bounding box center [535, 645] width 124 height 27
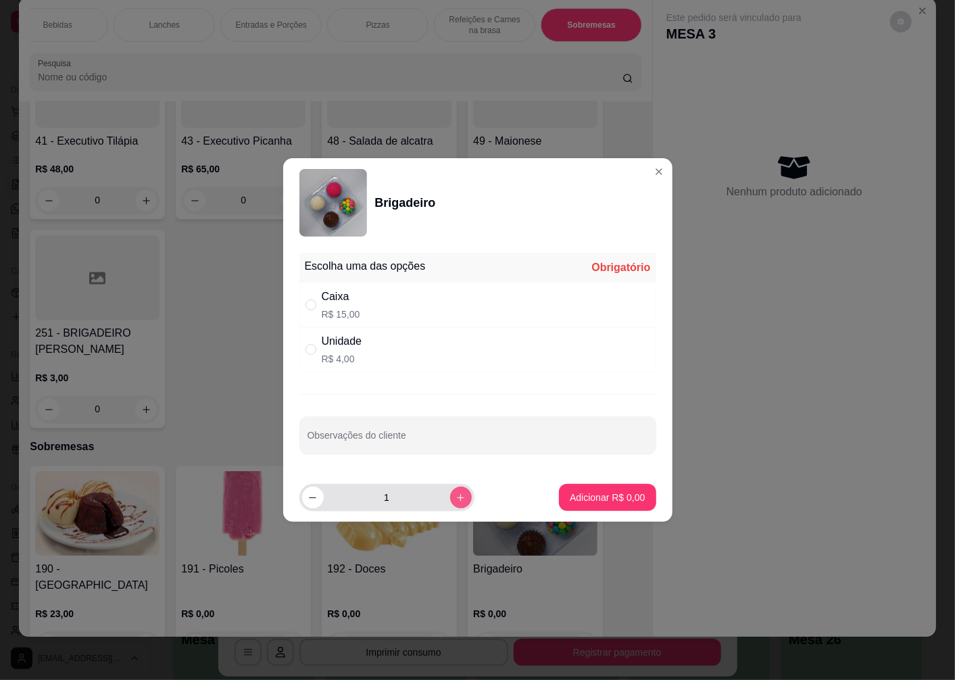
click at [456, 497] on icon "increase-product-quantity" at bounding box center [461, 498] width 10 height 10
click at [309, 497] on icon "decrease-product-quantity" at bounding box center [313, 498] width 10 height 10
type input "1"
click at [332, 295] on div "Caixa" at bounding box center [341, 297] width 39 height 16
radio input "true"
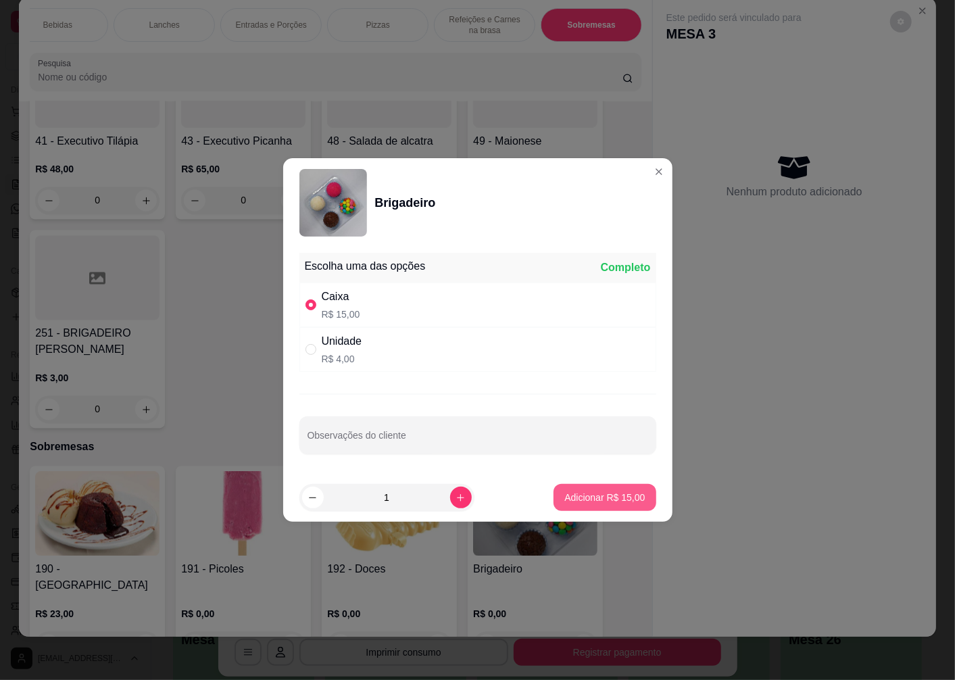
click at [577, 492] on p "Adicionar R$ 15,00" at bounding box center [604, 498] width 80 height 14
type input "1"
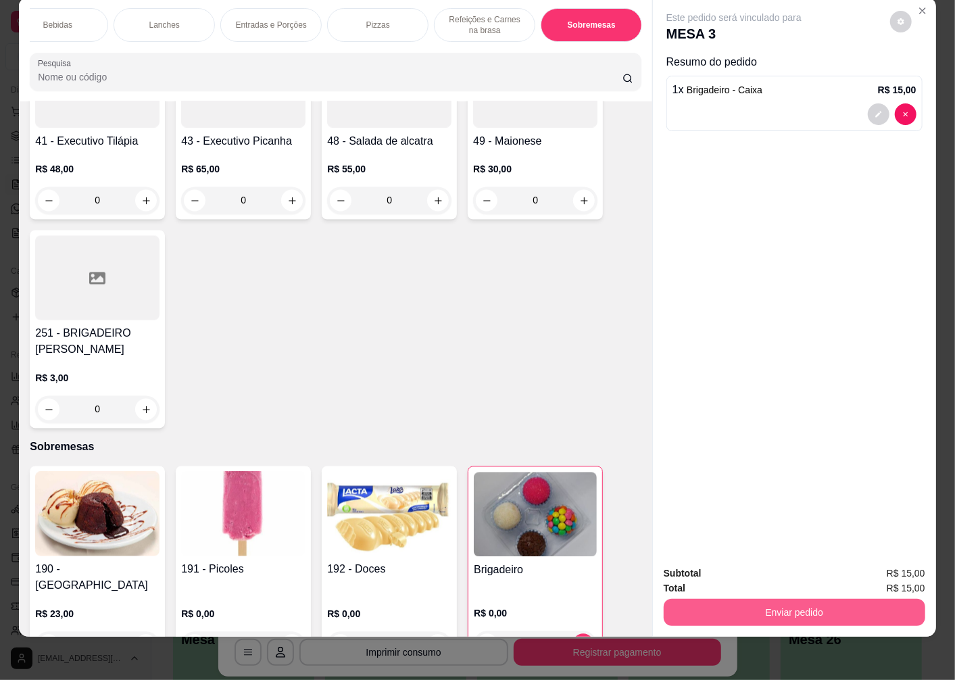
click at [706, 599] on button "Enviar pedido" at bounding box center [795, 612] width 262 height 27
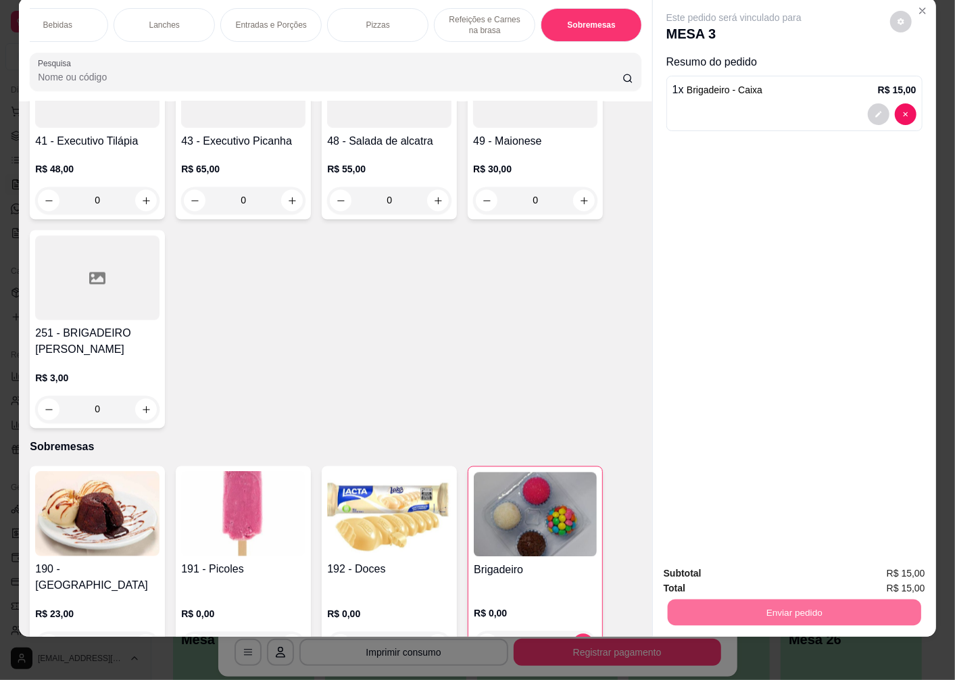
click at [708, 570] on button "Não registrar e enviar pedido" at bounding box center [749, 568] width 137 height 25
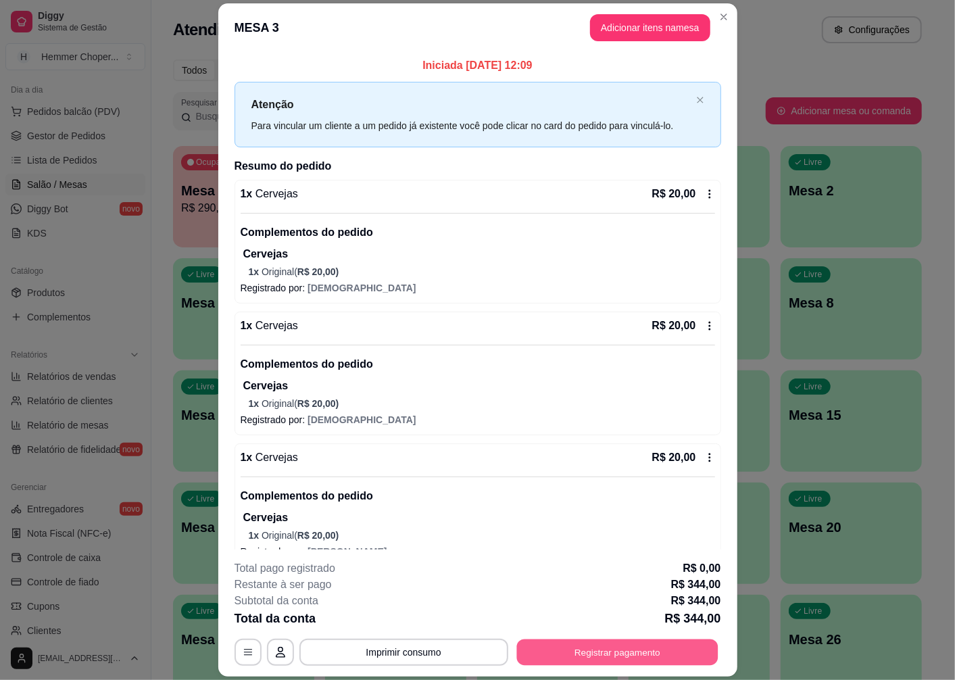
click at [650, 660] on button "Registrar pagamento" at bounding box center [616, 652] width 201 height 26
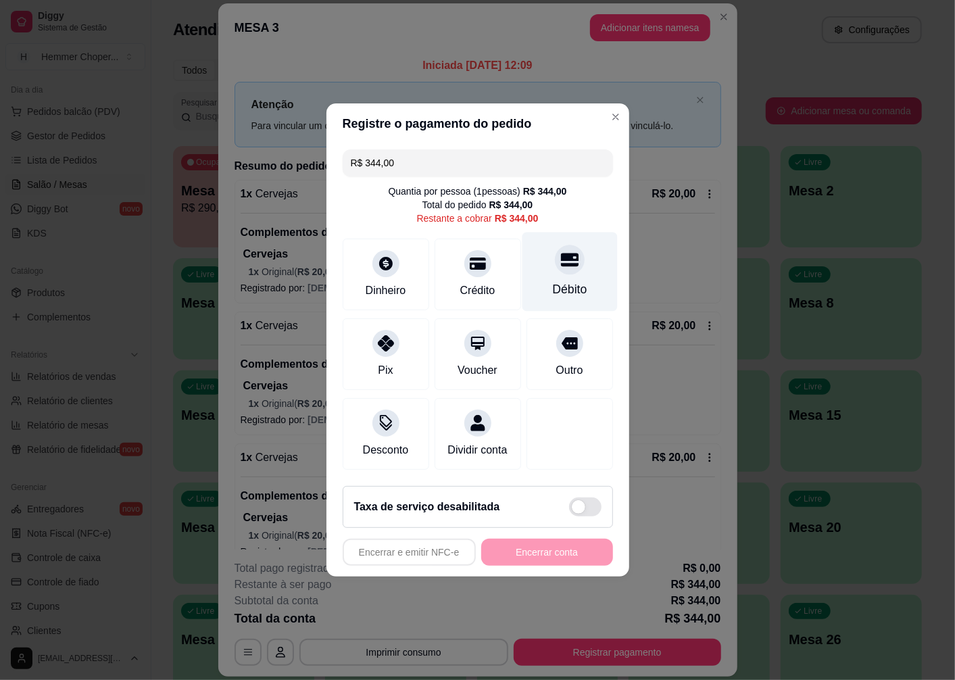
click at [566, 268] on div "Débito" at bounding box center [569, 271] width 95 height 79
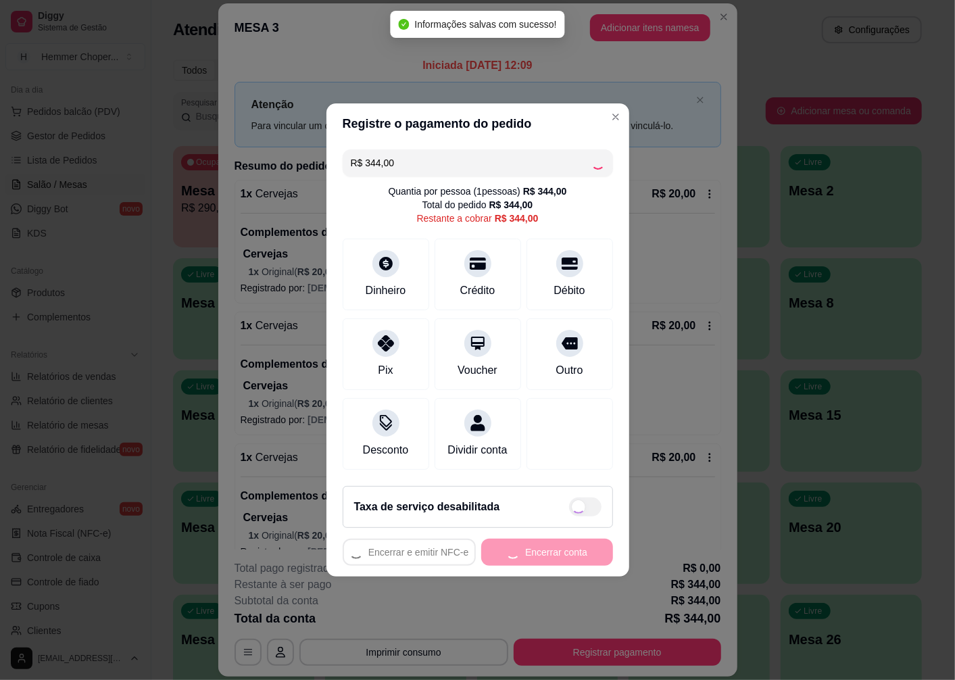
type input "R$ 0,00"
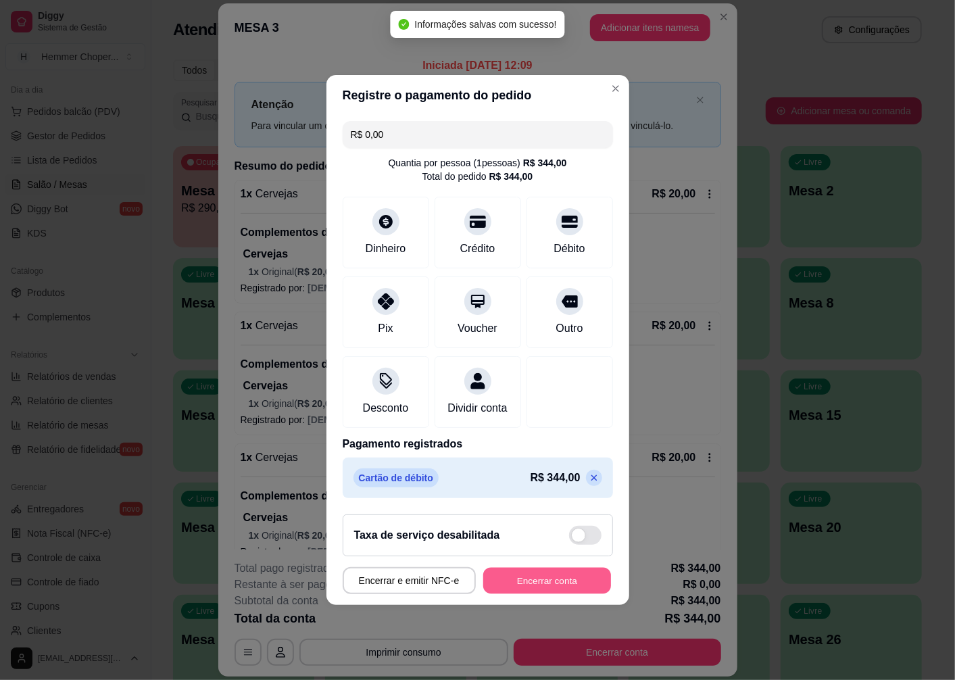
click at [546, 579] on button "Encerrar conta" at bounding box center [547, 581] width 128 height 26
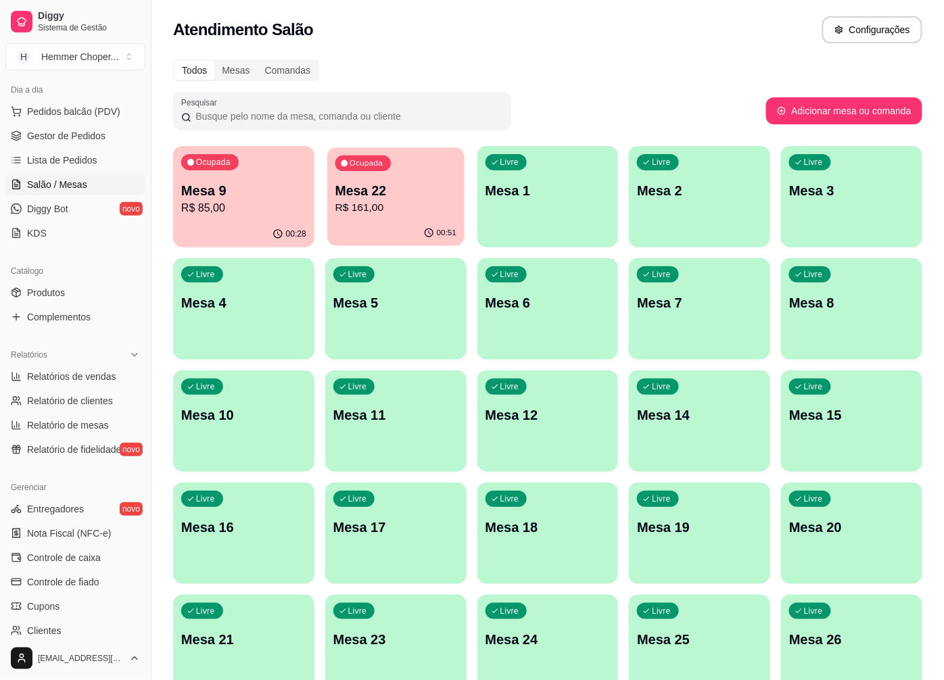
click at [413, 228] on div "00:51" at bounding box center [395, 233] width 137 height 26
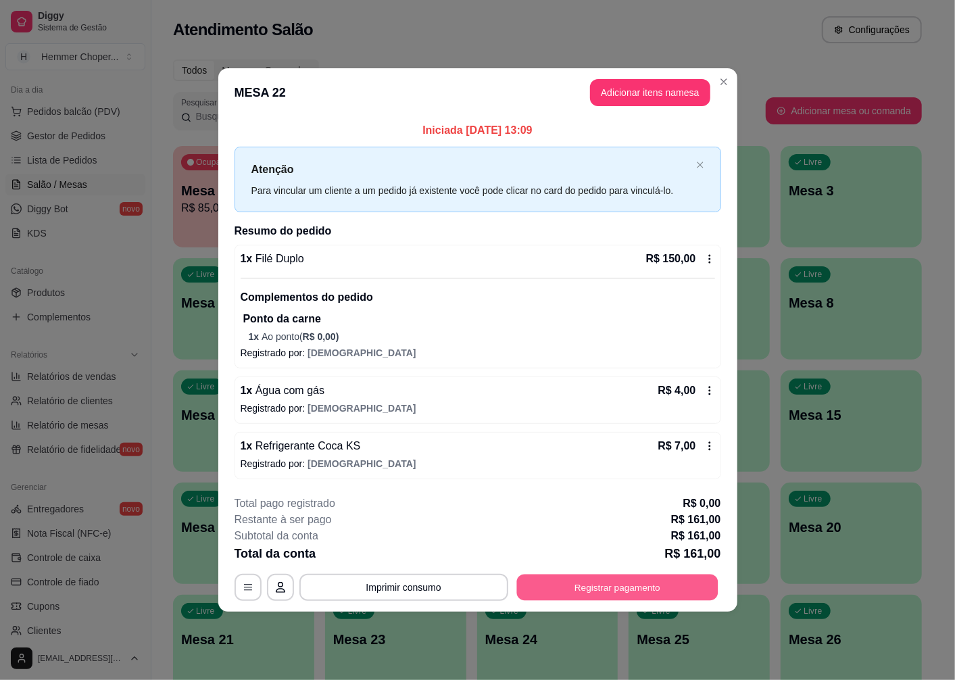
click at [541, 592] on button "Registrar pagamento" at bounding box center [616, 587] width 201 height 26
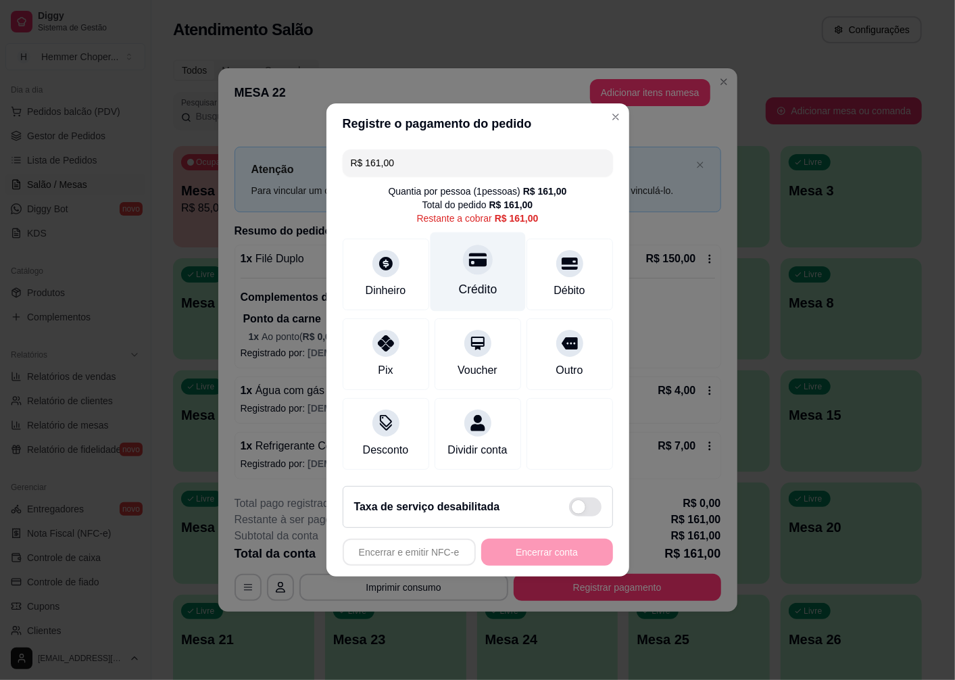
click at [476, 258] on icon at bounding box center [477, 260] width 18 height 14
type input "R$ 0,00"
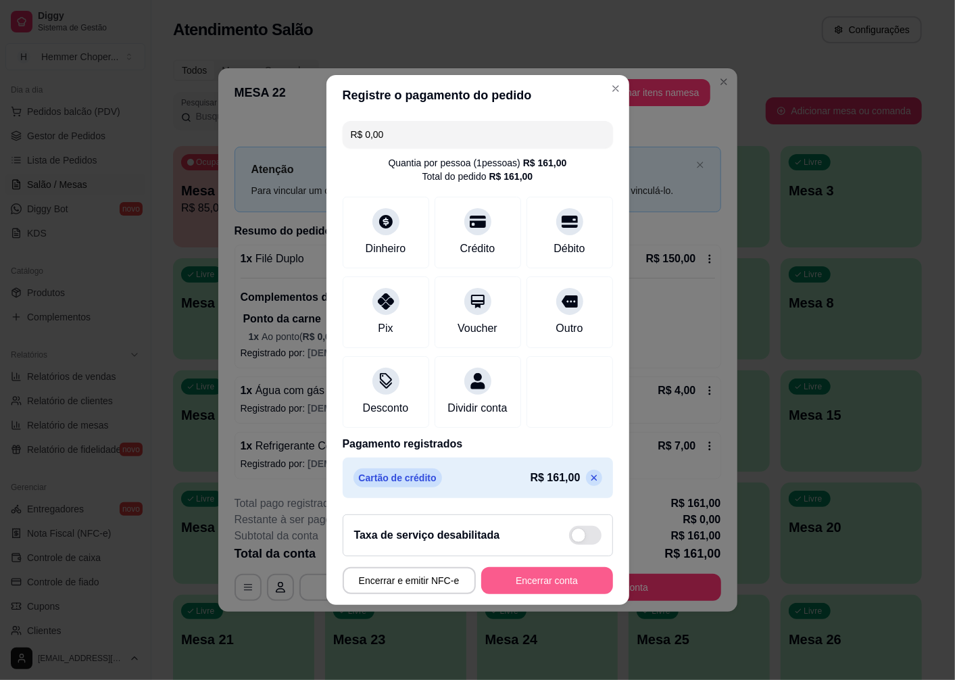
click at [522, 583] on button "Encerrar conta" at bounding box center [547, 580] width 132 height 27
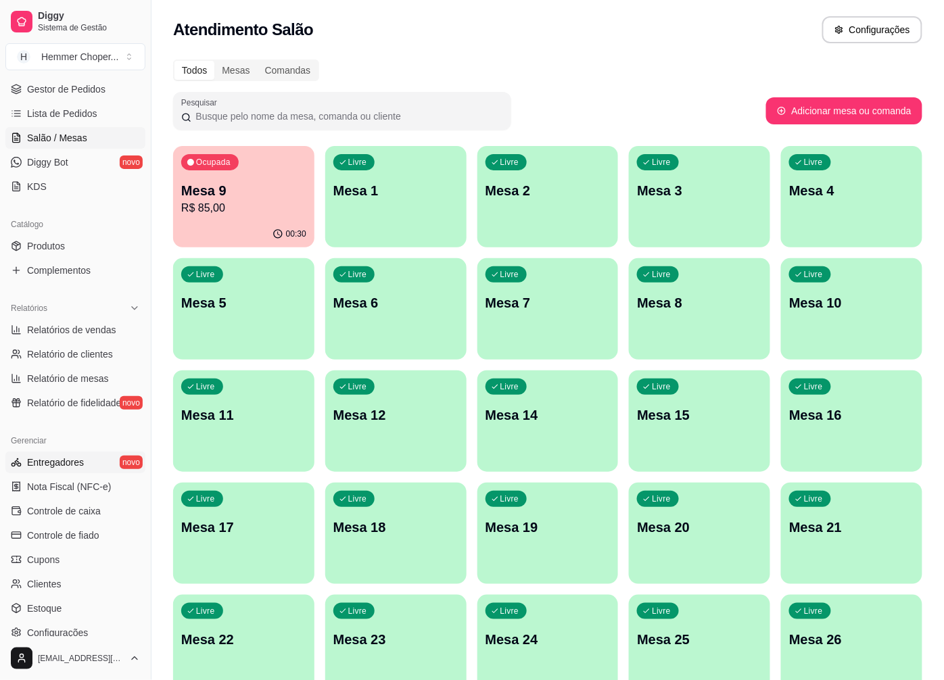
scroll to position [225, 0]
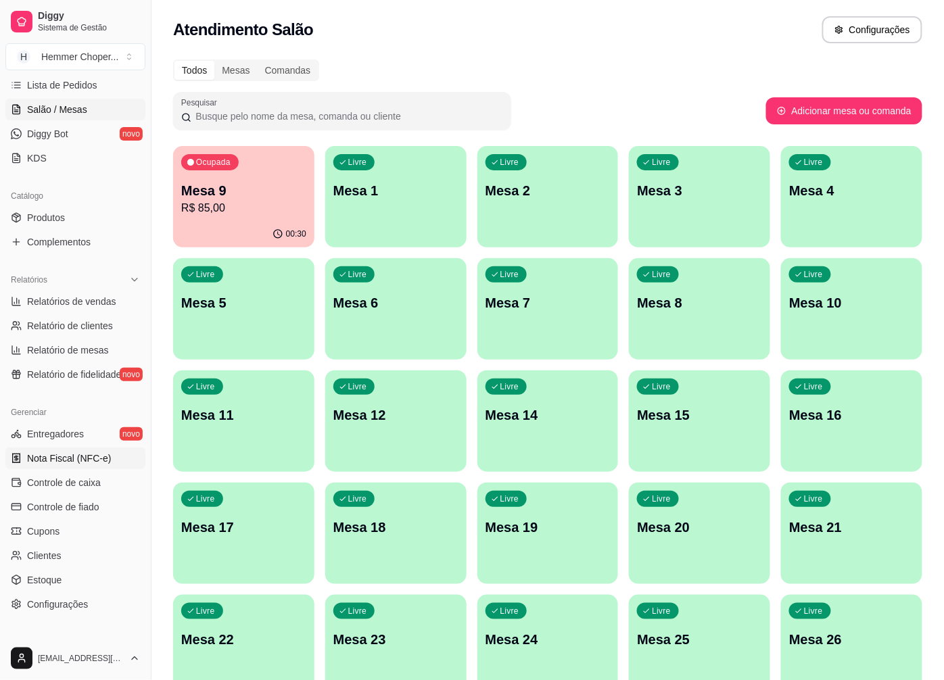
click at [82, 462] on span "Nota Fiscal (NFC-e)" at bounding box center [69, 458] width 84 height 14
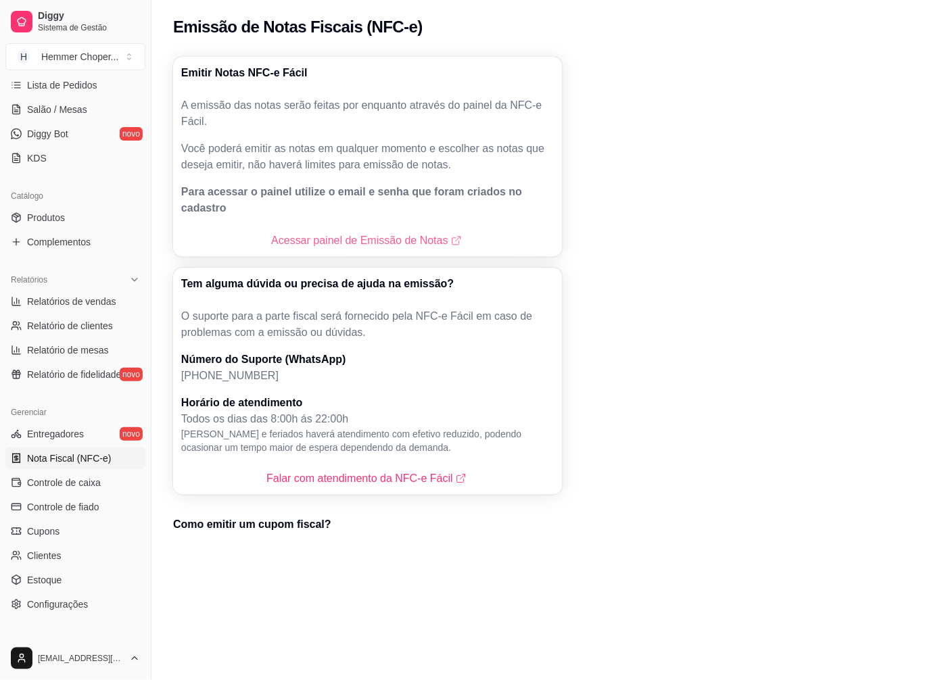
click at [299, 232] on link "Acessar painel de Emissão de Notas" at bounding box center [367, 240] width 193 height 16
click at [70, 99] on link "Salão / Mesas" at bounding box center [75, 110] width 140 height 22
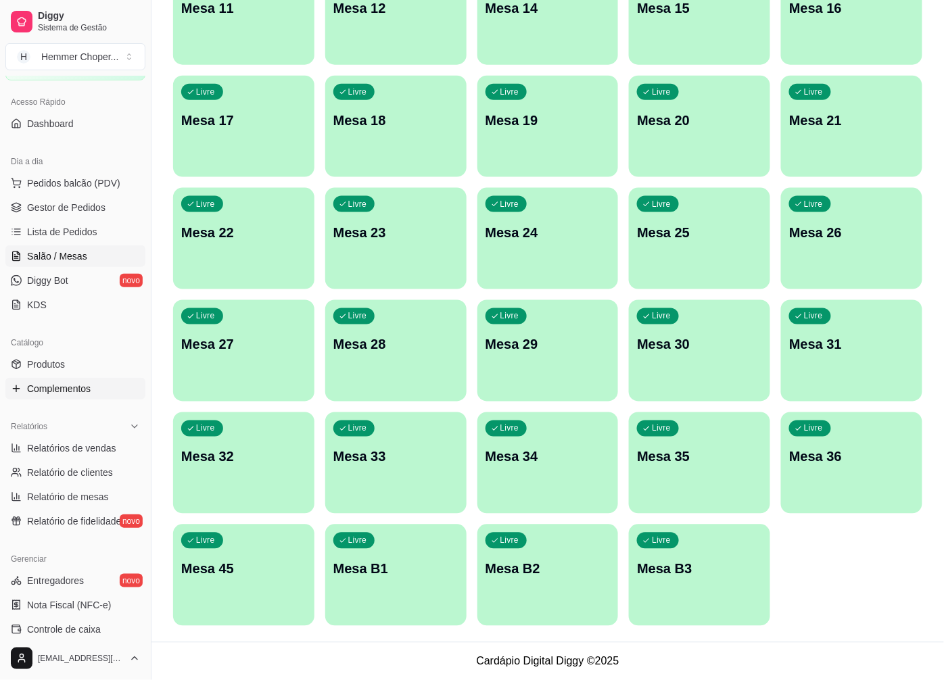
scroll to position [75, 0]
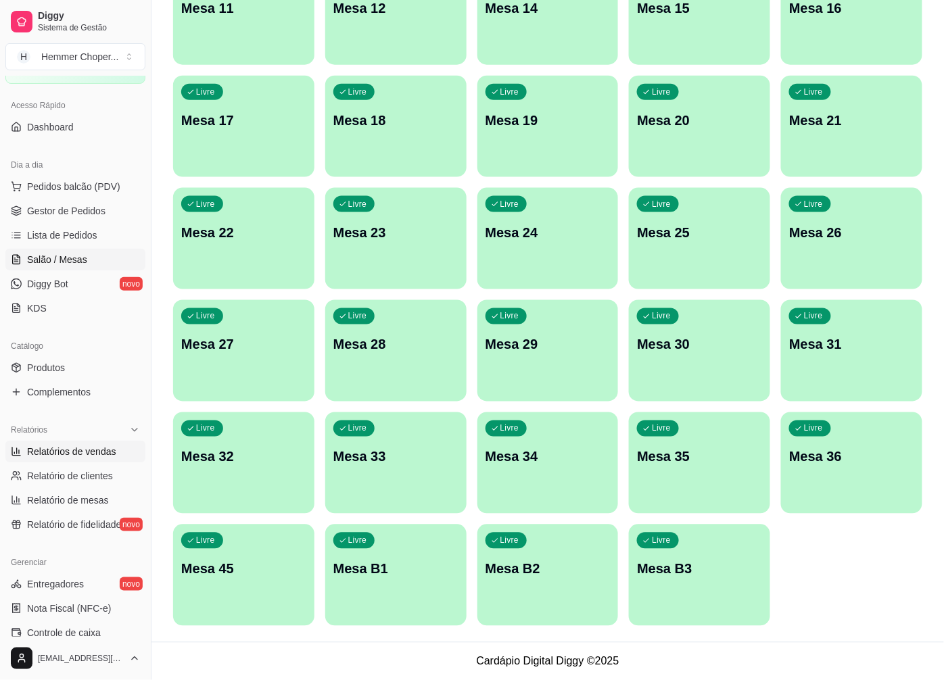
click at [74, 447] on span "Relatórios de vendas" at bounding box center [71, 452] width 89 height 14
select select "ALL"
select select "0"
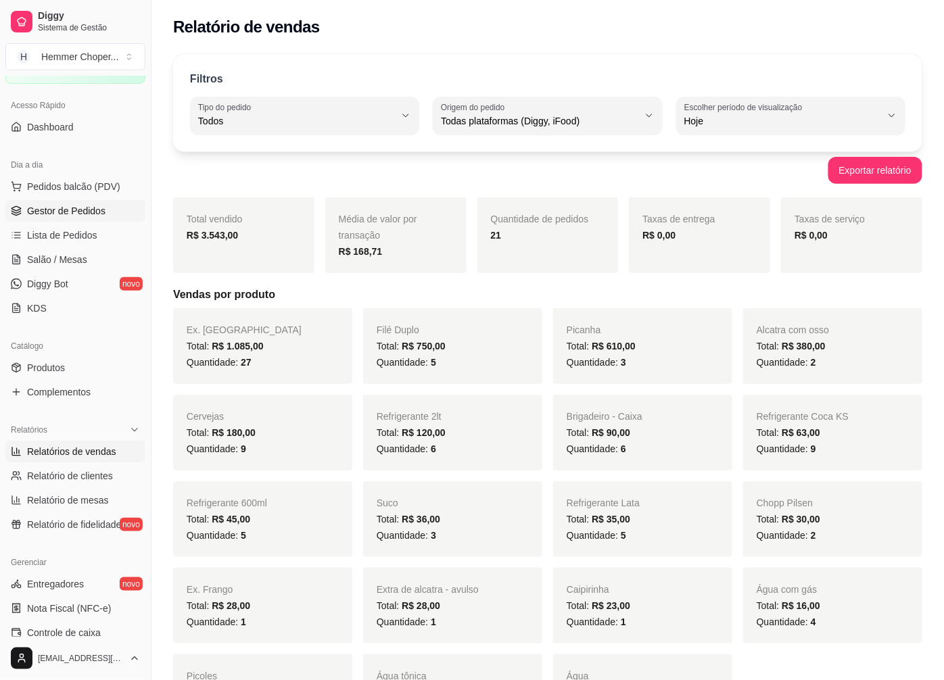
click at [80, 214] on span "Gestor de Pedidos" at bounding box center [66, 211] width 78 height 14
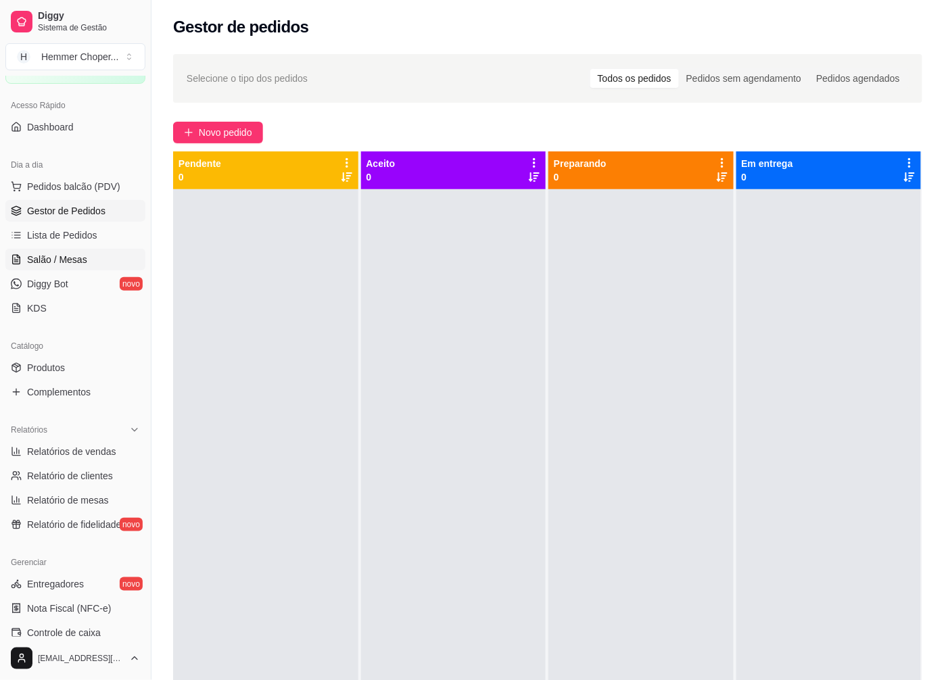
click at [68, 255] on span "Salão / Mesas" at bounding box center [57, 260] width 60 height 14
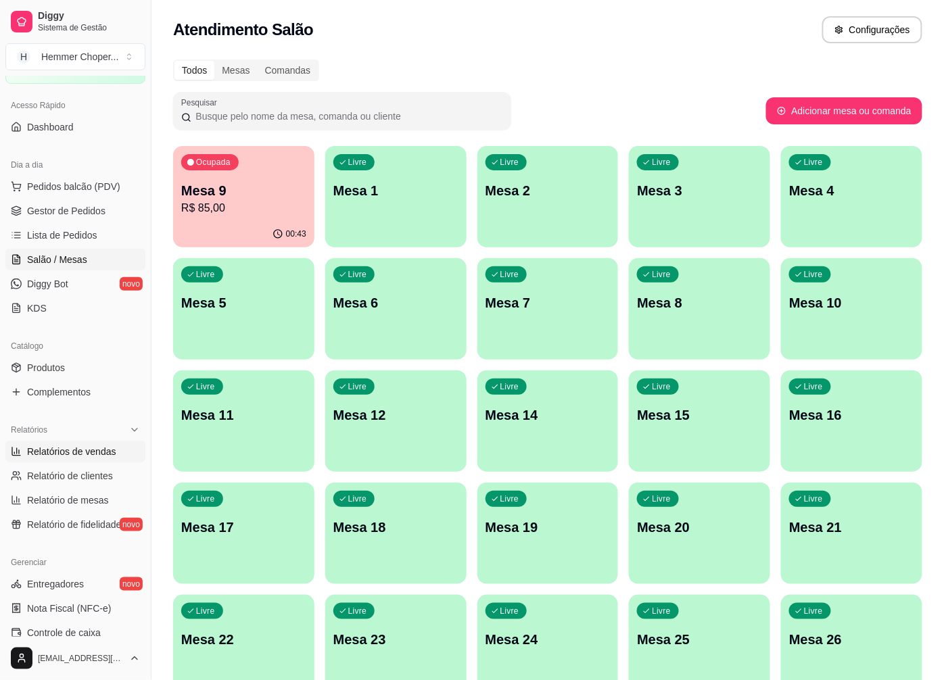
click at [66, 448] on span "Relatórios de vendas" at bounding box center [71, 452] width 89 height 14
select select "ALL"
select select "0"
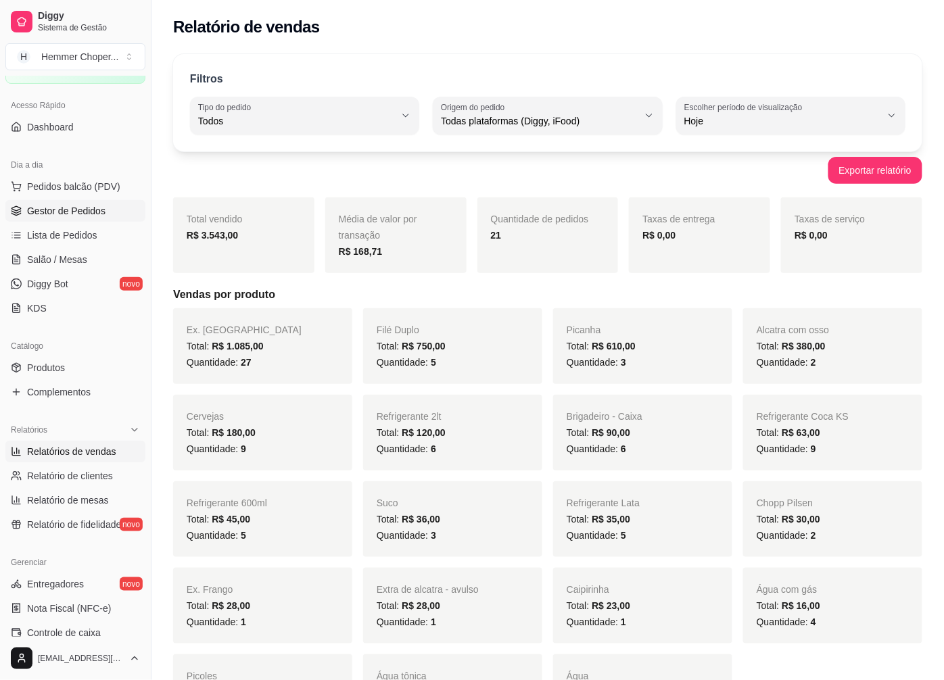
click at [84, 211] on span "Gestor de Pedidos" at bounding box center [66, 211] width 78 height 14
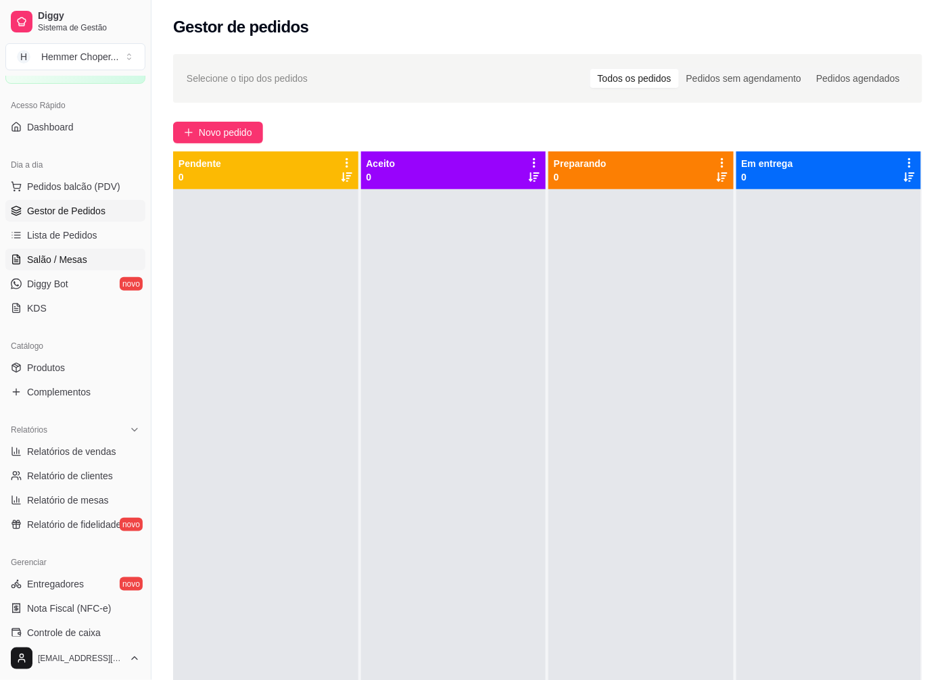
click at [79, 264] on span "Salão / Mesas" at bounding box center [57, 260] width 60 height 14
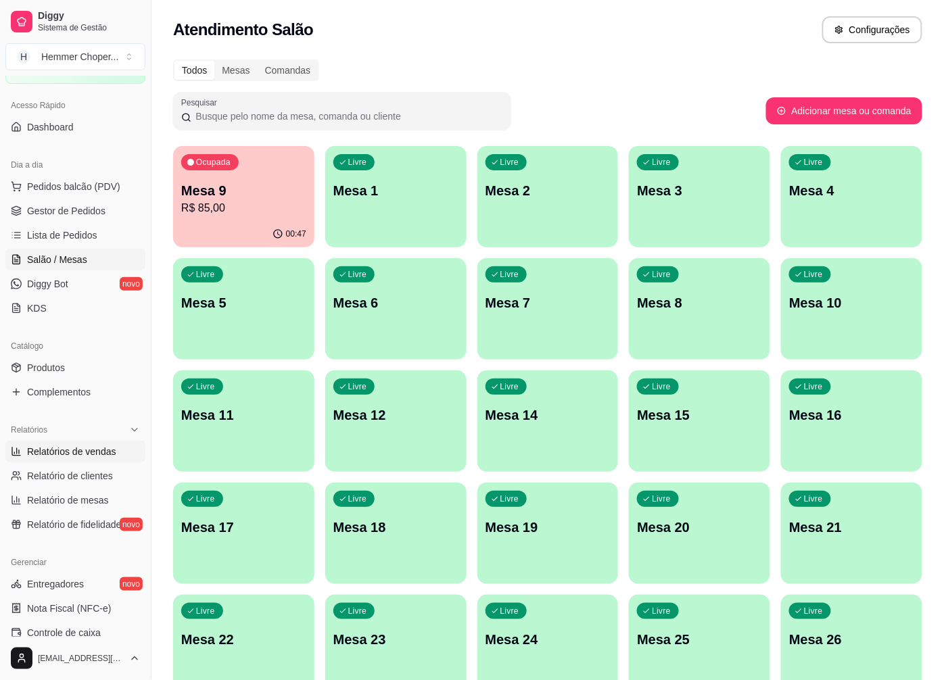
click at [76, 456] on span "Relatórios de vendas" at bounding box center [71, 452] width 89 height 14
select select "ALL"
select select "0"
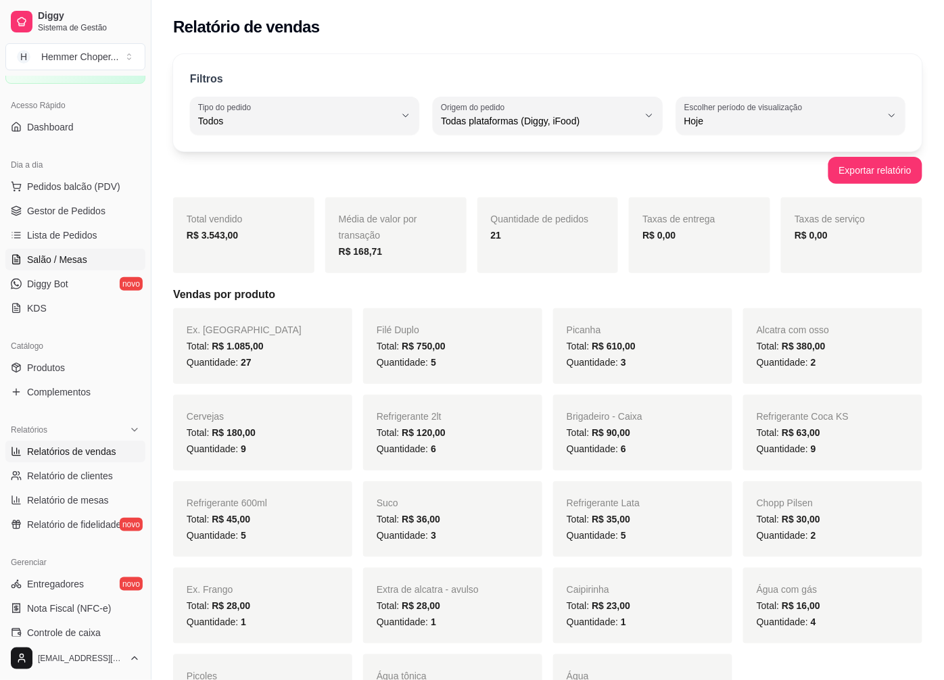
click at [68, 254] on span "Salão / Mesas" at bounding box center [57, 260] width 60 height 14
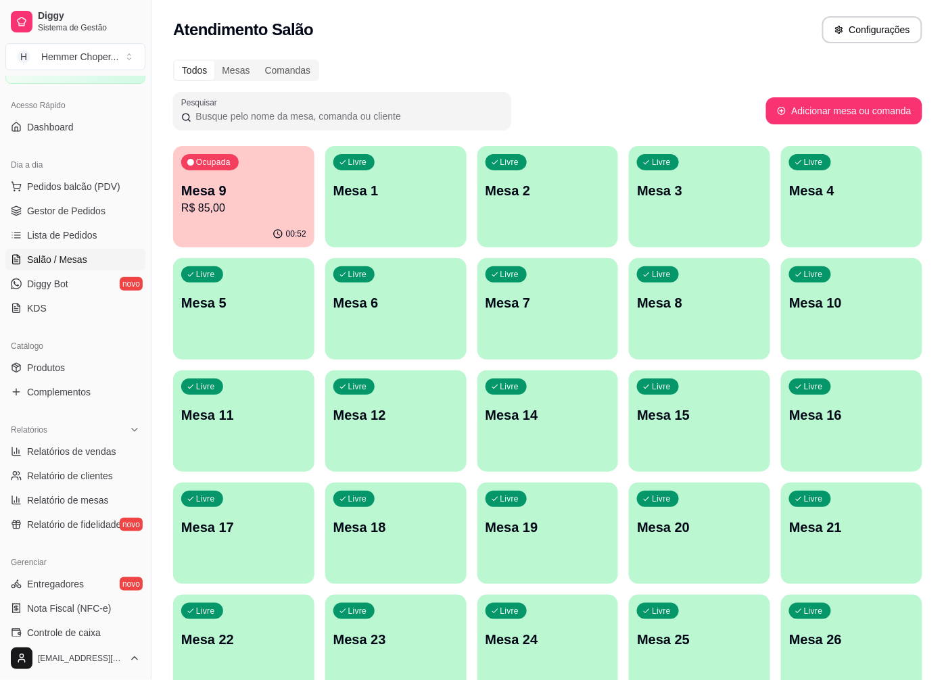
click at [254, 197] on p "Mesa 9" at bounding box center [243, 190] width 125 height 19
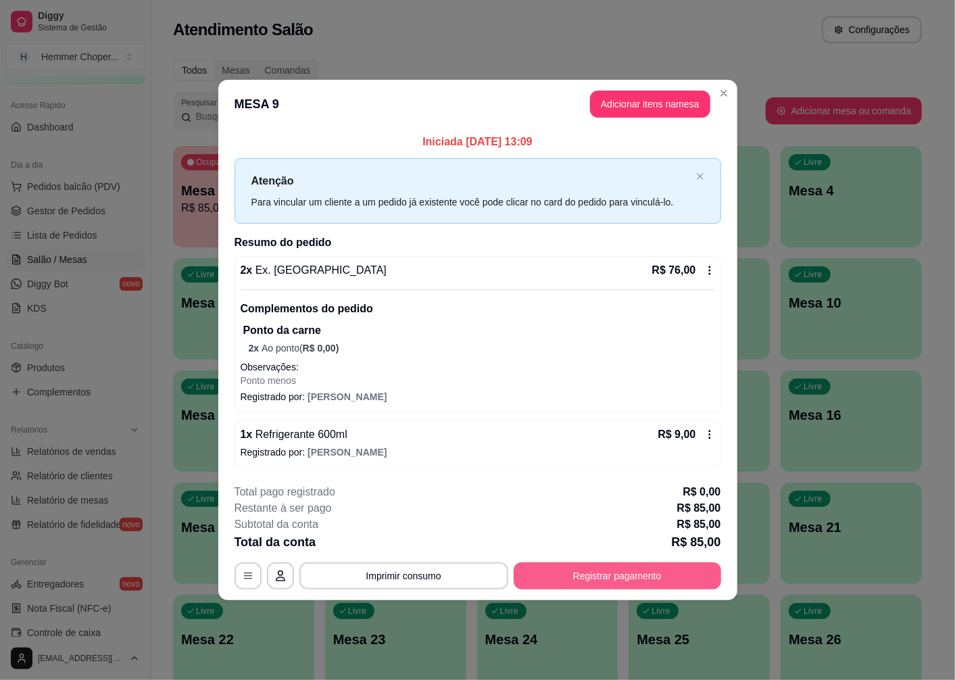
click at [568, 568] on button "Registrar pagamento" at bounding box center [617, 575] width 207 height 27
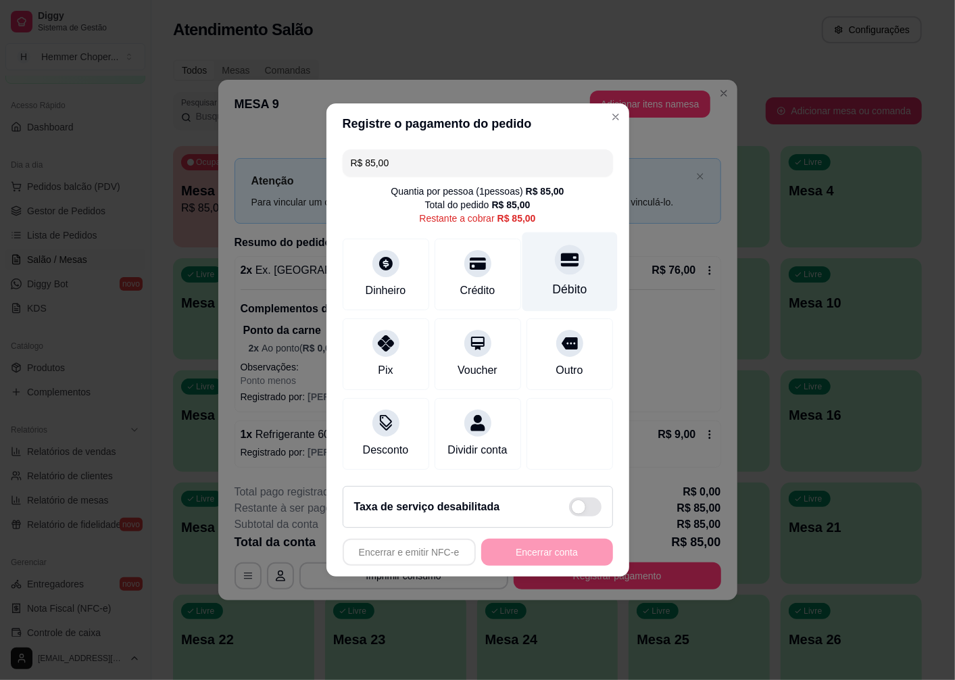
click at [561, 280] on div "Débito" at bounding box center [569, 289] width 34 height 18
type input "R$ 0,00"
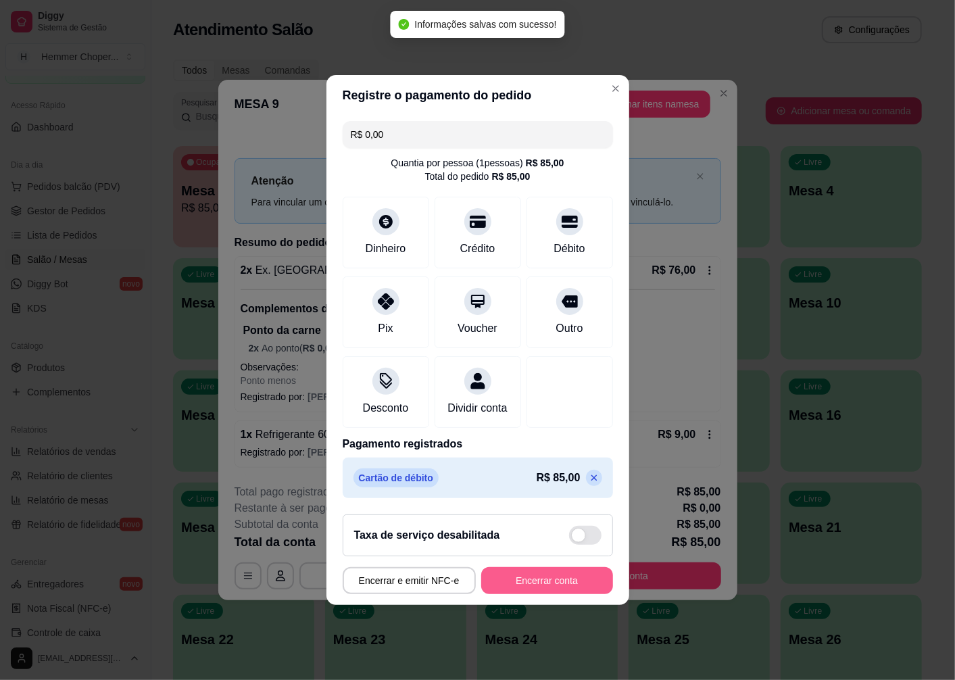
click at [508, 591] on button "Encerrar conta" at bounding box center [547, 580] width 132 height 27
